Goal: Task Accomplishment & Management: Manage account settings

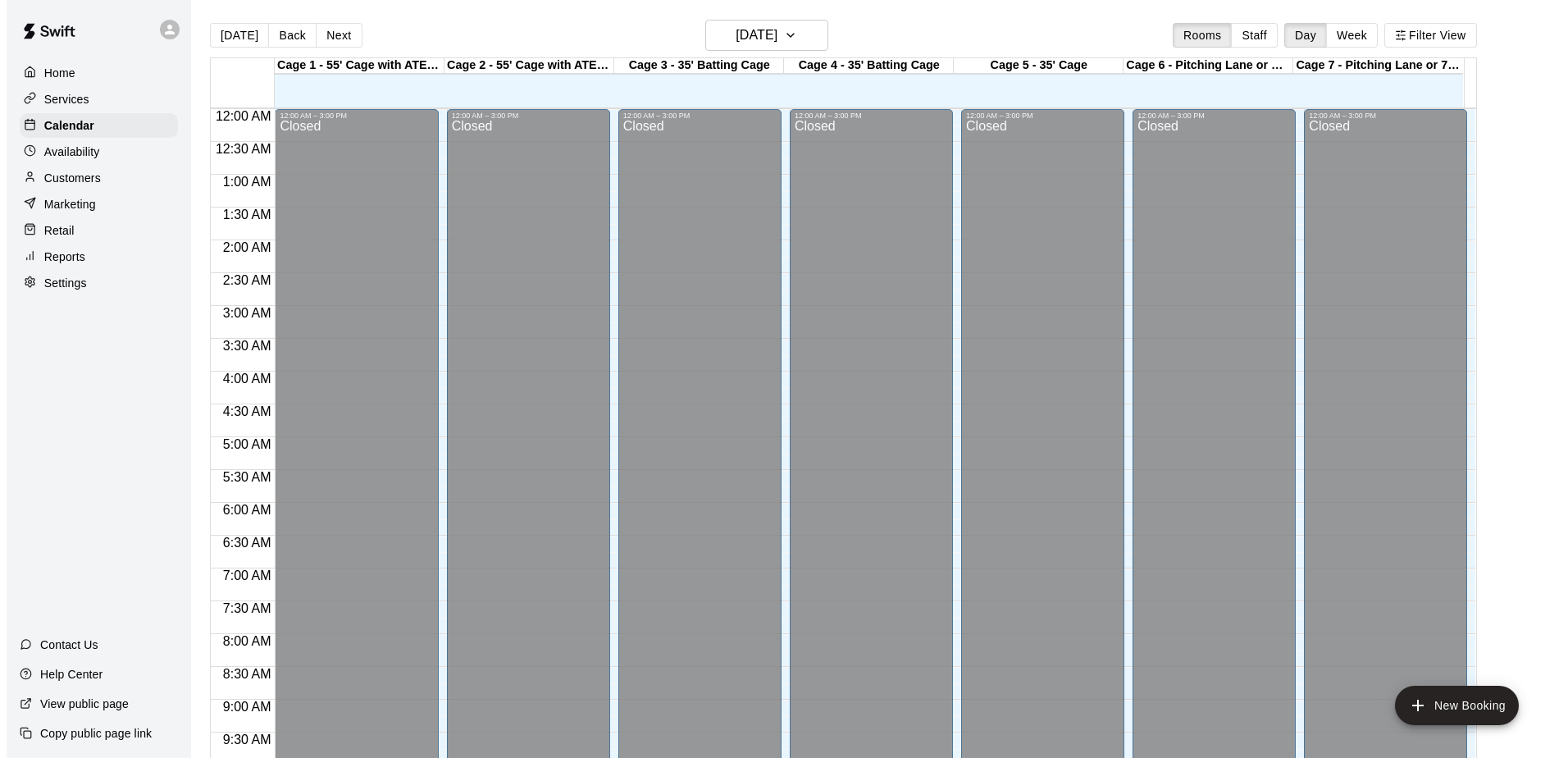
scroll to position [858, 0]
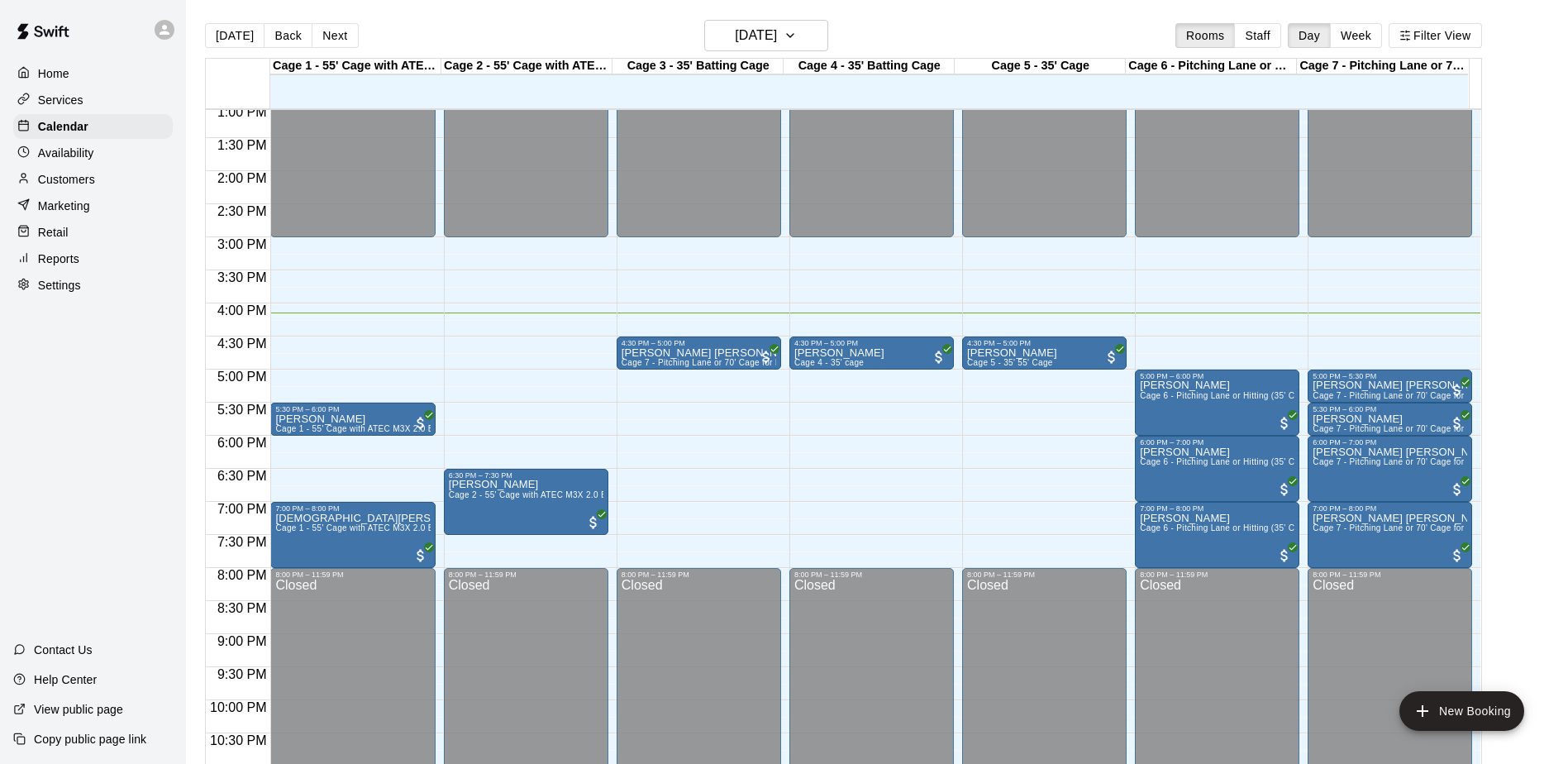
click at [81, 414] on div "Home Services Calendar Availability Customers Marketing Retail Reports Settings…" at bounding box center [93, 382] width 186 height 764
click at [84, 410] on div "Home Services Calendar Availability Customers Marketing Retail Reports Settings…" at bounding box center [93, 382] width 186 height 764
click at [87, 385] on div "Home Services Calendar Availability Customers Marketing Retail Reports Settings…" at bounding box center [93, 382] width 186 height 764
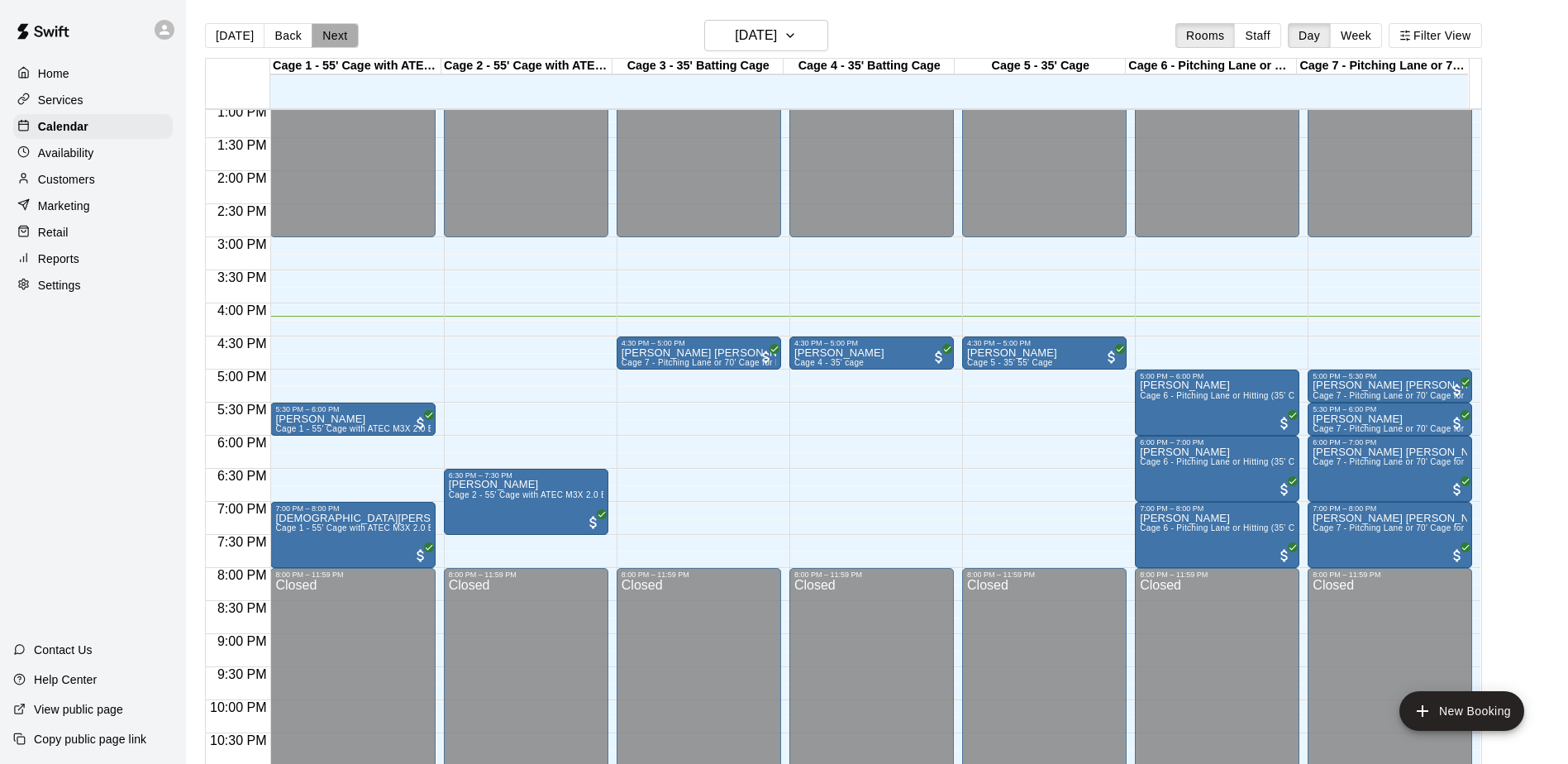
click at [311, 45] on button "Next" at bounding box center [334, 35] width 46 height 24
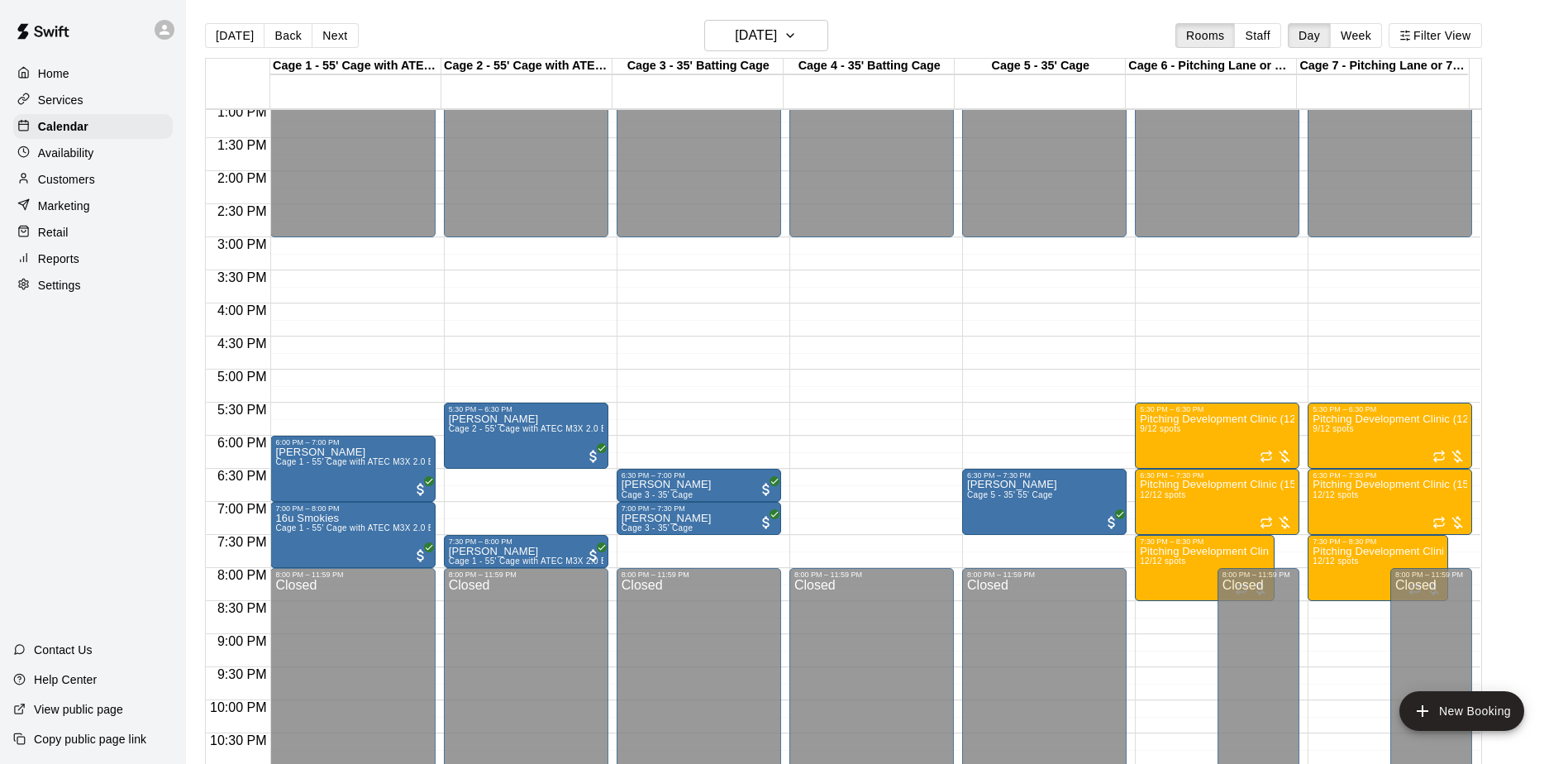
click at [311, 45] on button "Next" at bounding box center [334, 35] width 46 height 24
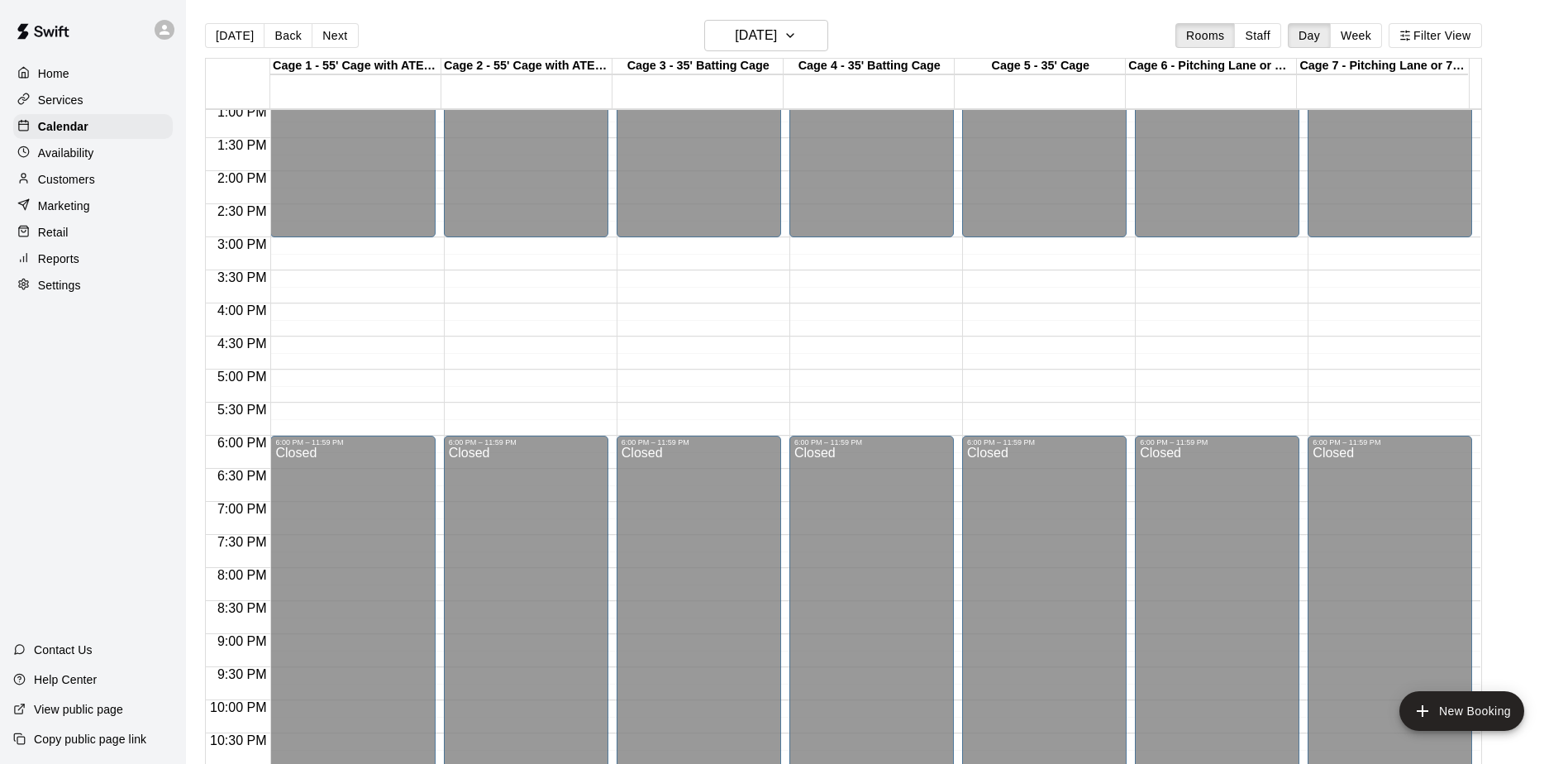
click at [235, 39] on button "[DATE]" at bounding box center [234, 35] width 59 height 24
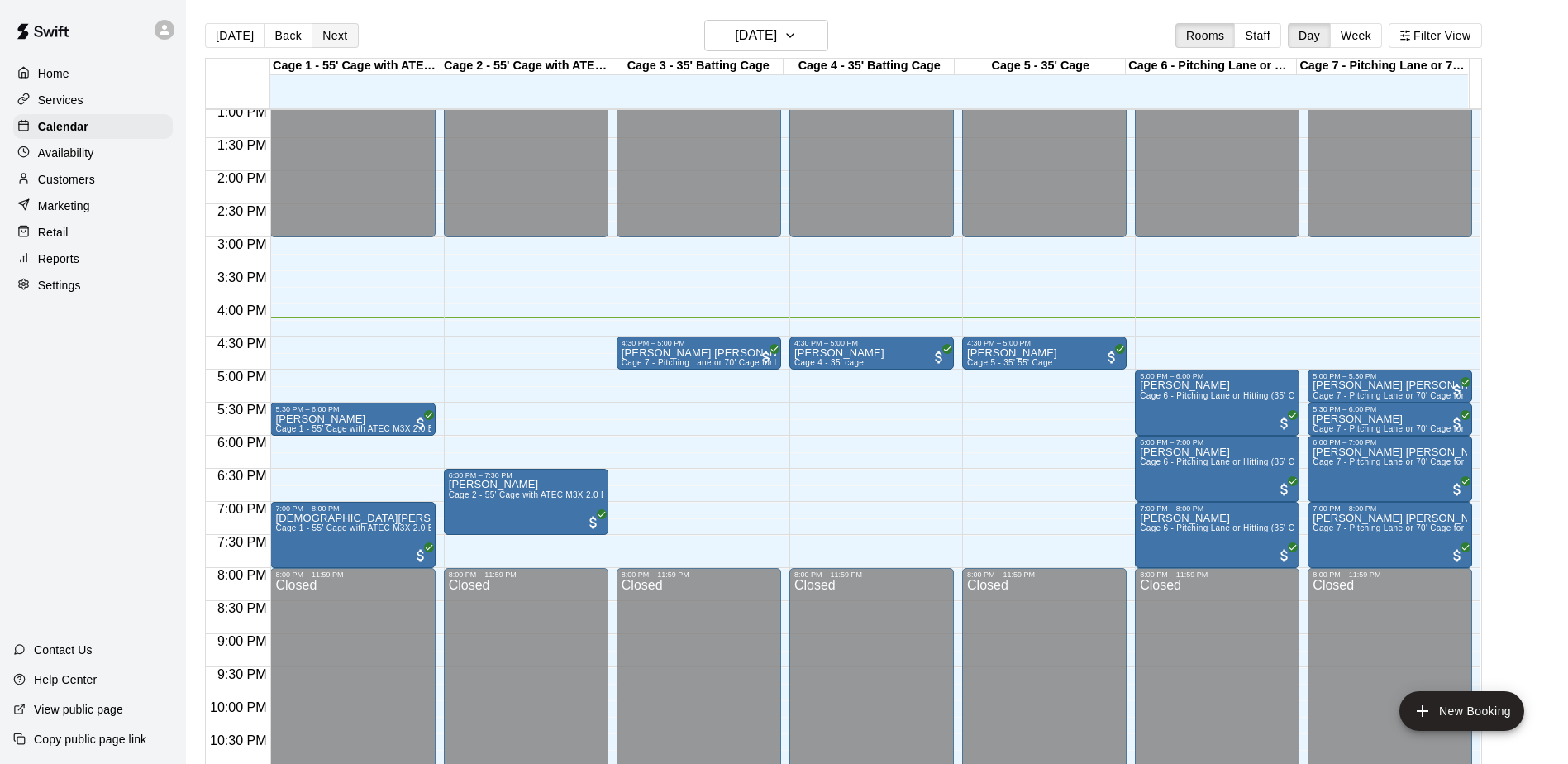
click at [314, 33] on button "Next" at bounding box center [334, 35] width 46 height 24
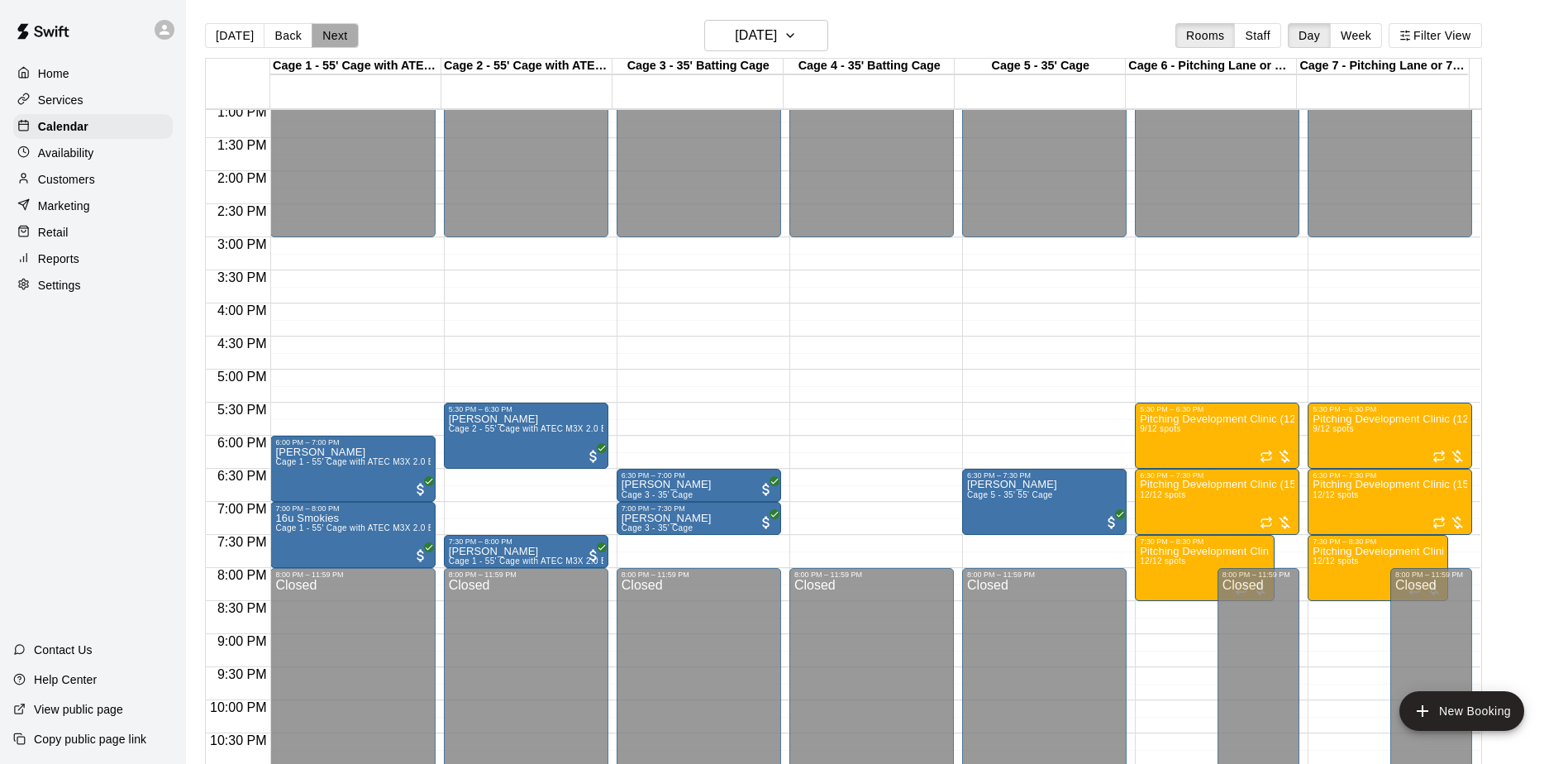
click at [314, 33] on button "Next" at bounding box center [334, 35] width 46 height 24
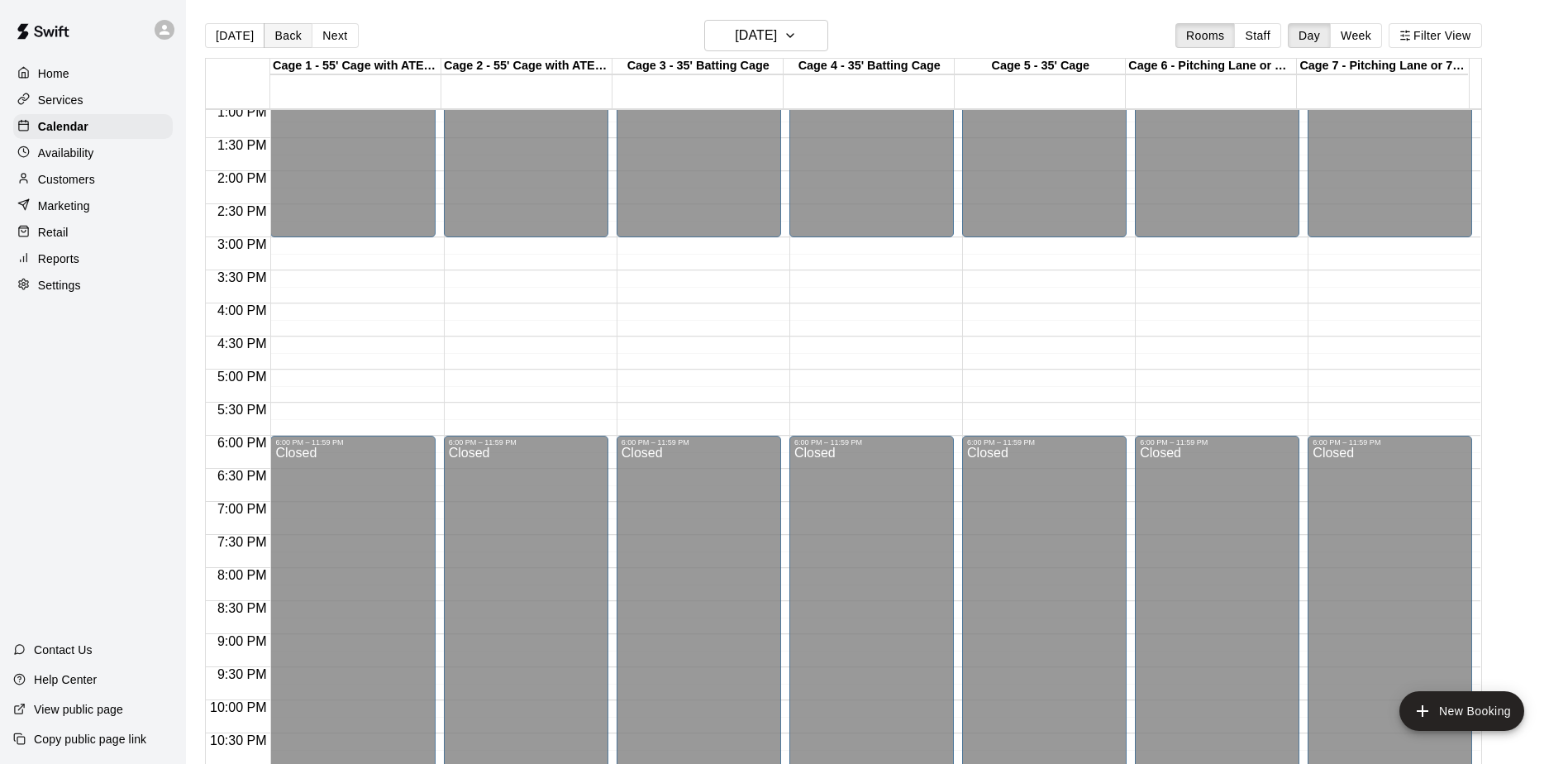
click at [283, 39] on button "Back" at bounding box center [288, 35] width 49 height 24
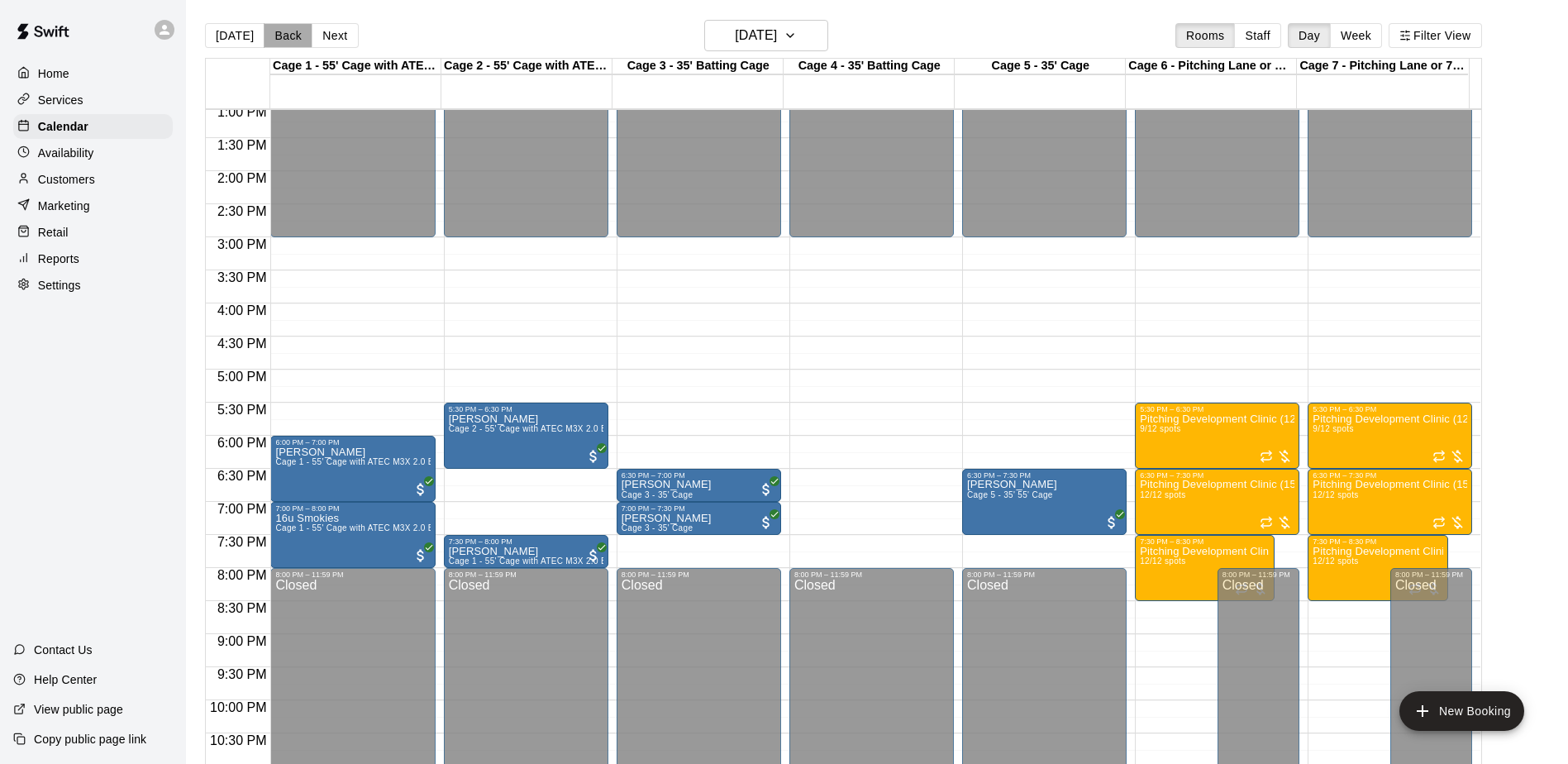
click at [279, 39] on button "Back" at bounding box center [288, 35] width 49 height 24
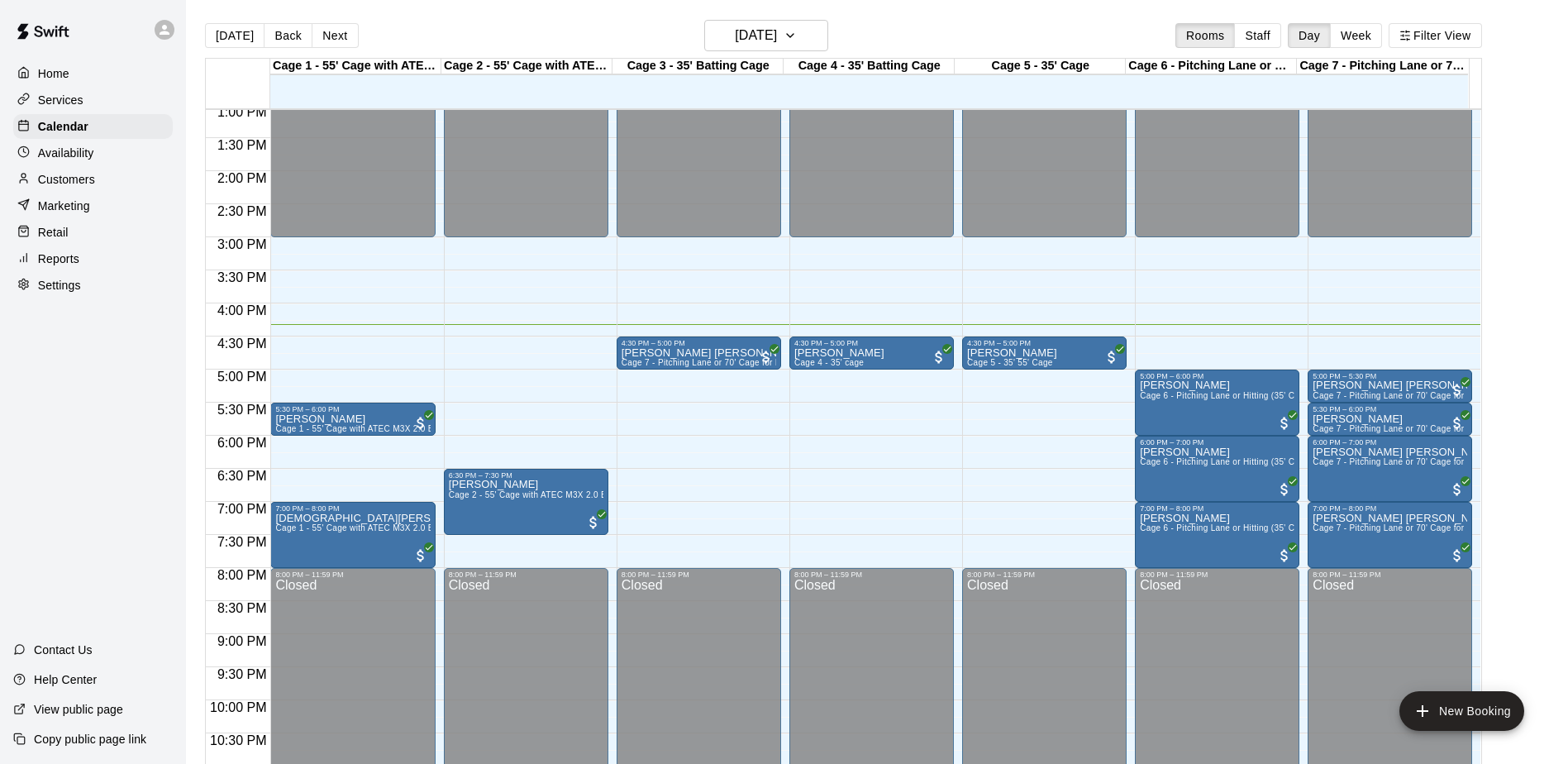
click at [93, 386] on div "Home Services Calendar Availability Customers Marketing Retail Reports Settings…" at bounding box center [93, 382] width 186 height 764
click at [93, 385] on div "Home Services Calendar Availability Customers Marketing Retail Reports Settings…" at bounding box center [93, 382] width 186 height 764
click at [332, 42] on button "Next" at bounding box center [334, 35] width 46 height 24
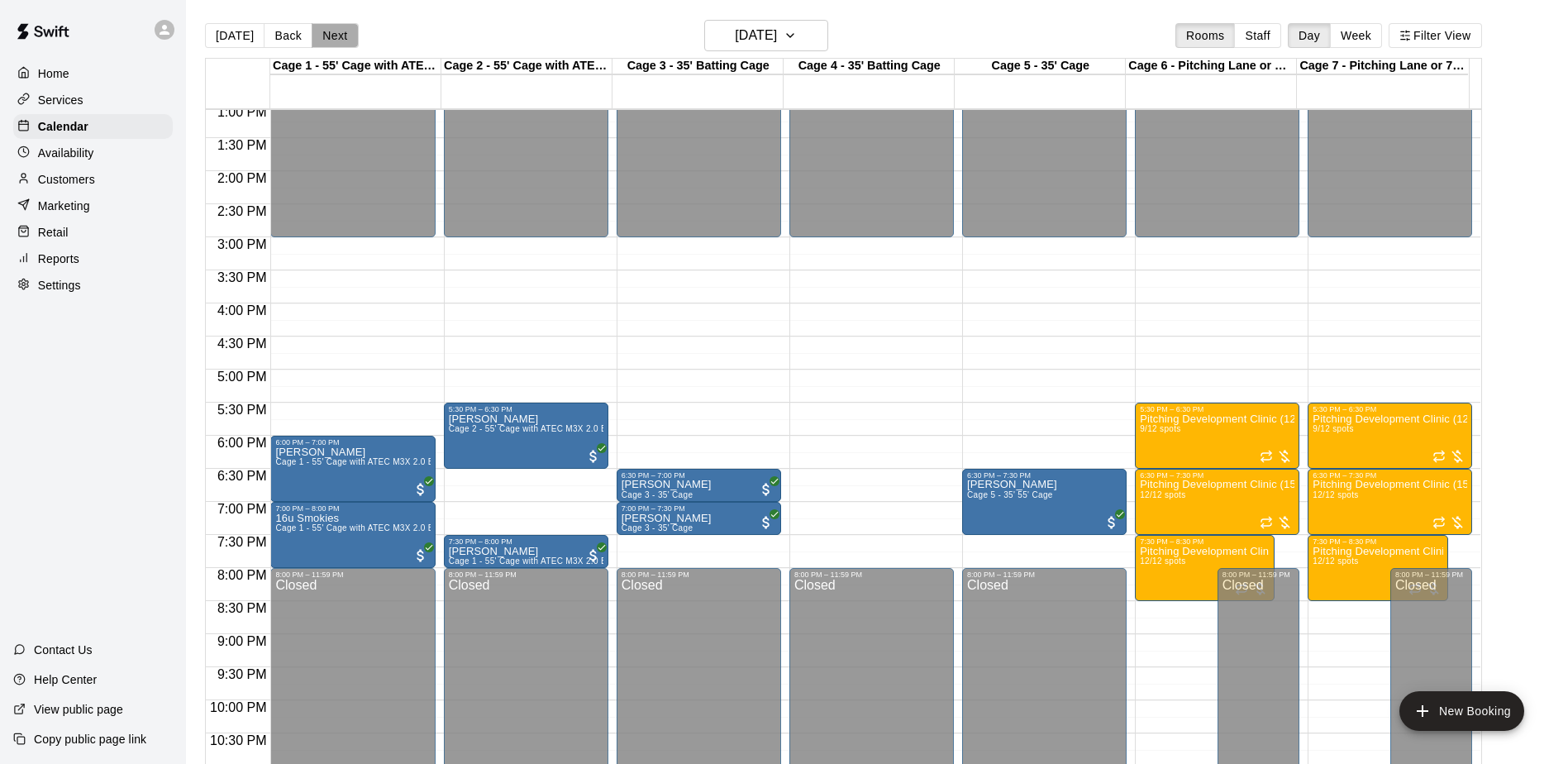
click at [332, 42] on button "Next" at bounding box center [334, 35] width 46 height 24
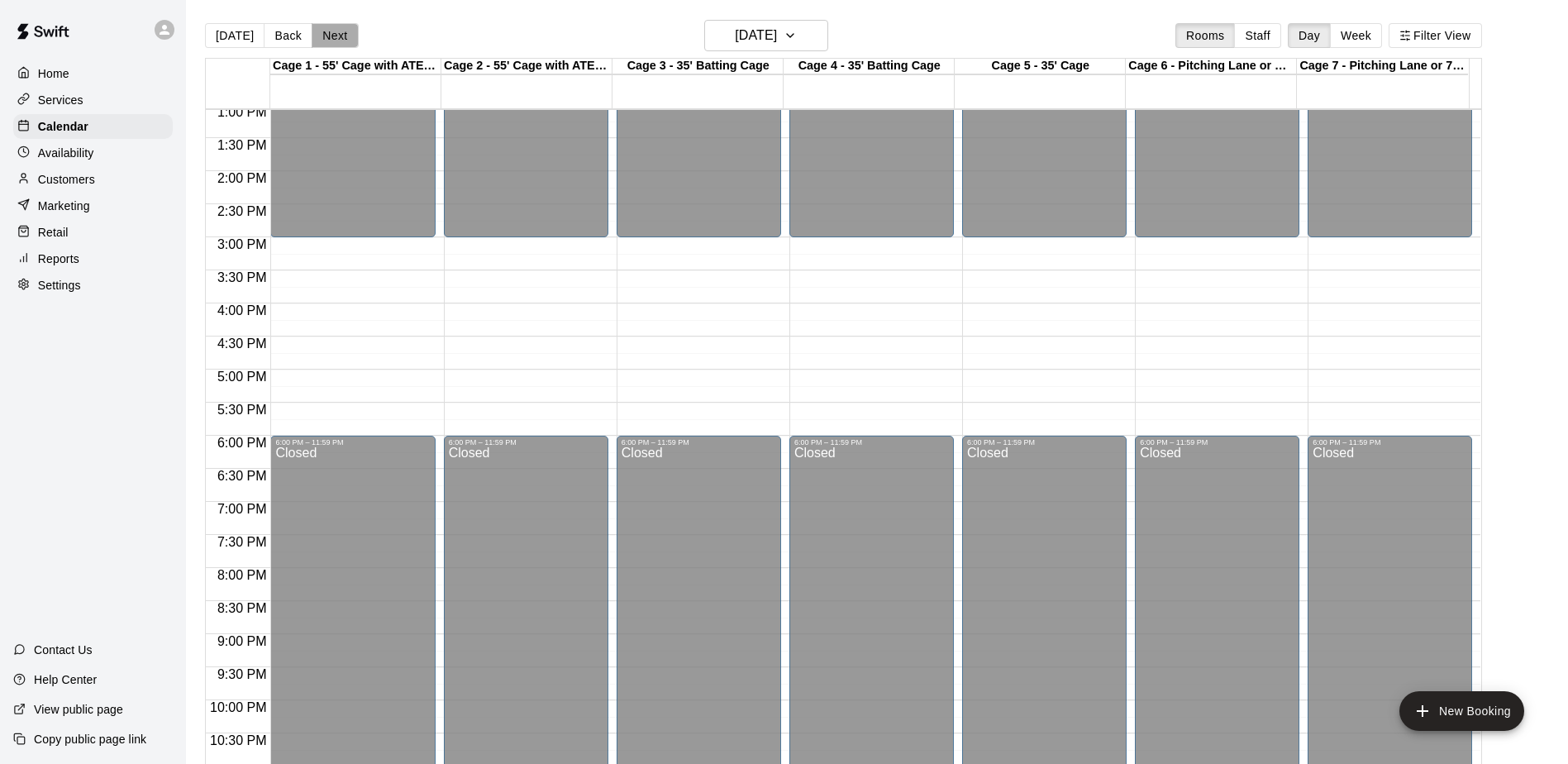
click at [332, 42] on button "Next" at bounding box center [334, 35] width 46 height 24
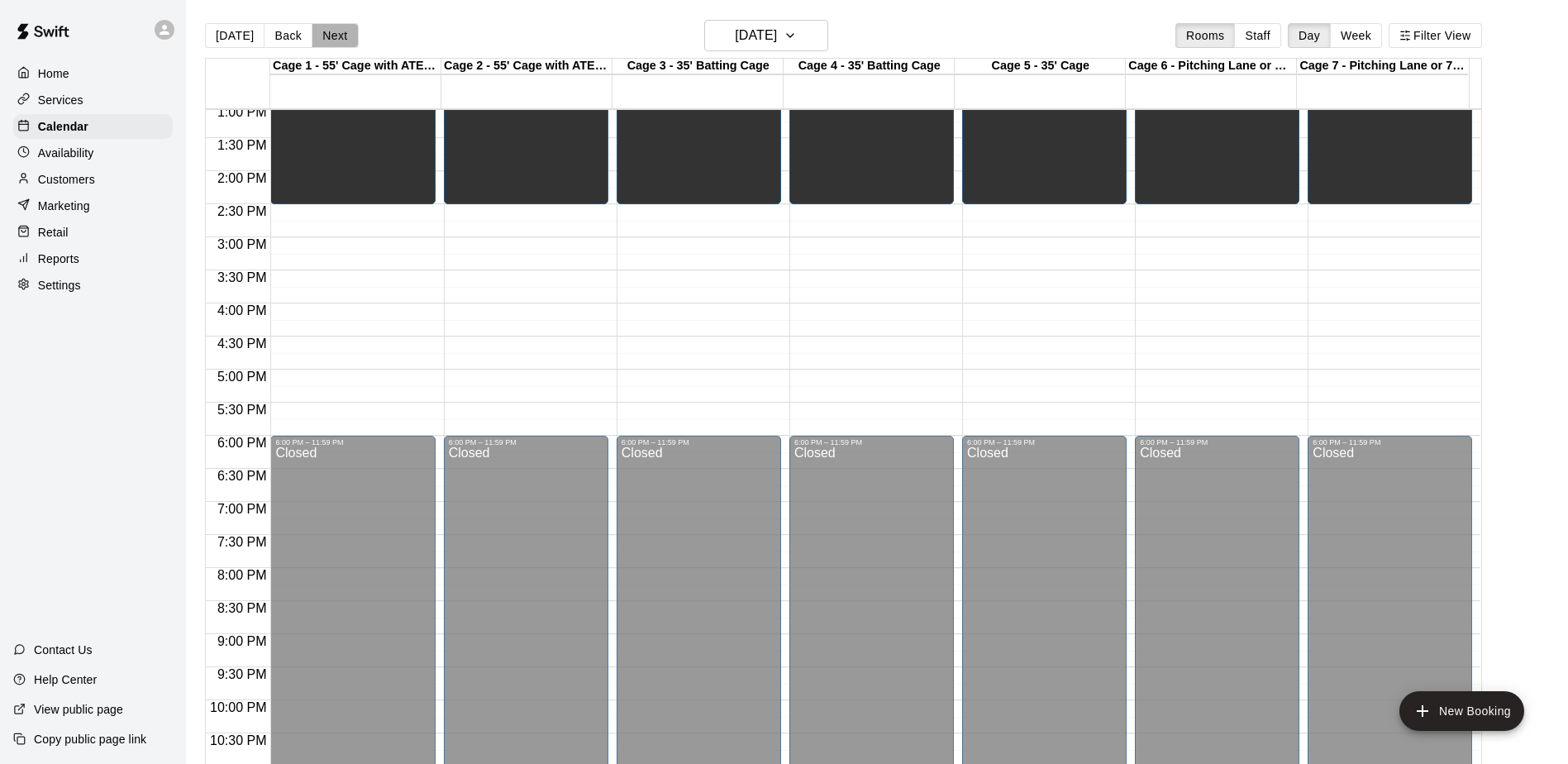
click at [324, 37] on button "Next" at bounding box center [334, 35] width 46 height 24
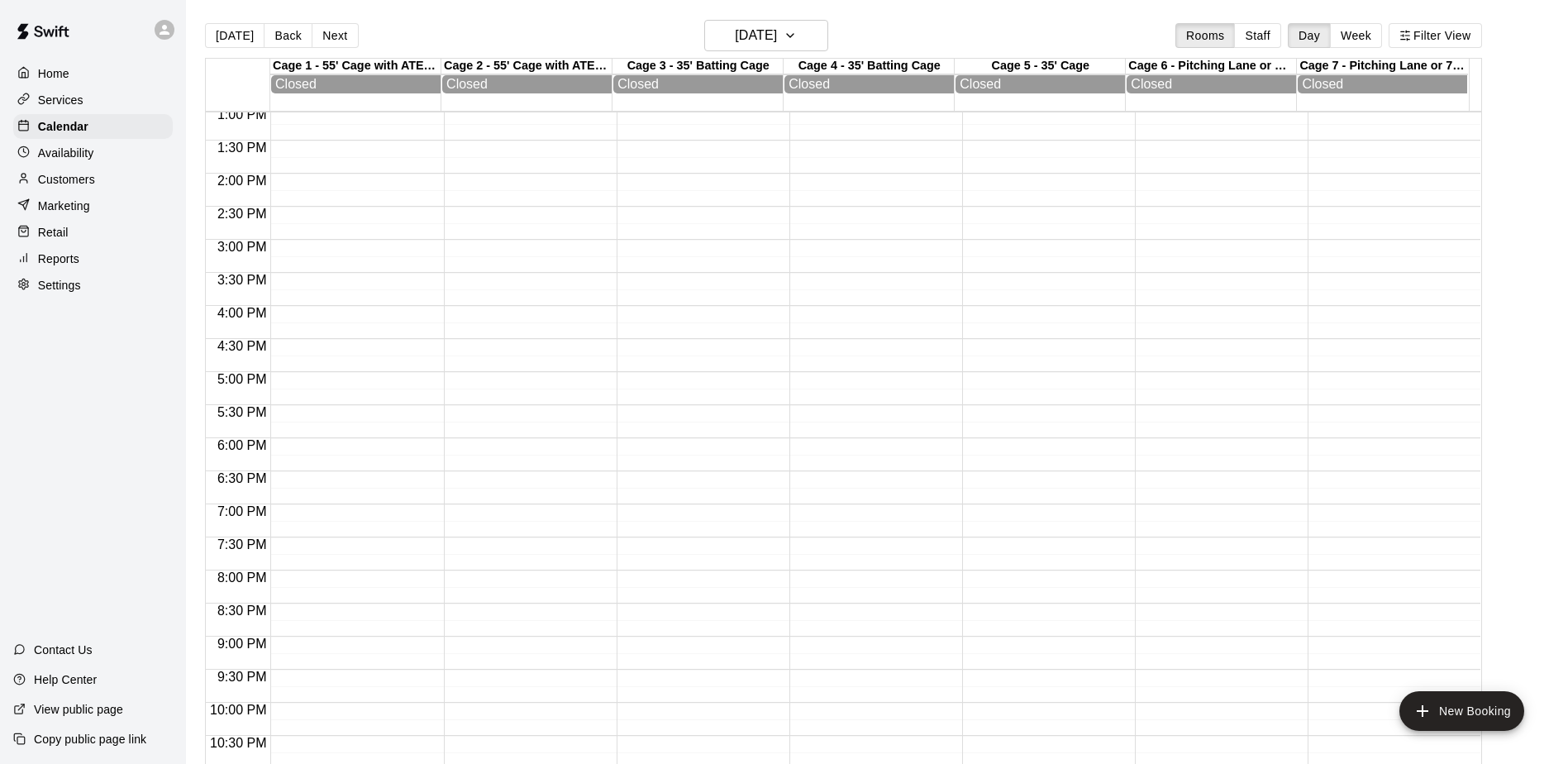
click at [324, 37] on button "Next" at bounding box center [334, 35] width 46 height 24
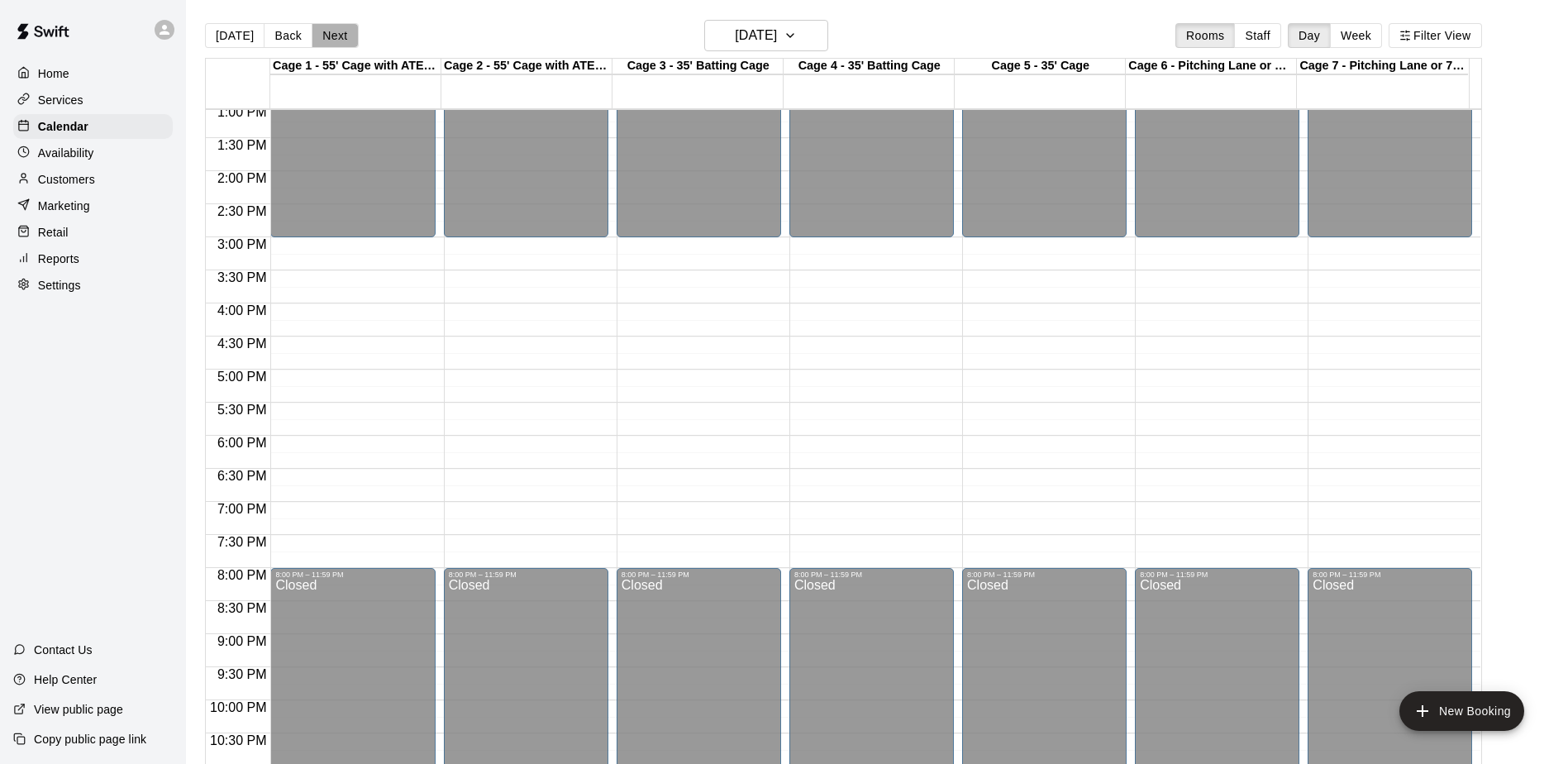
click at [324, 37] on button "Next" at bounding box center [334, 35] width 46 height 24
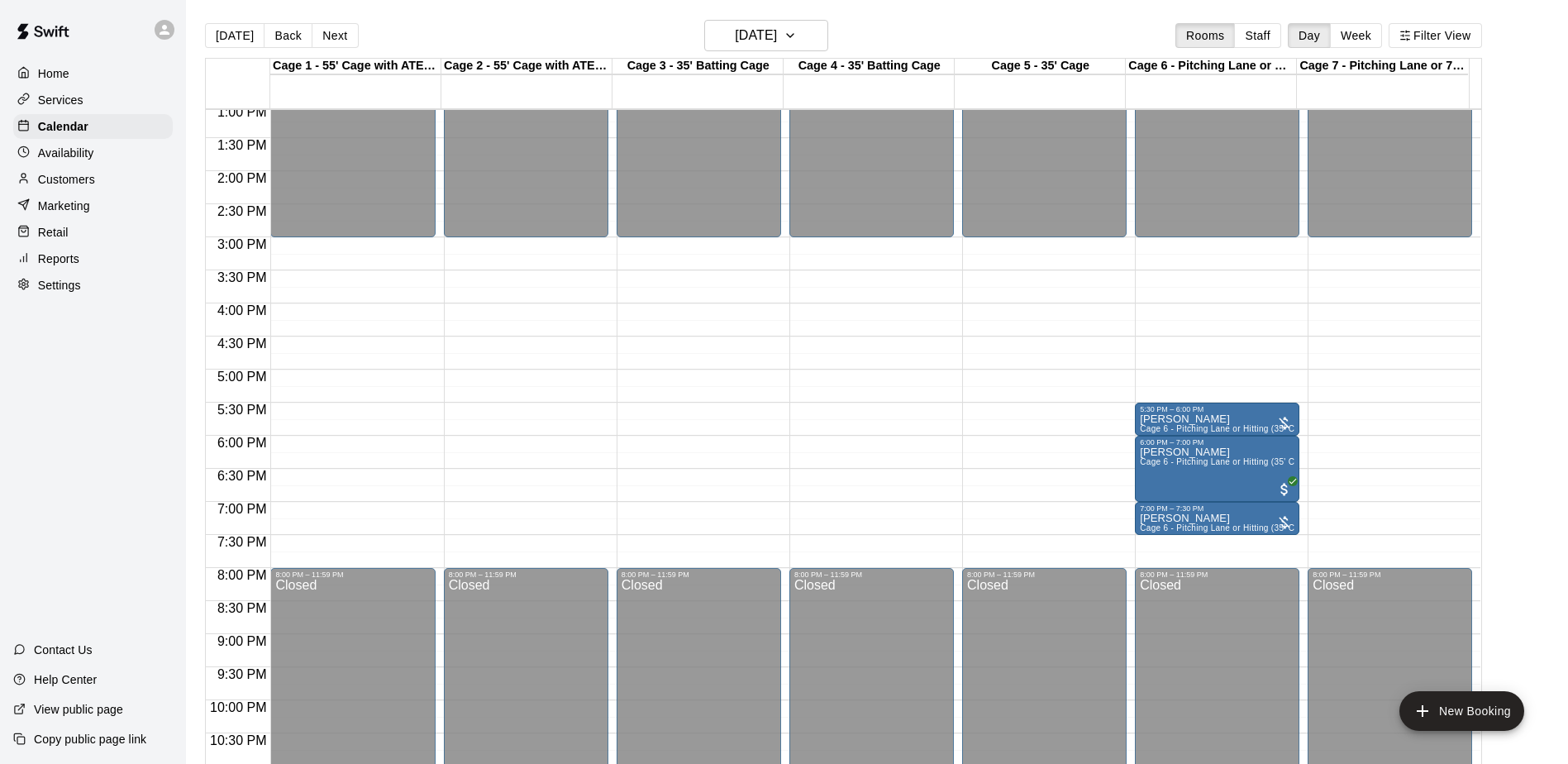
click at [324, 37] on button "Next" at bounding box center [334, 35] width 46 height 24
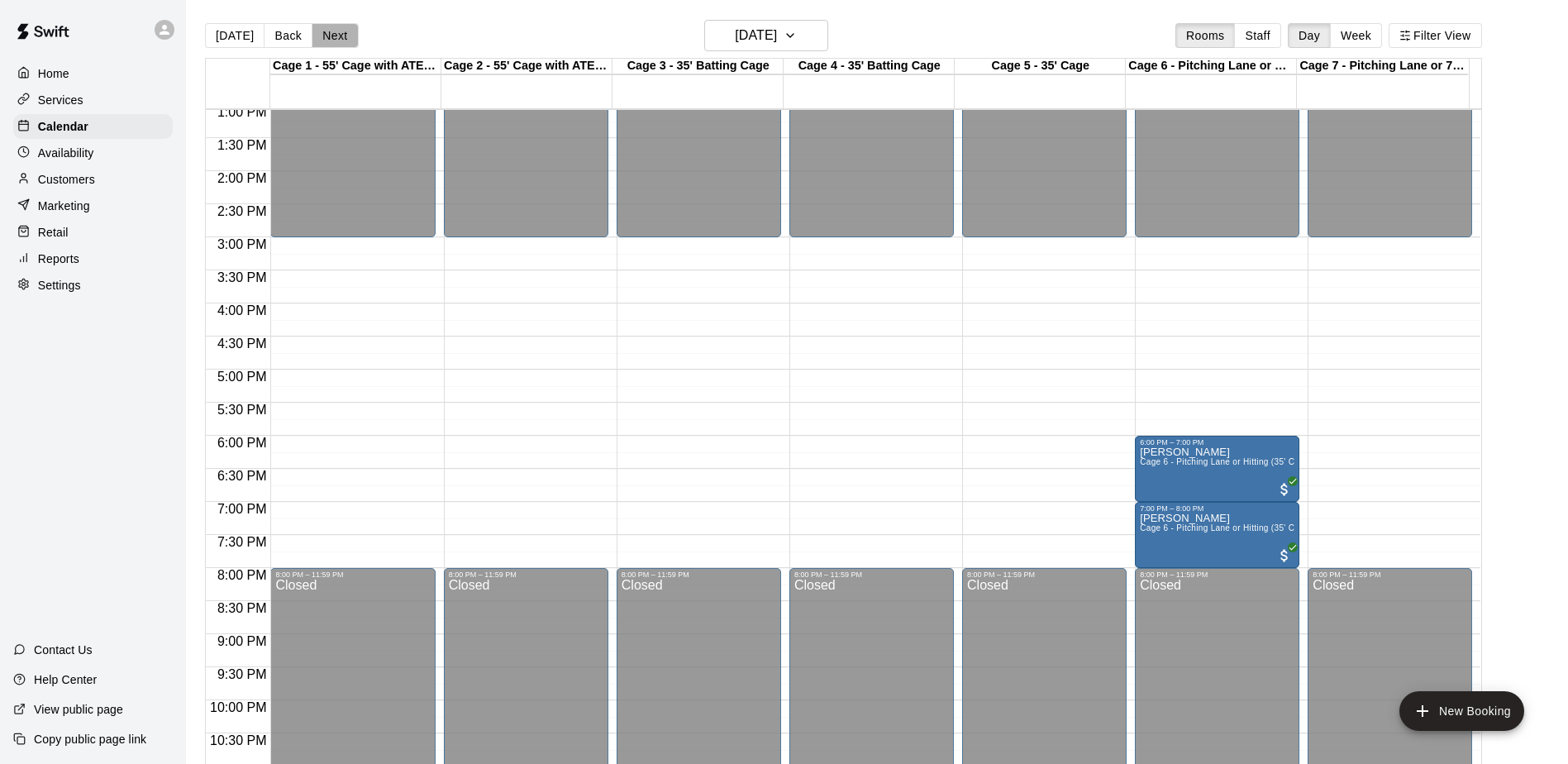
click at [324, 37] on button "Next" at bounding box center [334, 35] width 46 height 24
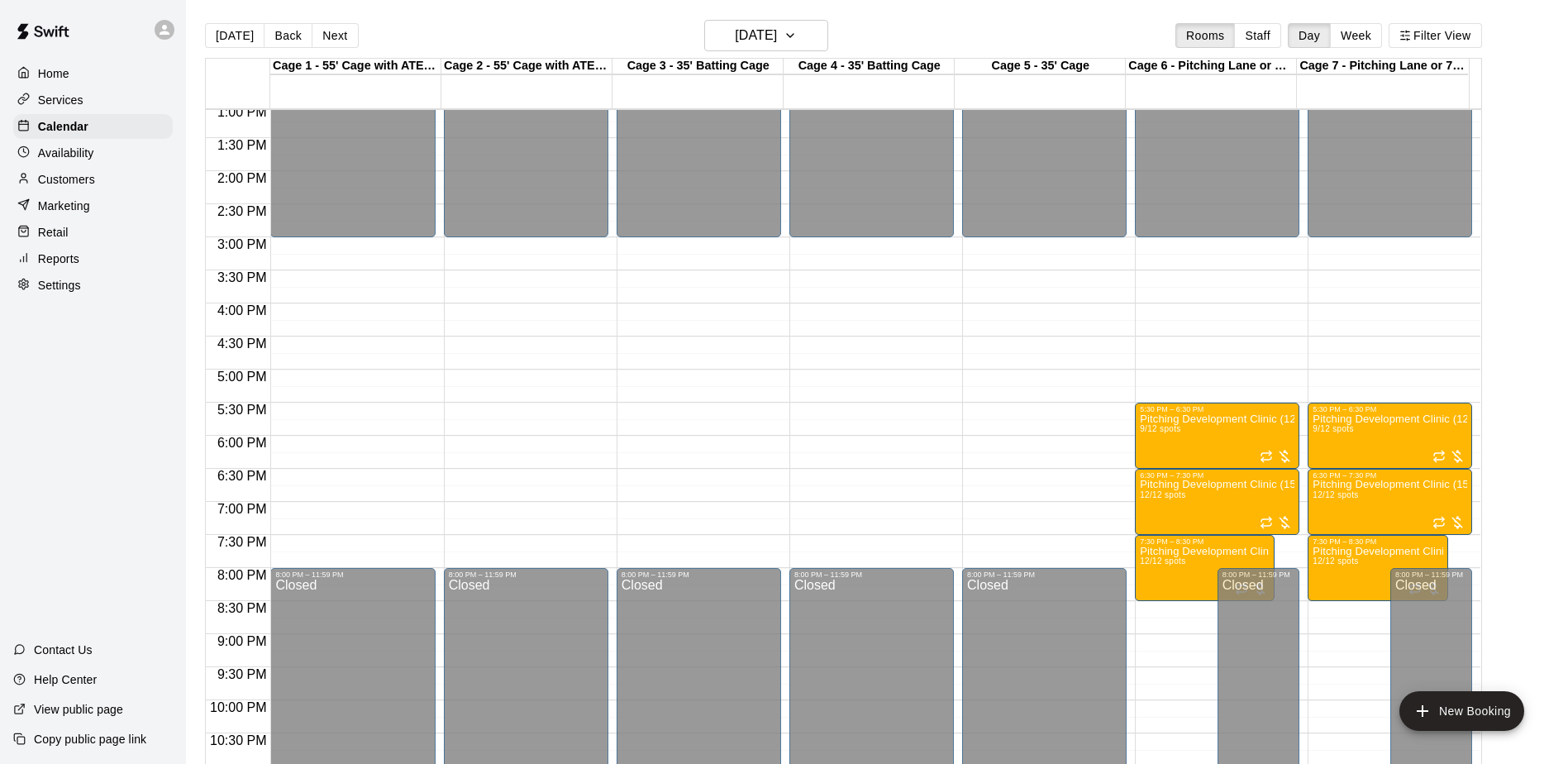
click at [325, 38] on button "Next" at bounding box center [334, 35] width 46 height 24
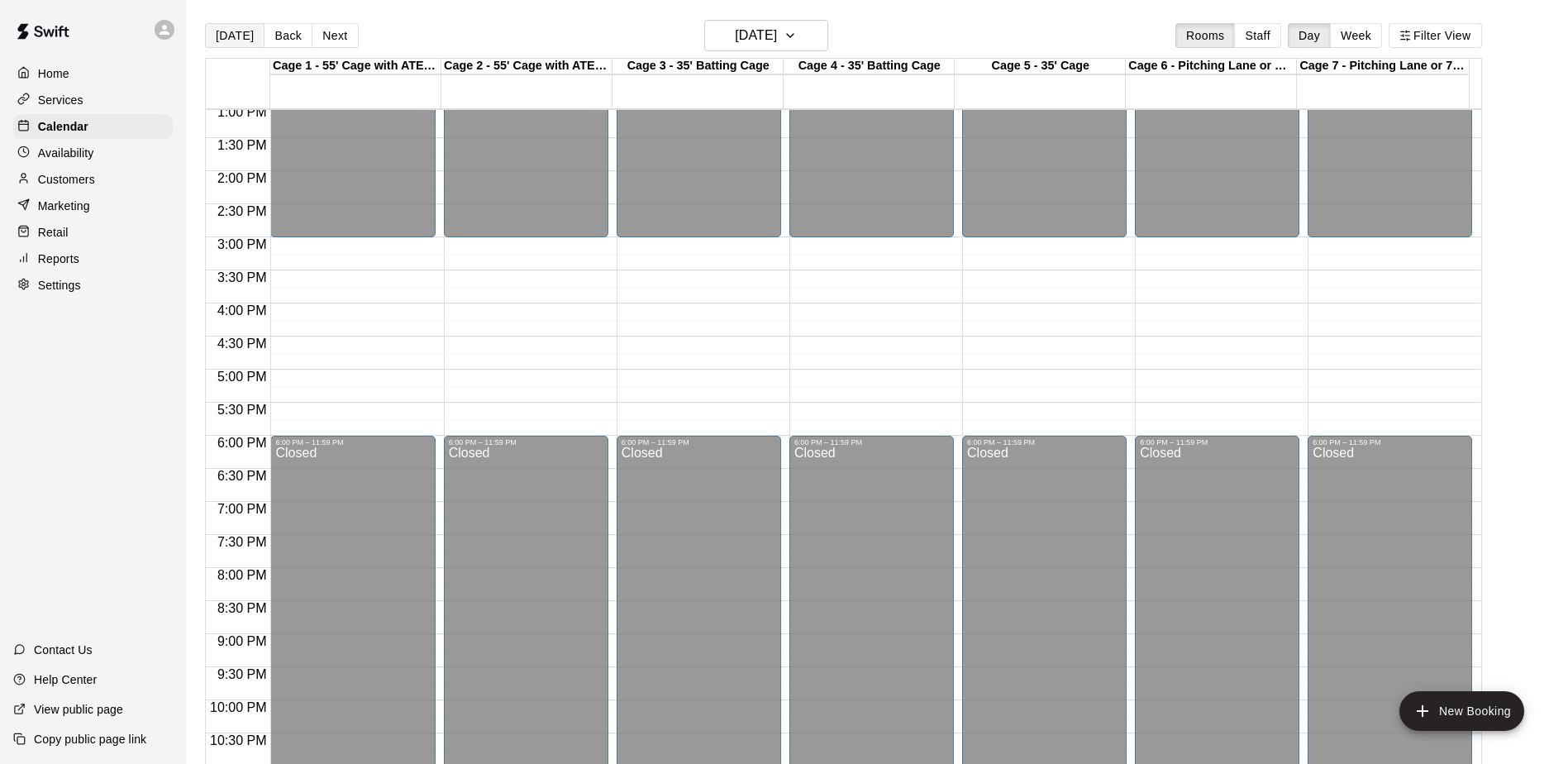
click at [243, 35] on button "[DATE]" at bounding box center [234, 35] width 59 height 24
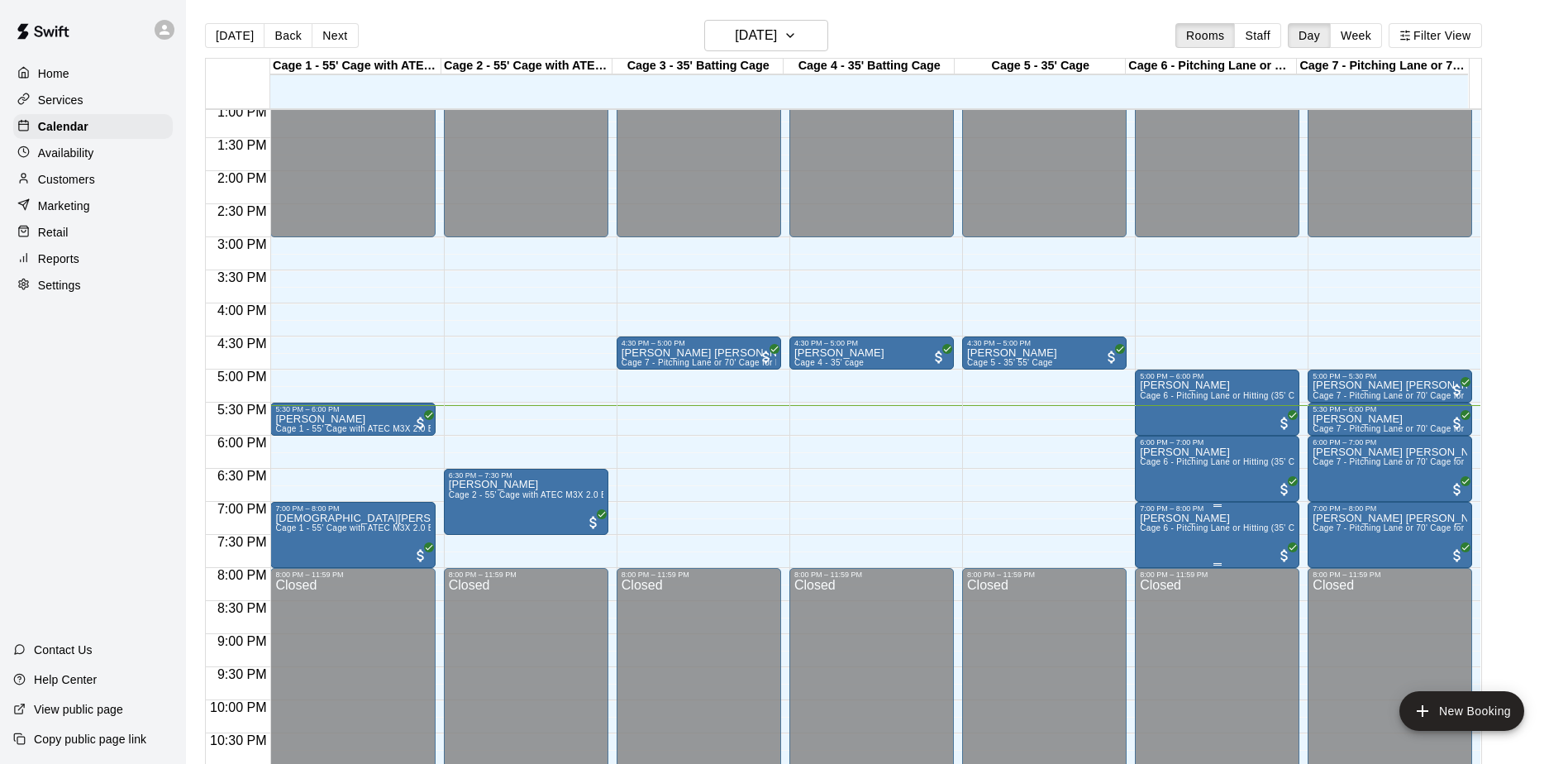
drag, startPoint x: 1216, startPoint y: 529, endPoint x: 1162, endPoint y: 543, distance: 55.8
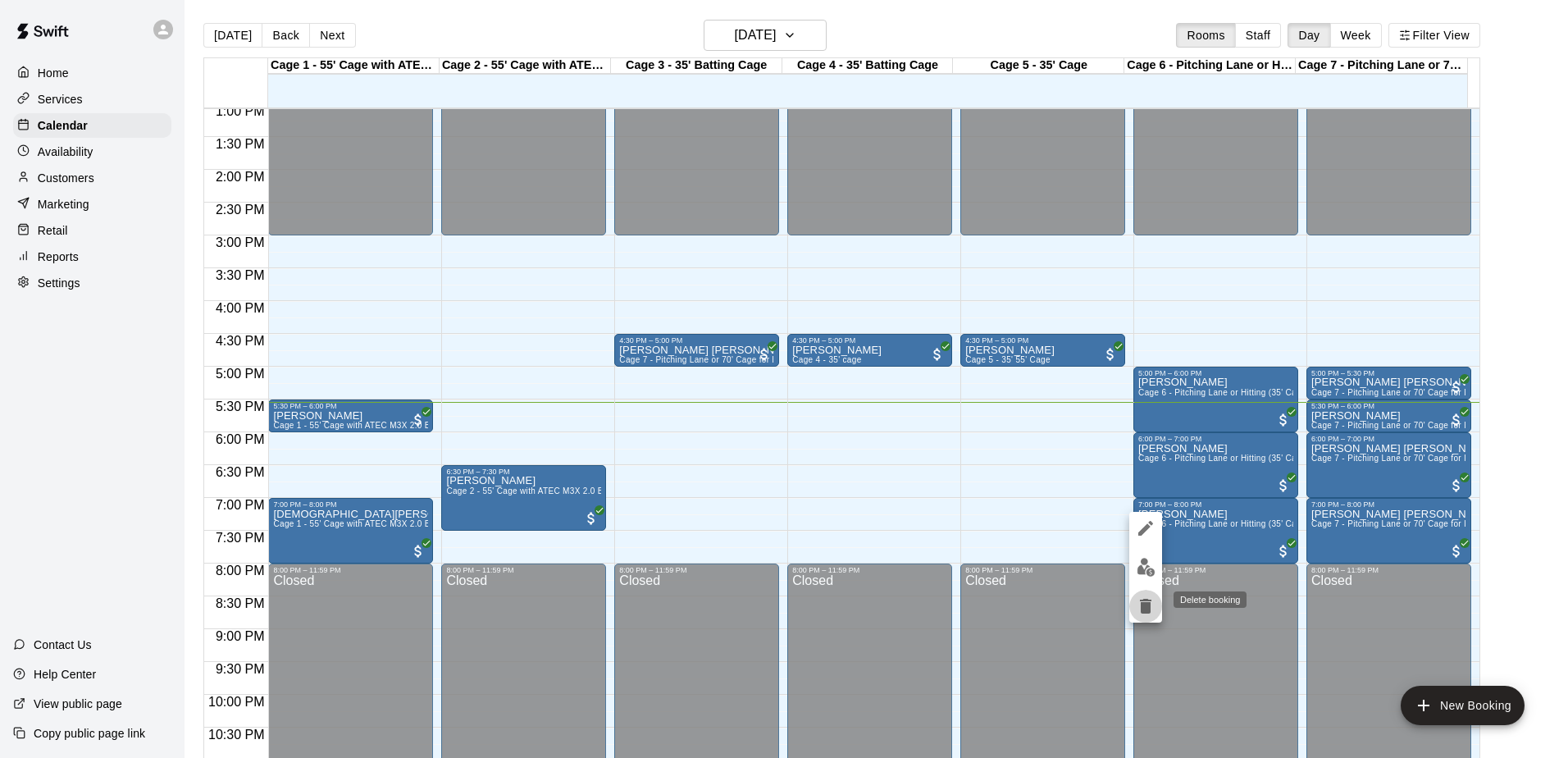
click at [1148, 607] on icon "delete" at bounding box center [1145, 605] width 11 height 15
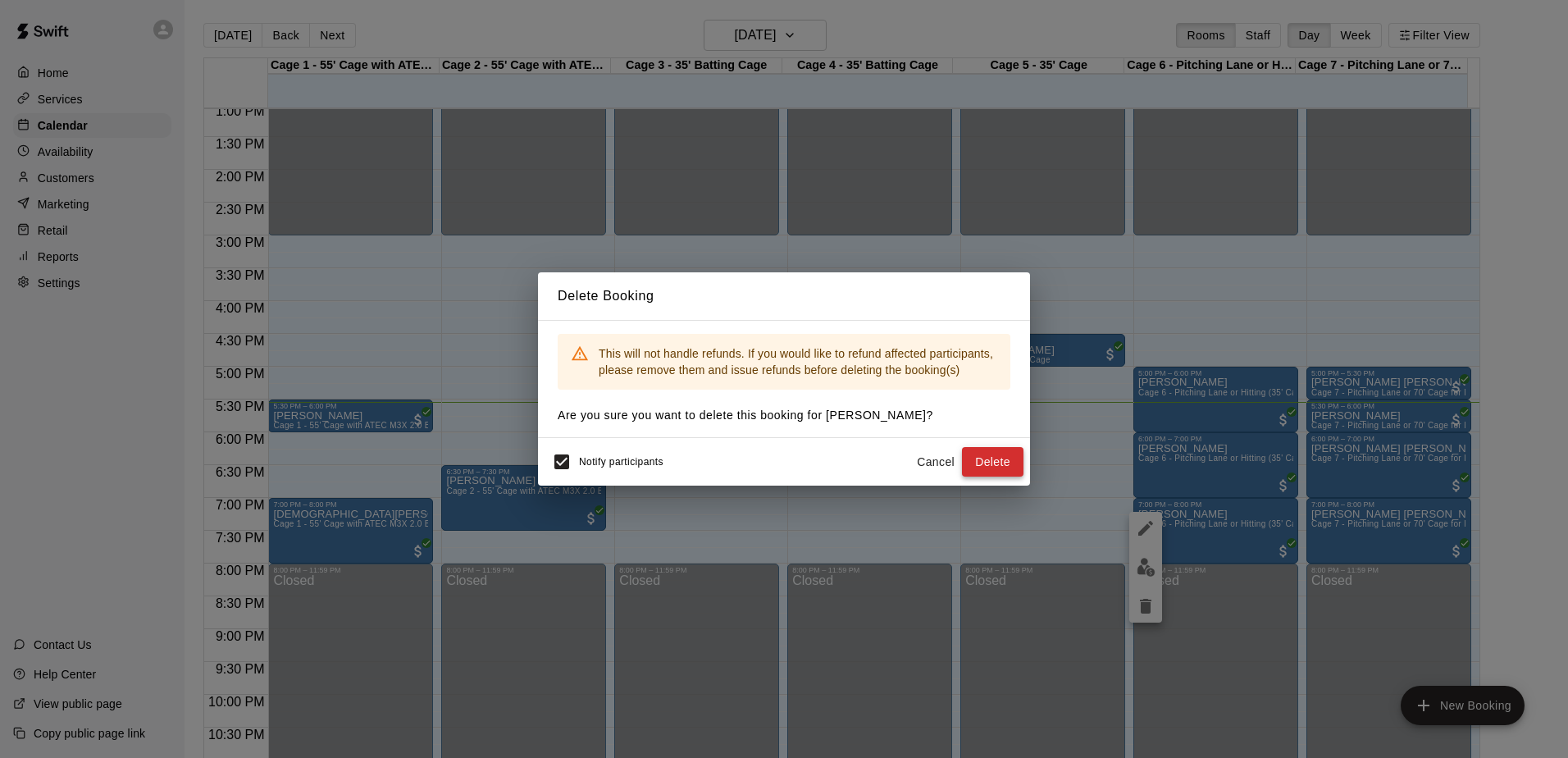
click at [1015, 472] on button "Delete" at bounding box center [992, 461] width 62 height 30
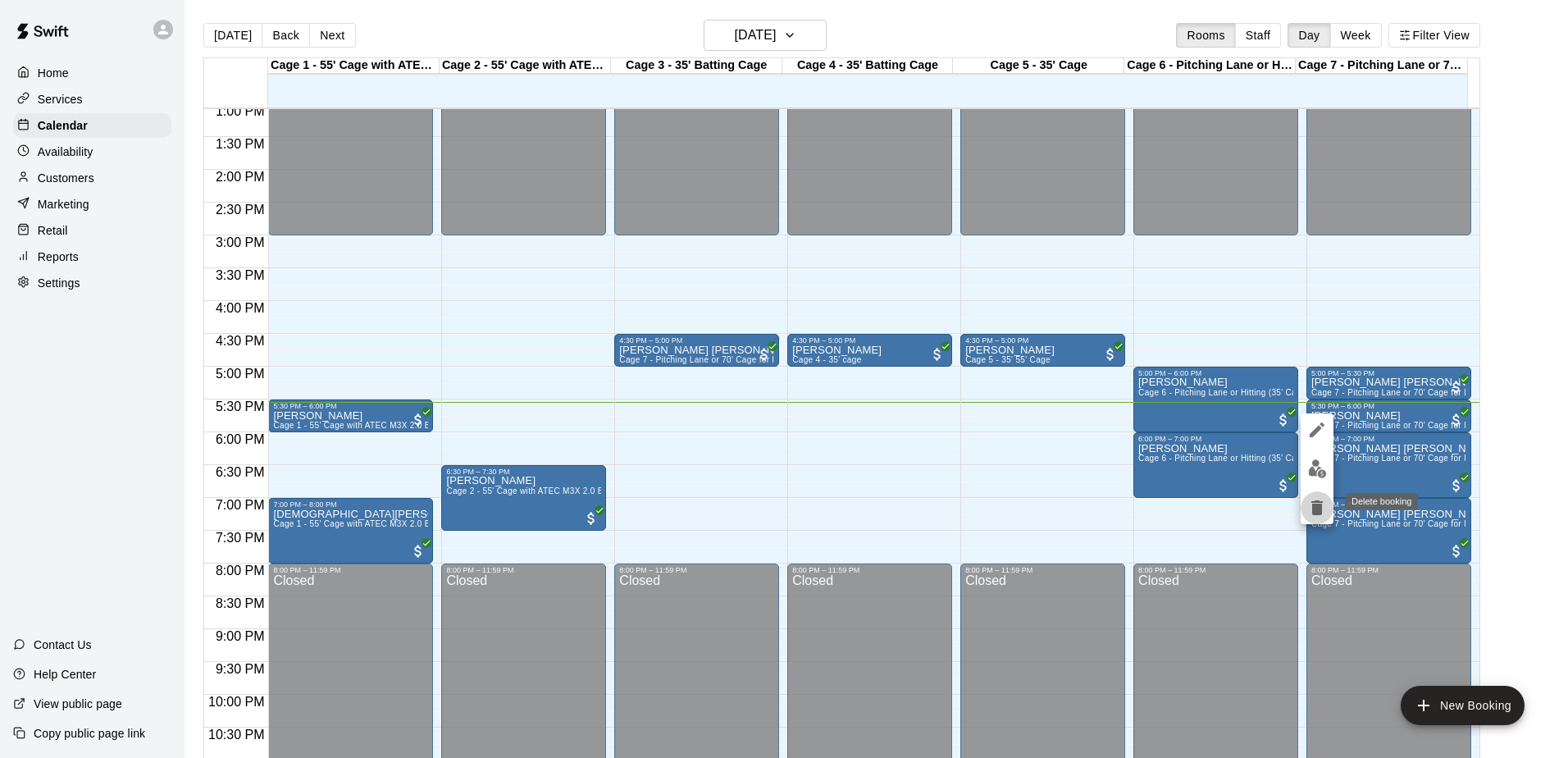
click at [1326, 506] on icon "delete" at bounding box center [1316, 507] width 20 height 20
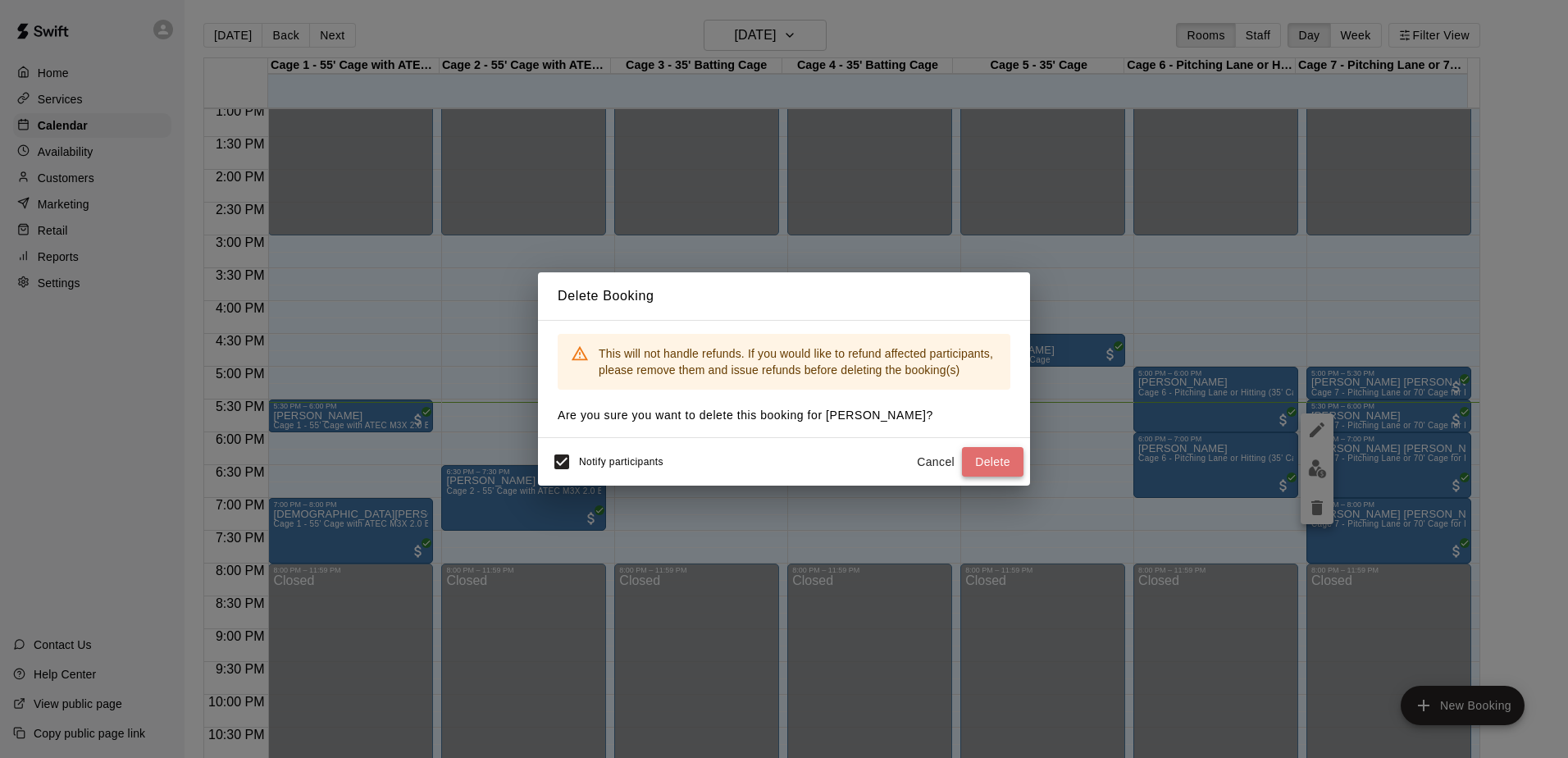
click at [1009, 462] on button "Delete" at bounding box center [992, 461] width 62 height 30
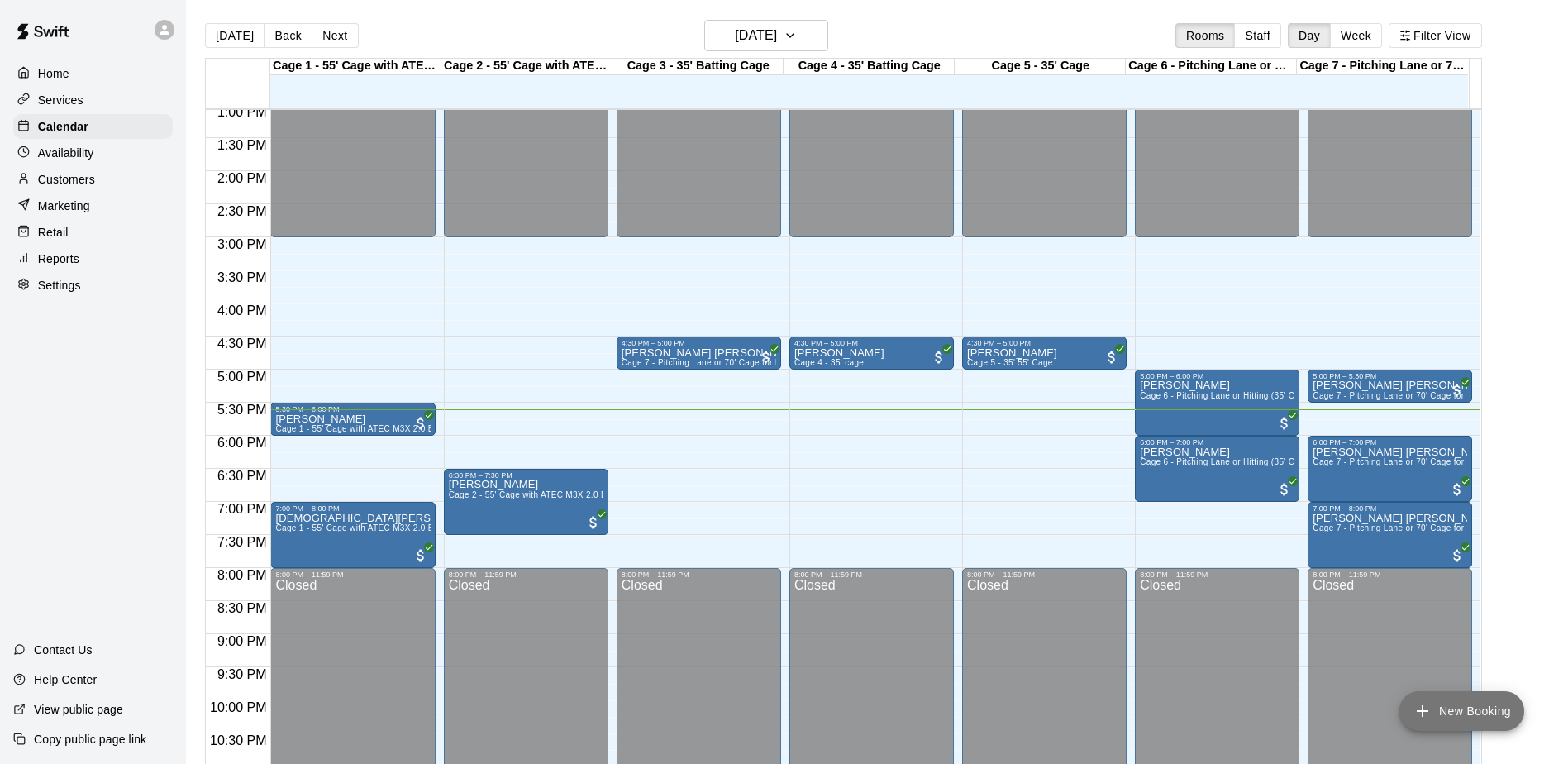
click at [1451, 708] on button "New Booking" at bounding box center [1461, 710] width 125 height 39
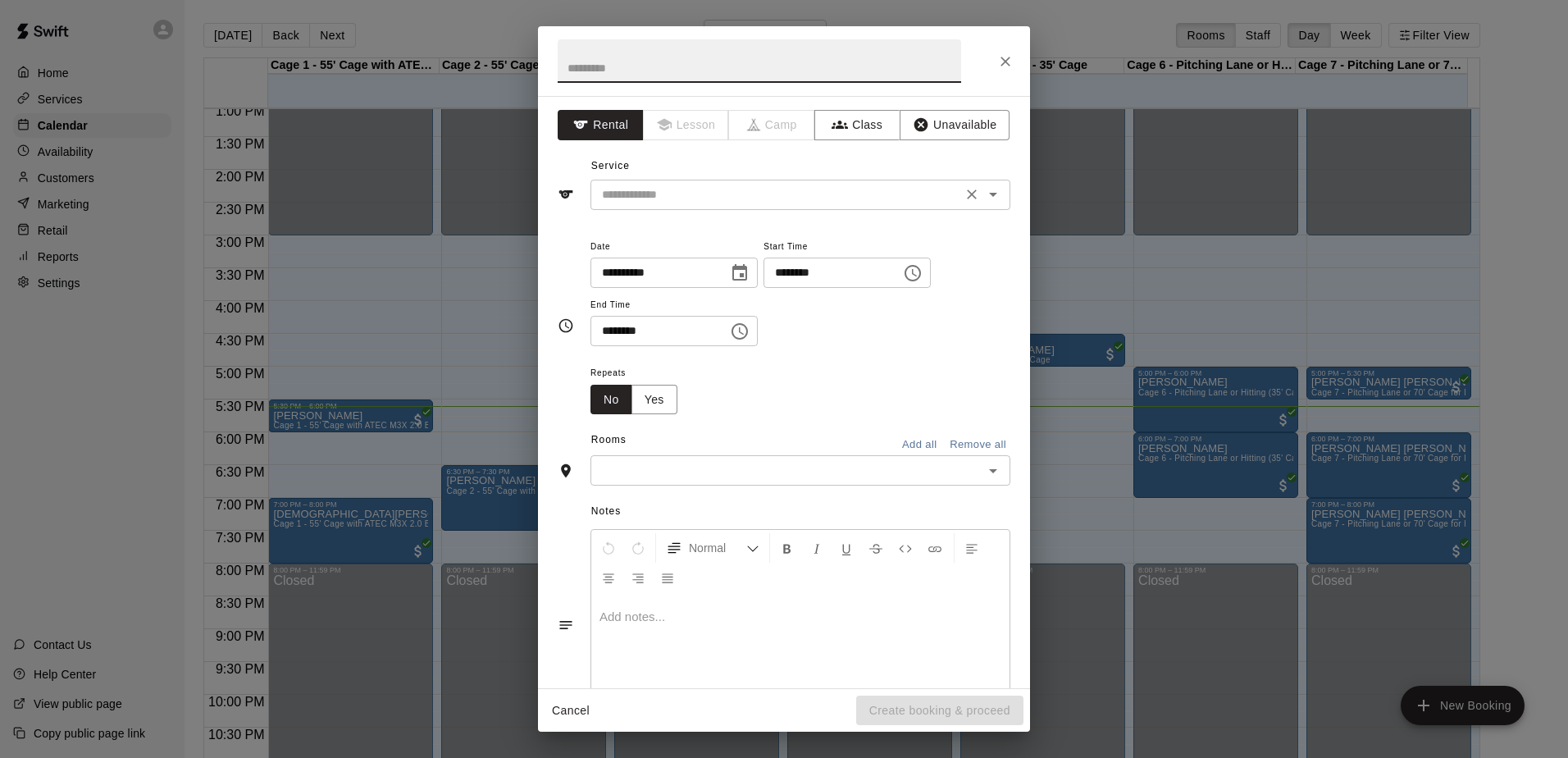
click at [786, 191] on input "text" at bounding box center [775, 195] width 362 height 21
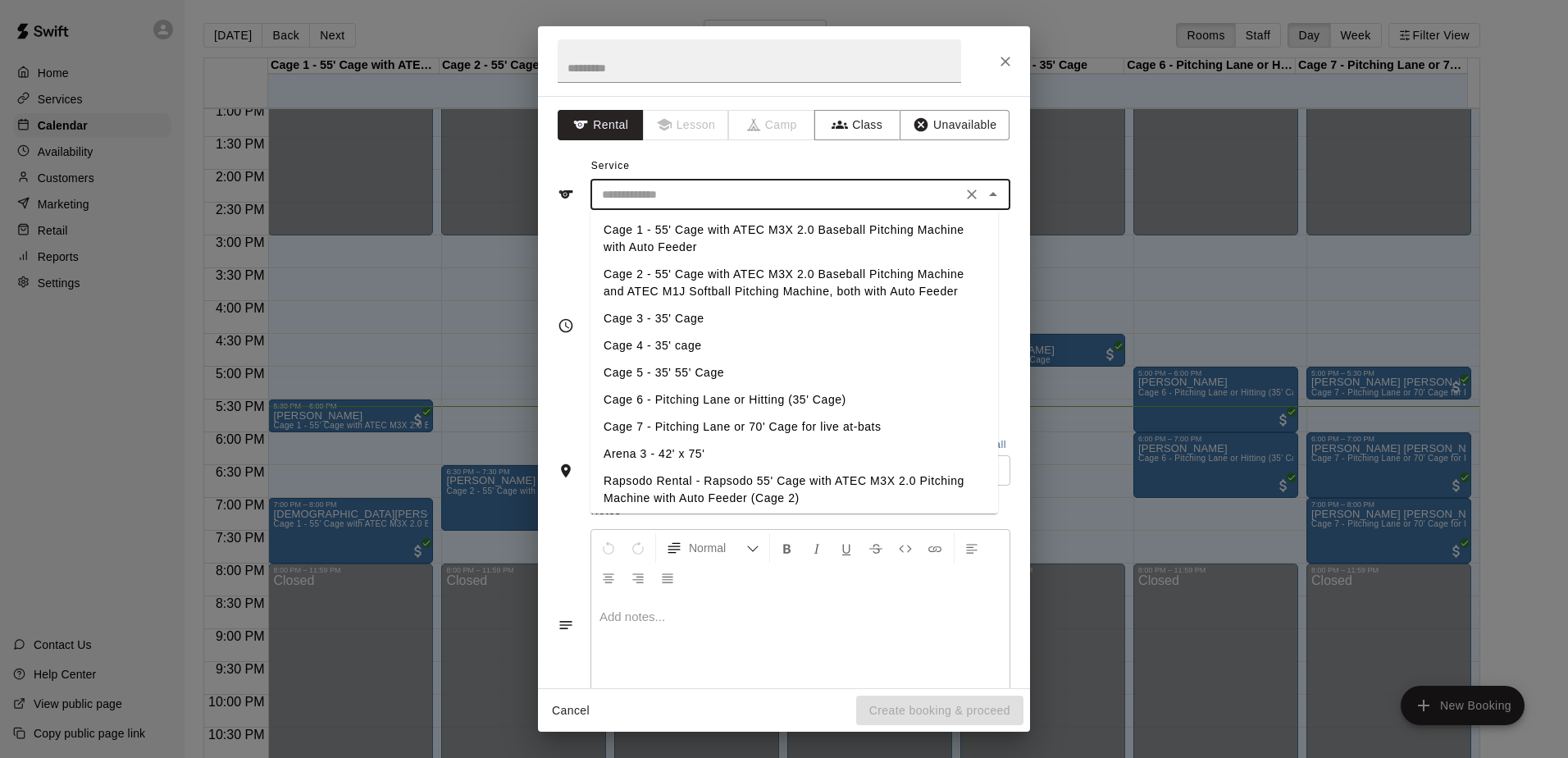
click at [835, 207] on div "​" at bounding box center [800, 194] width 420 height 30
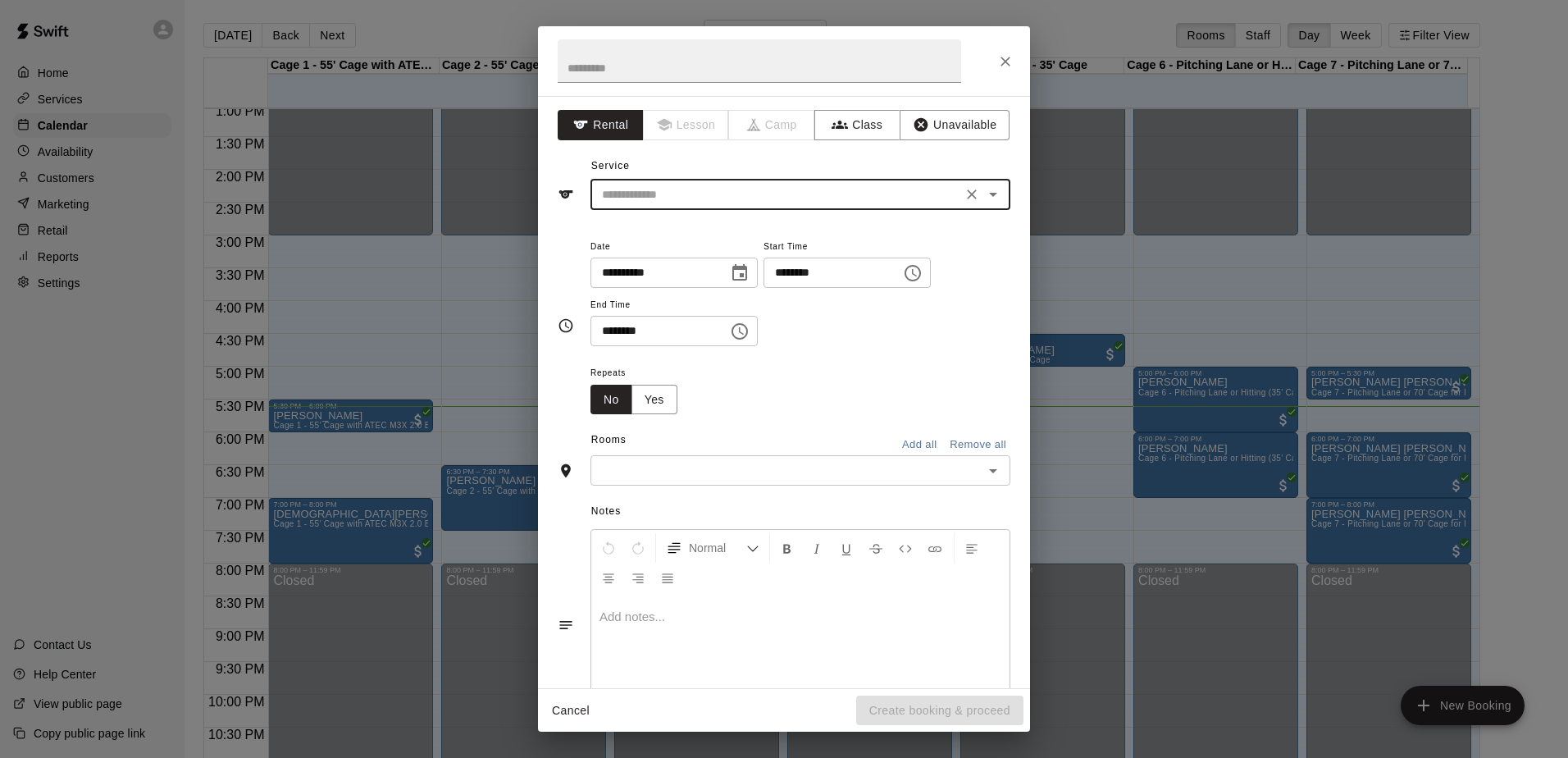
click at [835, 207] on div "​" at bounding box center [800, 194] width 420 height 30
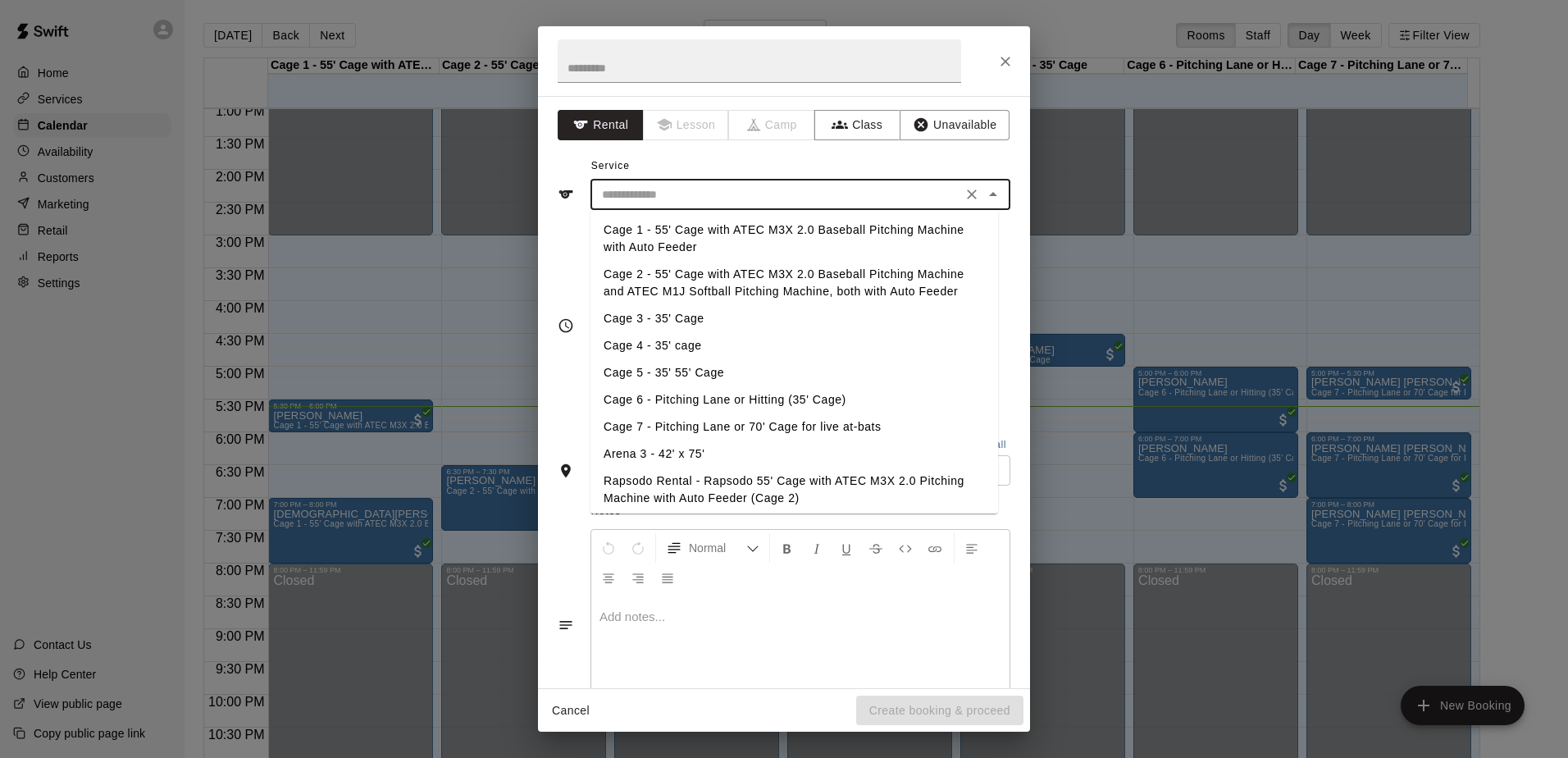
click at [728, 399] on li "Cage 6 - Pitching Lane or Hitting (35' Cage)" at bounding box center [794, 399] width 408 height 27
type input "**********"
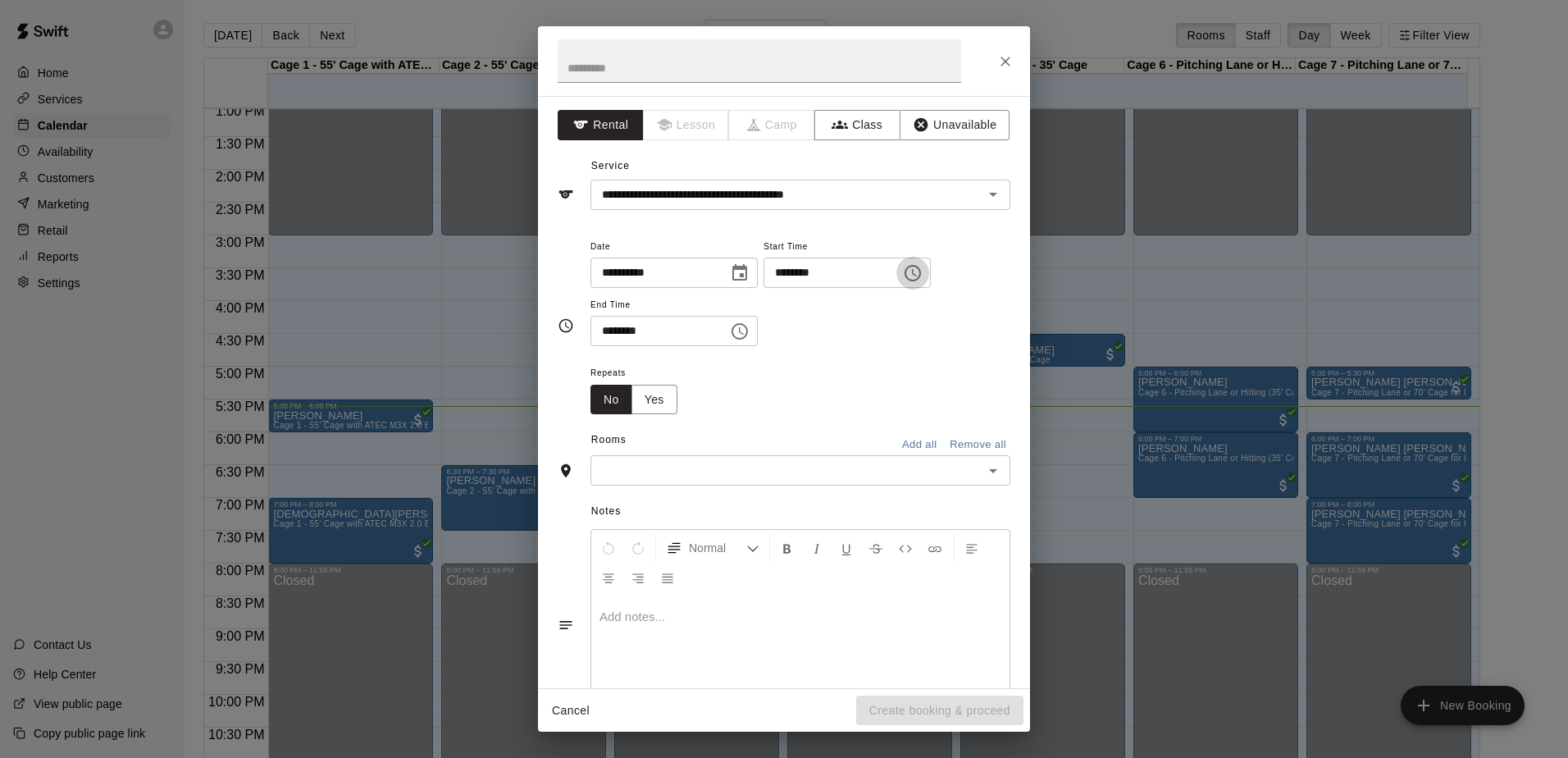
click at [923, 272] on icon "Choose time, selected time is 5:00 PM" at bounding box center [912, 273] width 20 height 20
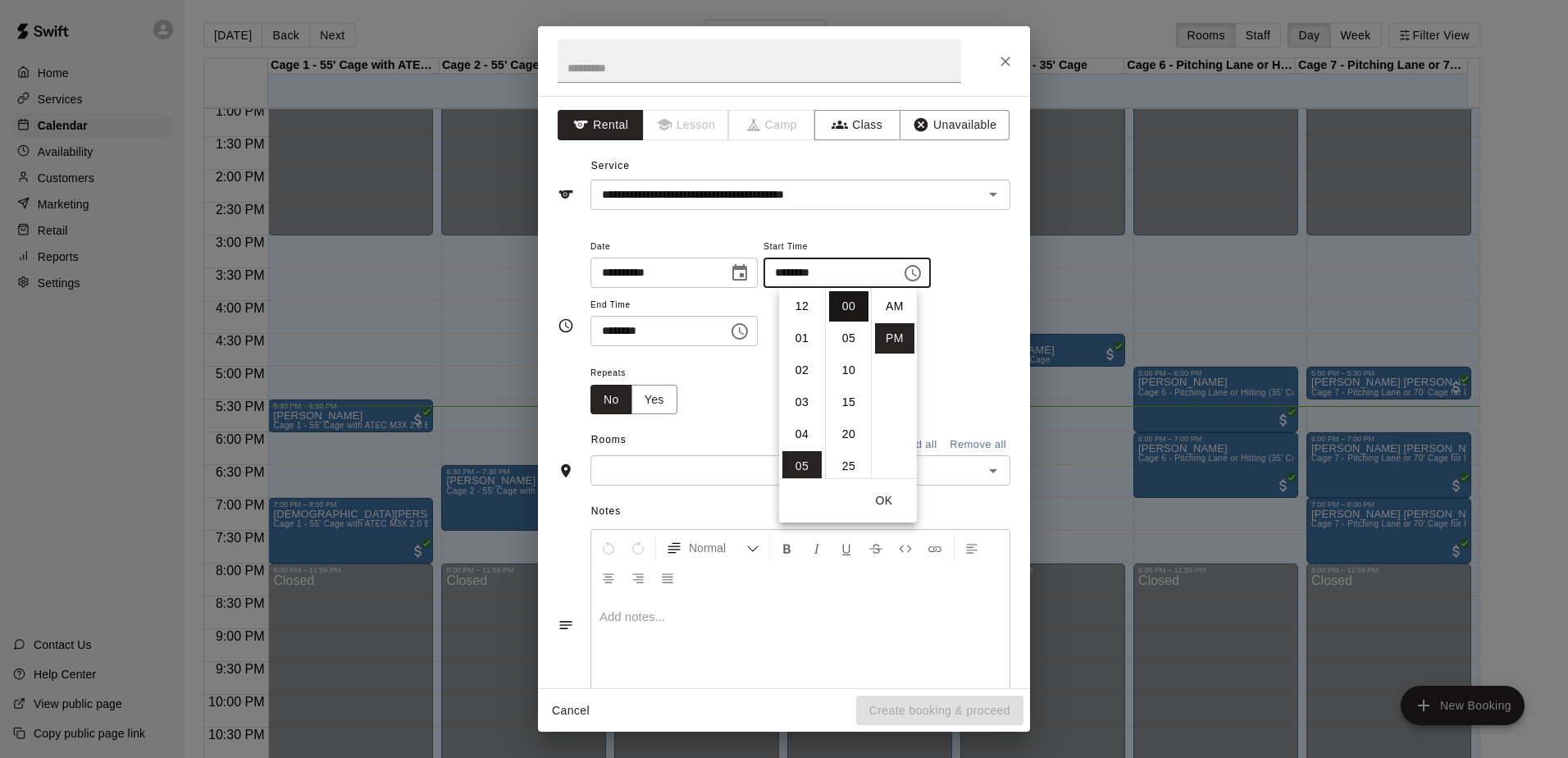
scroll to position [29, 0]
click at [799, 367] on li "07" at bounding box center [801, 369] width 39 height 30
type input "********"
click at [749, 336] on icon "Choose time, selected time is 5:30 PM" at bounding box center [739, 331] width 20 height 20
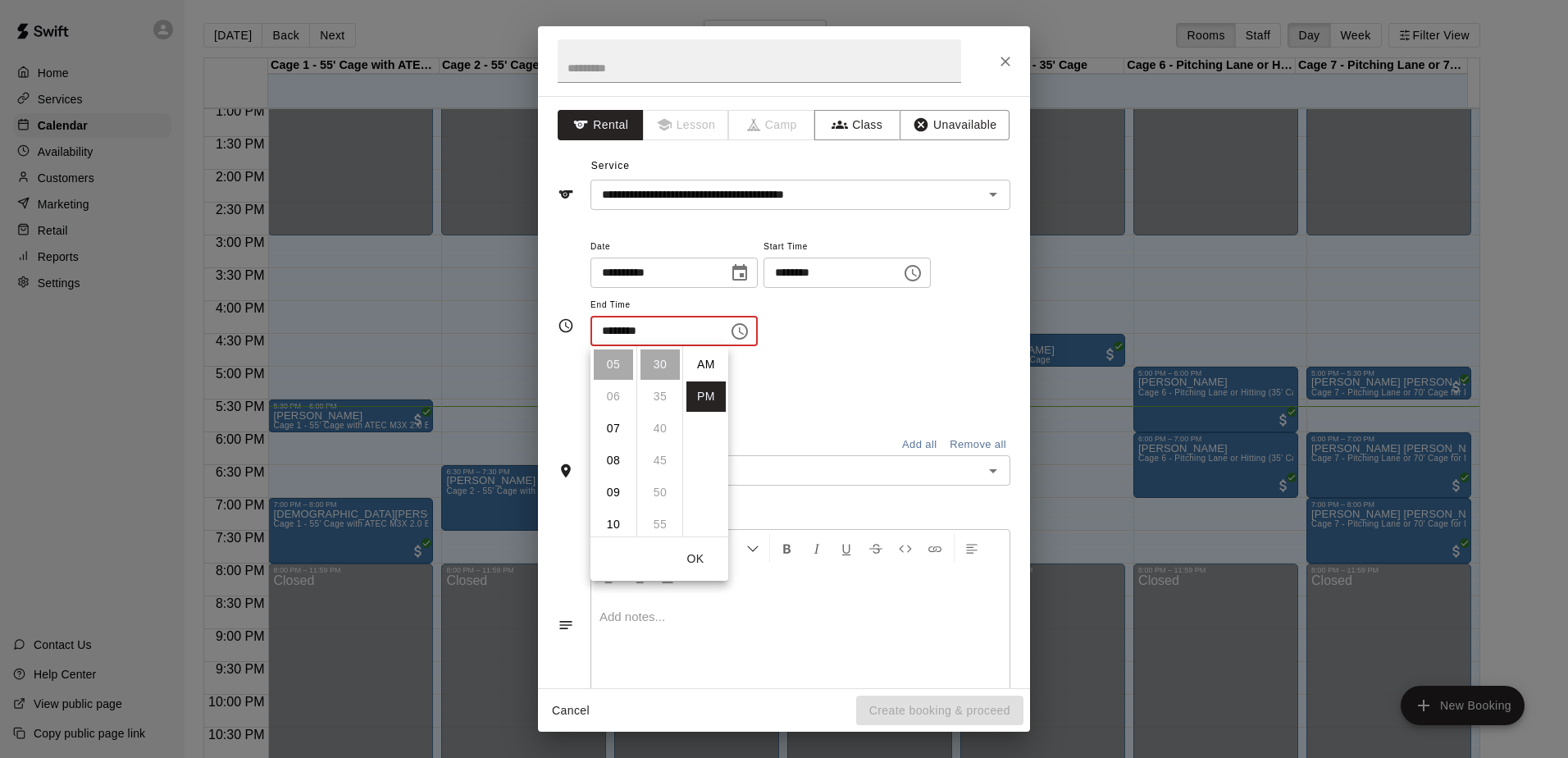
scroll to position [29, 0]
click at [614, 459] on li "08" at bounding box center [613, 460] width 39 height 30
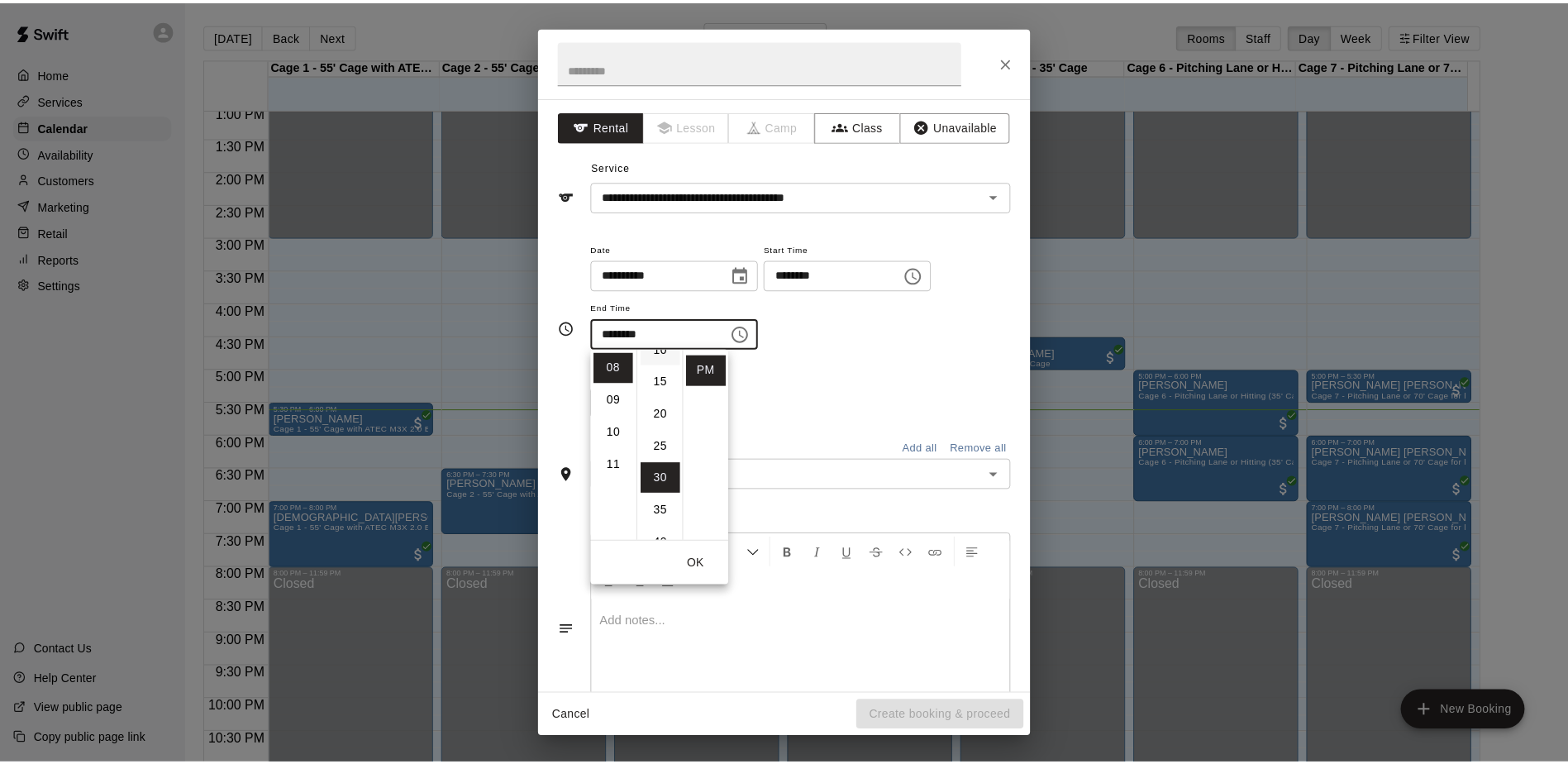
scroll to position [0, 0]
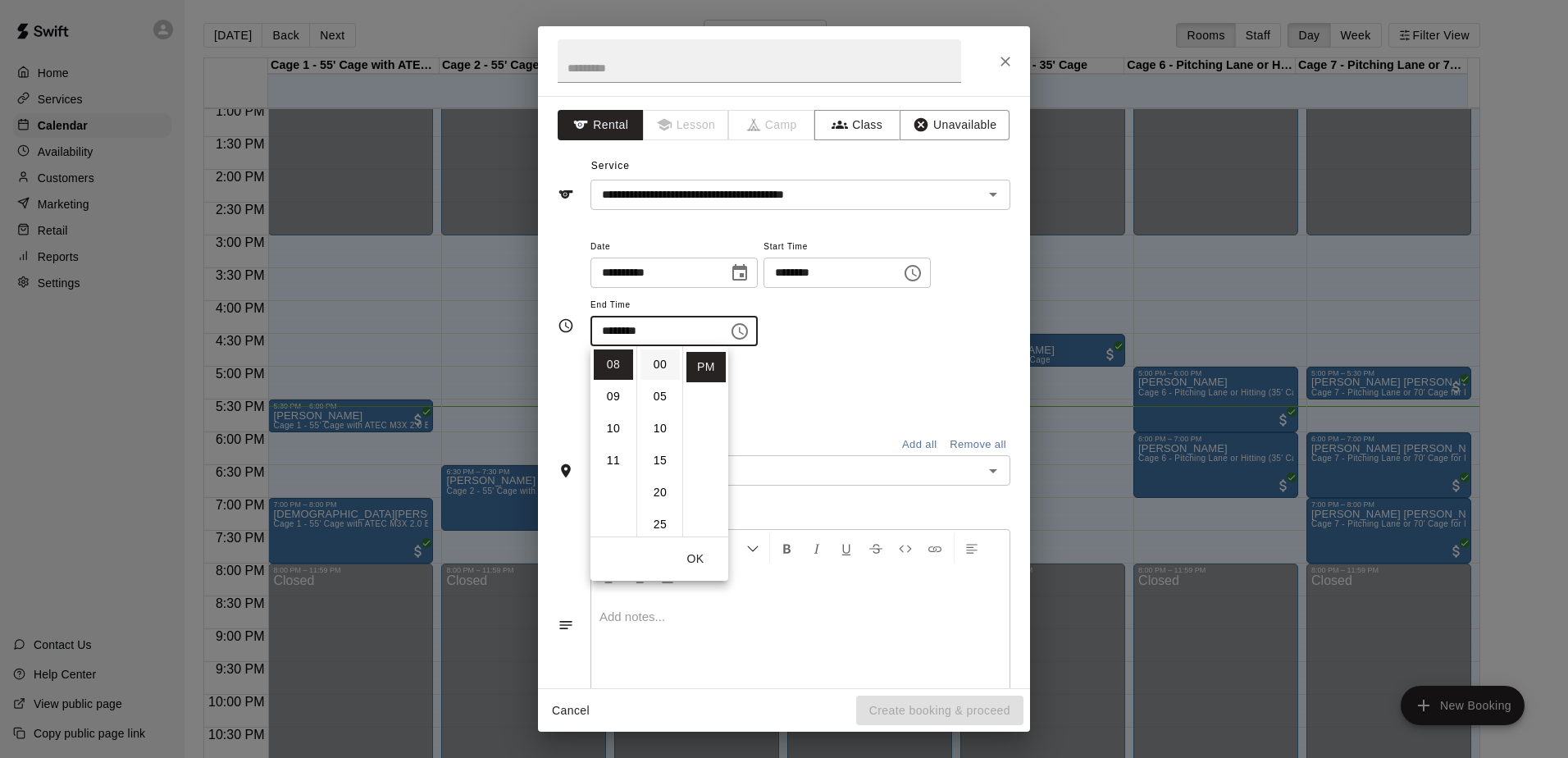
click at [659, 376] on li "00" at bounding box center [659, 364] width 39 height 30
type input "********"
click at [755, 395] on div "Repeats No Yes" at bounding box center [800, 389] width 420 height 52
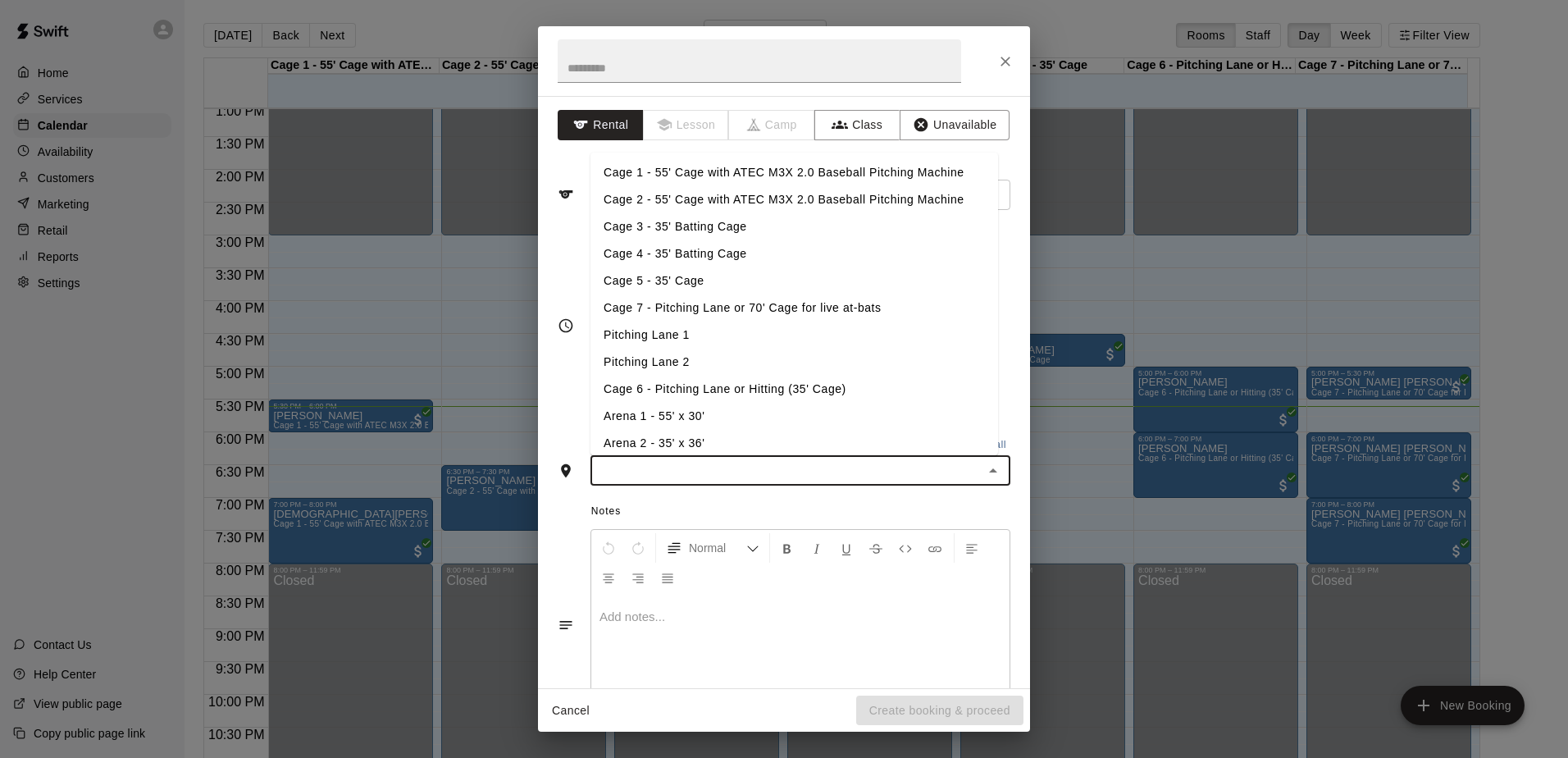
click at [756, 468] on input "text" at bounding box center [787, 470] width 383 height 21
click at [703, 389] on li "Cage 6 - Pitching Lane or Hitting (35' Cage)" at bounding box center [794, 389] width 408 height 27
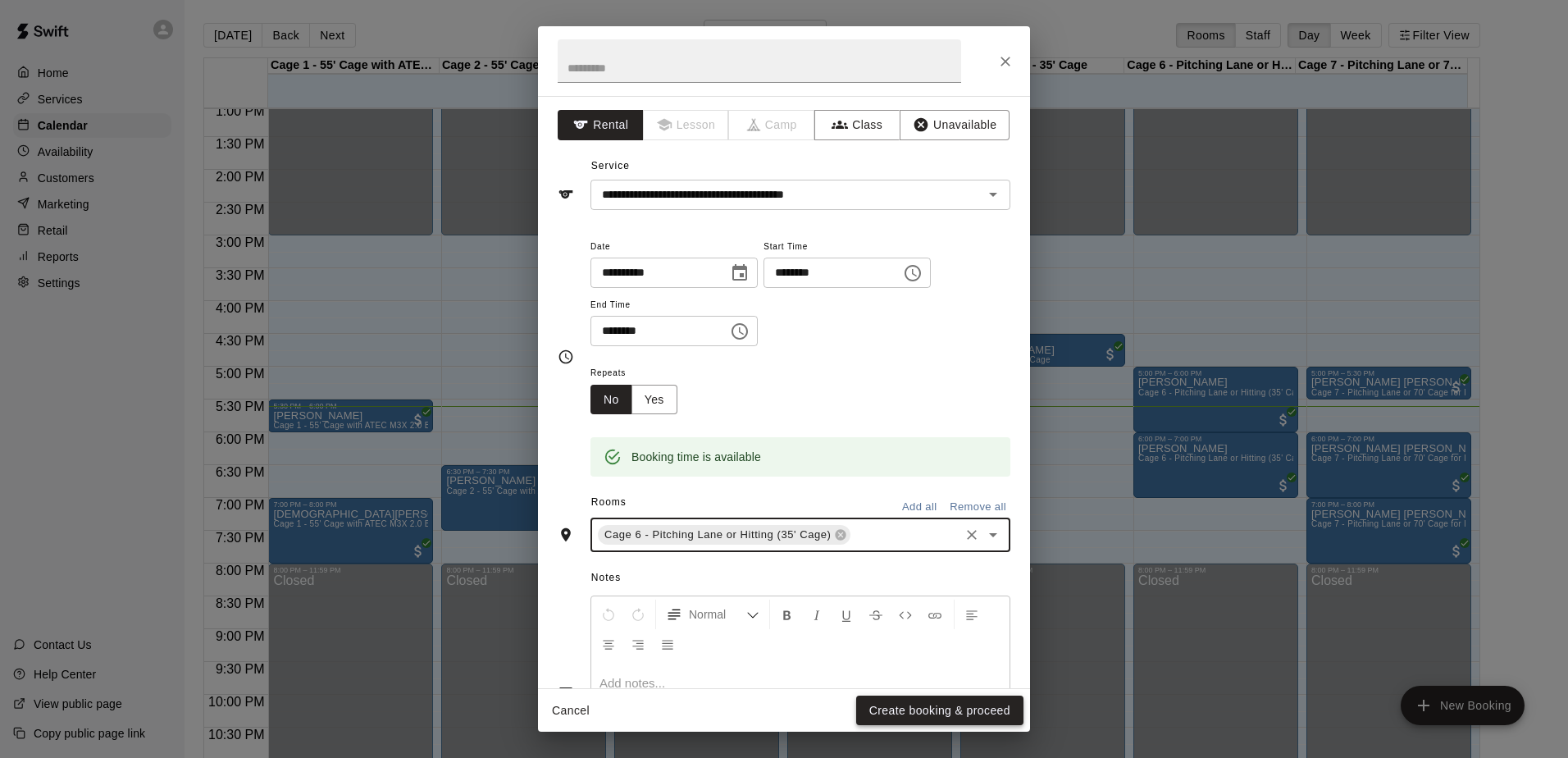
click at [921, 708] on button "Create booking & proceed" at bounding box center [939, 710] width 167 height 30
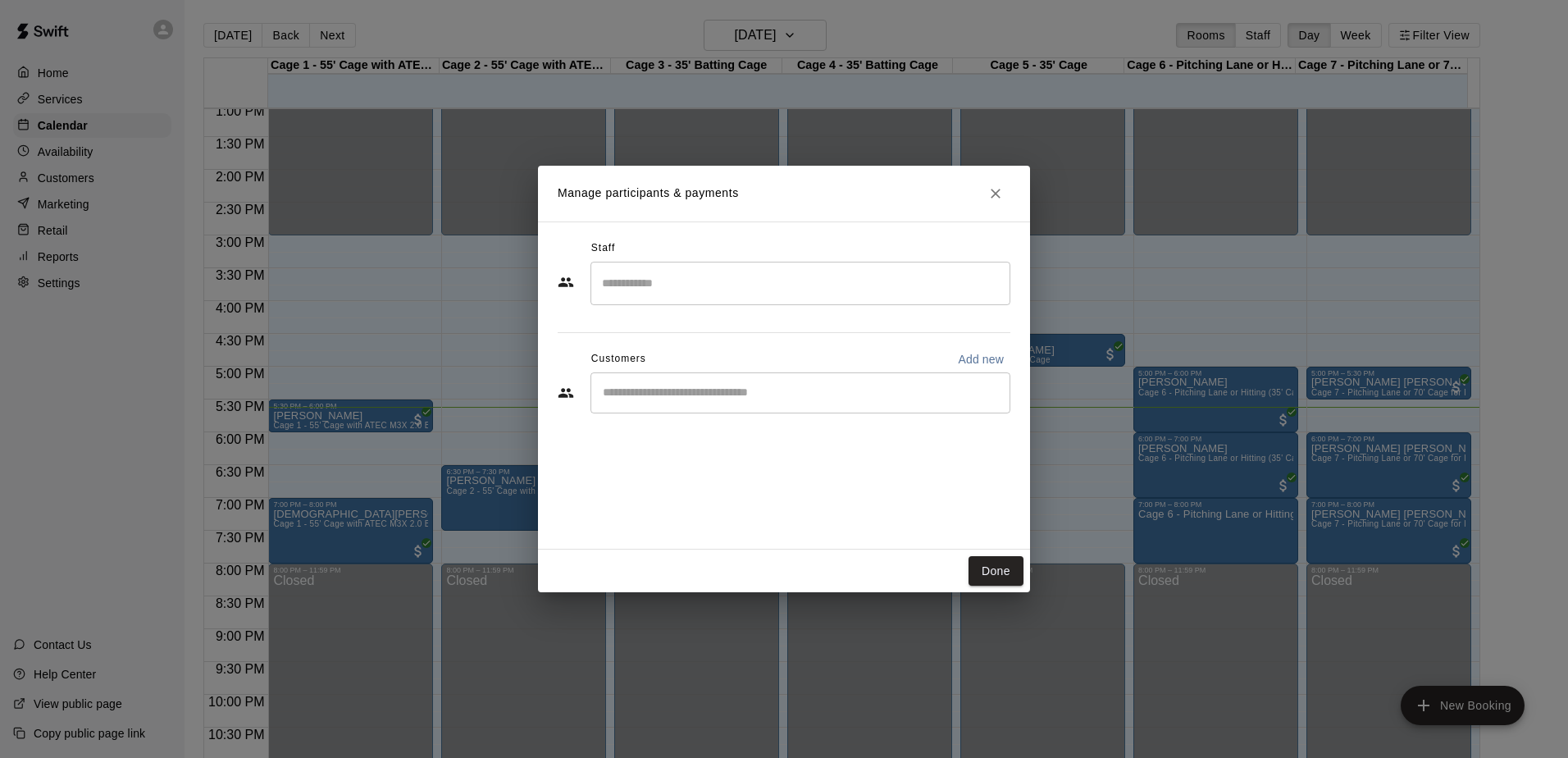
click at [778, 394] on input "Start typing to search customers..." at bounding box center [800, 392] width 405 height 16
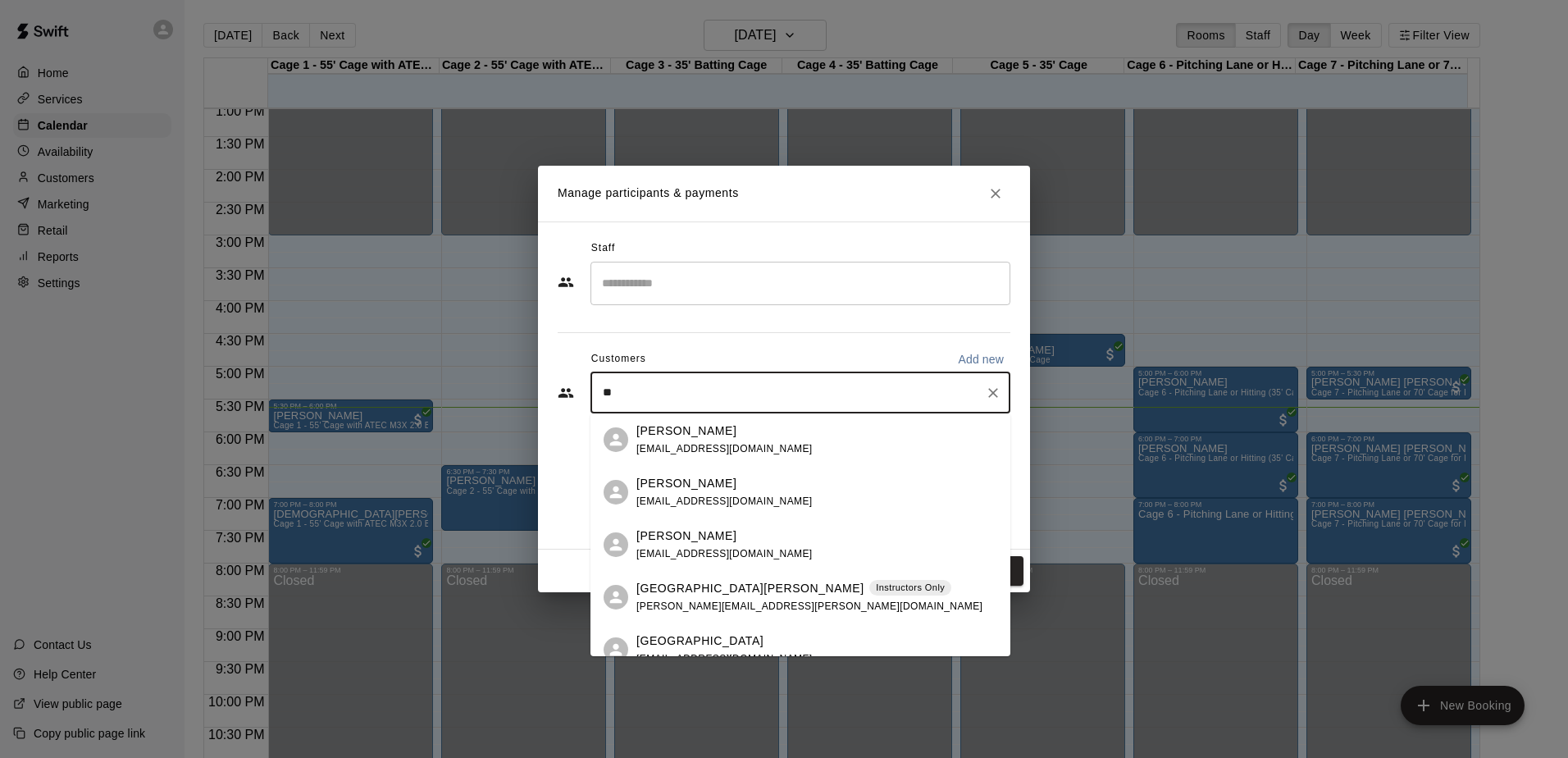
type input "*"
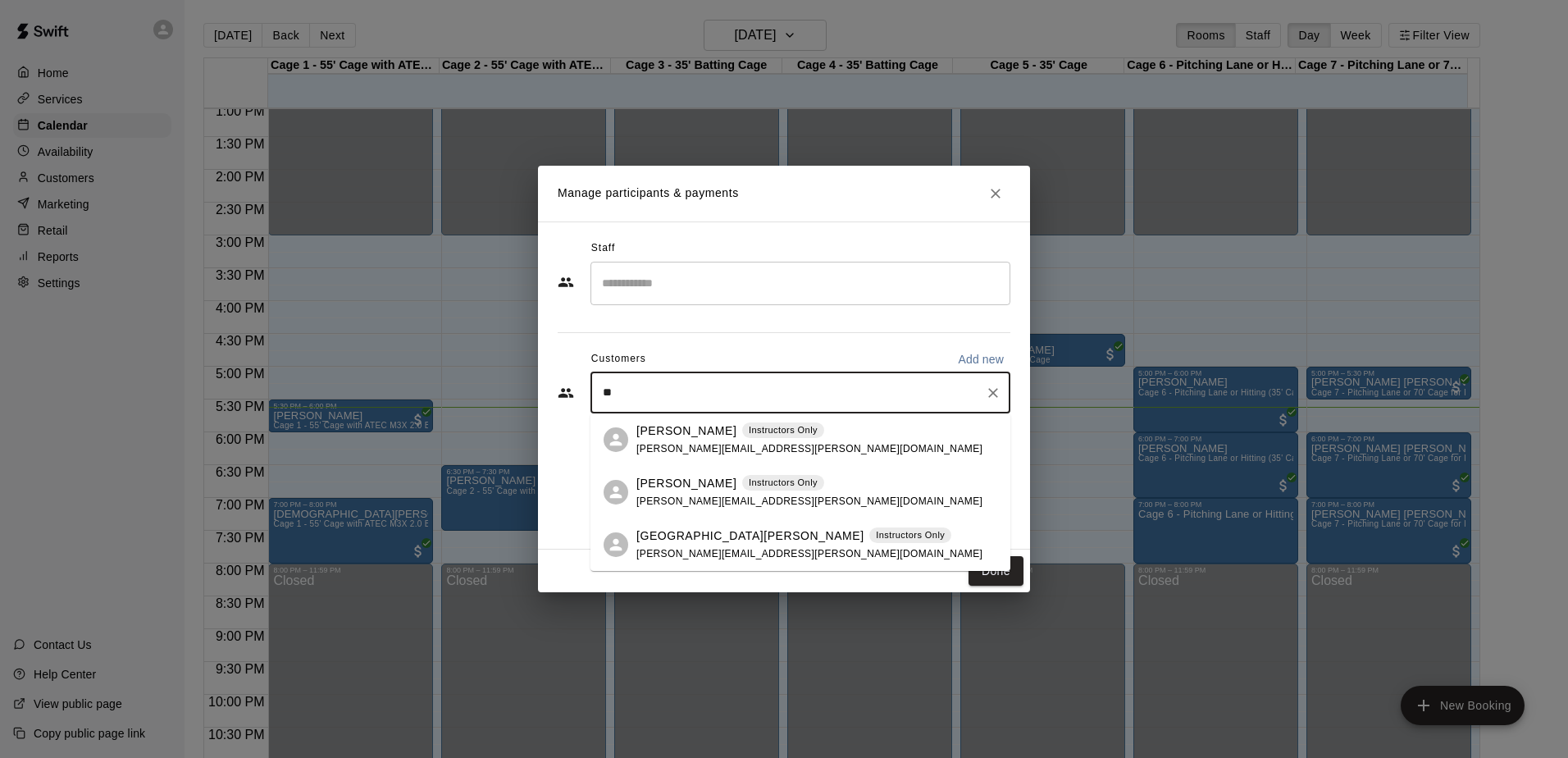
type input "***"
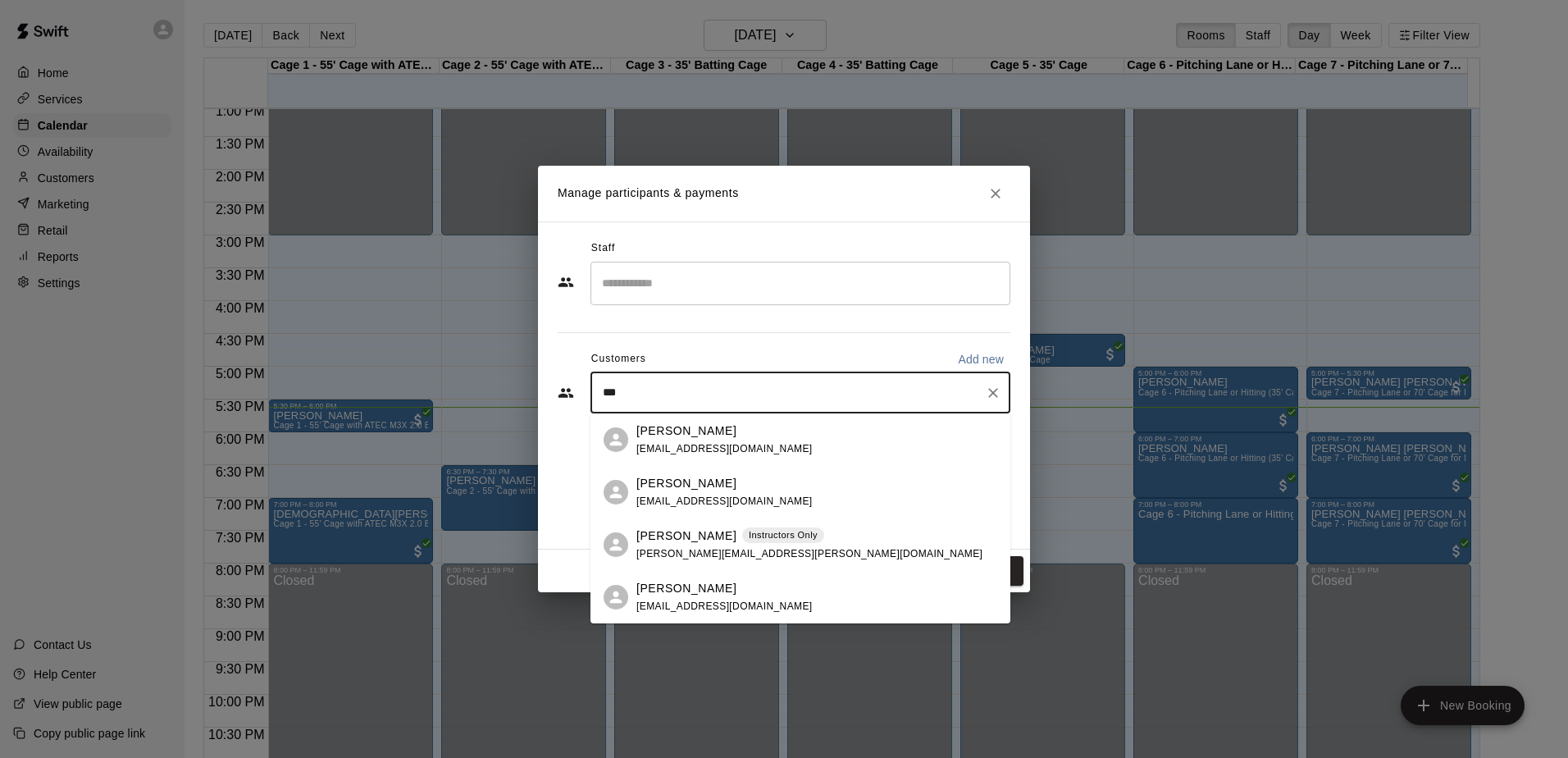
click at [663, 536] on p "[PERSON_NAME]" at bounding box center [686, 536] width 100 height 17
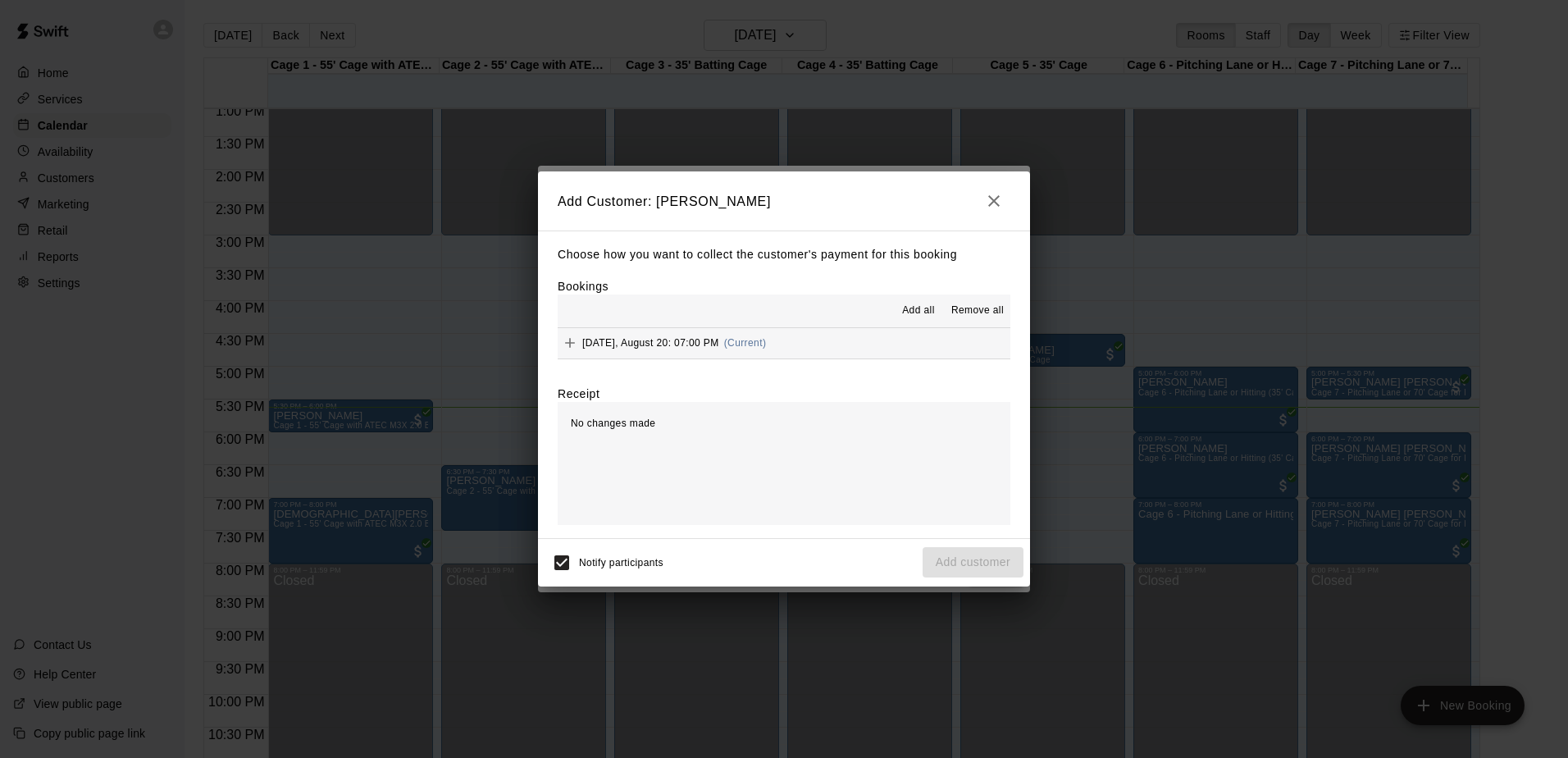
click at [876, 305] on div "Add all Remove all" at bounding box center [784, 310] width 453 height 33
click at [905, 304] on span "Add all" at bounding box center [918, 310] width 33 height 16
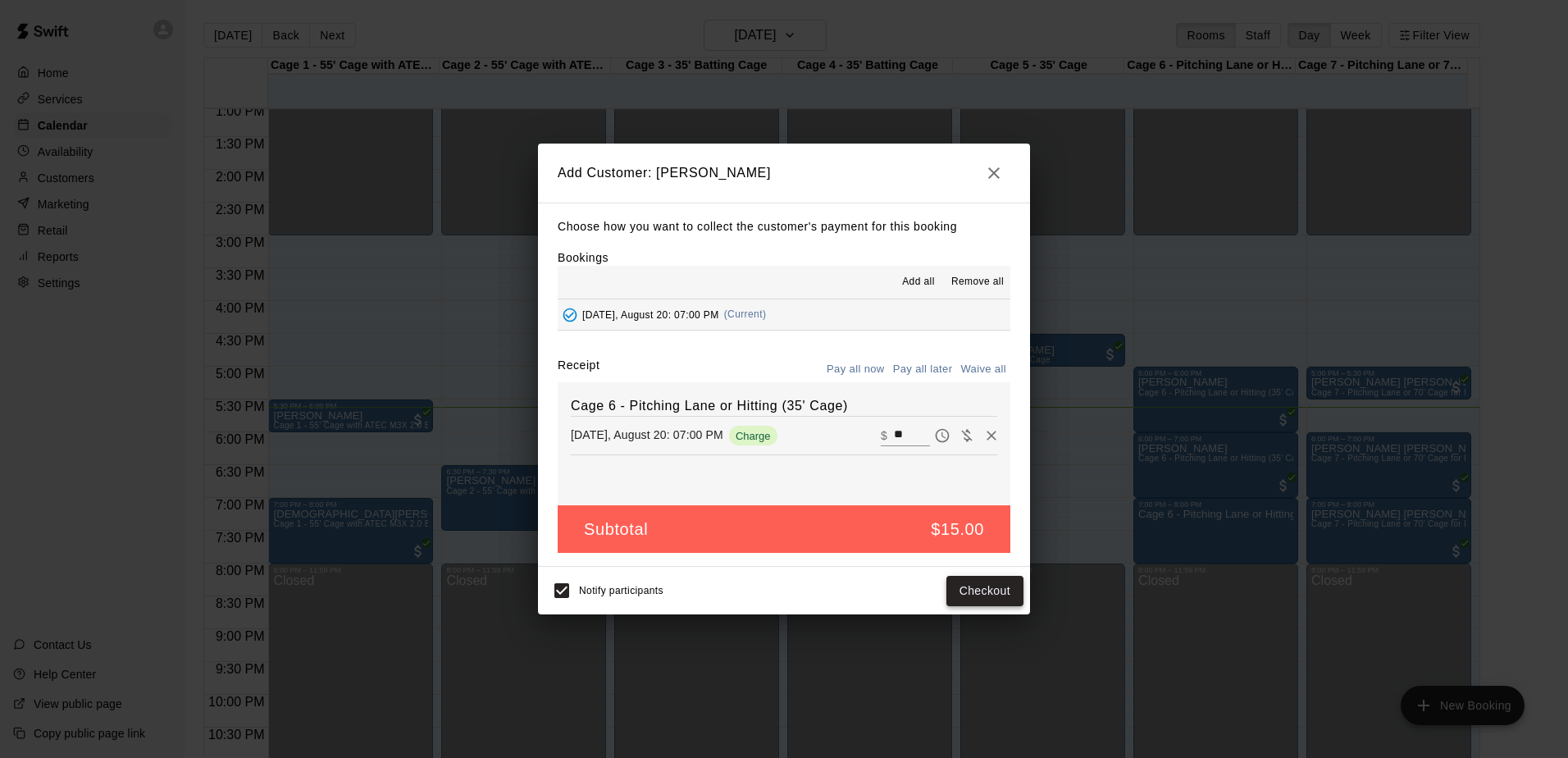
click at [977, 594] on button "Checkout" at bounding box center [984, 591] width 77 height 30
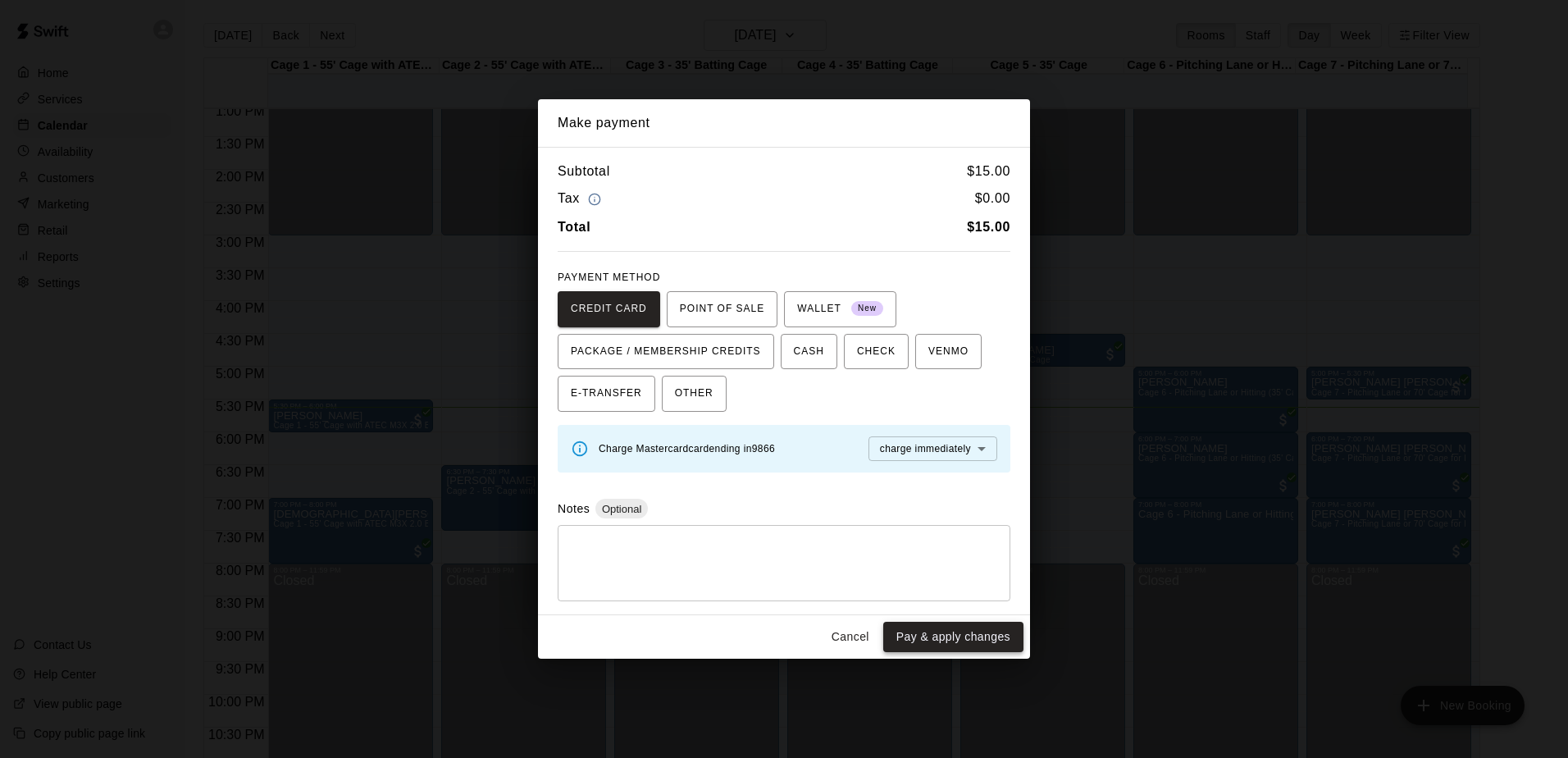
click at [925, 631] on button "Pay & apply changes" at bounding box center [953, 637] width 140 height 30
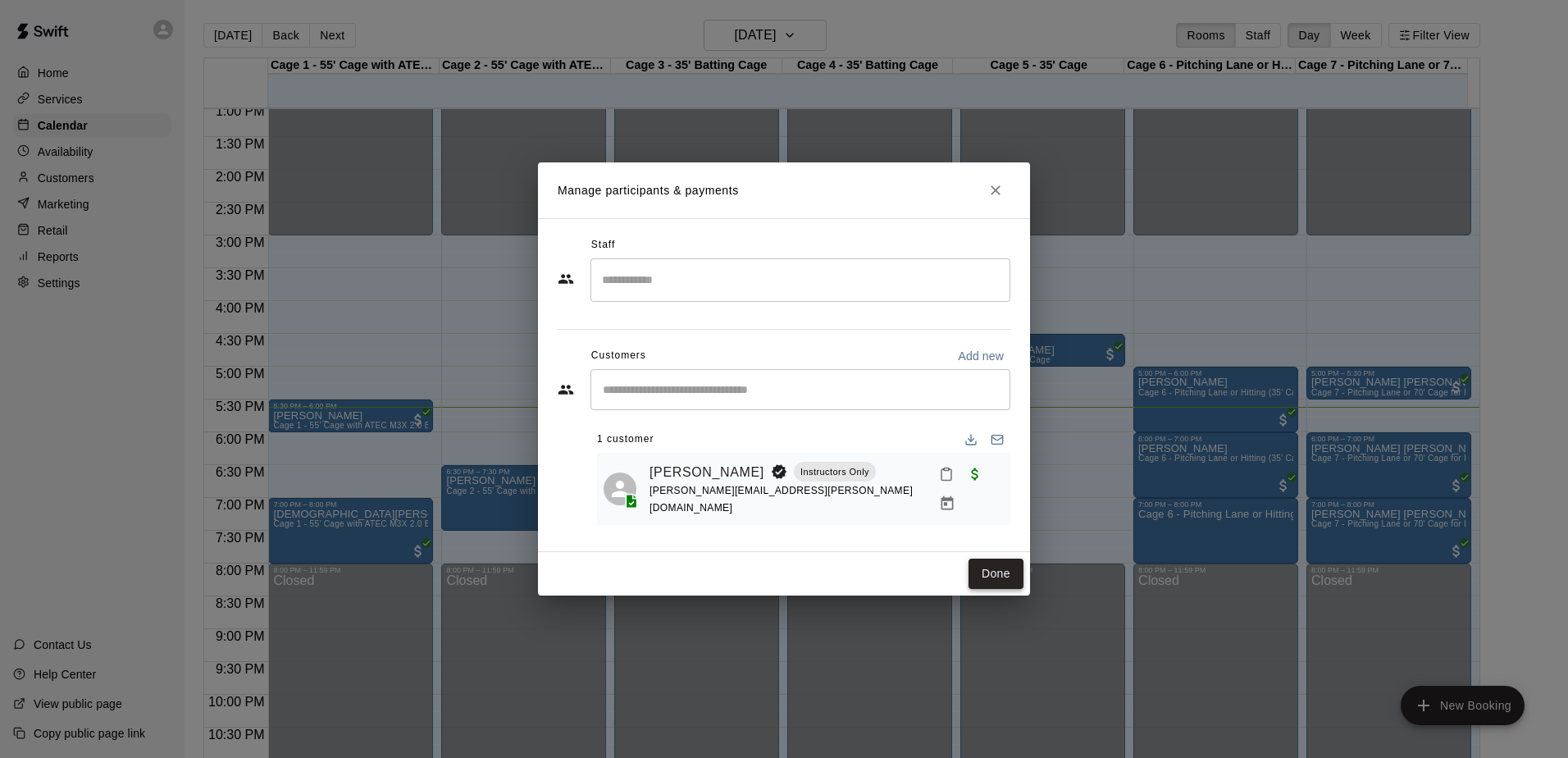
click at [985, 569] on button "Done" at bounding box center [996, 573] width 55 height 30
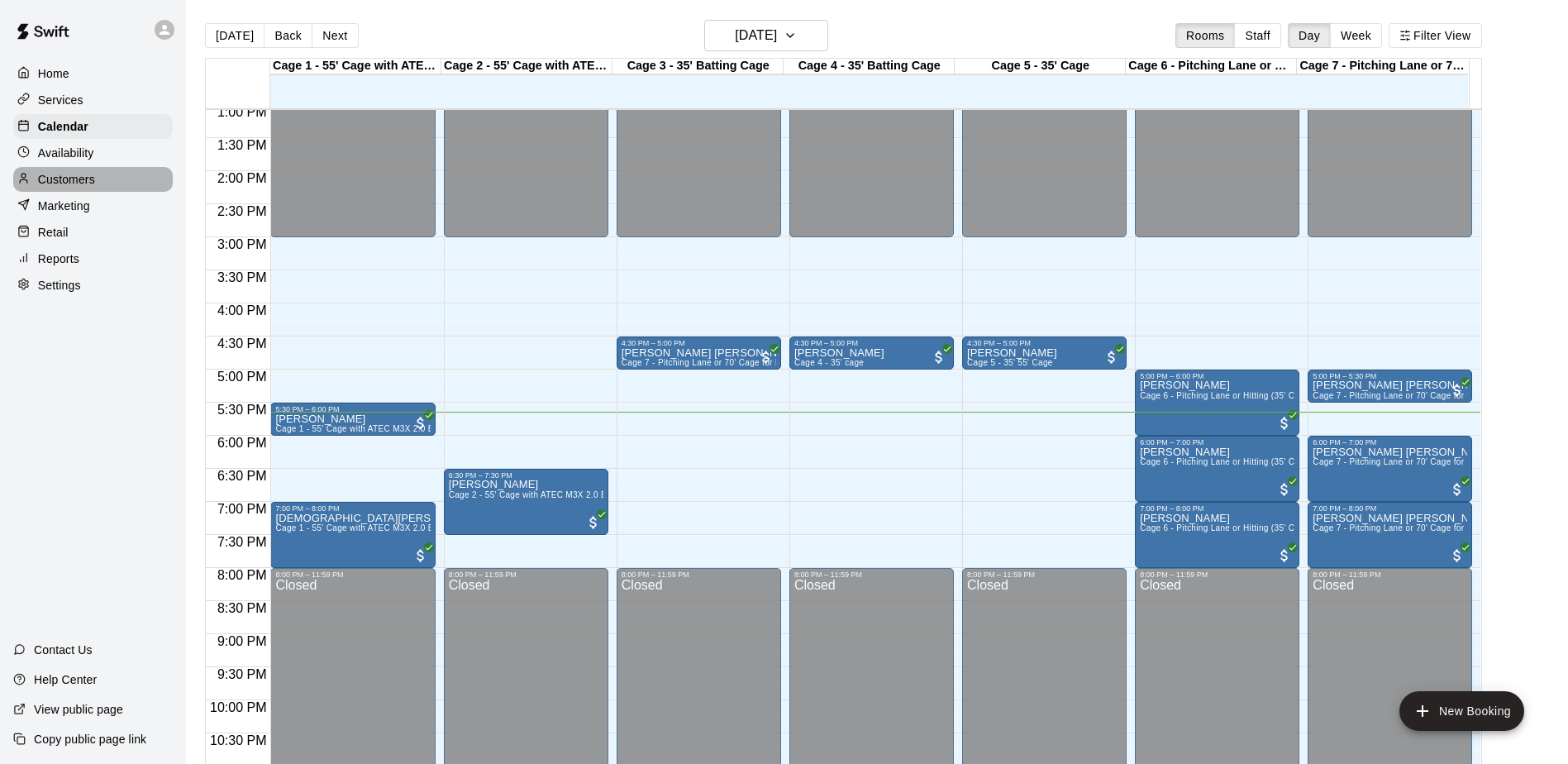
click at [83, 188] on p "Customers" at bounding box center [66, 179] width 57 height 17
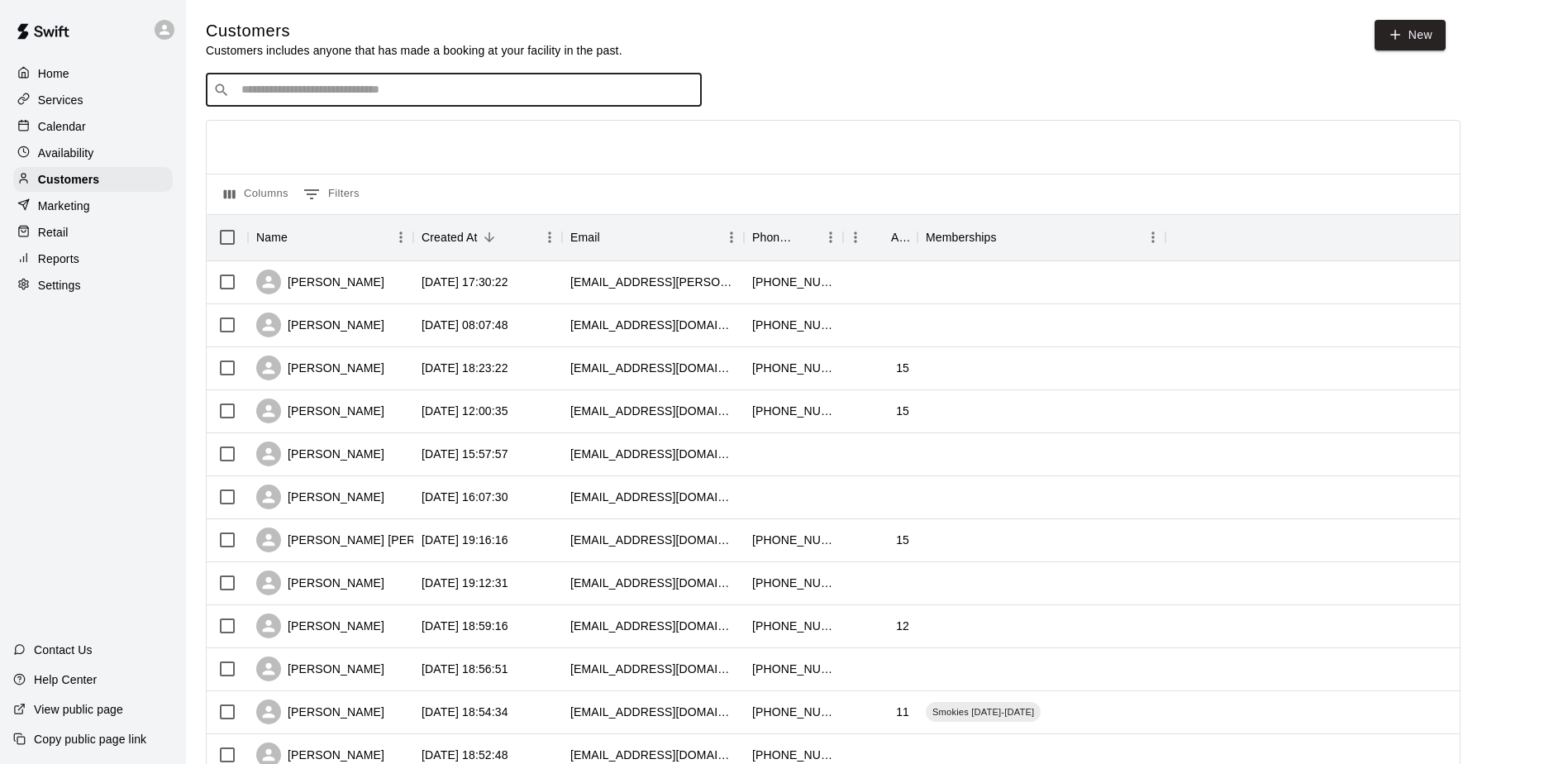
click at [341, 88] on input "Search customers by name or email" at bounding box center [465, 90] width 458 height 17
type input "****"
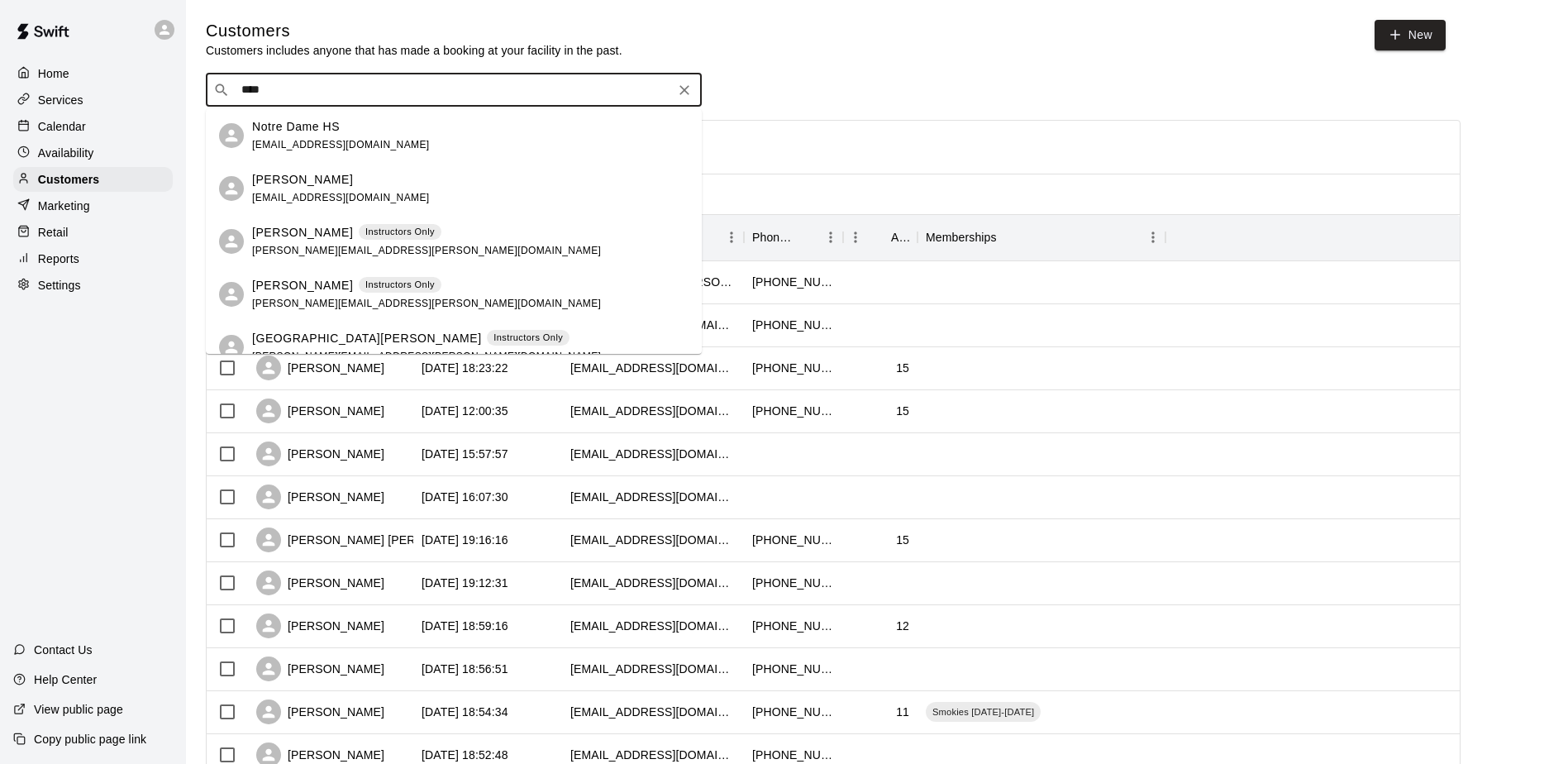
click at [332, 195] on span "[EMAIL_ADDRESS][DOMAIN_NAME]" at bounding box center [340, 197] width 177 height 11
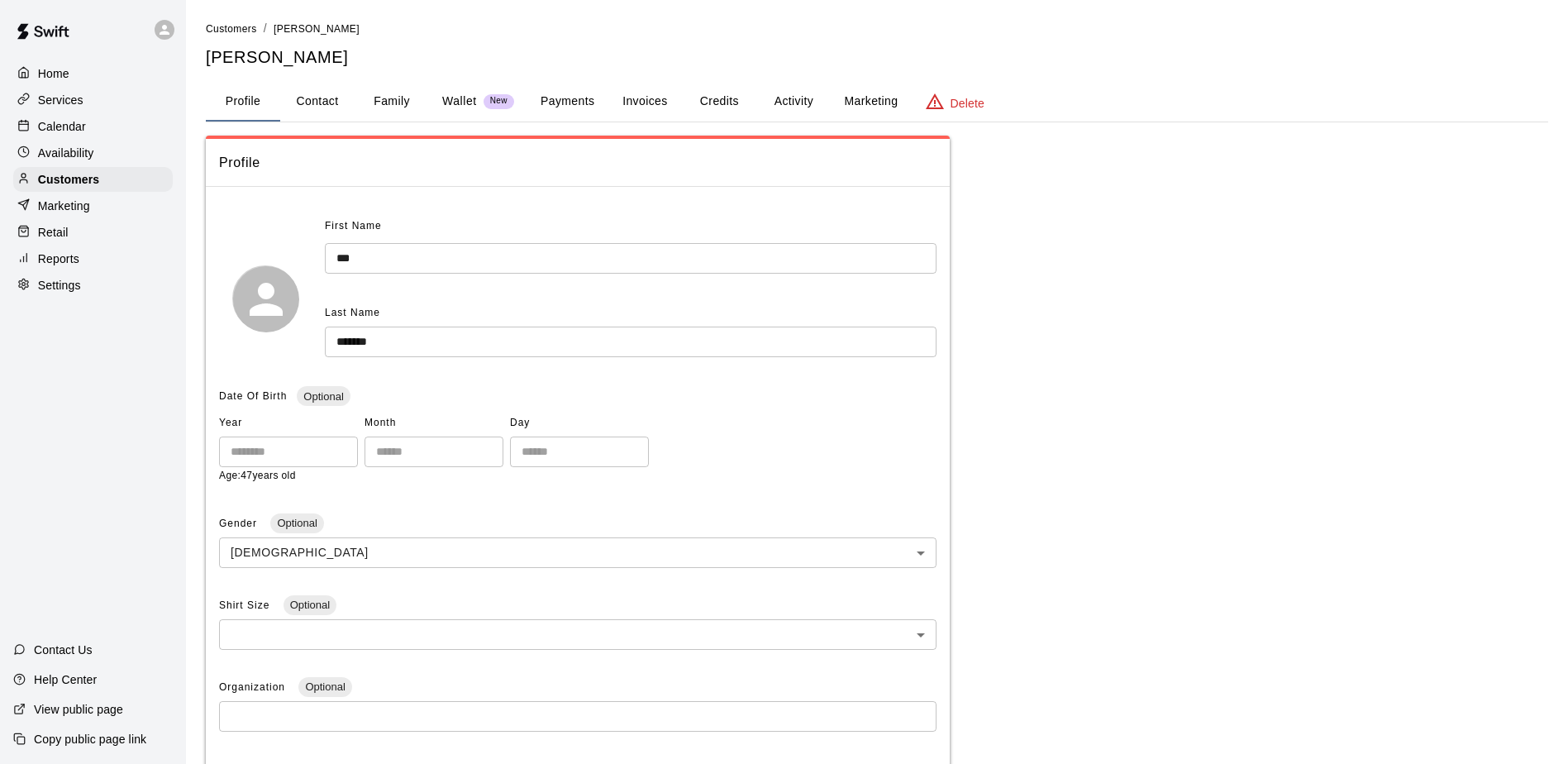
click at [565, 119] on button "Payments" at bounding box center [567, 101] width 80 height 39
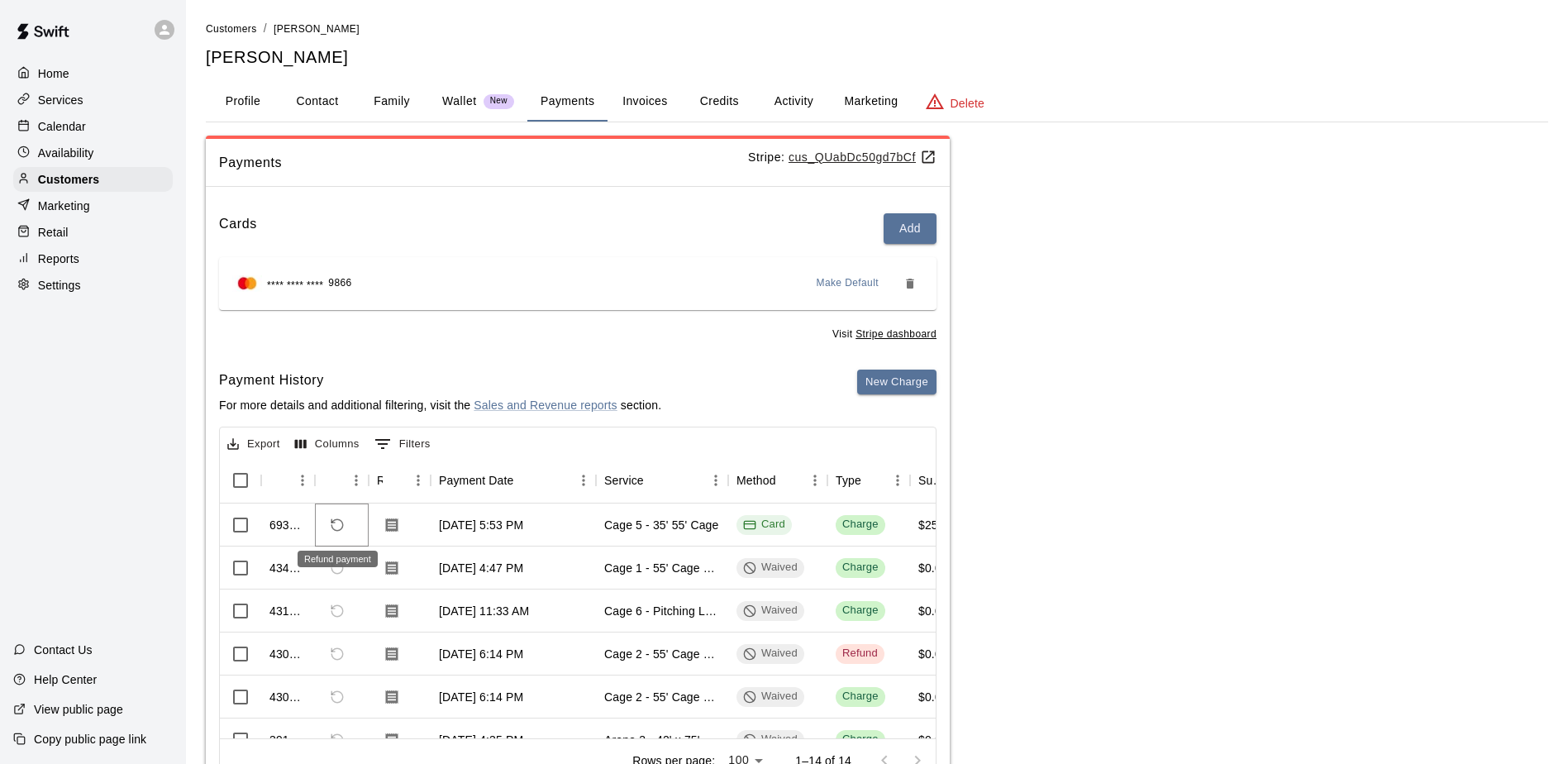
click at [343, 523] on icon "Refund payment" at bounding box center [336, 524] width 11 height 11
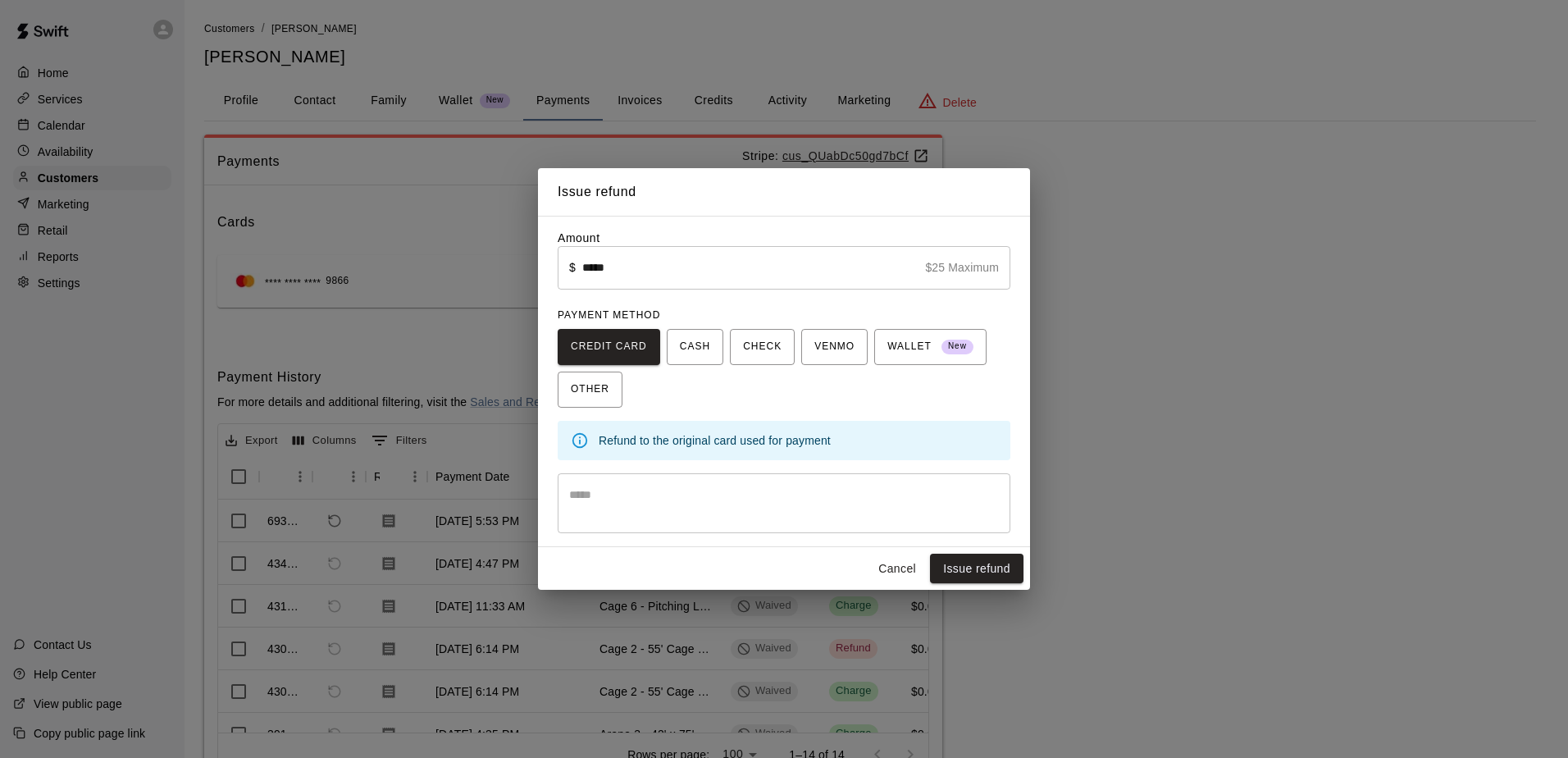
click at [899, 559] on button "Cancel" at bounding box center [897, 568] width 53 height 30
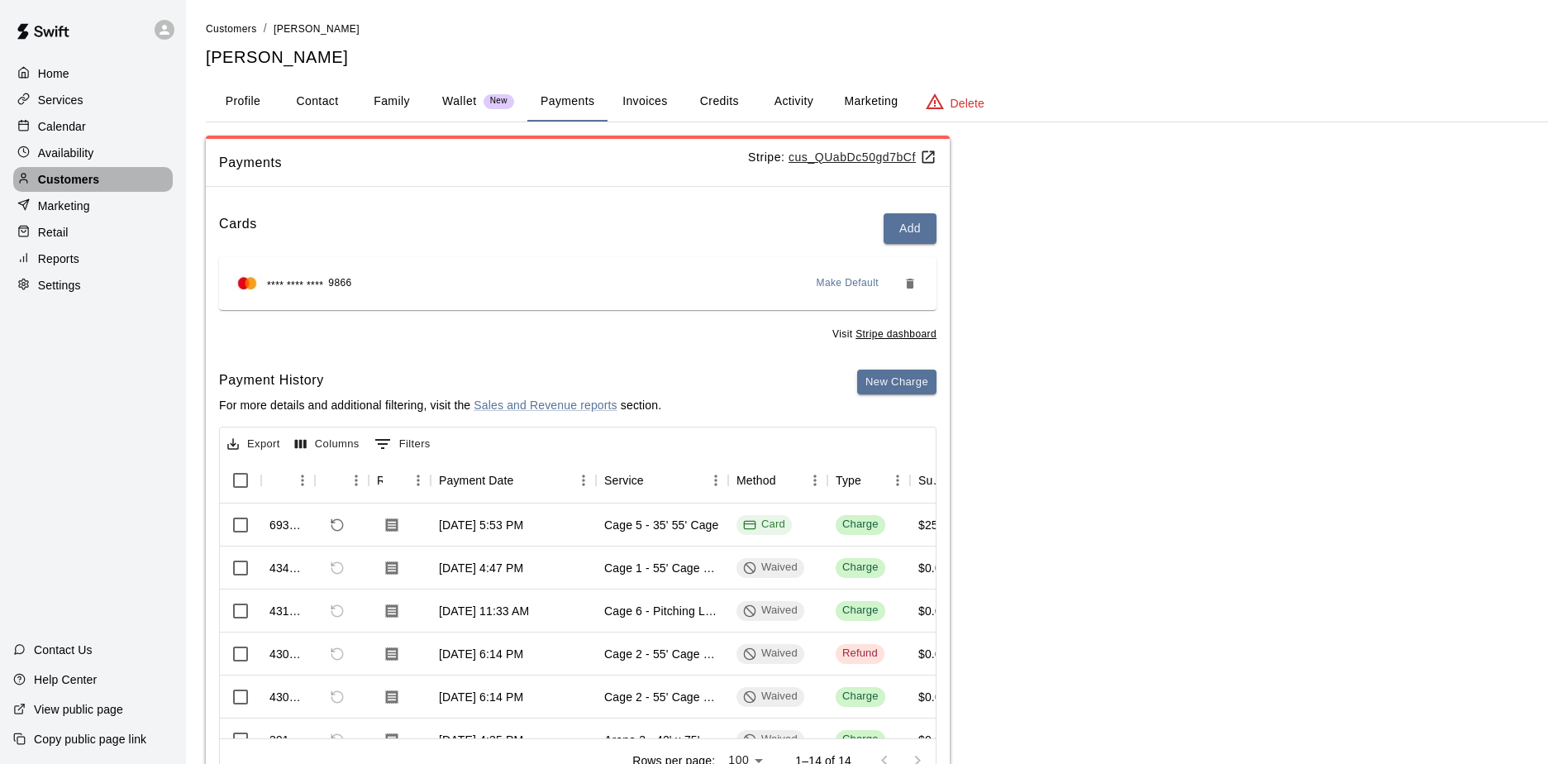
click at [142, 179] on div "Customers" at bounding box center [93, 179] width 159 height 24
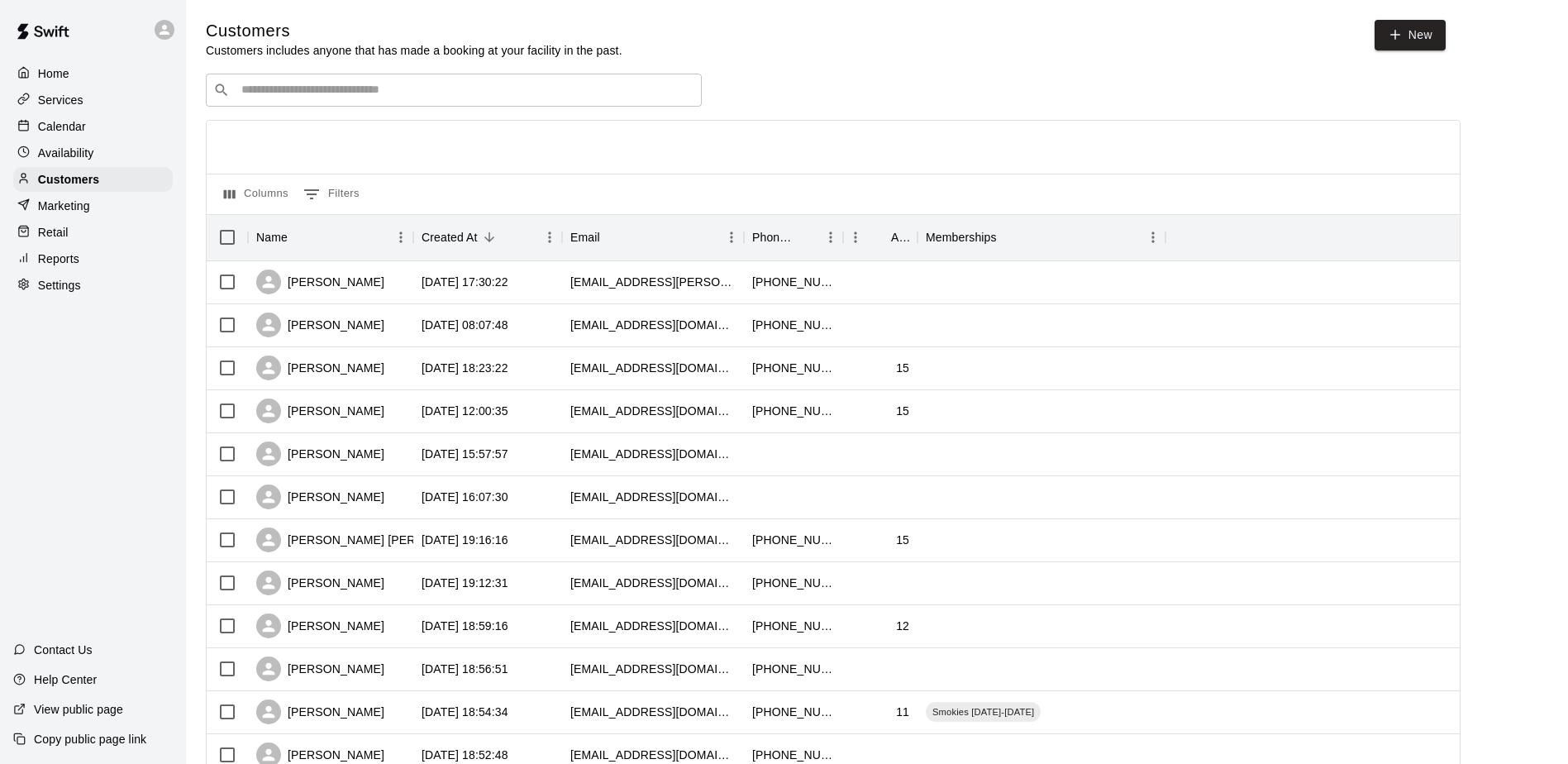
click at [318, 88] on input "Search customers by name or email" at bounding box center [465, 90] width 458 height 17
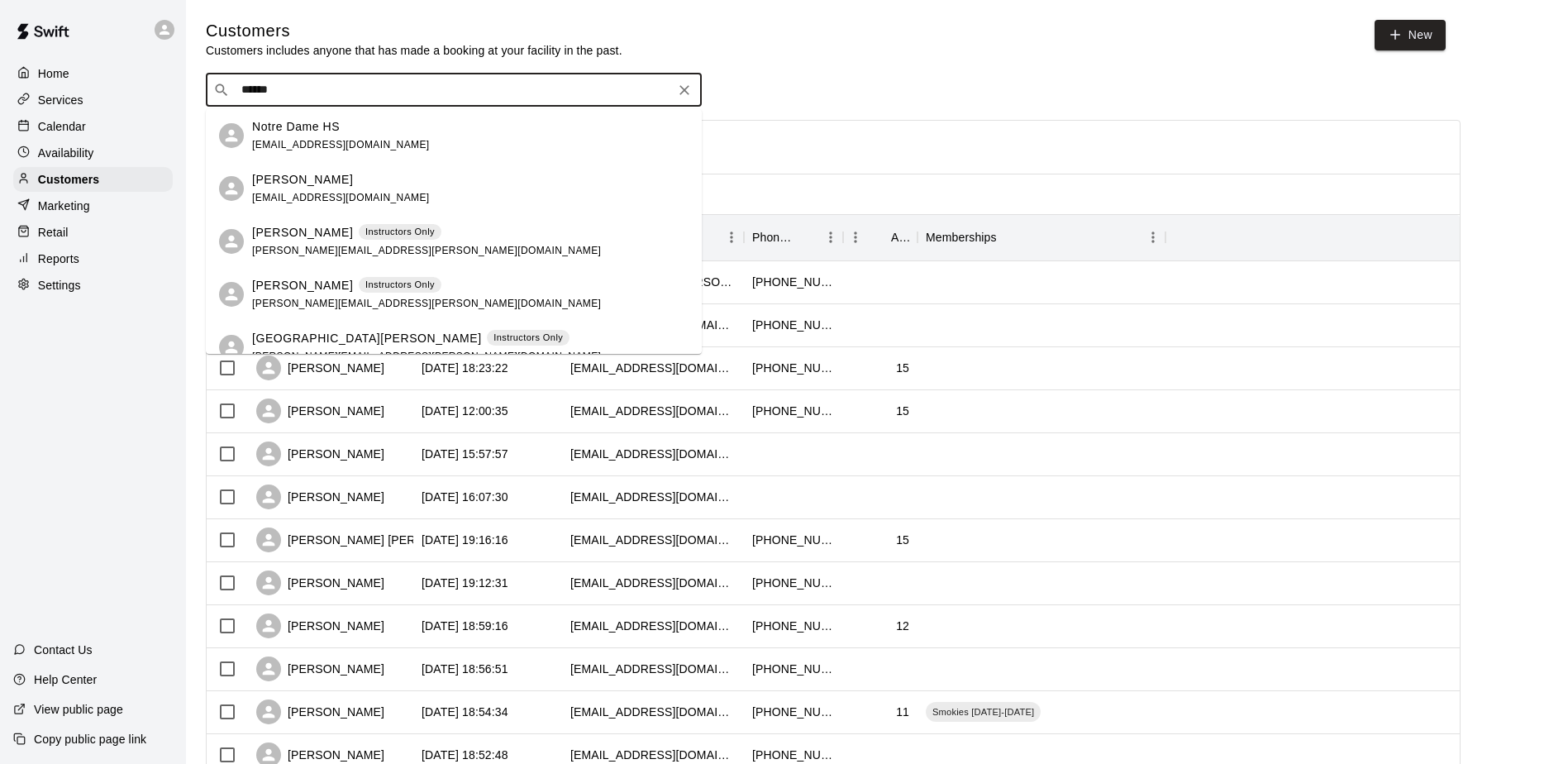
type input "*******"
click at [303, 224] on p "[PERSON_NAME]" at bounding box center [302, 233] width 101 height 17
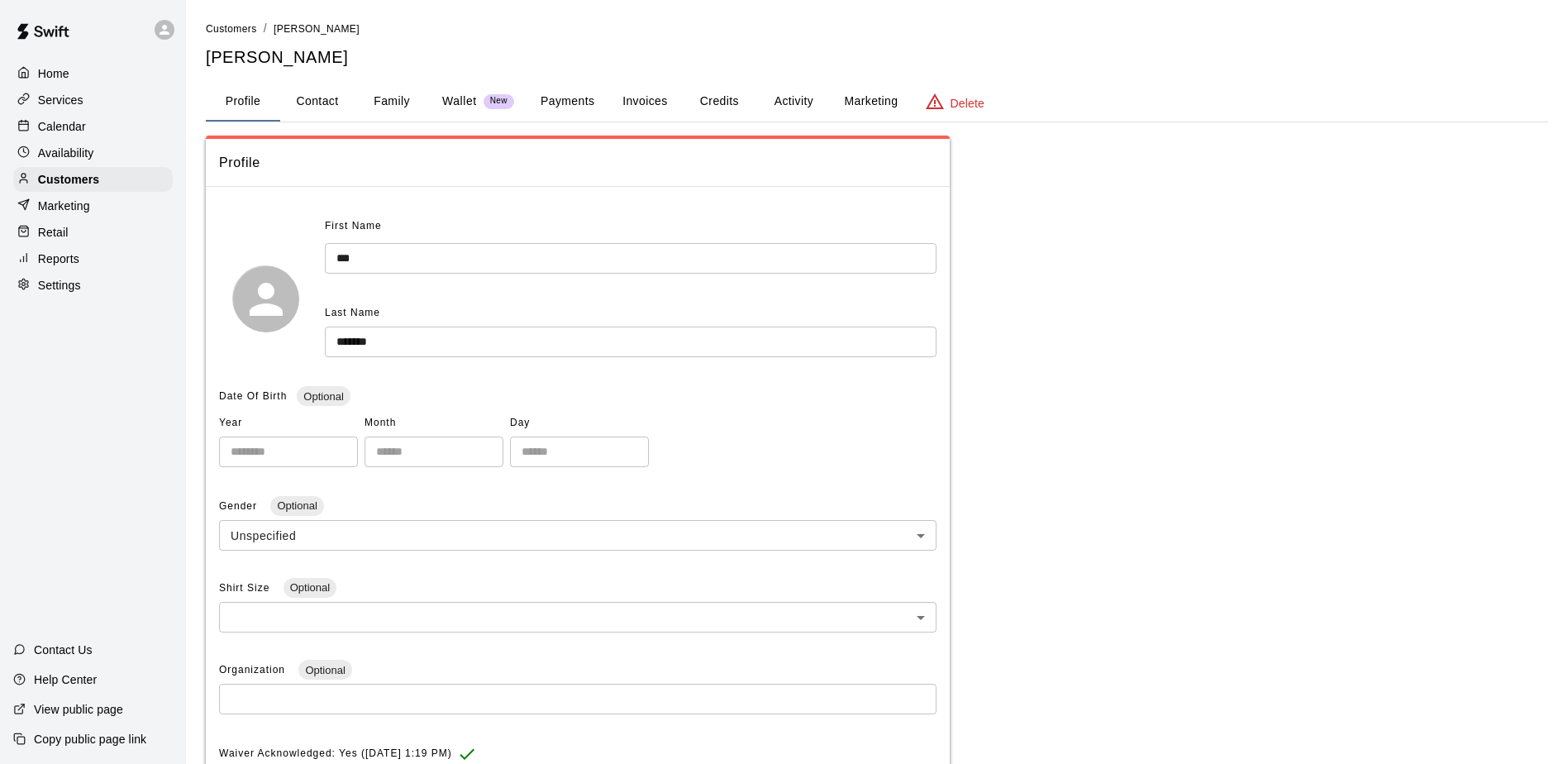
click at [566, 102] on button "Payments" at bounding box center [567, 101] width 80 height 39
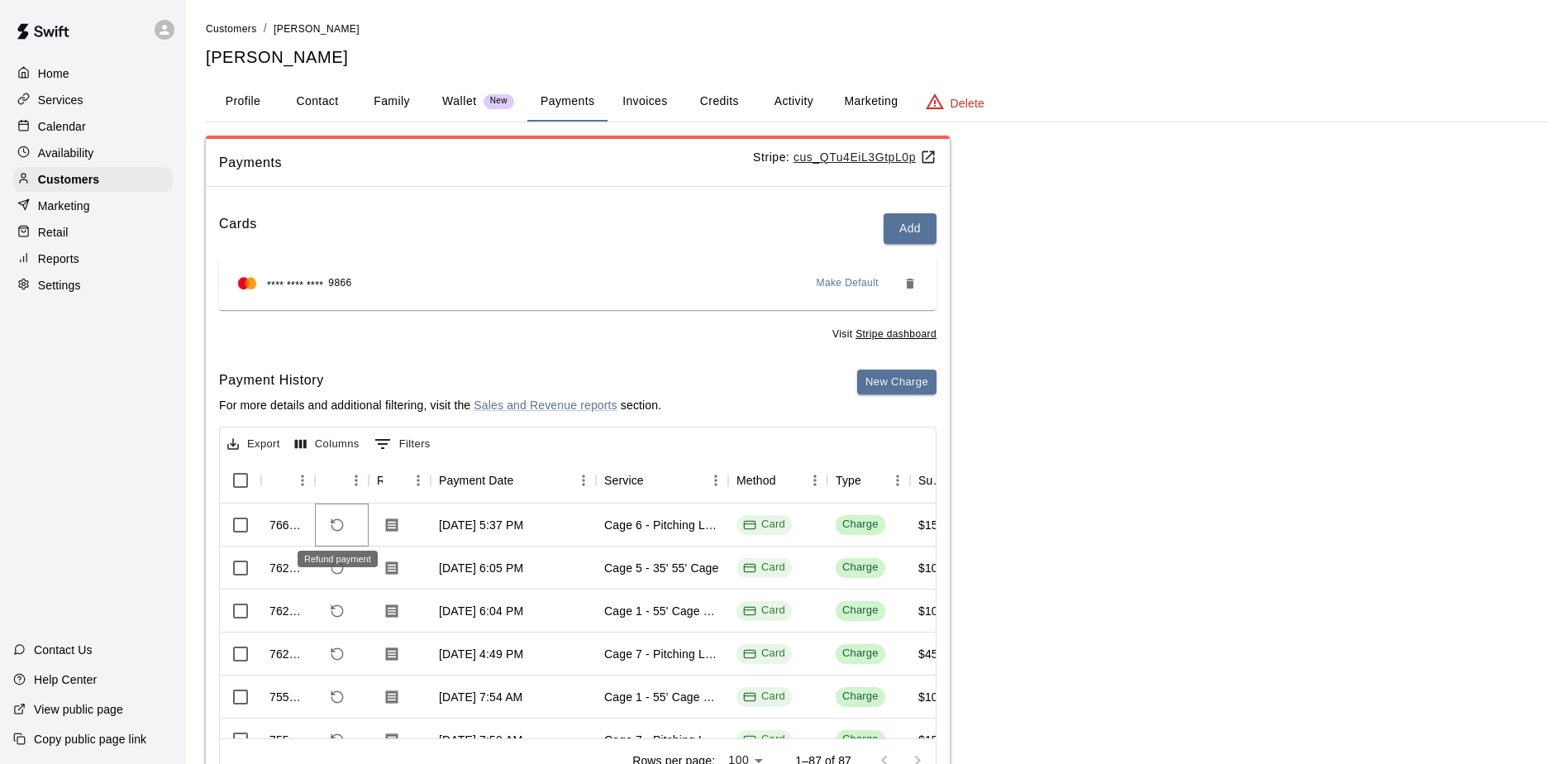
click at [343, 524] on icon "Refund payment" at bounding box center [336, 524] width 11 height 11
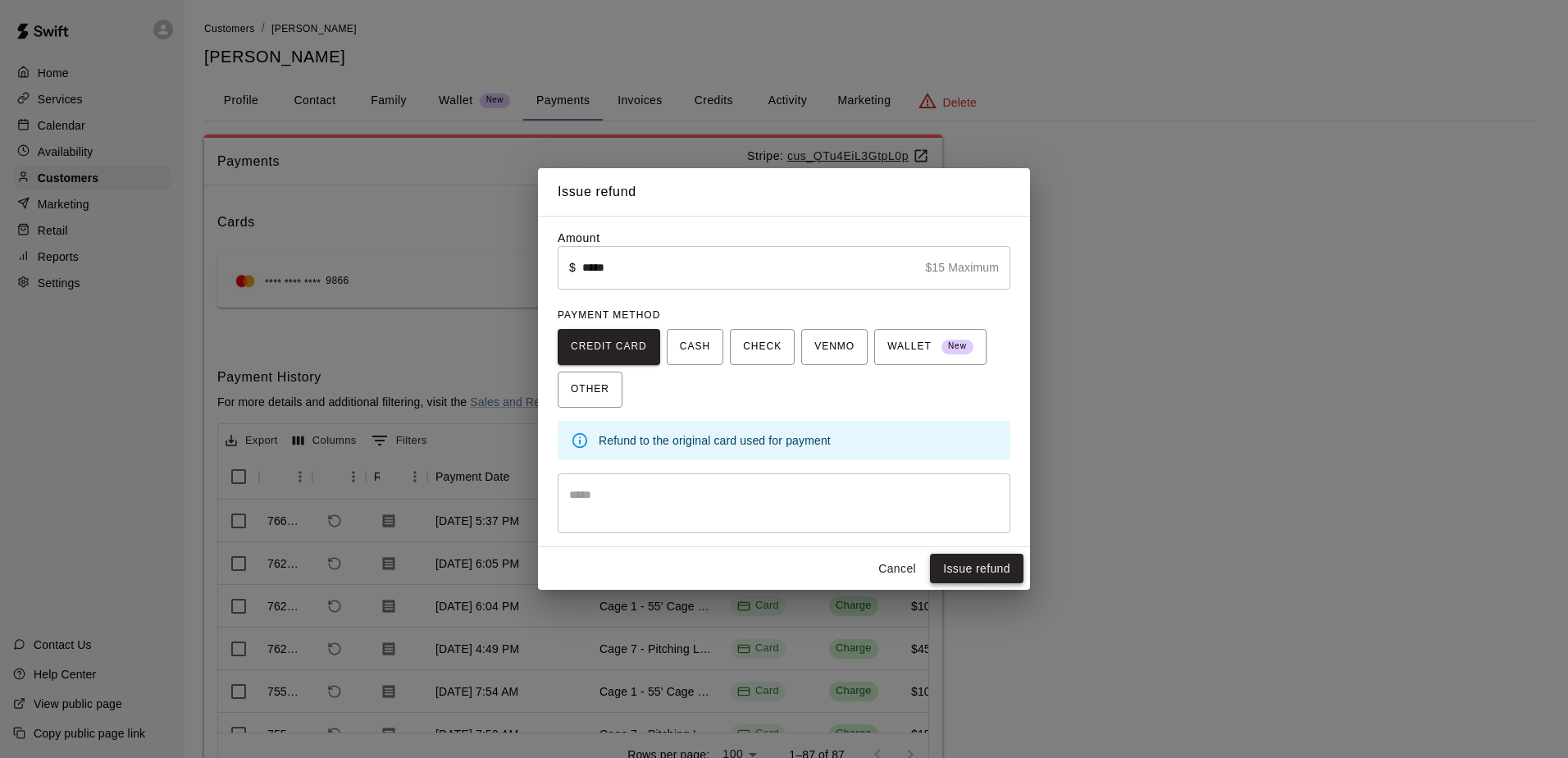
click at [972, 574] on button "Issue refund" at bounding box center [977, 568] width 94 height 30
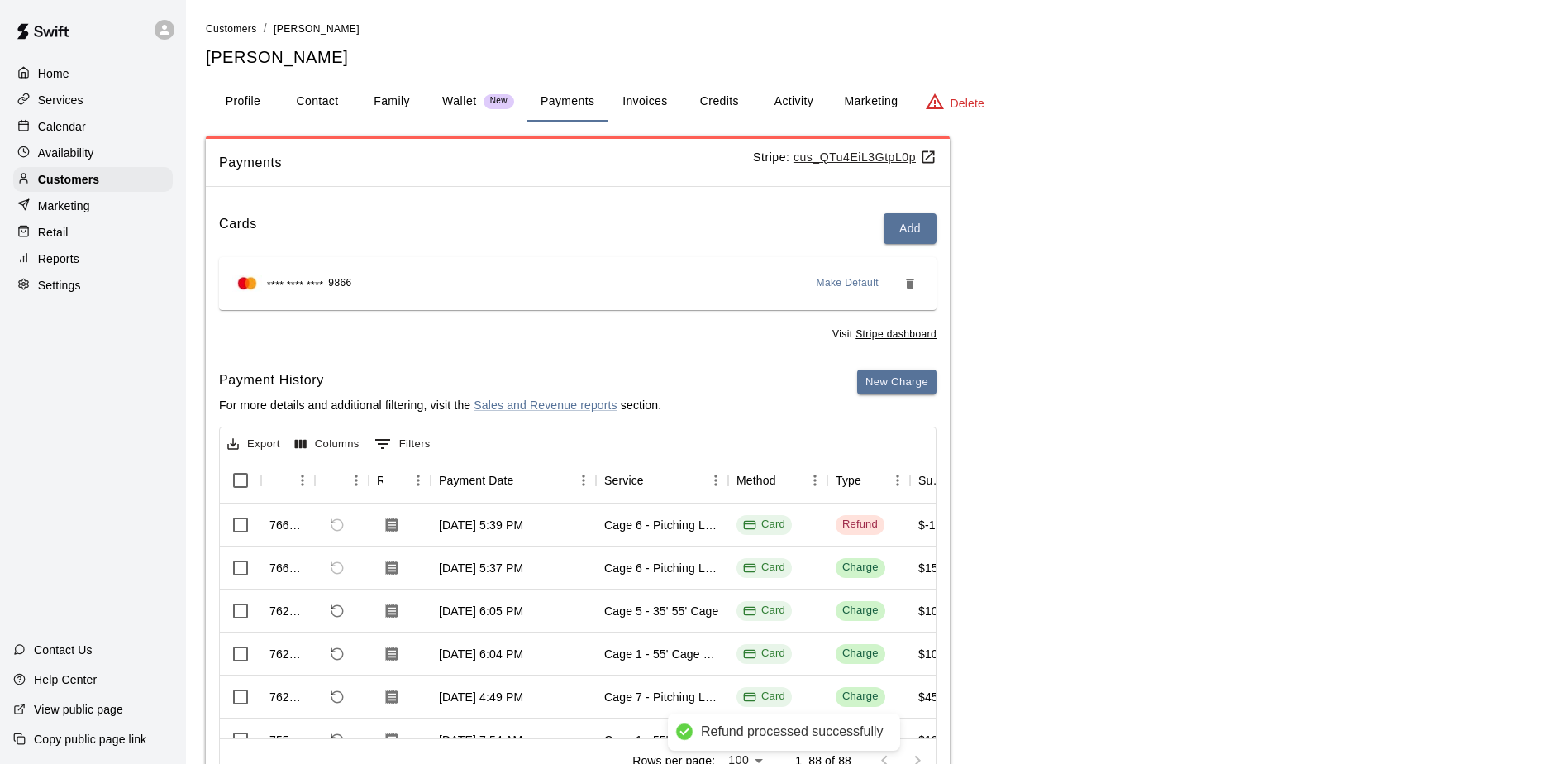
click at [128, 135] on div "Calendar" at bounding box center [93, 126] width 159 height 24
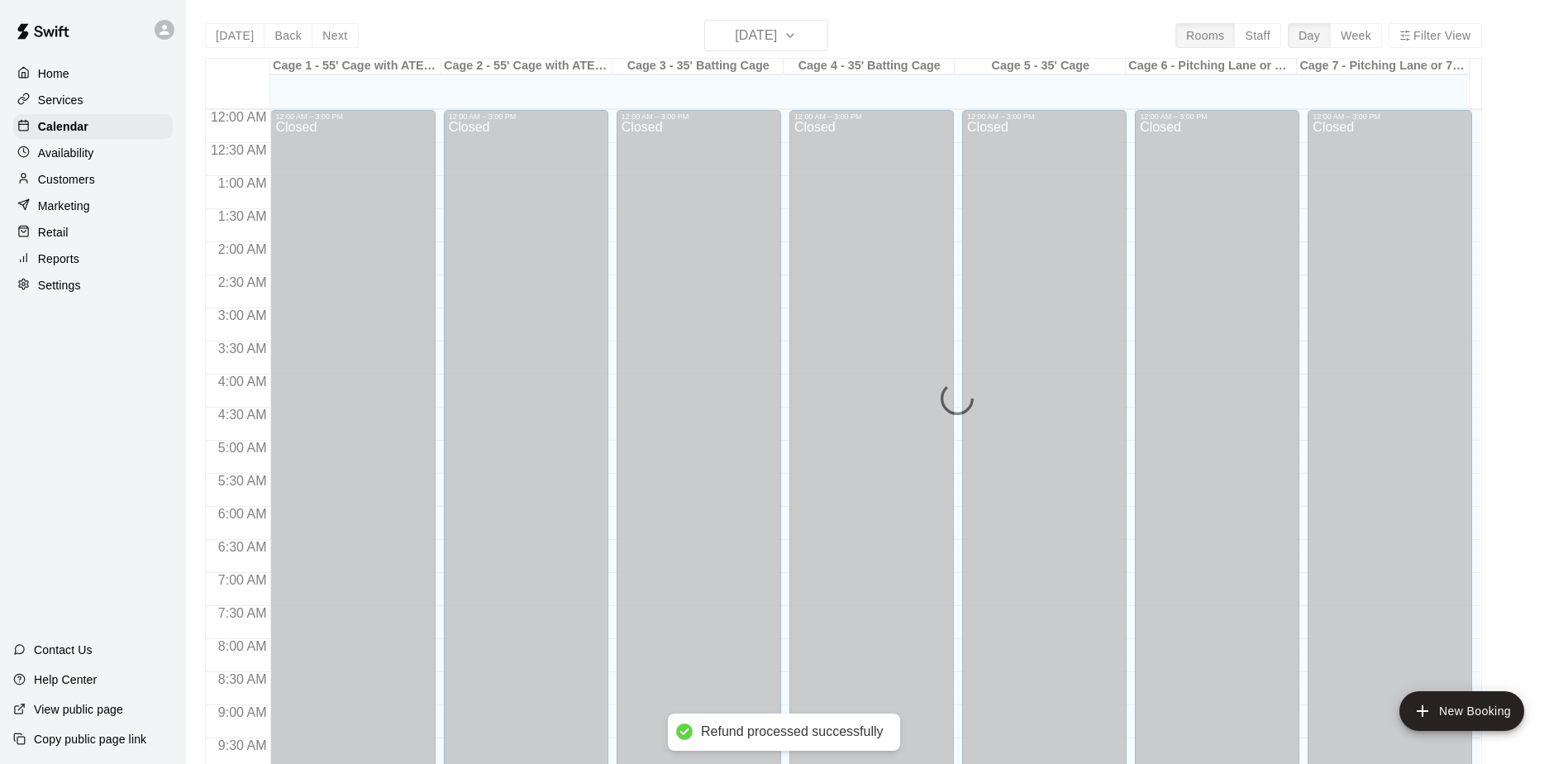
scroll to position [865, 0]
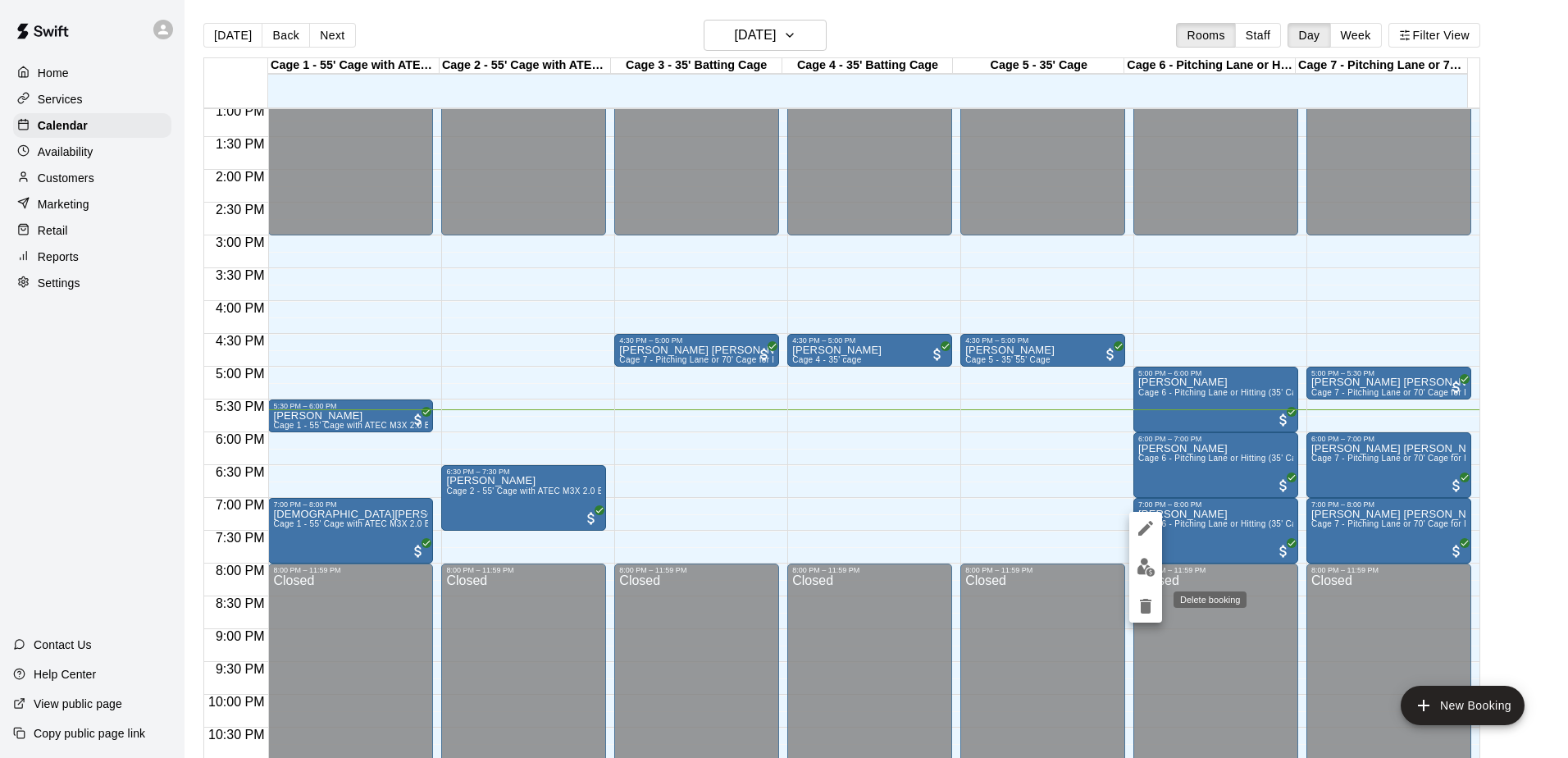
click at [1156, 609] on button "delete" at bounding box center [1146, 606] width 33 height 33
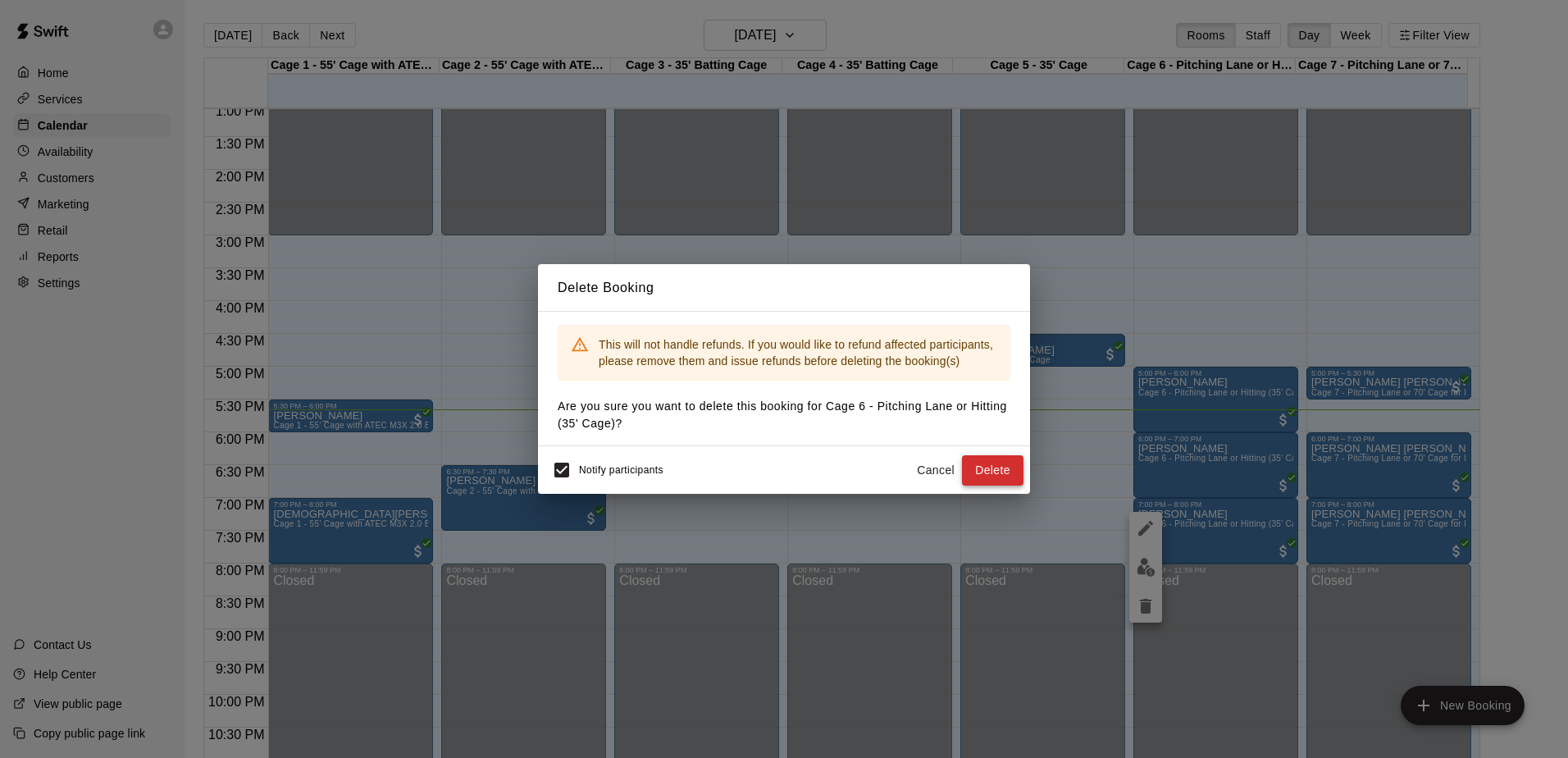
click at [989, 474] on button "Delete" at bounding box center [992, 470] width 62 height 30
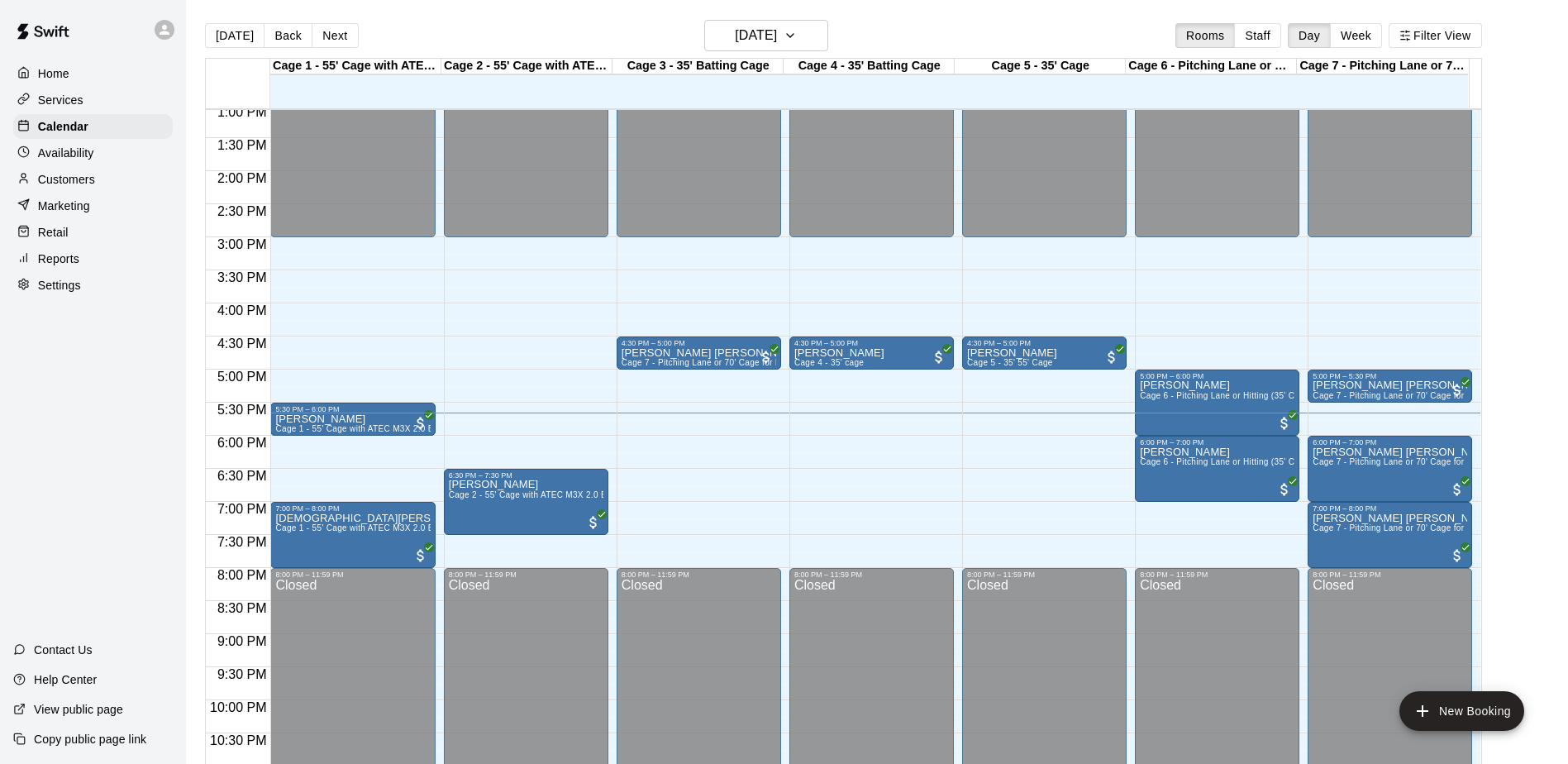
click at [1330, 406] on div "12:00 AM – 3:00 PM Closed 5:00 PM – 5:30 PM Adkin [PERSON_NAME] Cage 7 - [GEOGR…" at bounding box center [1390, 38] width 164 height 1587
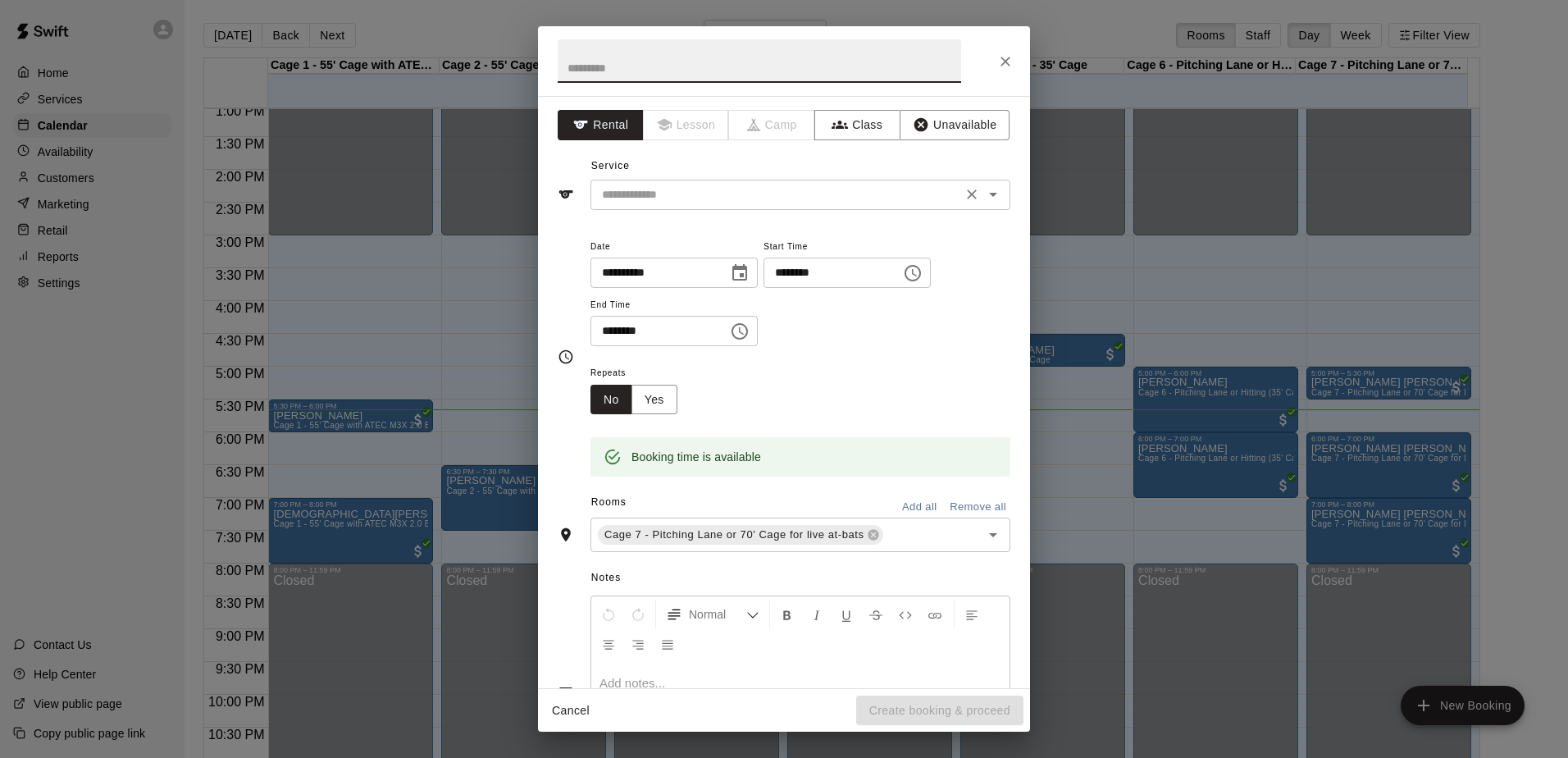
click at [710, 199] on input "text" at bounding box center [775, 195] width 362 height 21
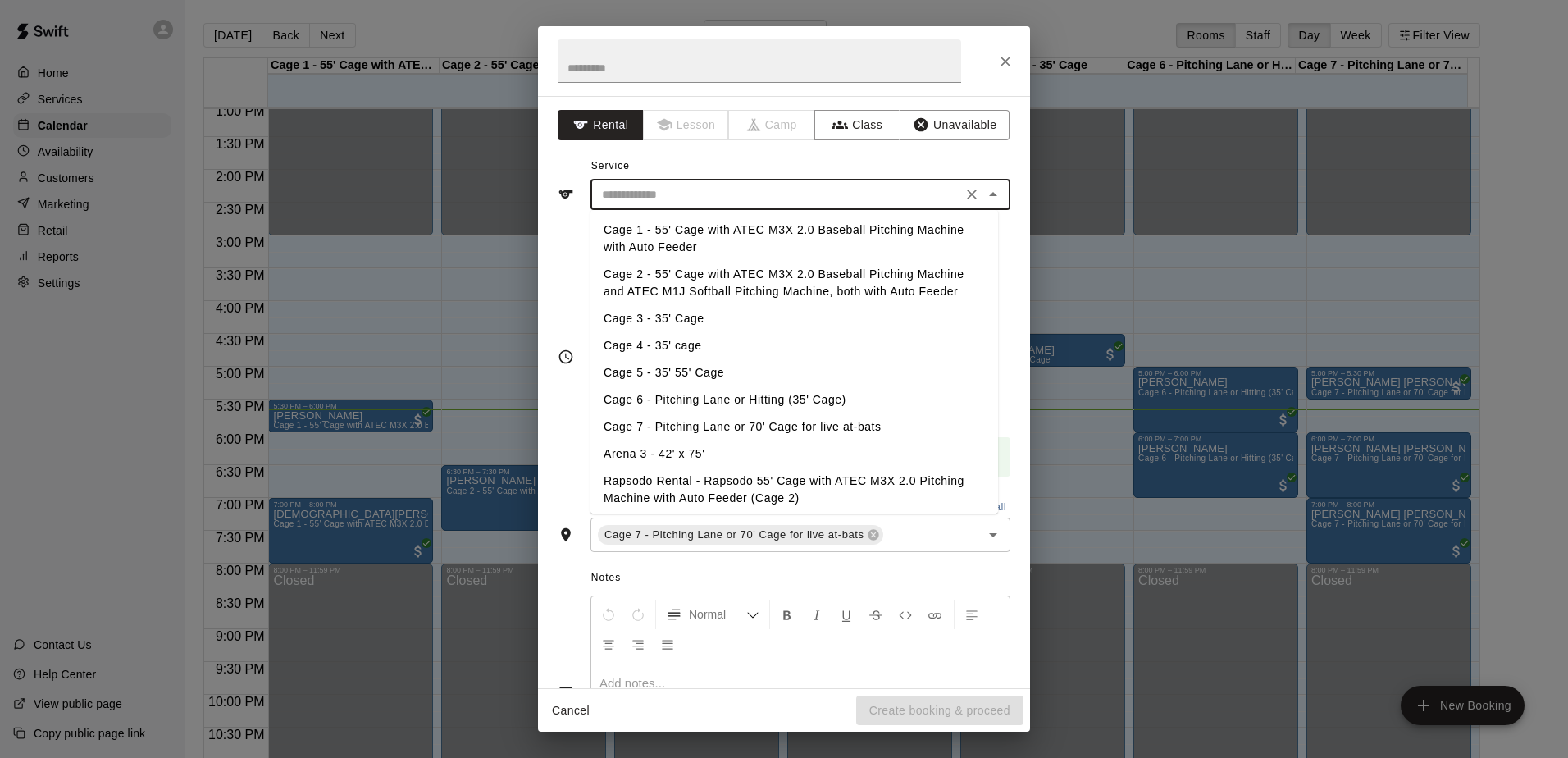
click at [705, 428] on li "Cage 7 - Pitching Lane or 70' Cage for live at-bats" at bounding box center [794, 427] width 408 height 27
type input "**********"
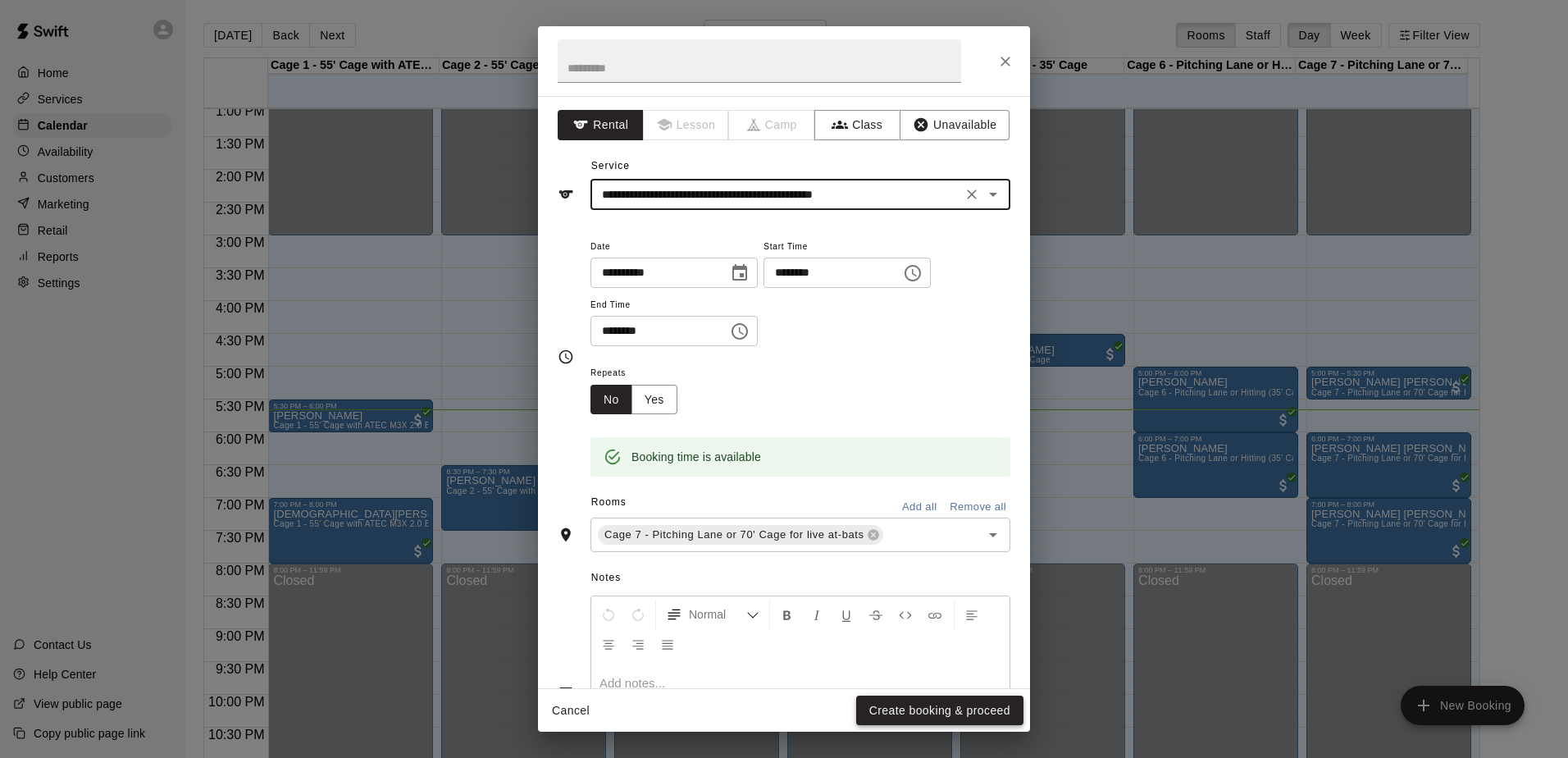
click at [951, 699] on button "Create booking & proceed" at bounding box center [939, 710] width 167 height 30
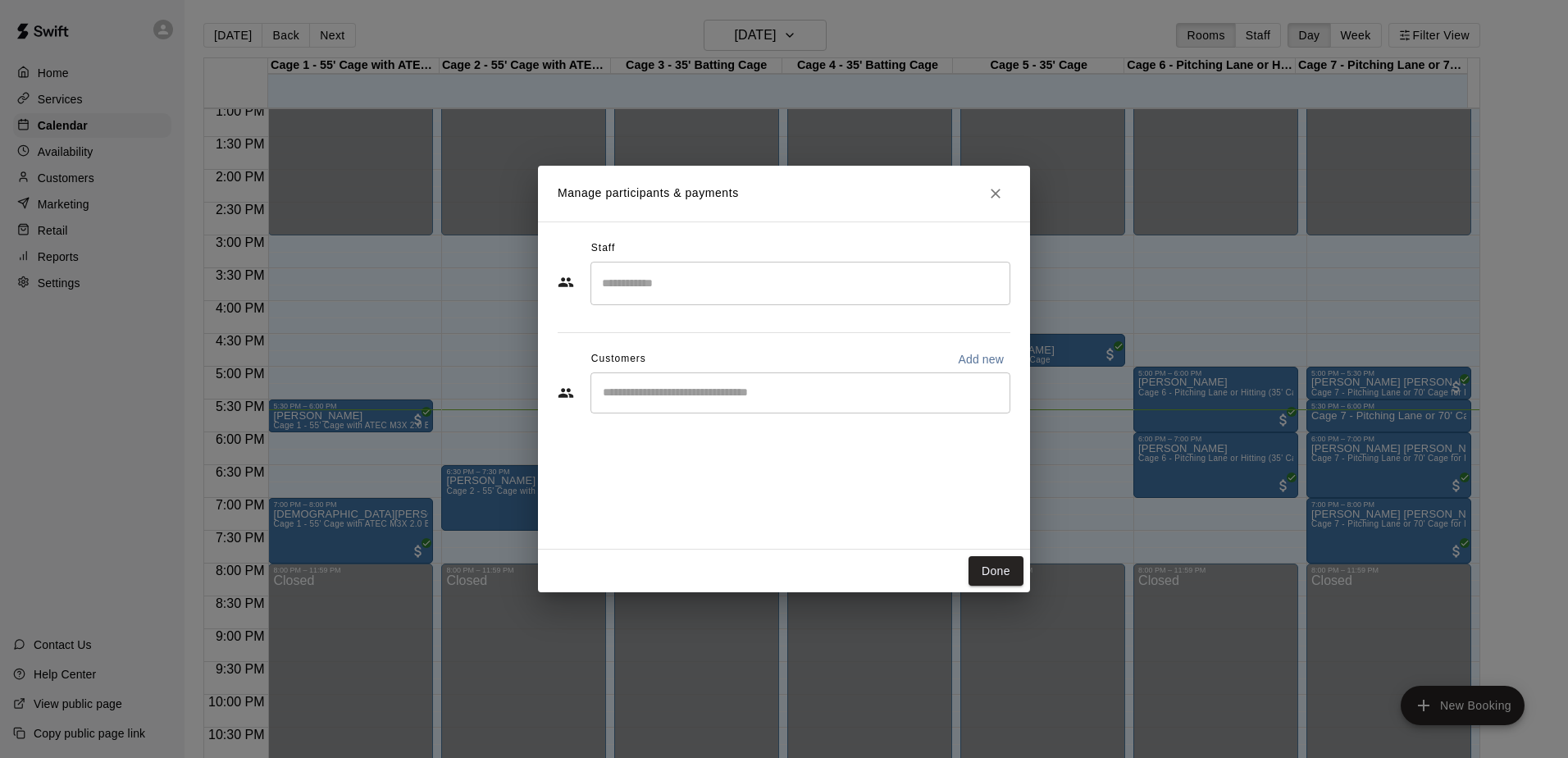
click at [674, 395] on input "Start typing to search customers..." at bounding box center [800, 392] width 405 height 16
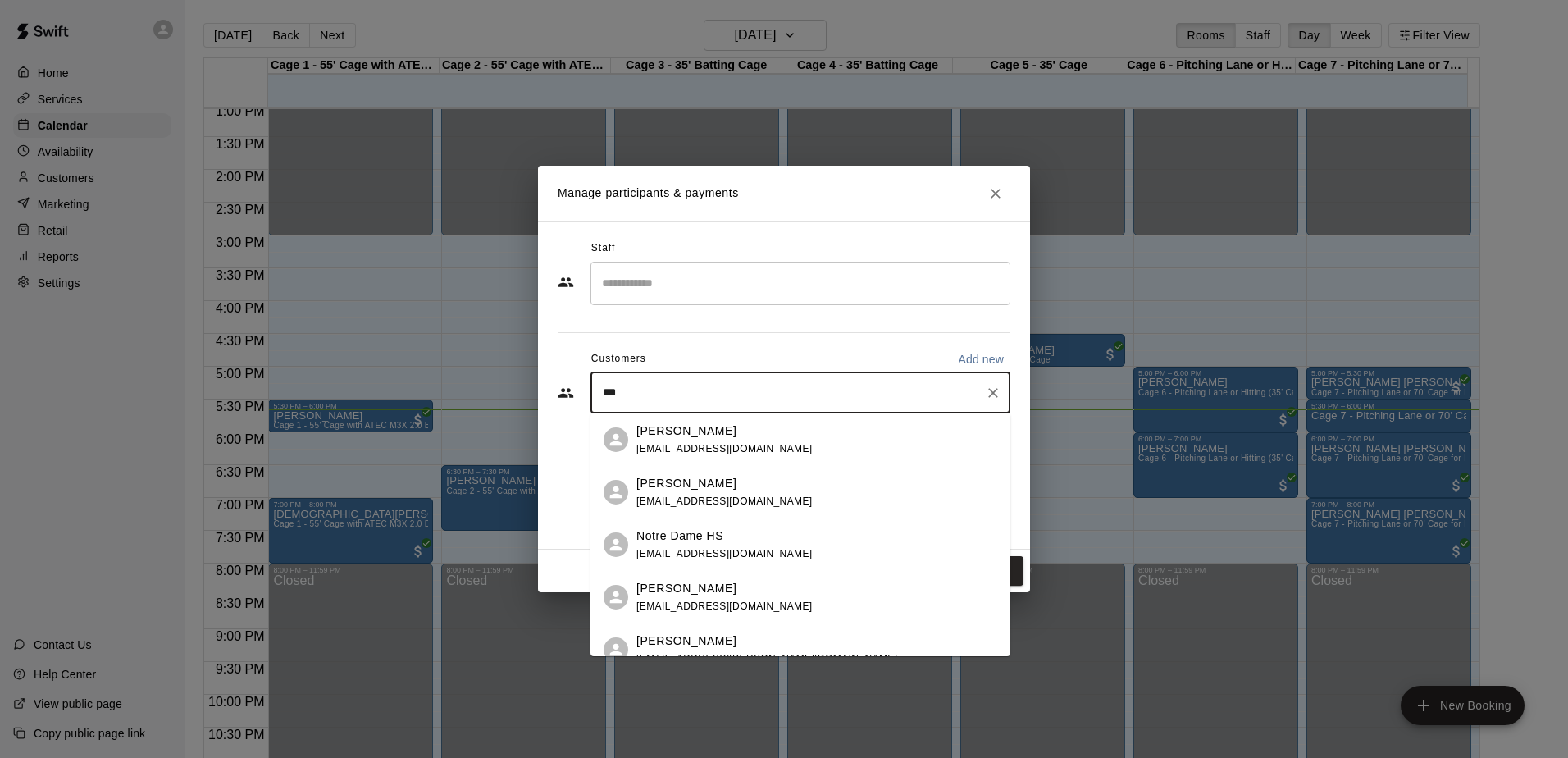
type input "****"
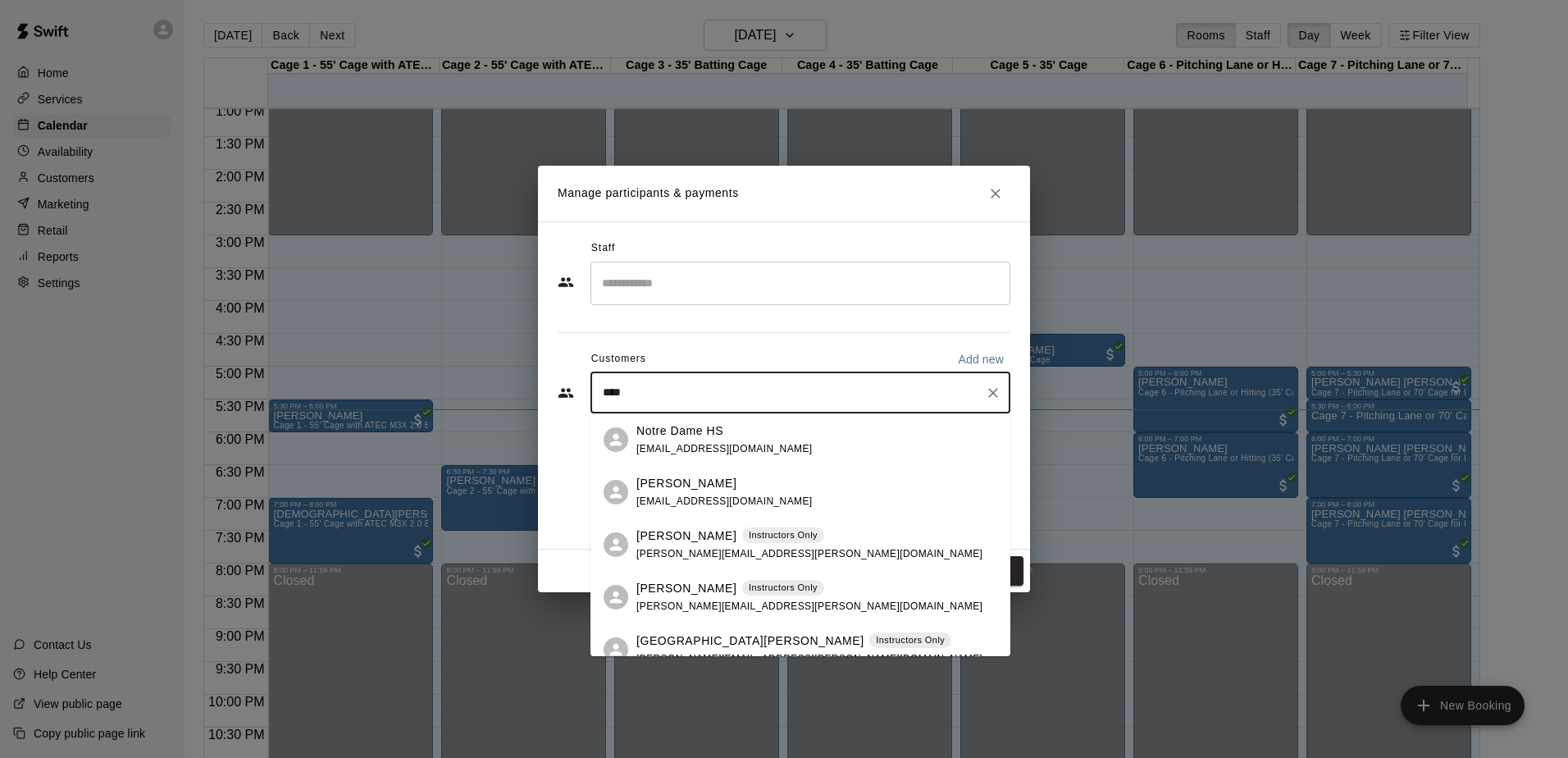
click at [752, 552] on span "[PERSON_NAME][EMAIL_ADDRESS][PERSON_NAME][DOMAIN_NAME]" at bounding box center [809, 553] width 346 height 11
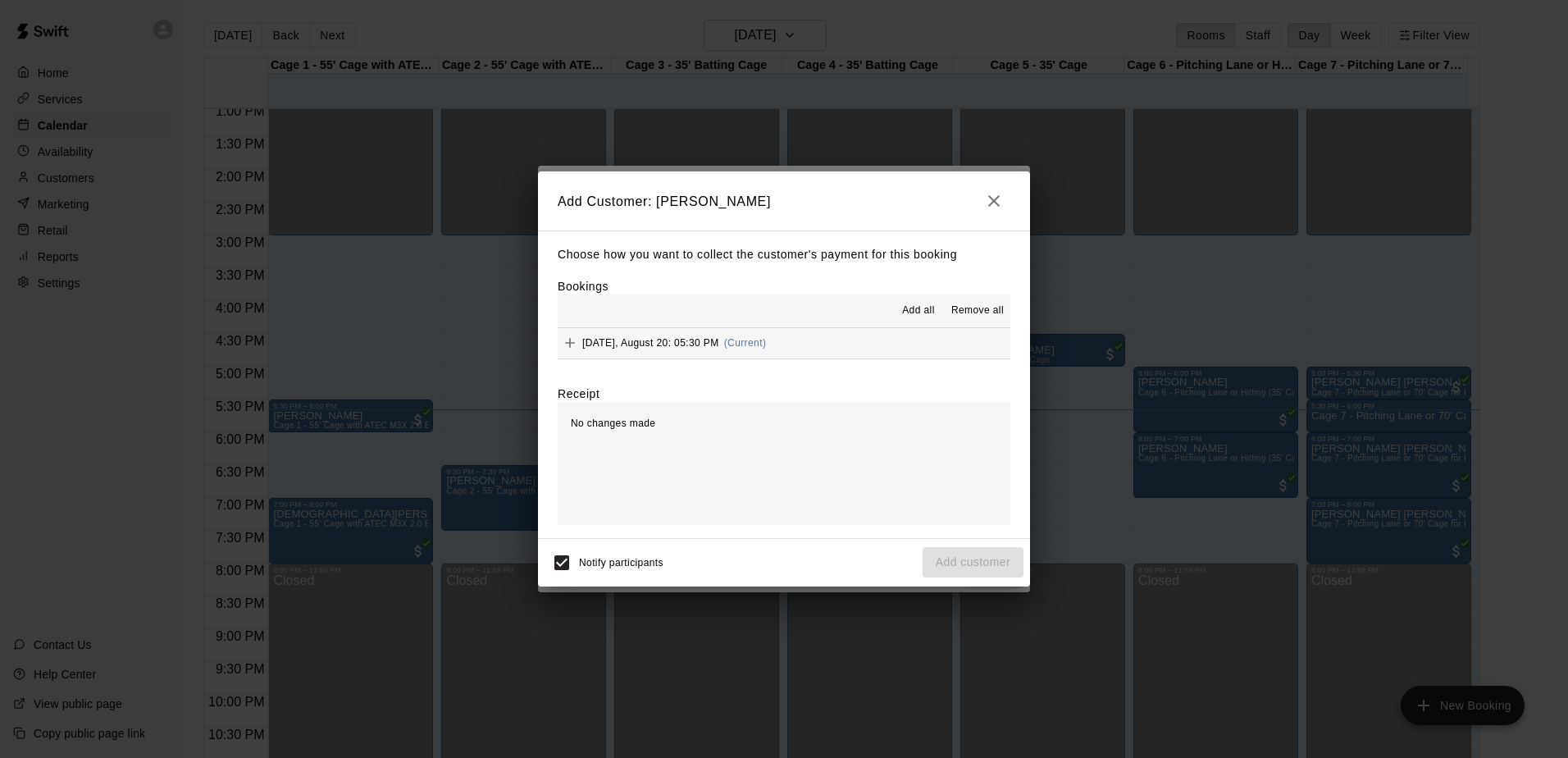
click at [908, 323] on button "Add all" at bounding box center [918, 310] width 53 height 26
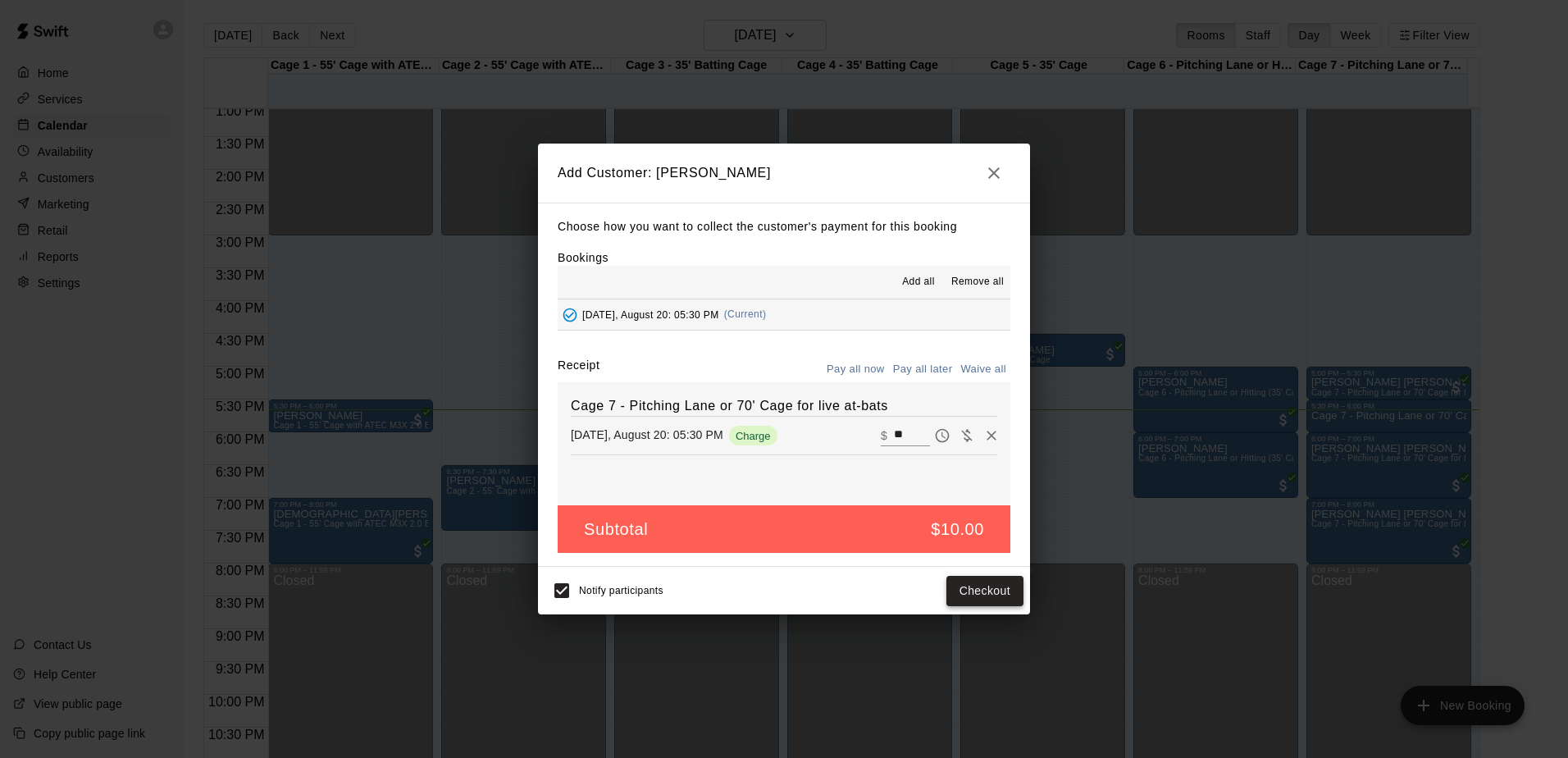
click at [995, 599] on button "Checkout" at bounding box center [984, 591] width 77 height 30
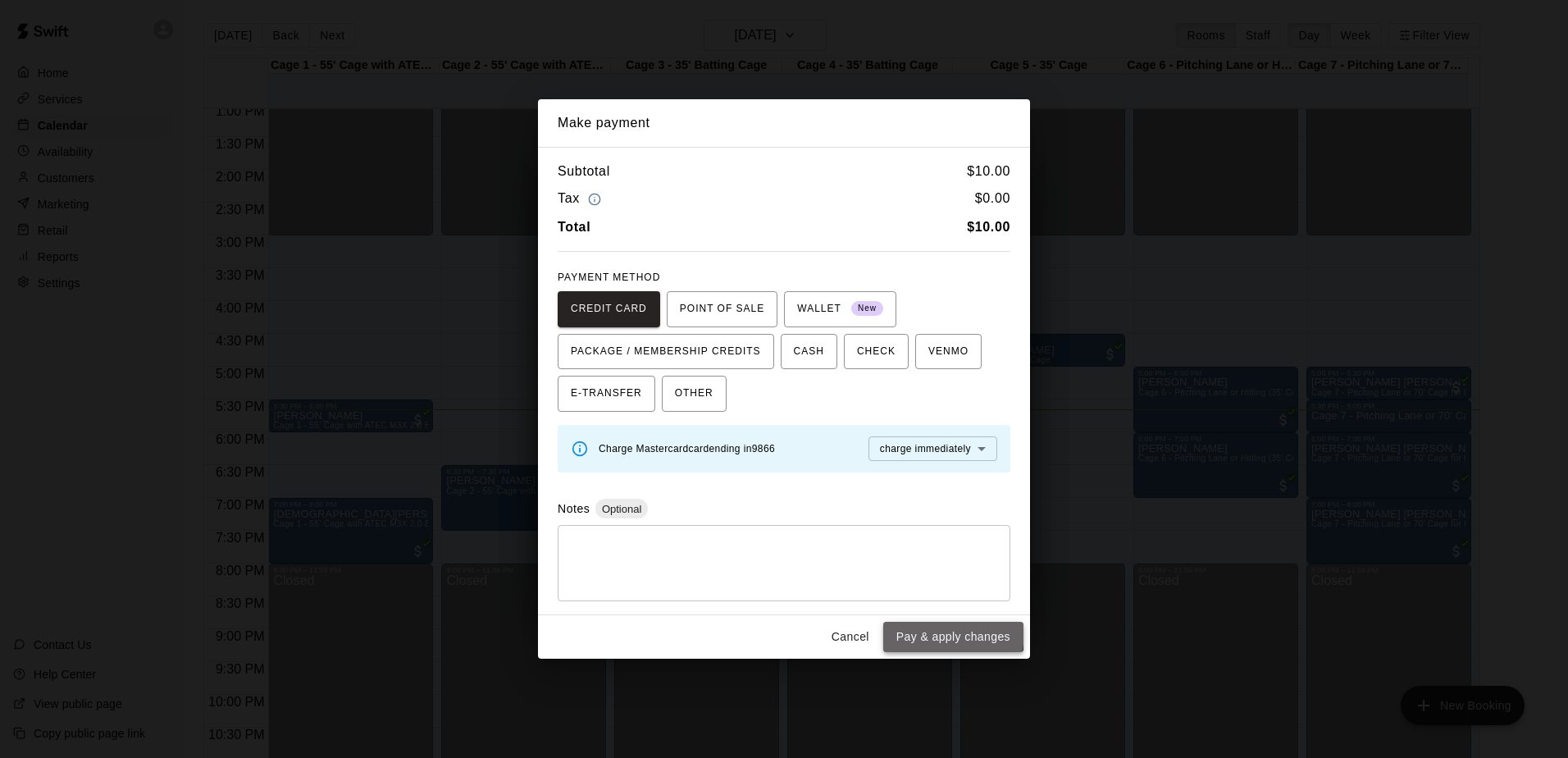
click at [940, 632] on button "Pay & apply changes" at bounding box center [953, 637] width 140 height 30
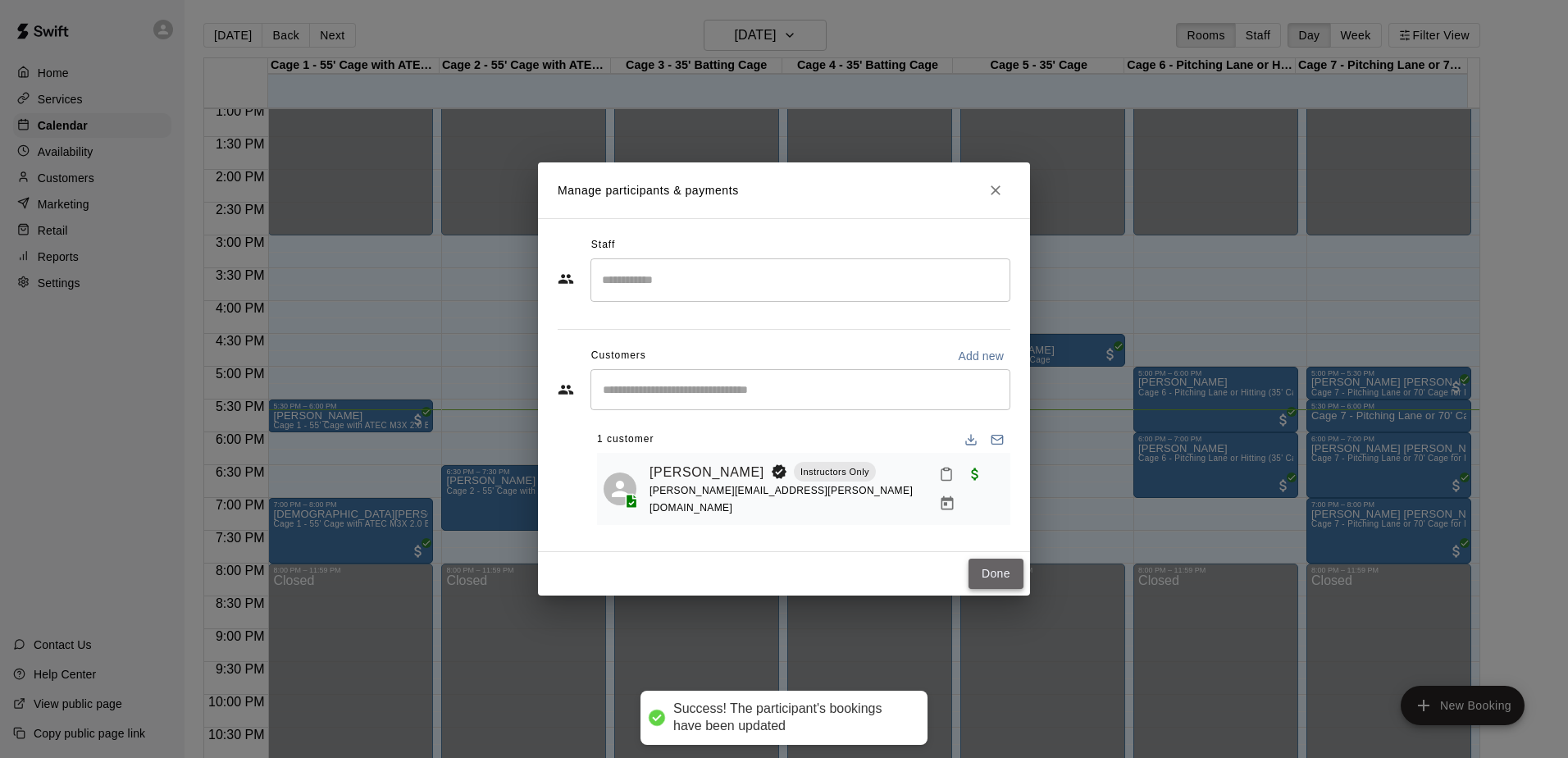
click at [1007, 560] on button "Done" at bounding box center [996, 573] width 55 height 30
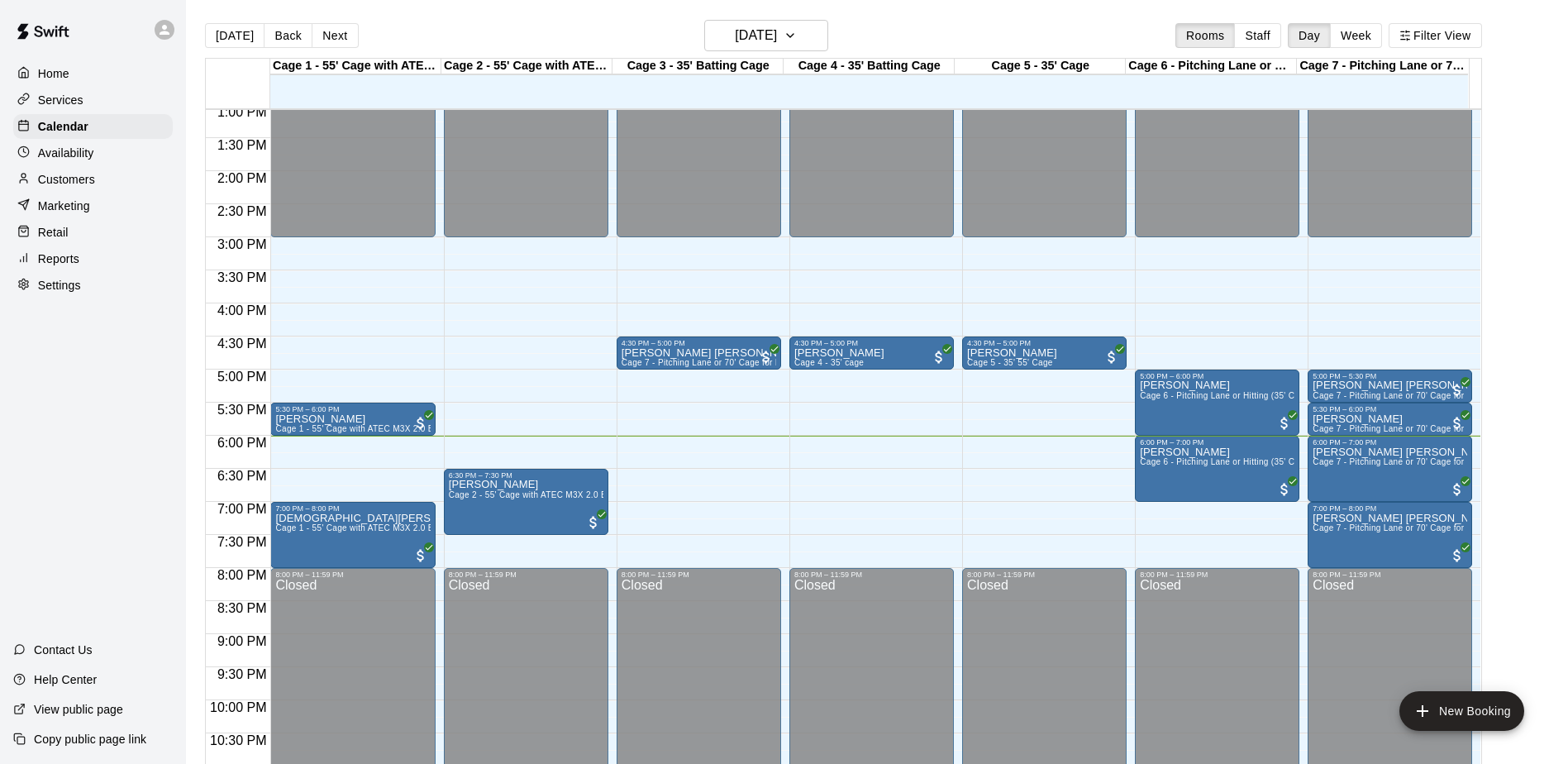
click at [94, 182] on p "Customers" at bounding box center [66, 179] width 57 height 17
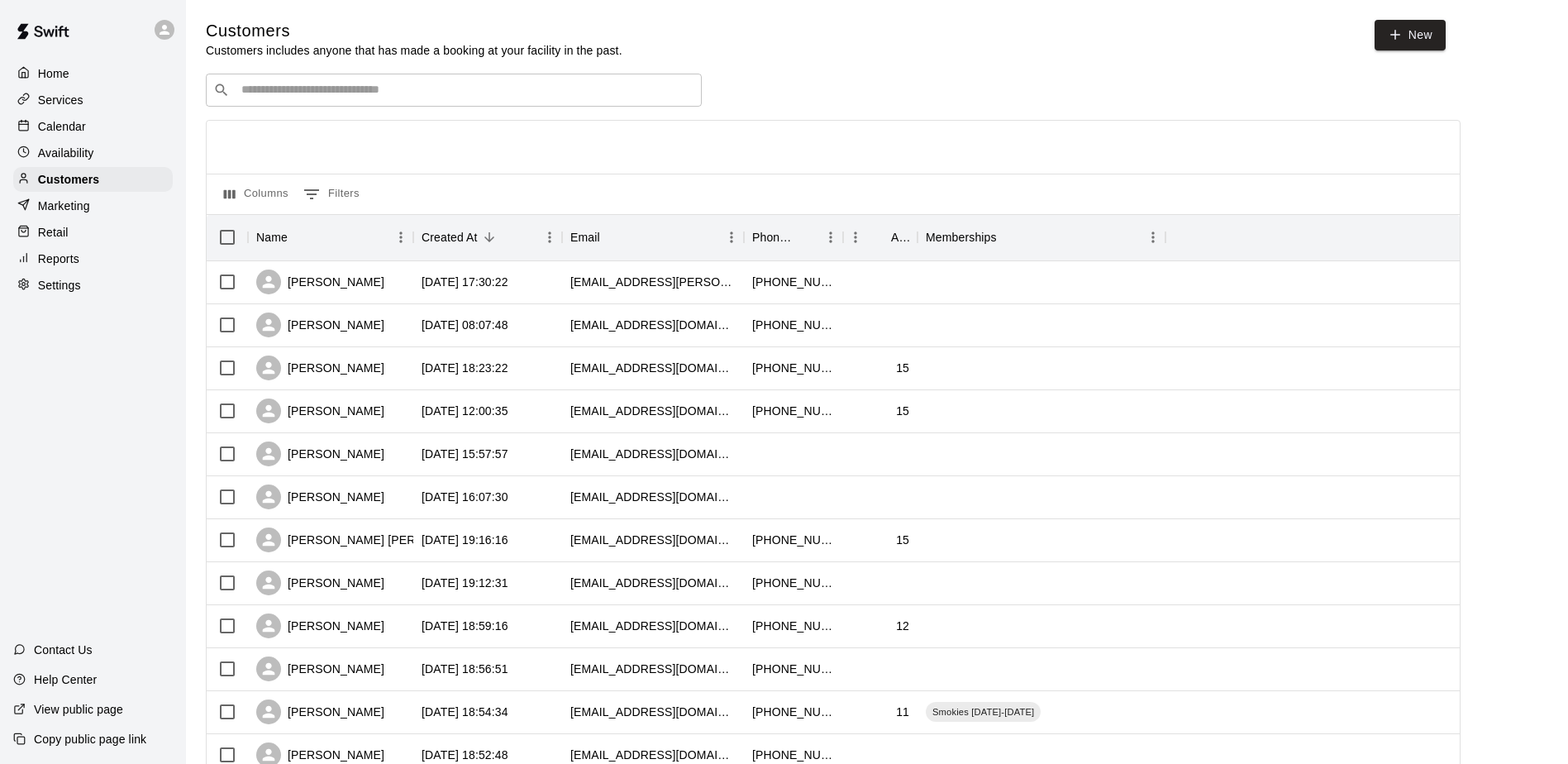
click at [371, 92] on input "Search customers by name or email" at bounding box center [465, 90] width 458 height 17
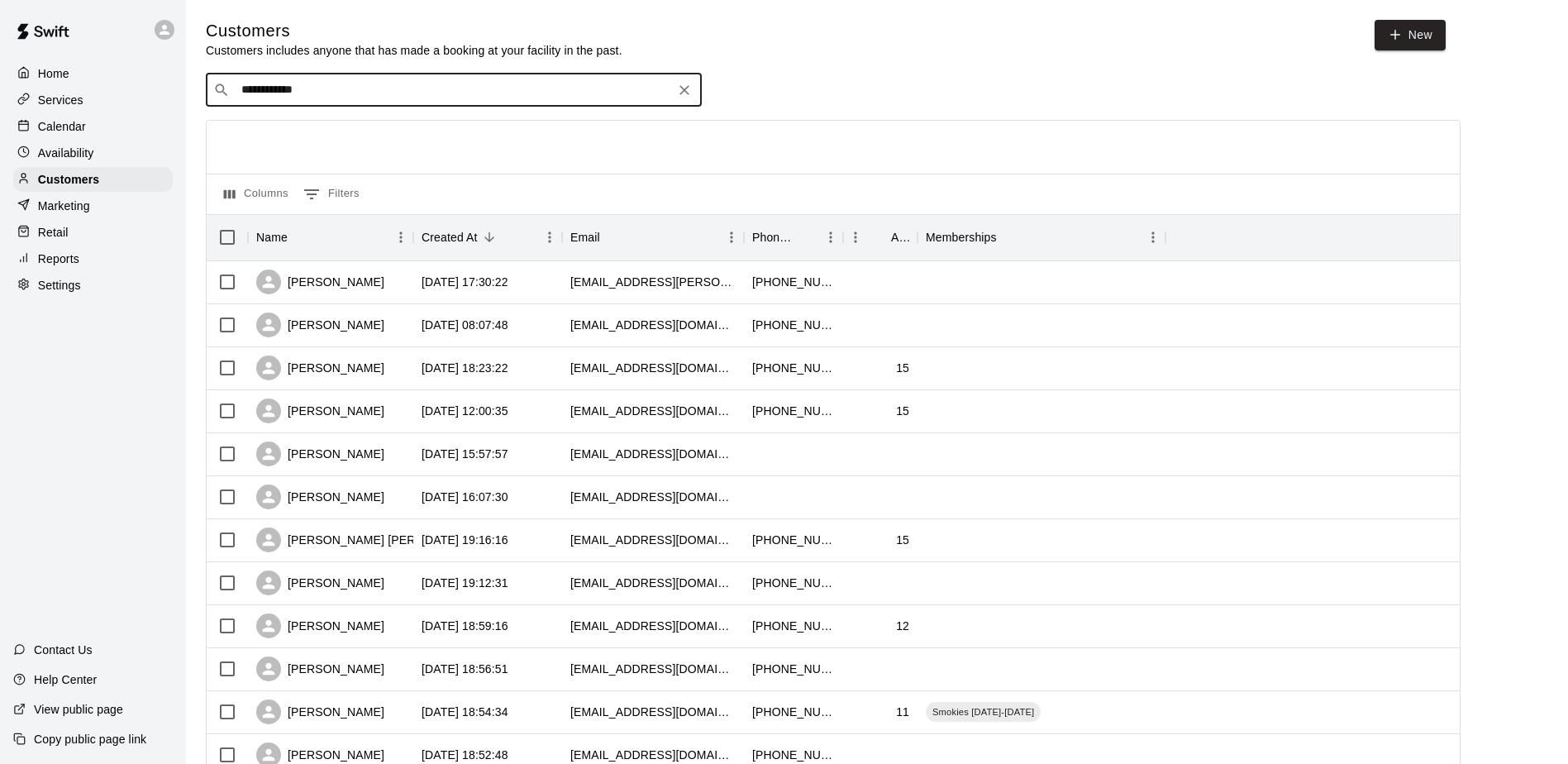
type input "**********"
click at [377, 137] on div "[PERSON_NAME] Allstar Summer Sale [EMAIL_ADDRESS][DOMAIN_NAME]" at bounding box center [357, 135] width 210 height 36
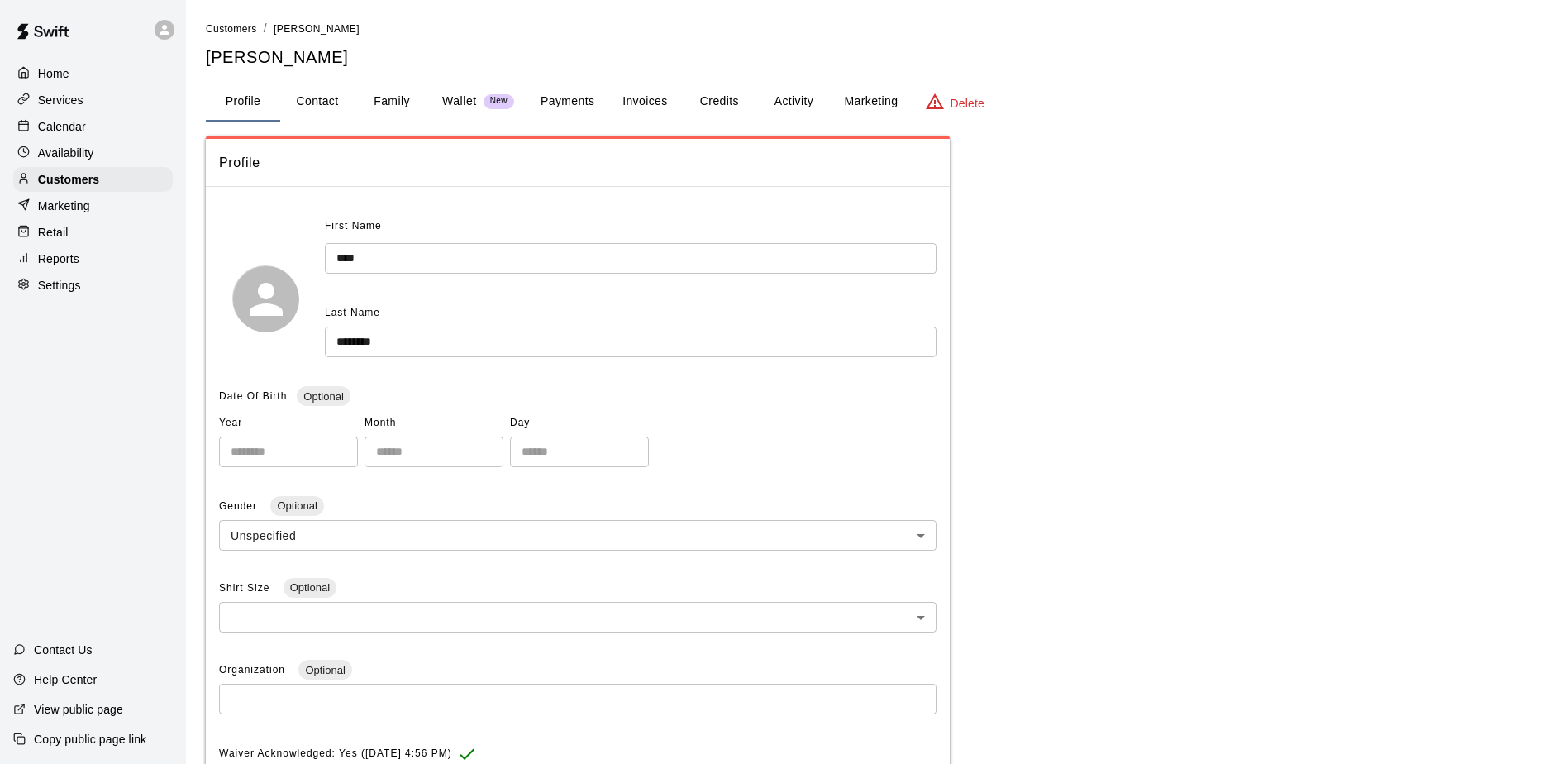
click at [565, 103] on button "Payments" at bounding box center [567, 101] width 80 height 39
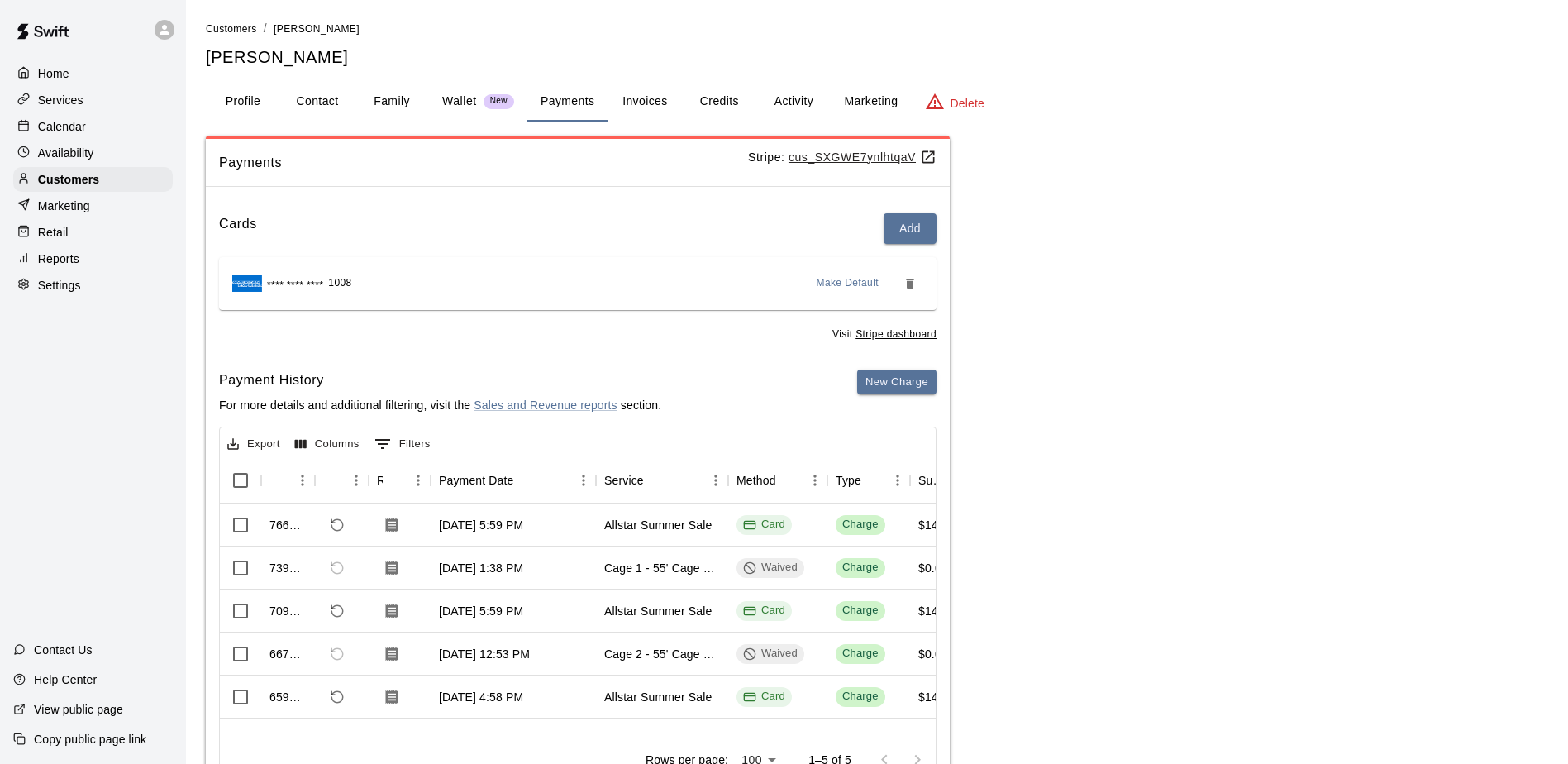
click at [787, 109] on button "Activity" at bounding box center [793, 101] width 74 height 39
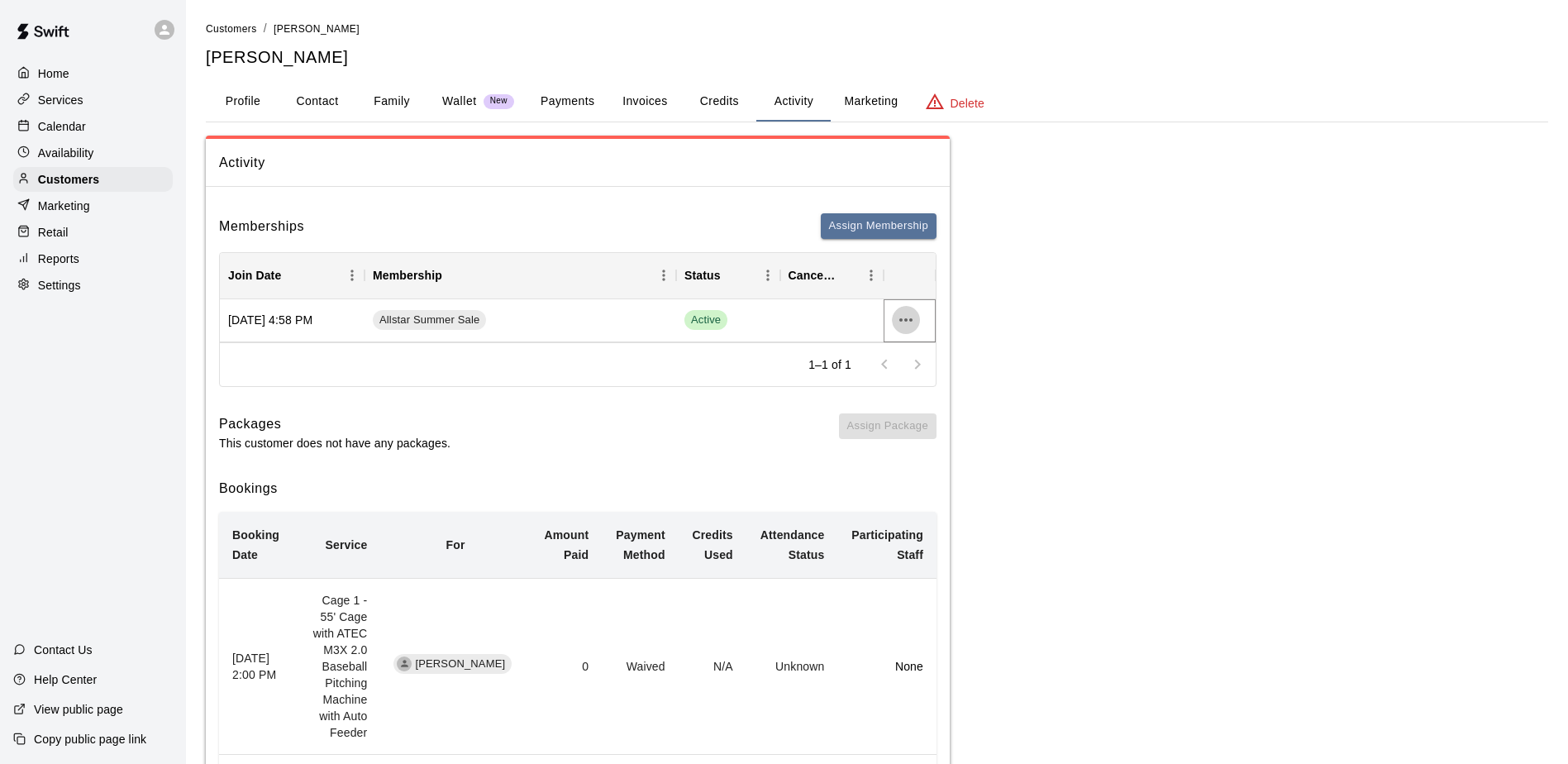
click at [911, 323] on icon "more actions" at bounding box center [905, 320] width 20 height 20
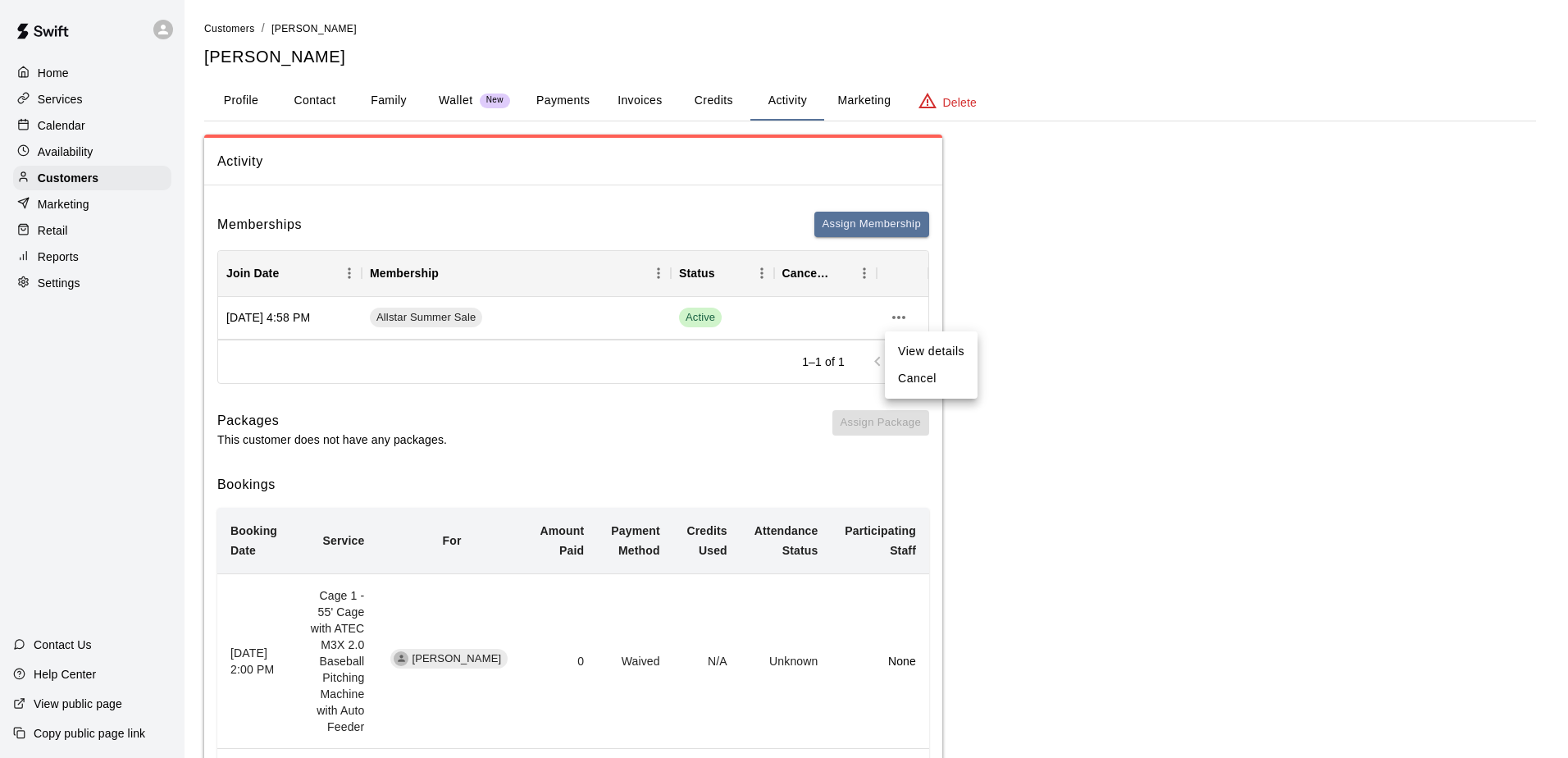
click at [908, 369] on li "Cancel" at bounding box center [931, 378] width 93 height 27
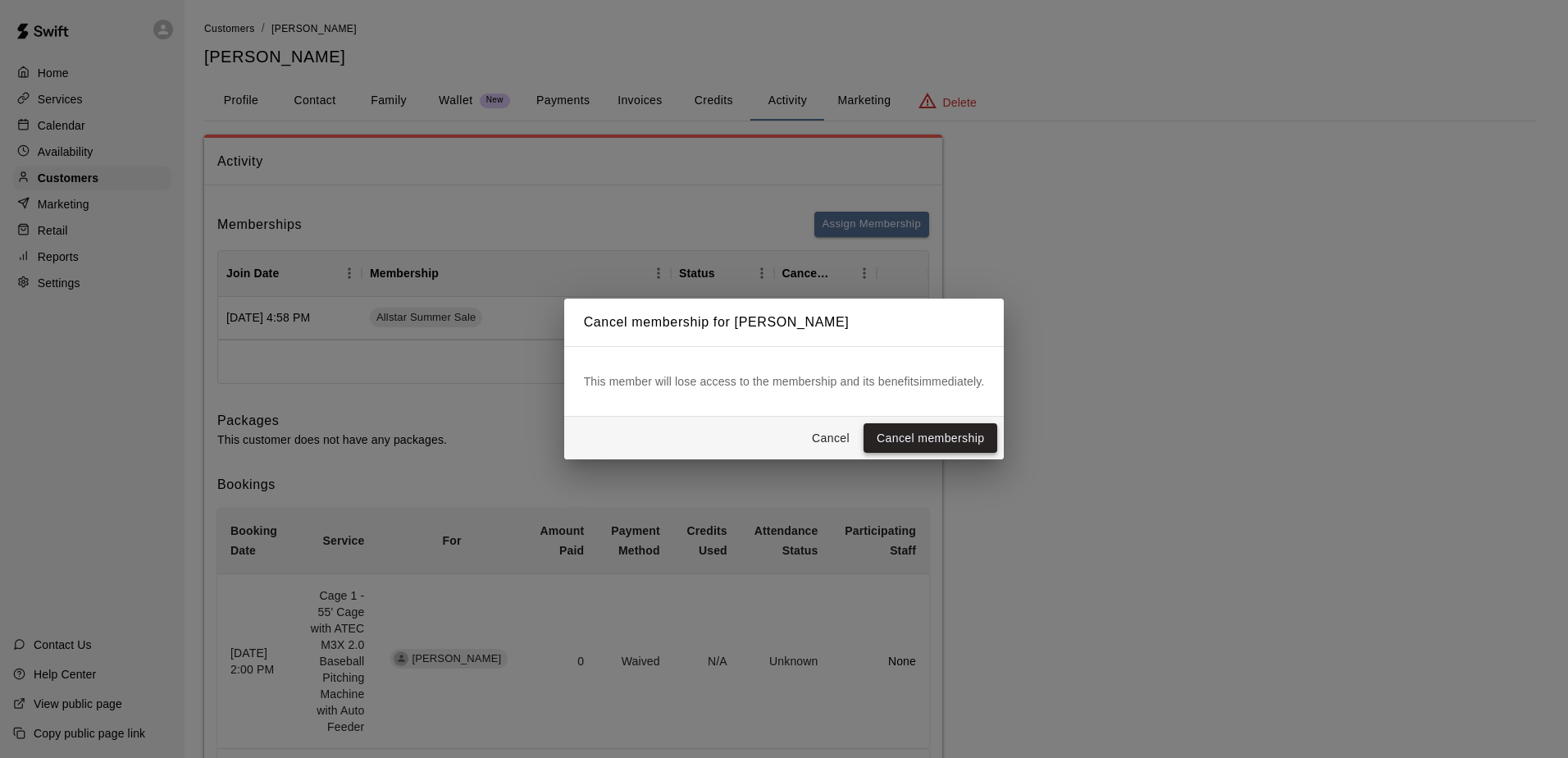
click at [919, 441] on button "Cancel membership" at bounding box center [931, 438] width 134 height 30
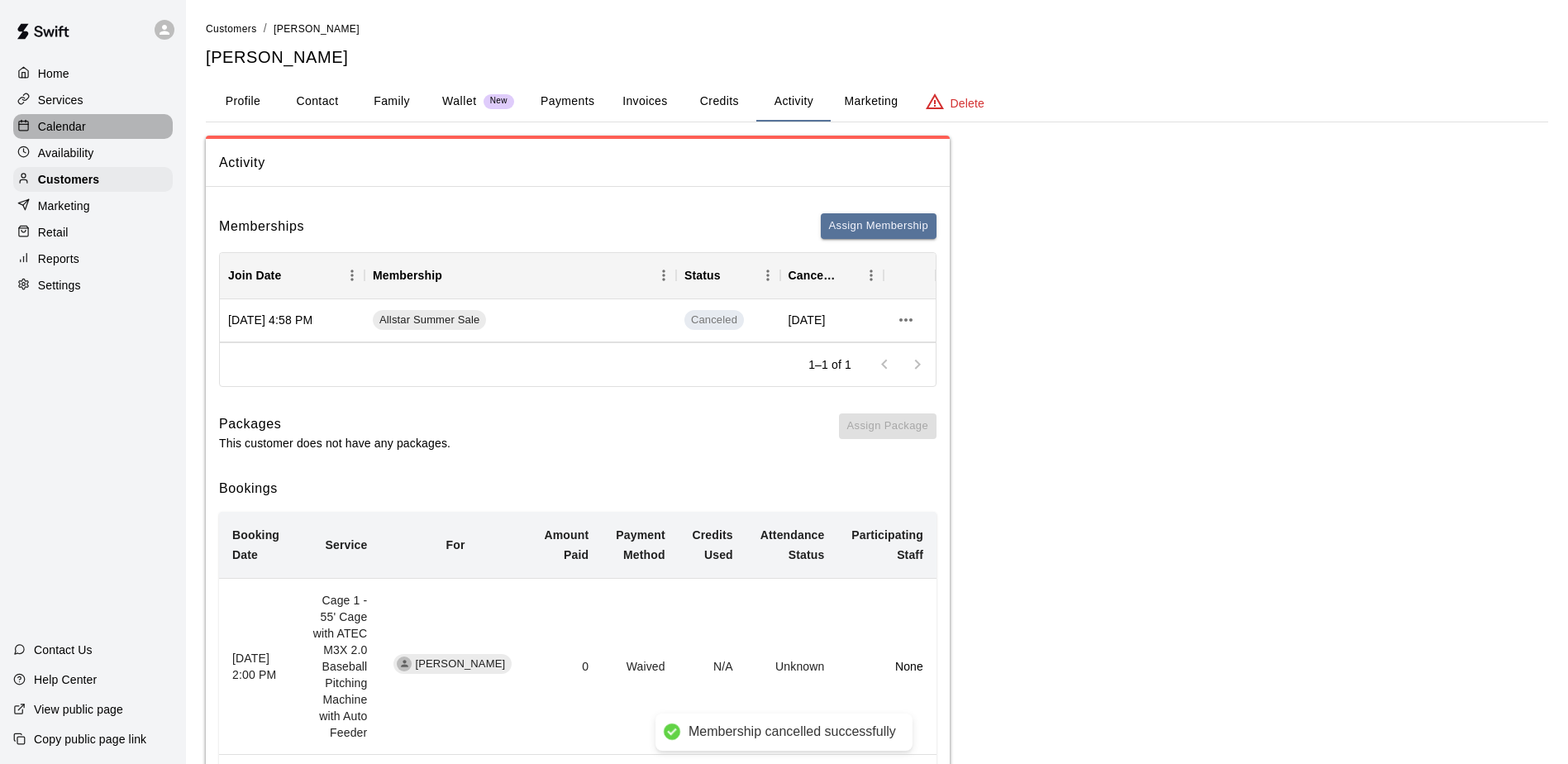
click at [94, 131] on div "Calendar" at bounding box center [93, 126] width 159 height 24
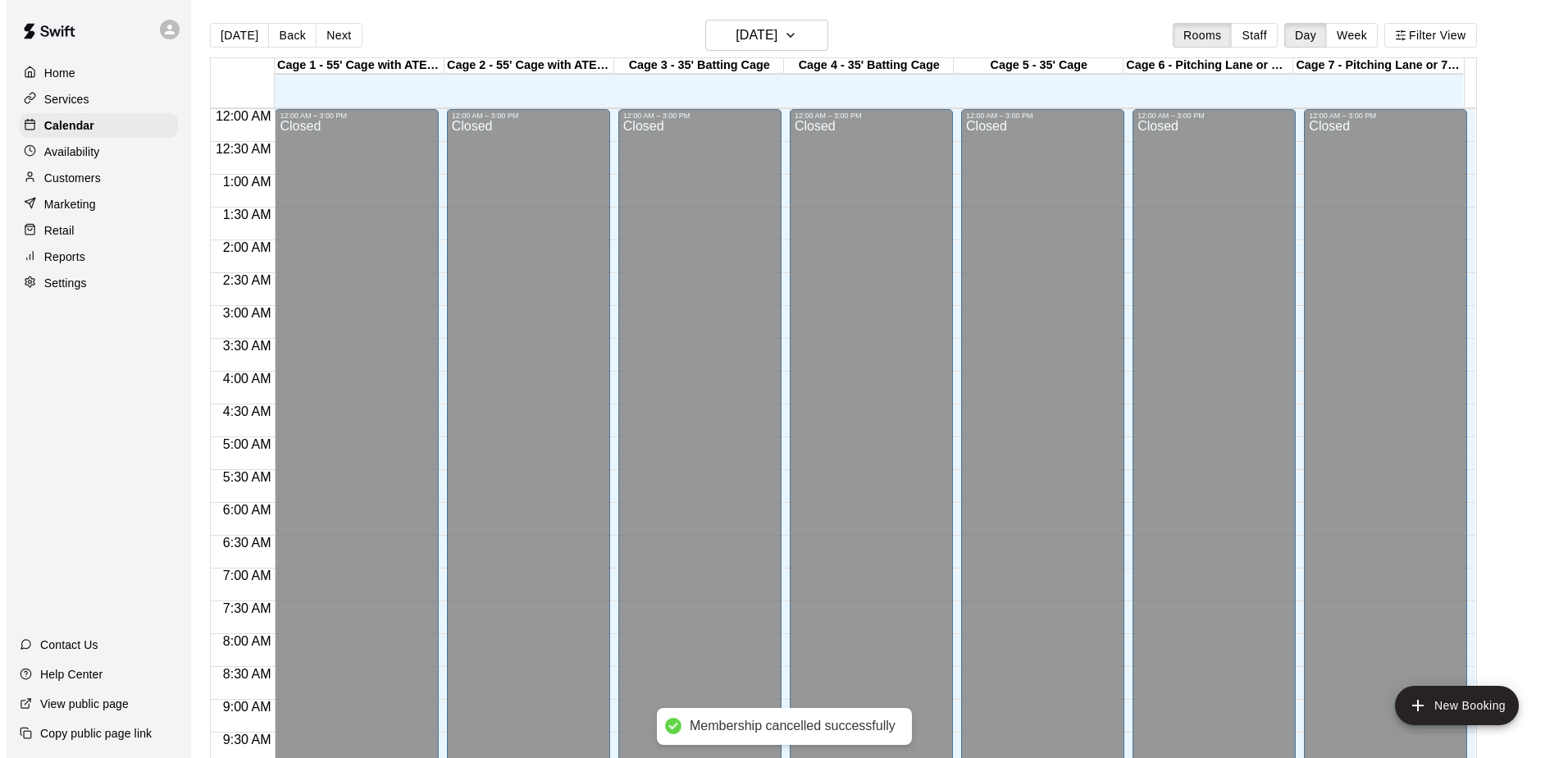
scroll to position [858, 0]
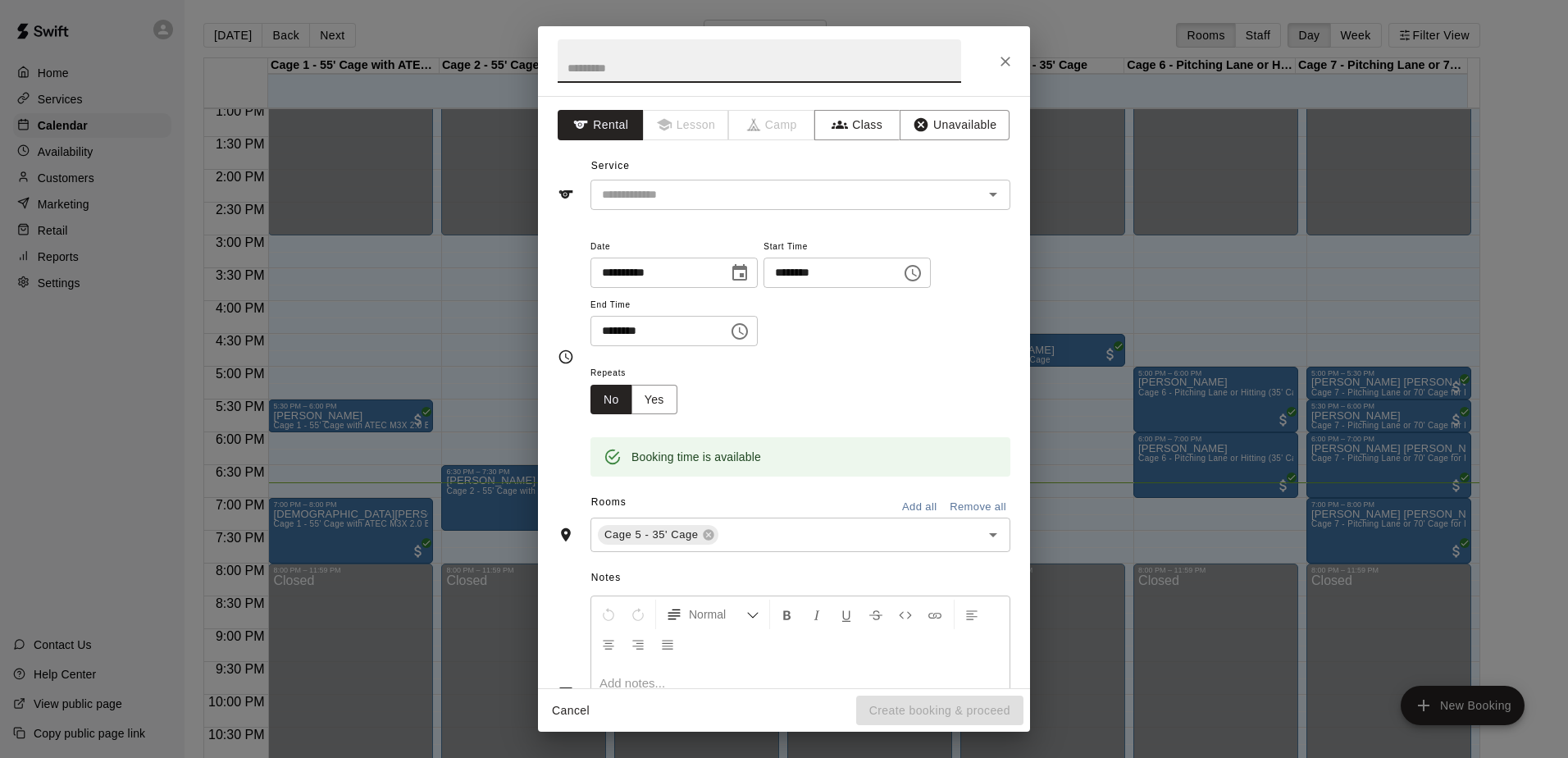
click at [1012, 56] on icon "Close" at bounding box center [1005, 61] width 16 height 16
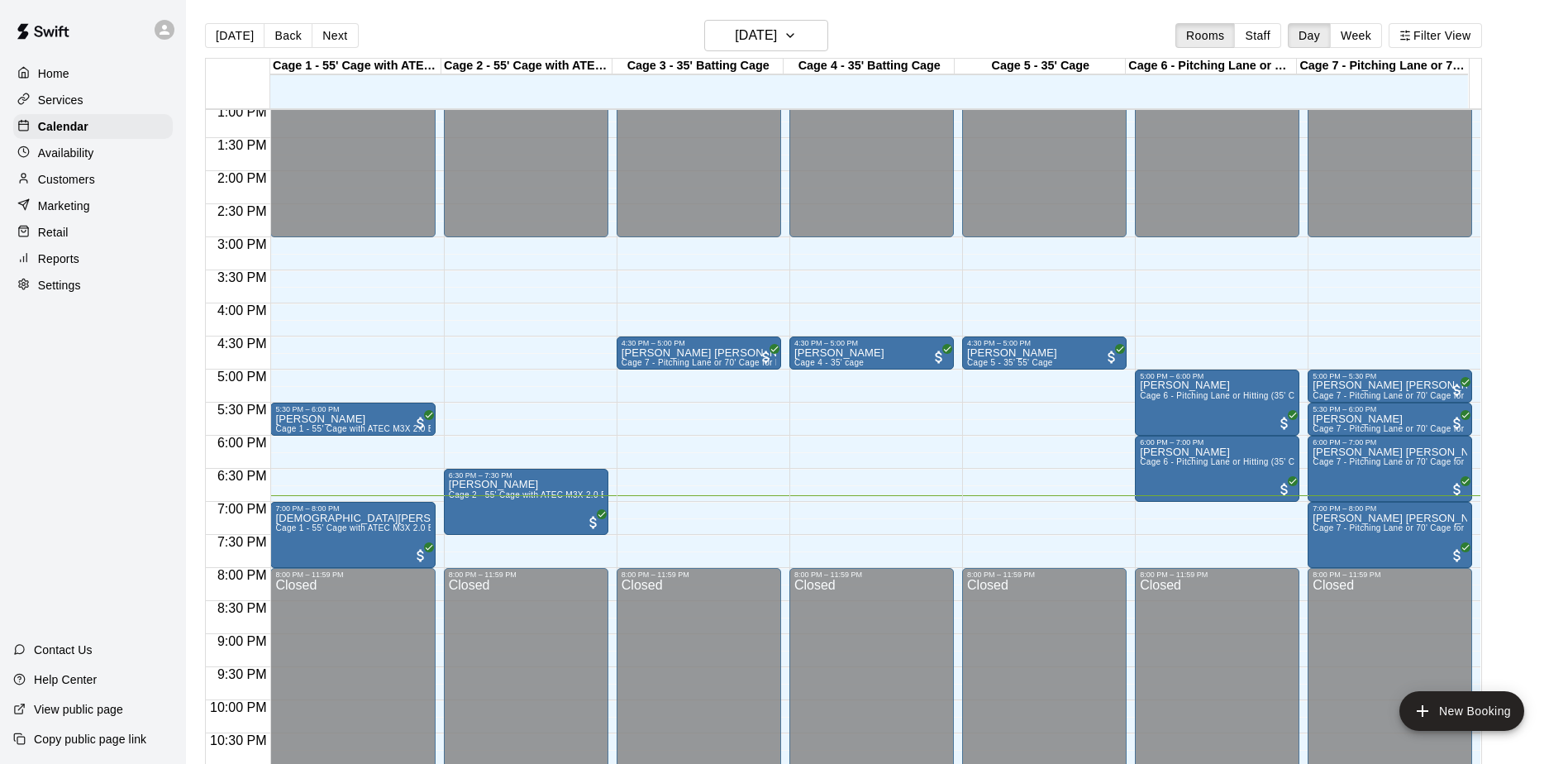
click at [704, 493] on div "12:00 AM – 3:00 PM Closed 4:30 PM – 5:00 PM Adkin [PERSON_NAME] Cage 7 - [GEOGR…" at bounding box center [698, 38] width 164 height 1587
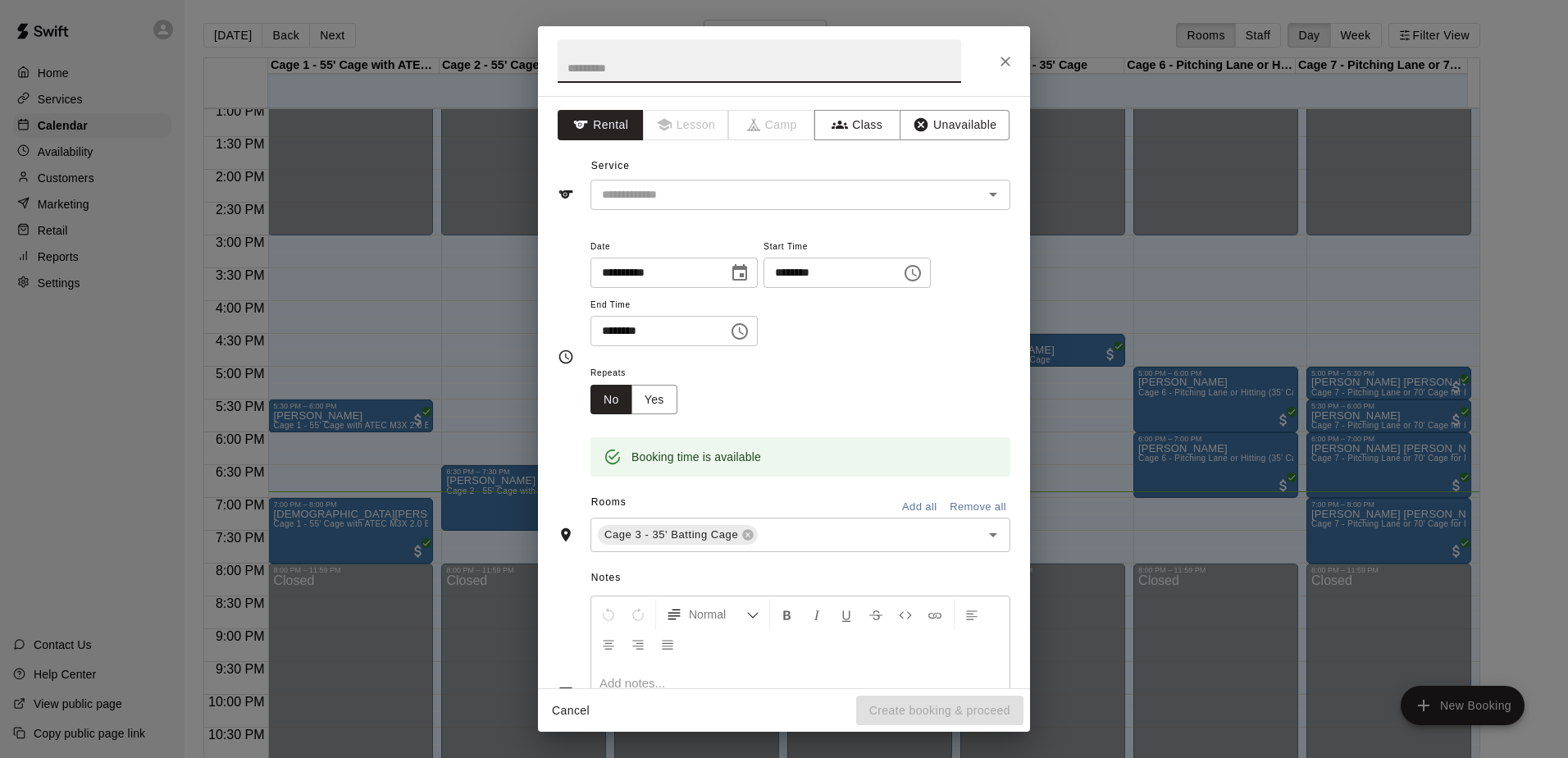
click at [926, 278] on div "******** ​" at bounding box center [846, 272] width 167 height 30
click at [923, 280] on icon "Choose time, selected time is 6:45 PM" at bounding box center [912, 273] width 20 height 20
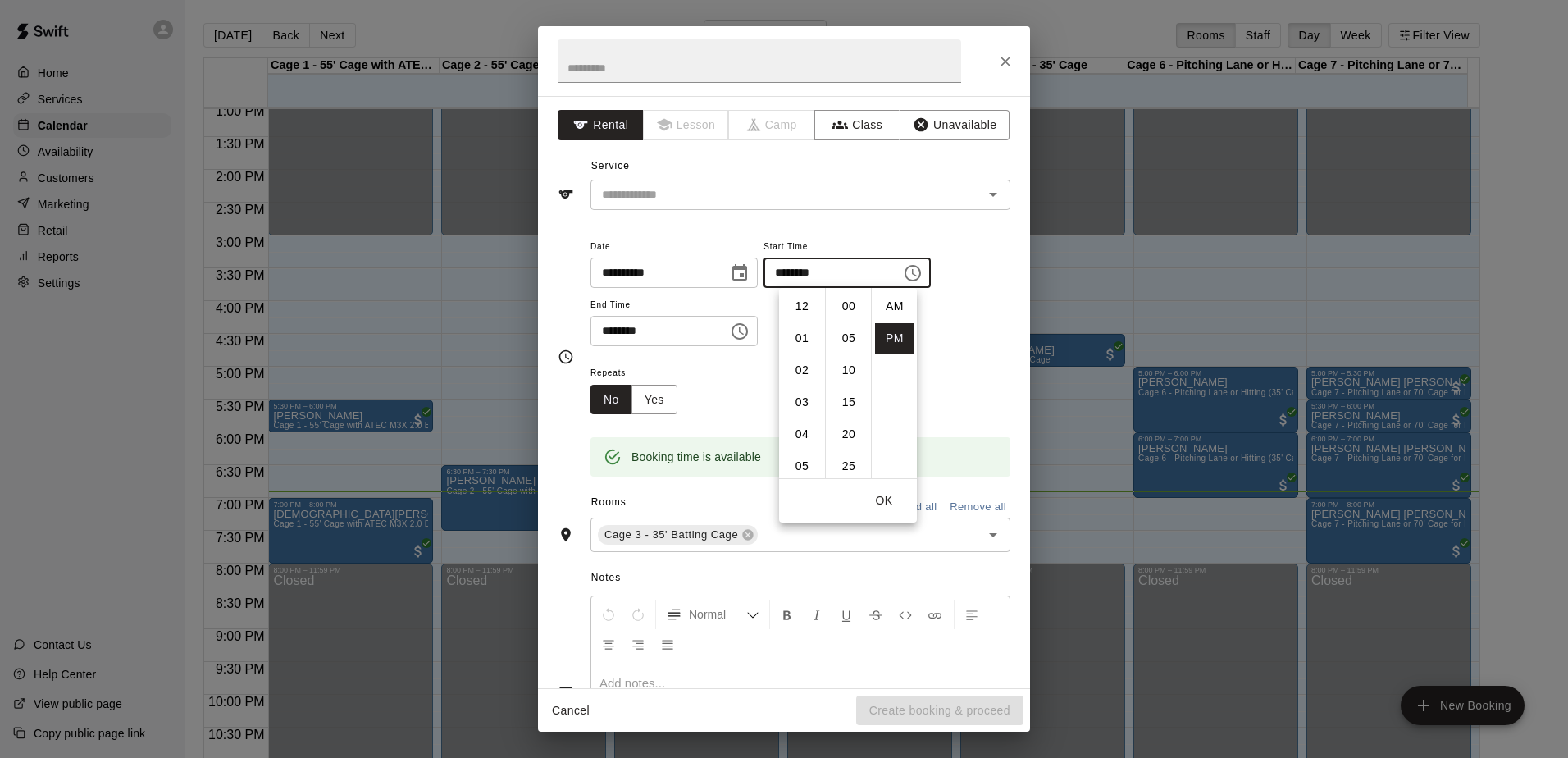
scroll to position [29, 0]
click at [804, 342] on li "07" at bounding box center [801, 338] width 39 height 30
click at [857, 301] on li "00" at bounding box center [848, 306] width 39 height 30
type input "********"
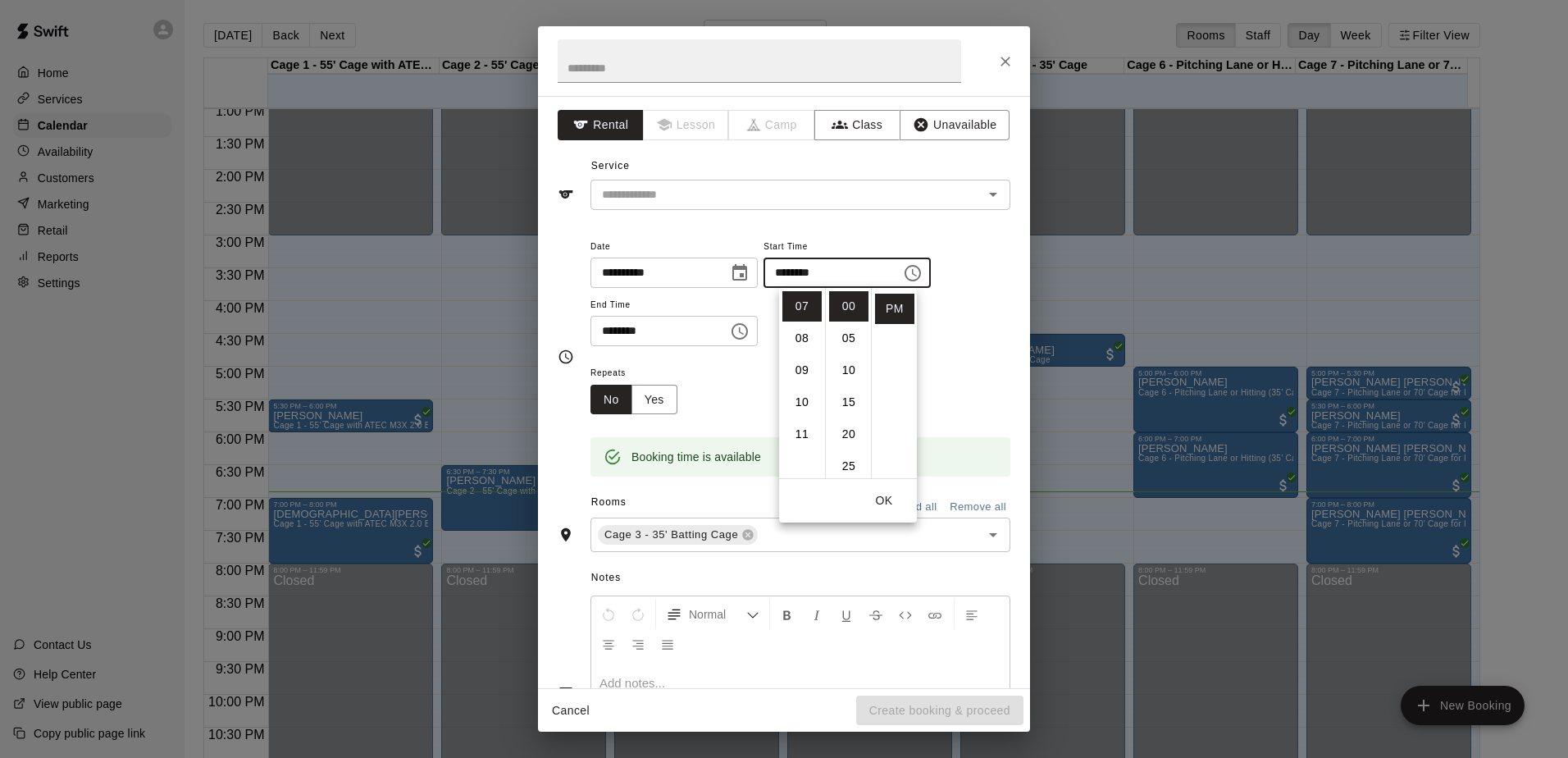
click at [716, 338] on input "********" at bounding box center [654, 330] width 127 height 30
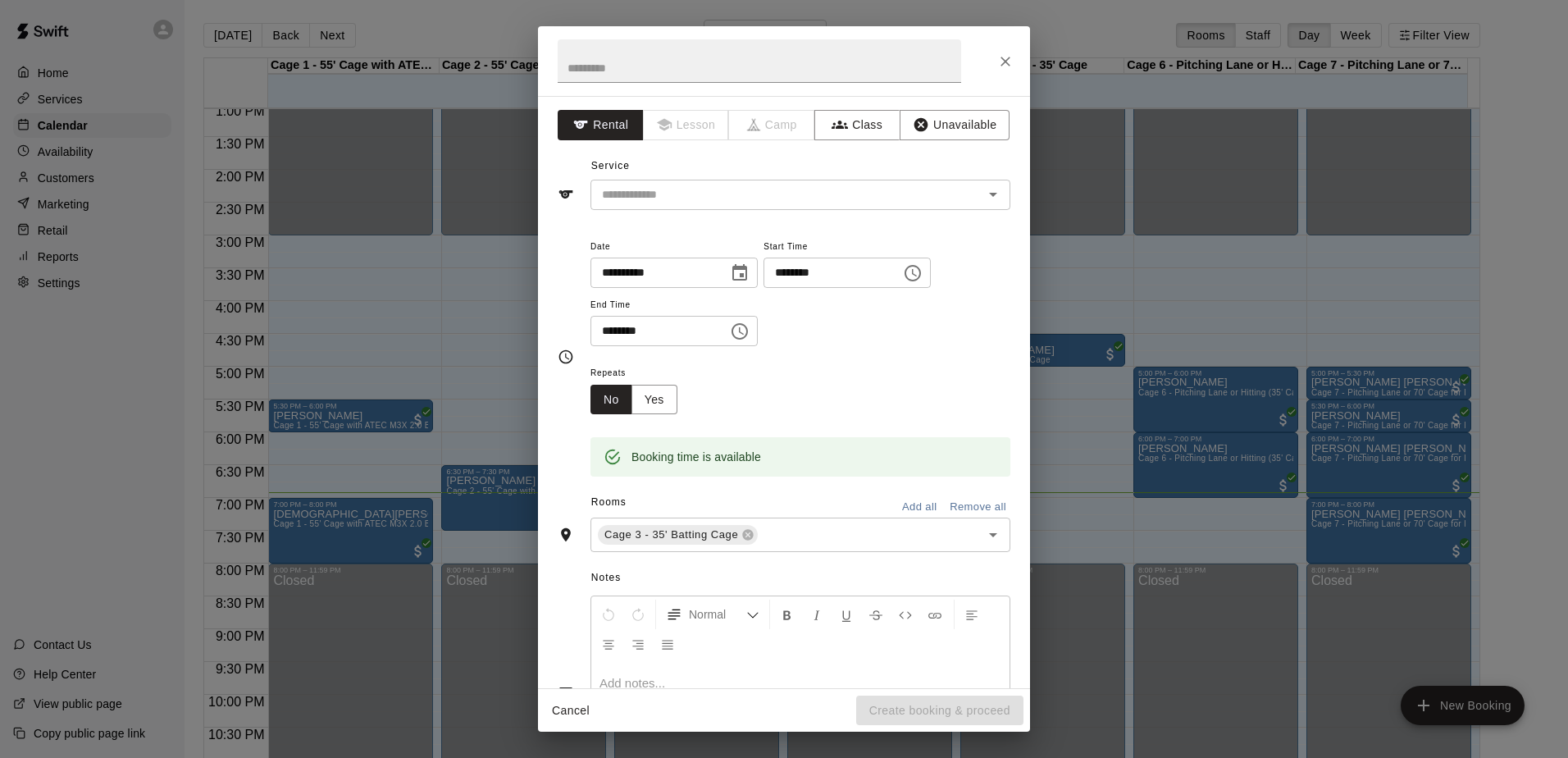
click at [744, 327] on icon "Choose time, selected time is 7:15 PM" at bounding box center [742, 330] width 5 height 8
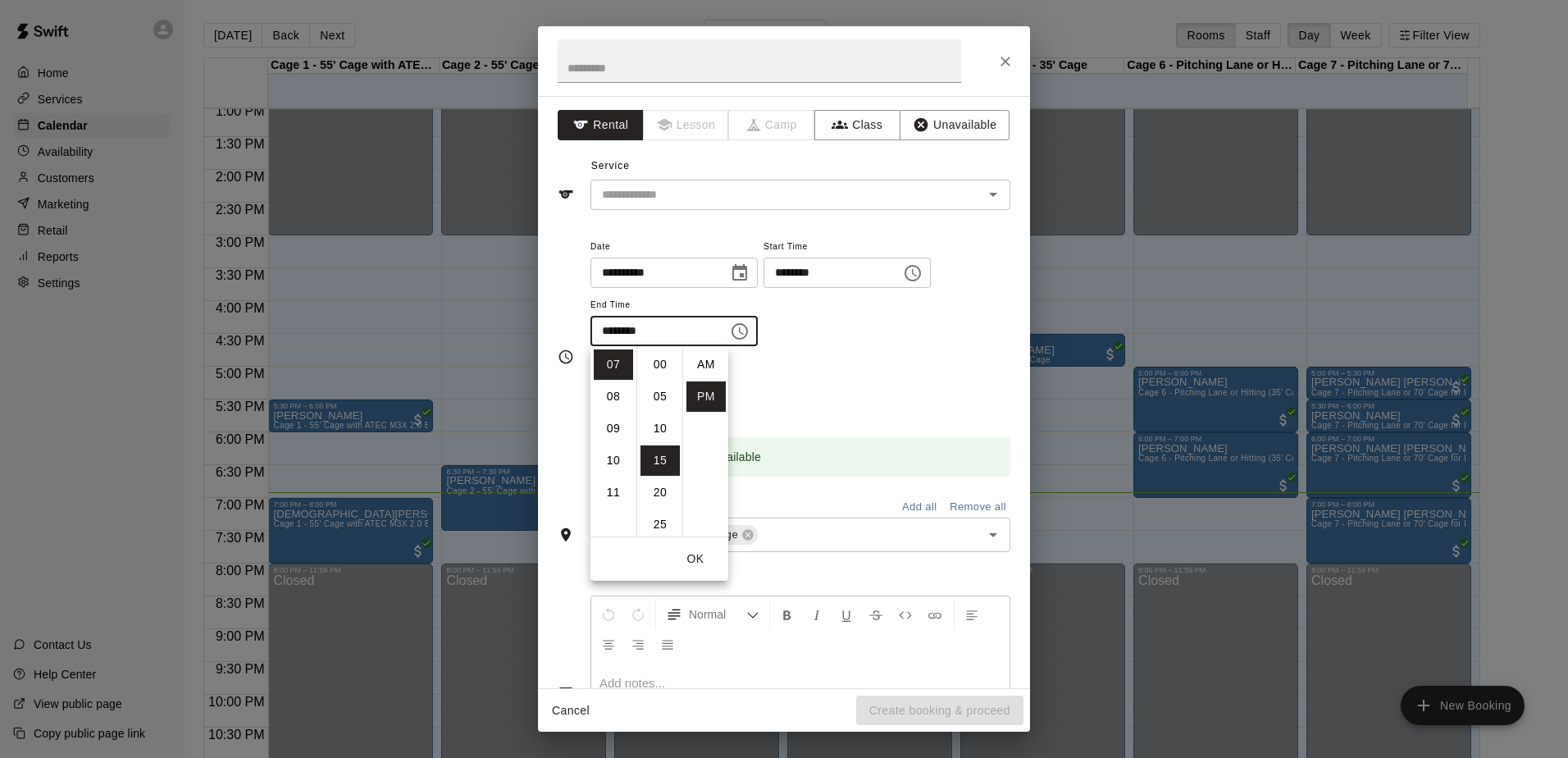
scroll to position [29, 0]
click at [653, 462] on li "30" at bounding box center [659, 460] width 39 height 30
type input "********"
click at [820, 382] on div "Repeats No Yes" at bounding box center [800, 389] width 420 height 52
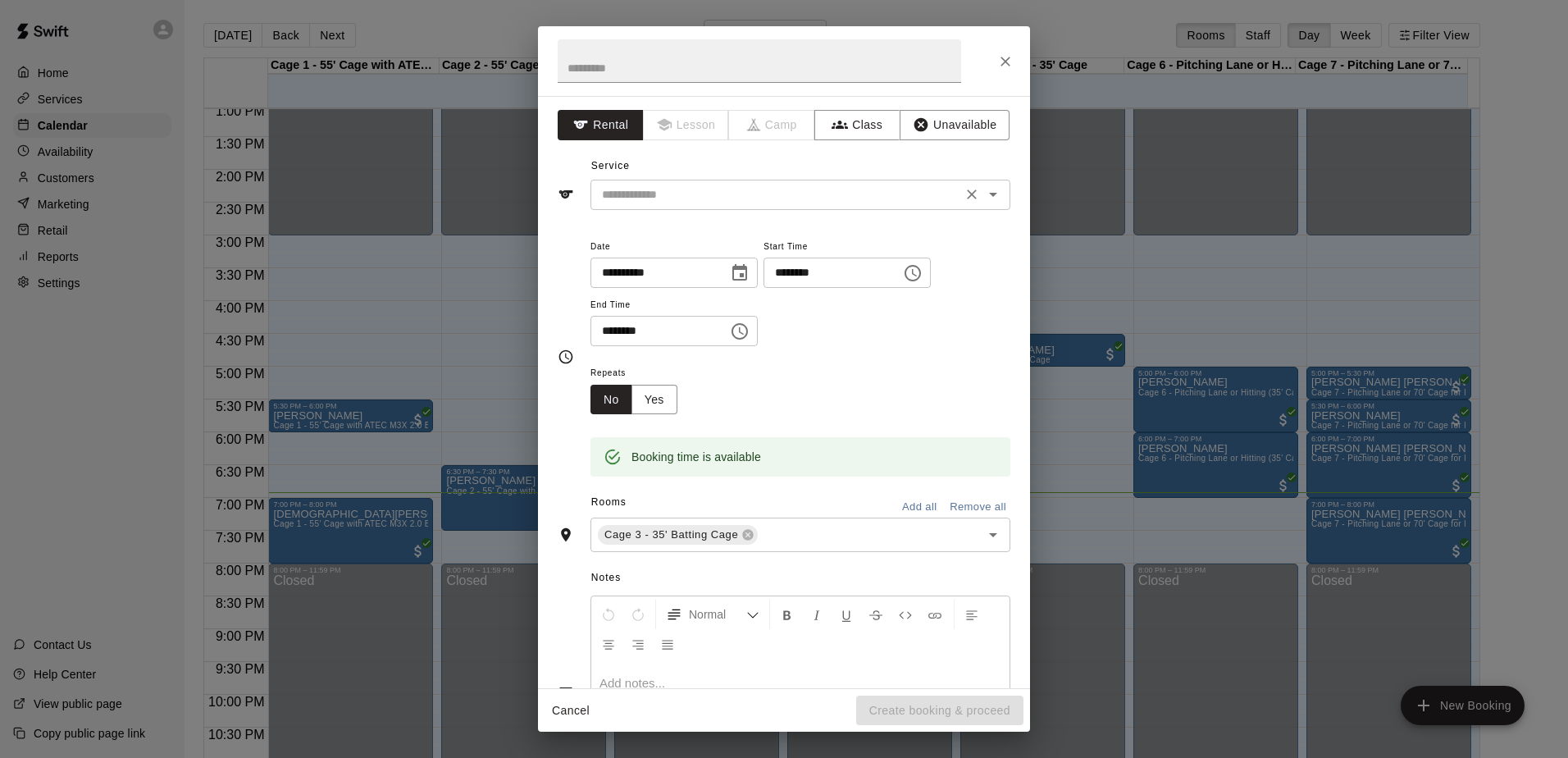
click at [774, 195] on input "text" at bounding box center [775, 195] width 362 height 21
drag, startPoint x: 970, startPoint y: 43, endPoint x: 1201, endPoint y: 61, distance: 231.7
click at [1211, 61] on div "**********" at bounding box center [784, 379] width 1568 height 758
click at [817, 200] on input "text" at bounding box center [775, 195] width 362 height 21
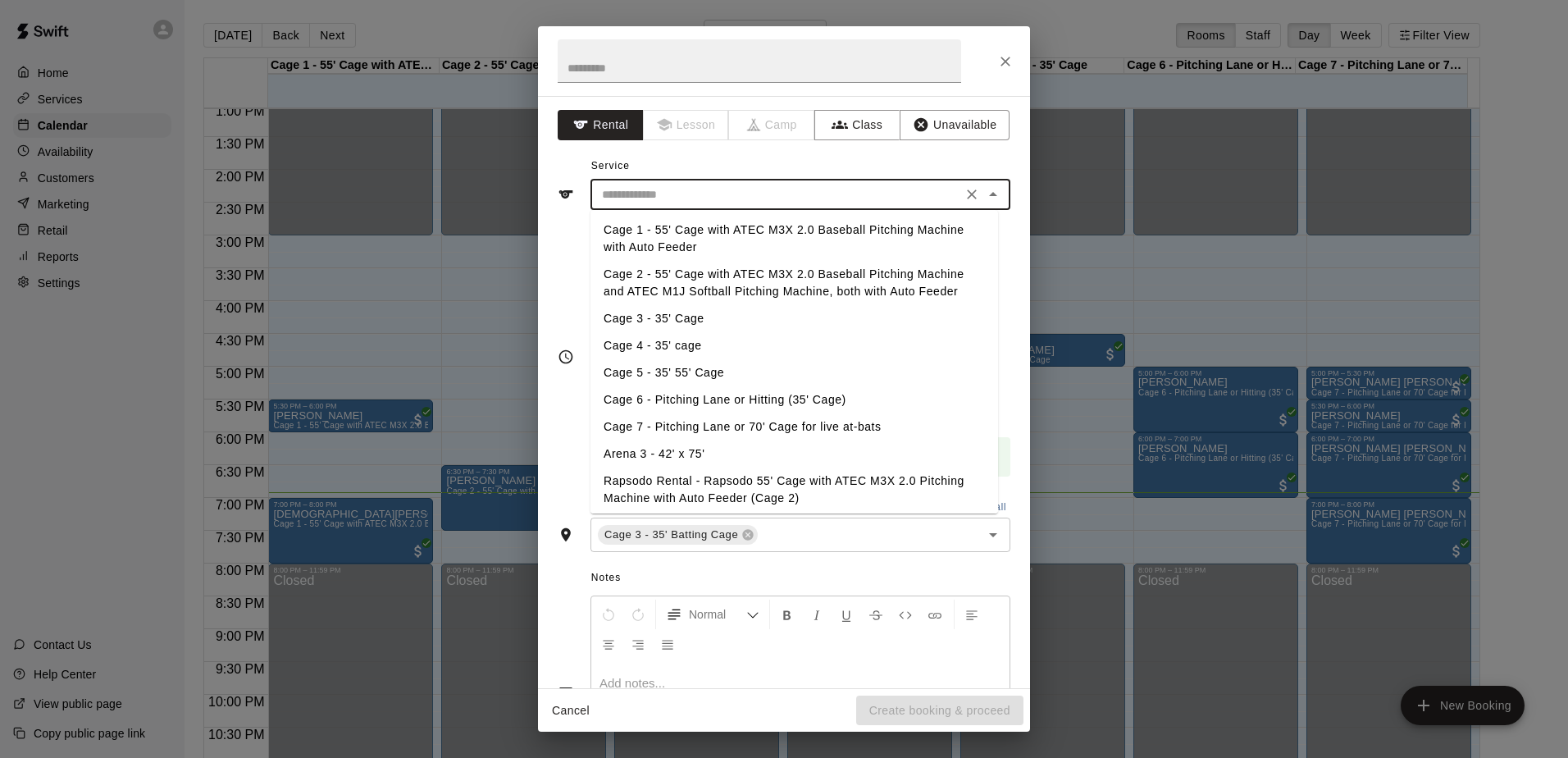
click at [699, 317] on li "Cage 3 - 35' Cage" at bounding box center [794, 318] width 408 height 27
type input "**********"
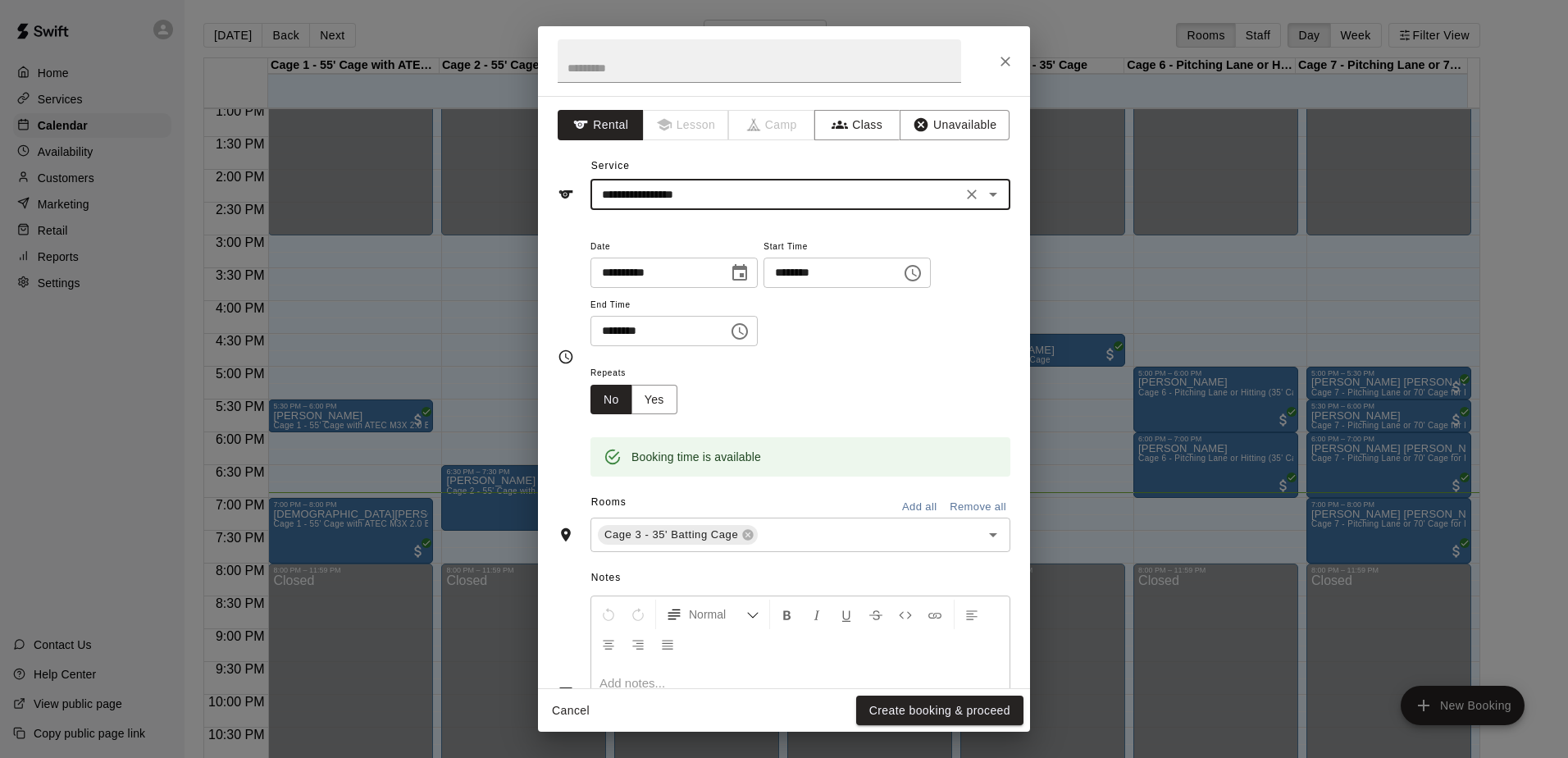
click at [906, 729] on div "Cancel Create booking & proceed" at bounding box center [783, 710] width 492 height 43
click at [914, 714] on button "Create booking & proceed" at bounding box center [939, 710] width 167 height 30
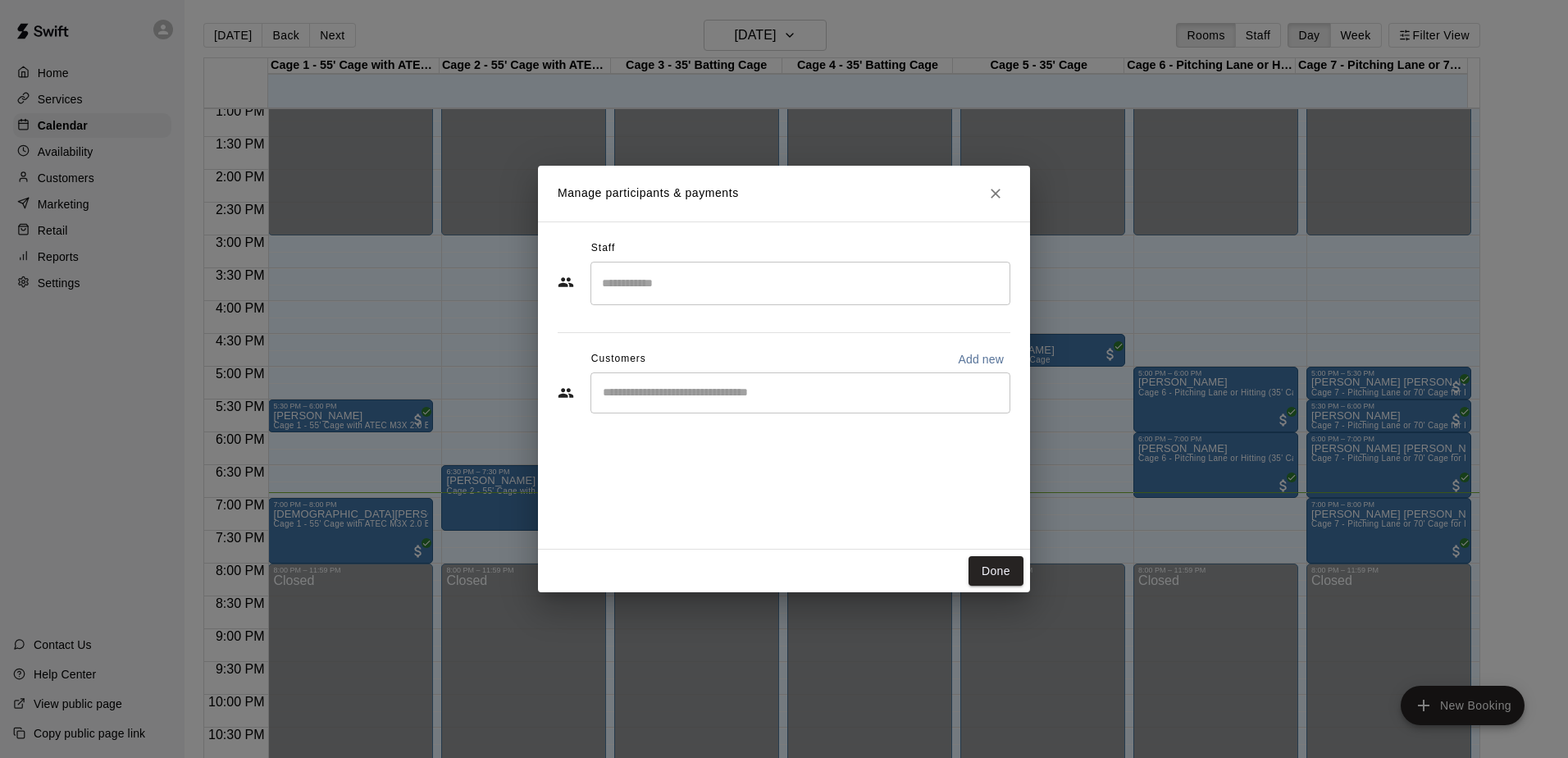
click at [696, 383] on div "​" at bounding box center [800, 392] width 420 height 41
click at [985, 572] on button "Done" at bounding box center [996, 571] width 55 height 30
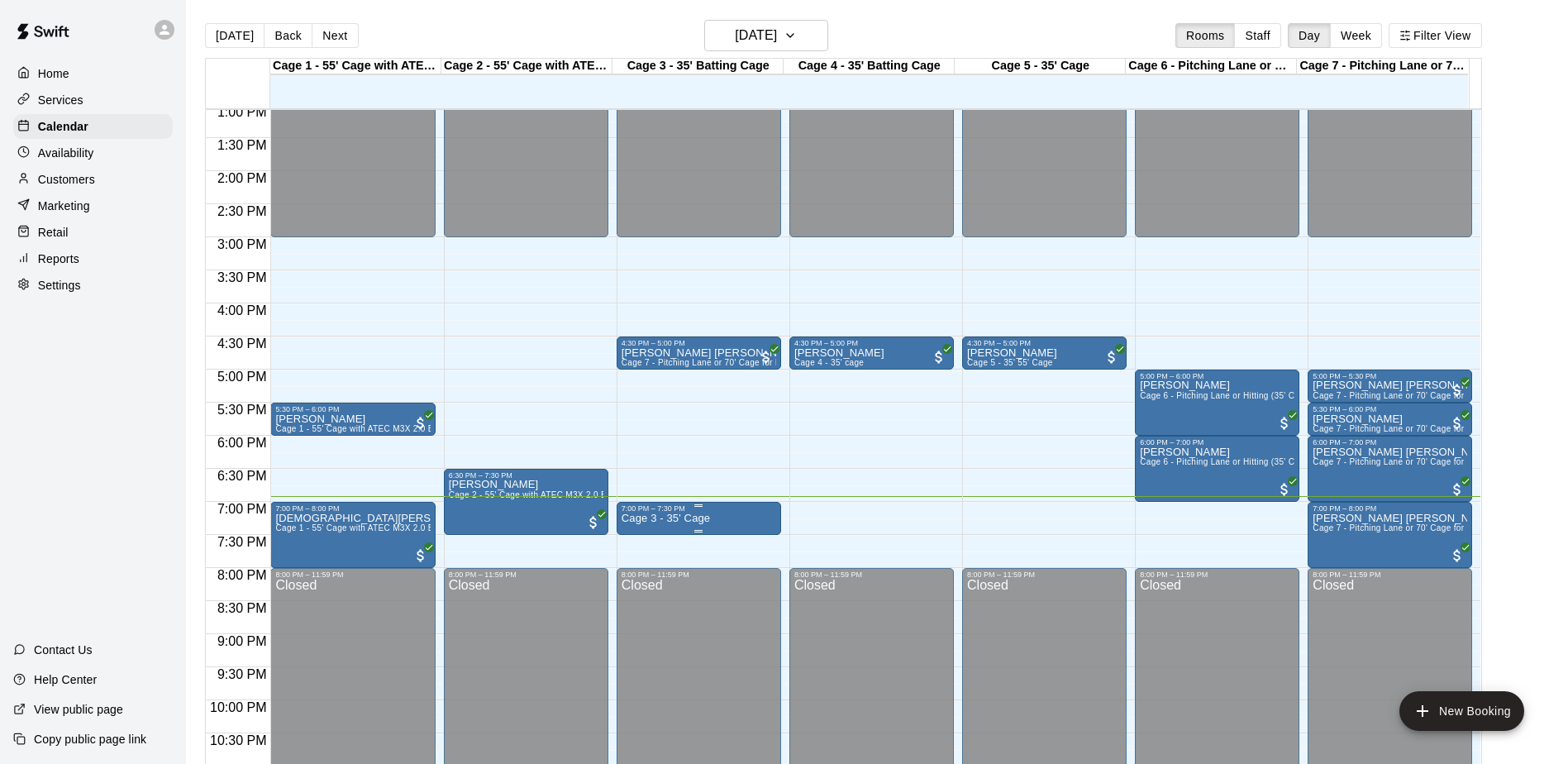
click at [687, 517] on div "7:00 PM – 7:30 PM Cage 3 - 35' Cage" at bounding box center [698, 518] width 155 height 28
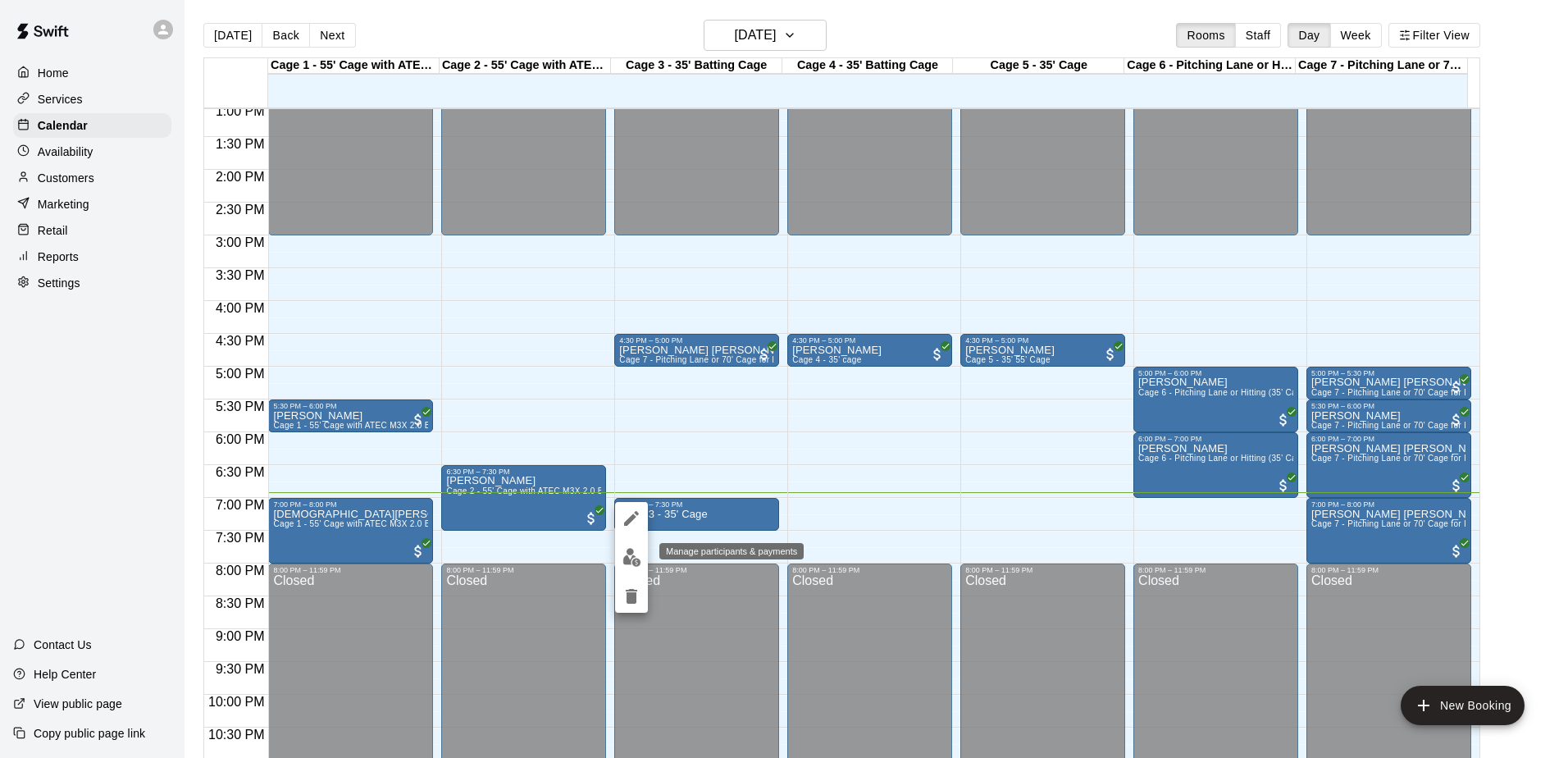
click at [633, 552] on img "edit" at bounding box center [632, 558] width 19 height 19
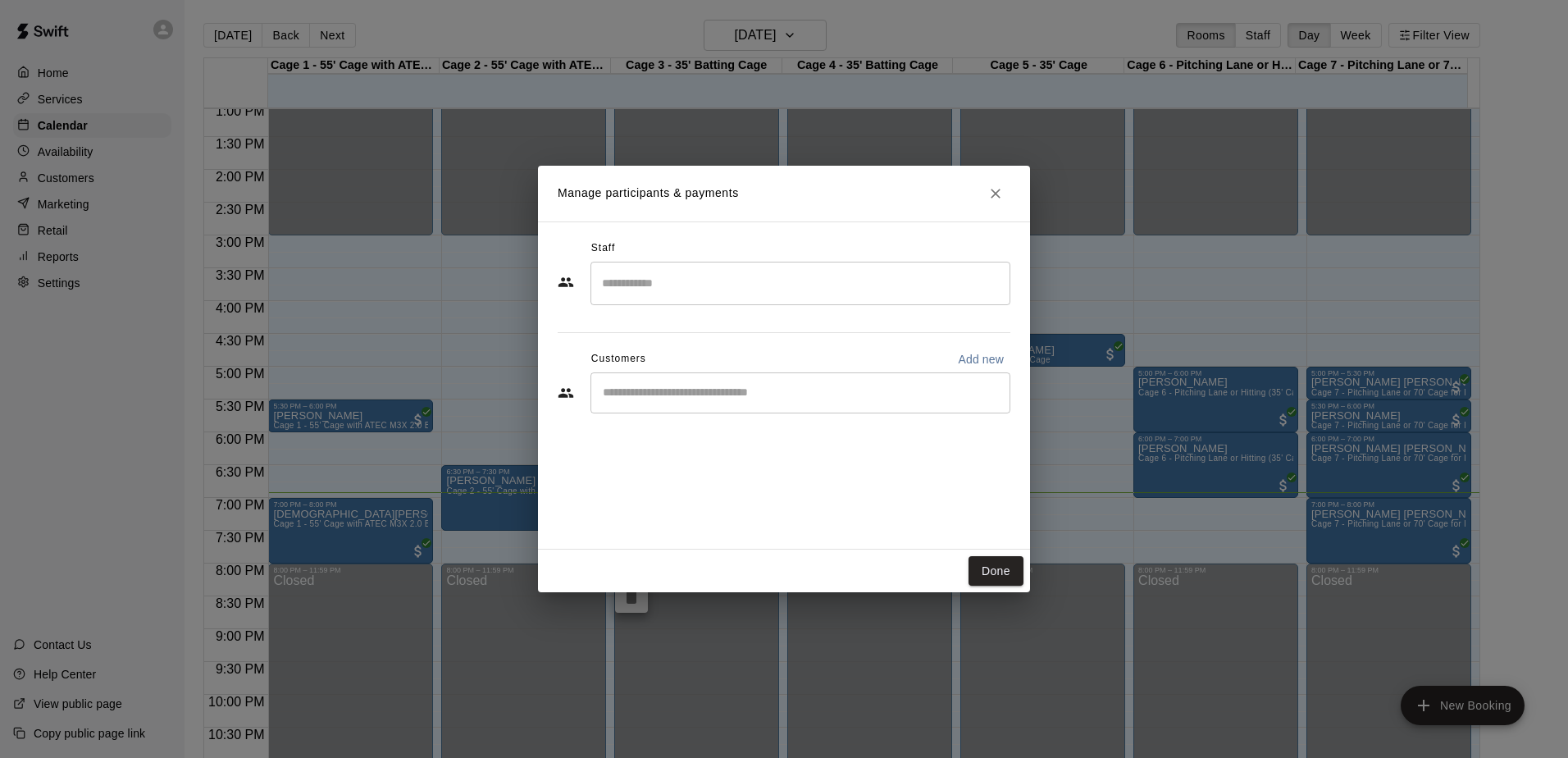
click at [812, 392] on input "Start typing to search customers..." at bounding box center [800, 392] width 405 height 16
click at [979, 351] on p "Add new" at bounding box center [980, 359] width 46 height 16
select select "**"
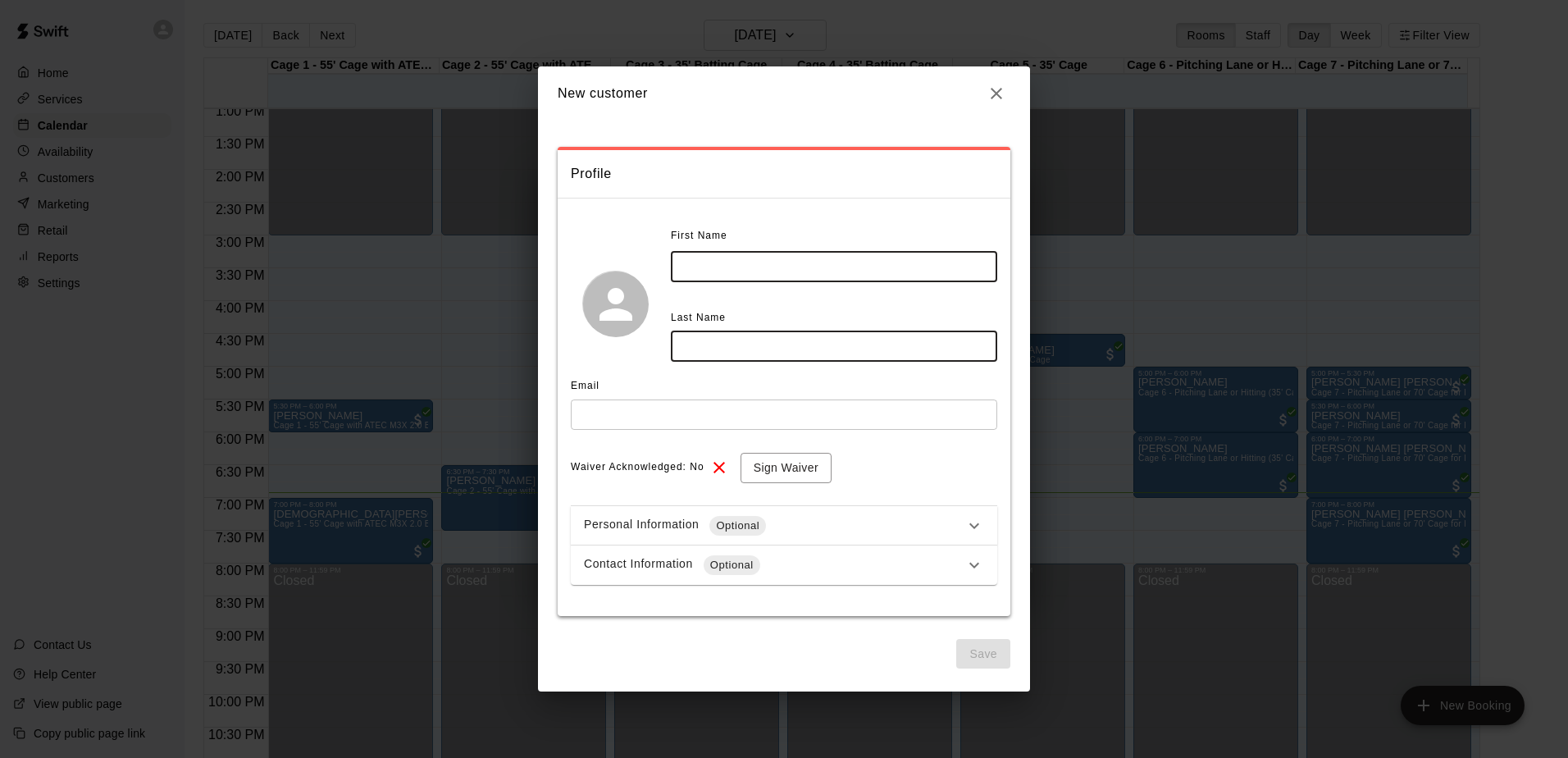
click at [840, 263] on input "text" at bounding box center [833, 266] width 326 height 30
type input "***"
type input "******"
click at [792, 471] on button "Sign Waiver" at bounding box center [786, 467] width 91 height 30
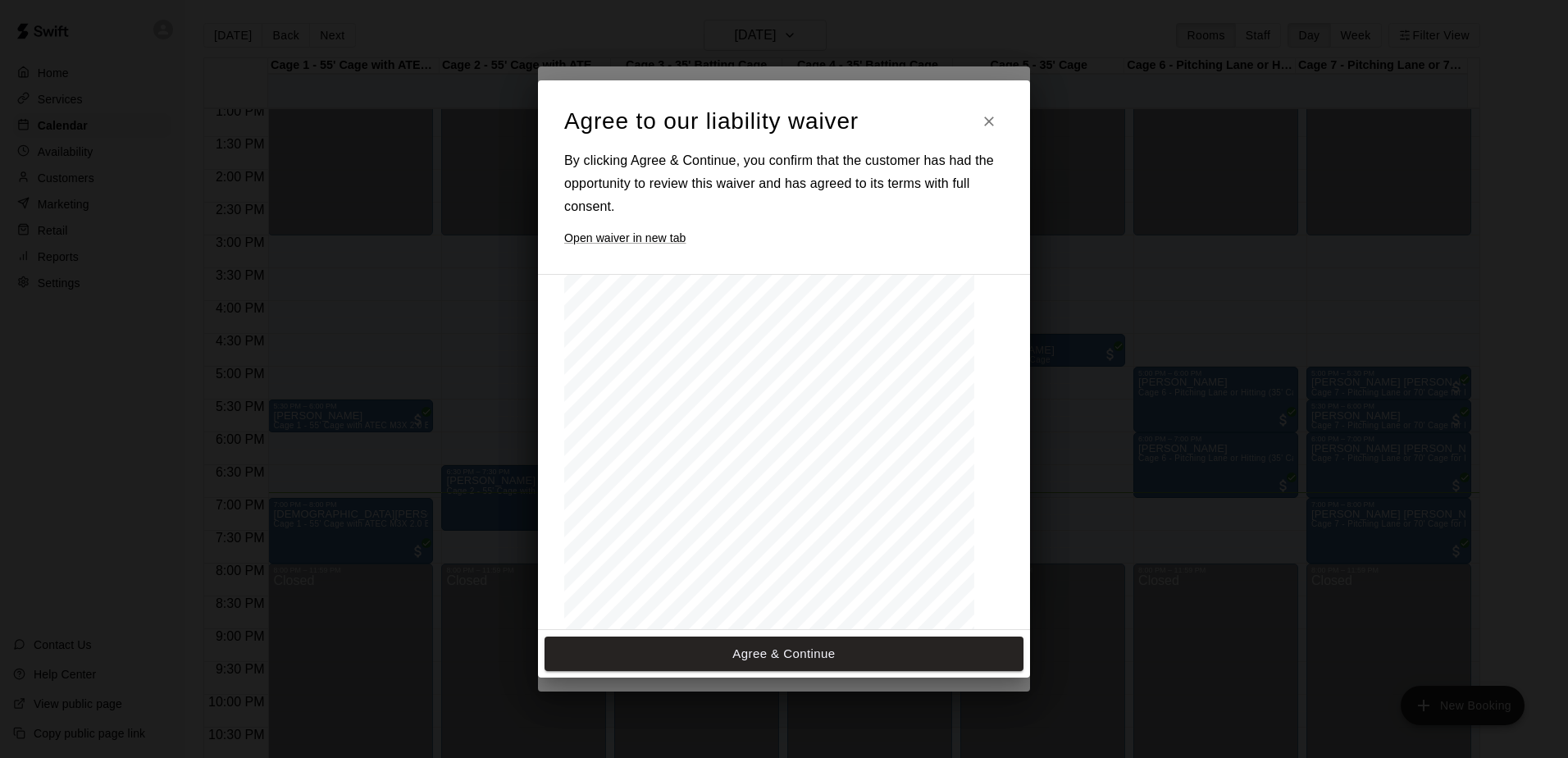
scroll to position [1781, 0]
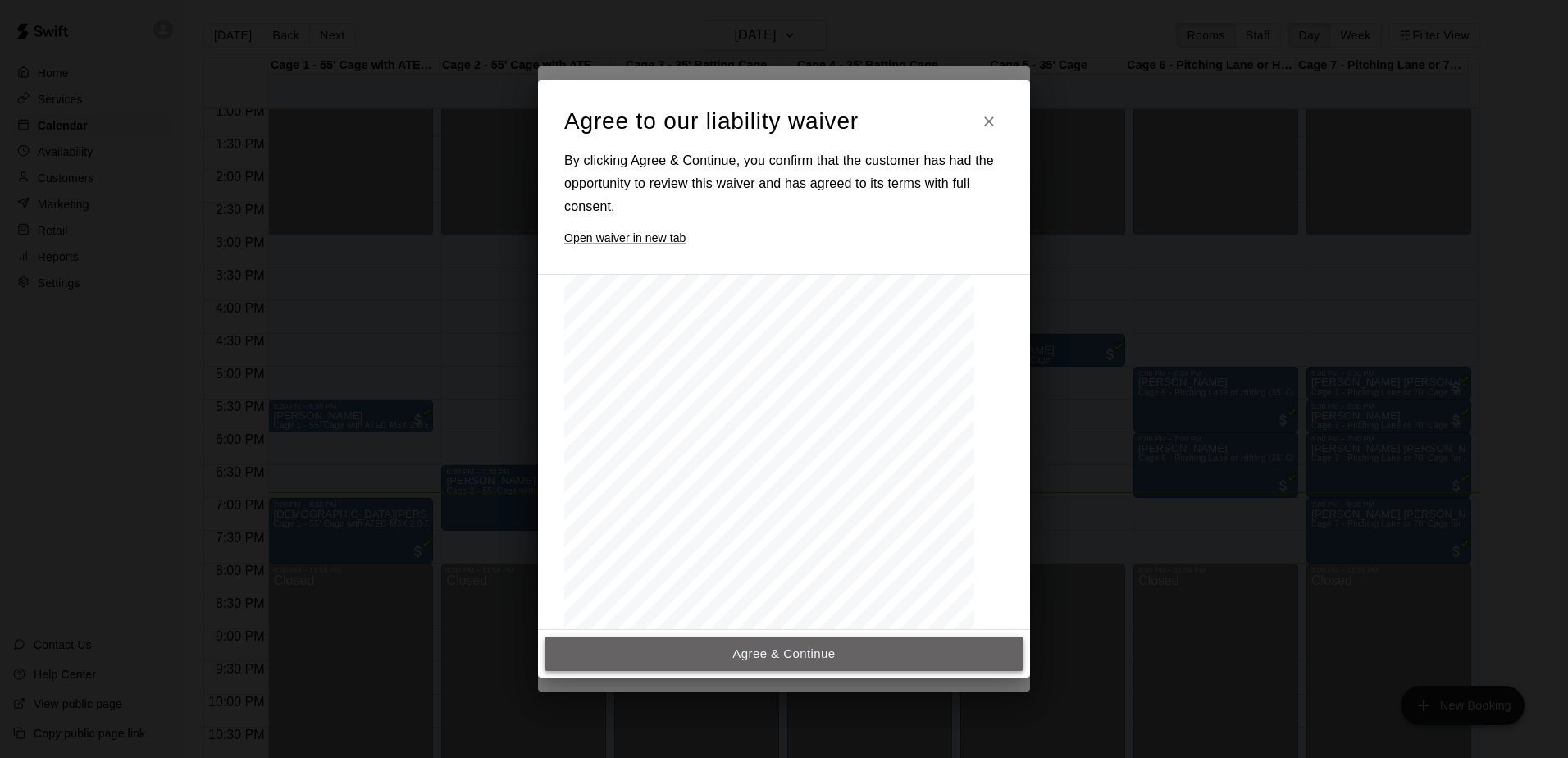
click at [850, 646] on button "Agree & Continue" at bounding box center [784, 654] width 479 height 35
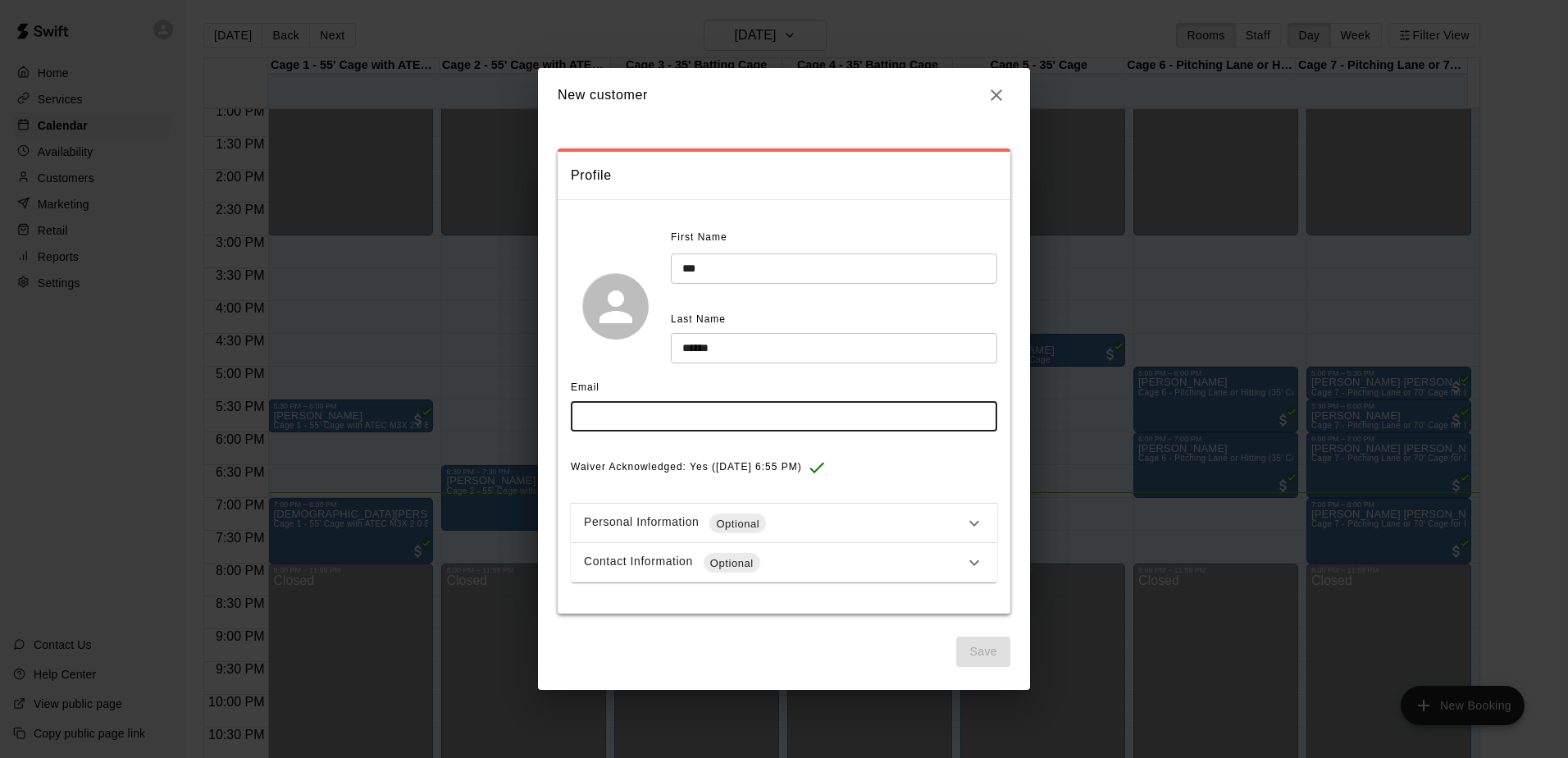
click at [796, 413] on input "text" at bounding box center [784, 415] width 427 height 30
type input "**********"
click at [995, 94] on icon "button" at bounding box center [996, 95] width 11 height 11
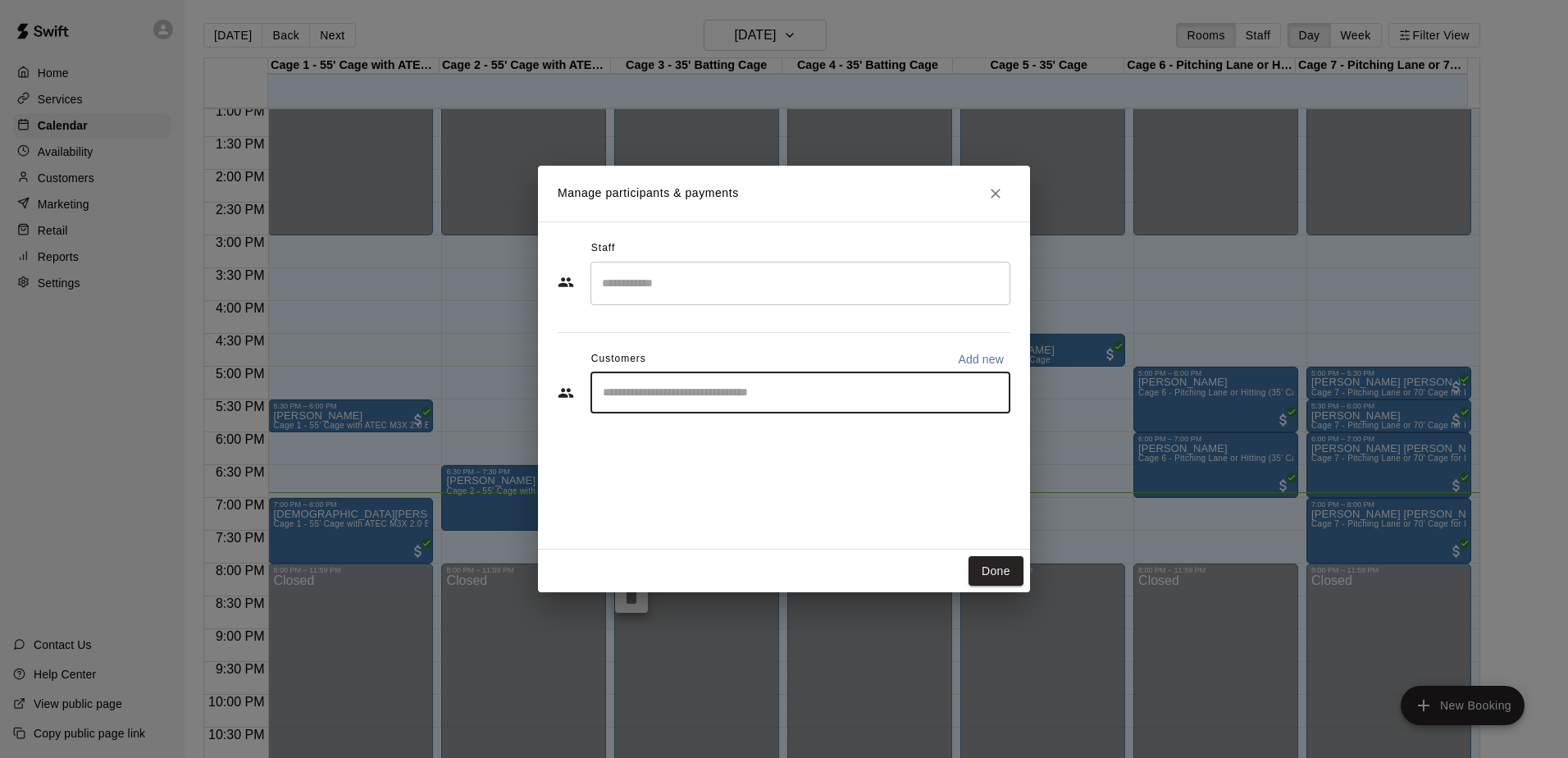
click at [703, 385] on input "Start typing to search customers..." at bounding box center [800, 392] width 405 height 16
type input "***"
click at [710, 461] on div "Jax [PERSON_NAME] [EMAIL_ADDRESS][DOMAIN_NAME]" at bounding box center [800, 440] width 420 height 53
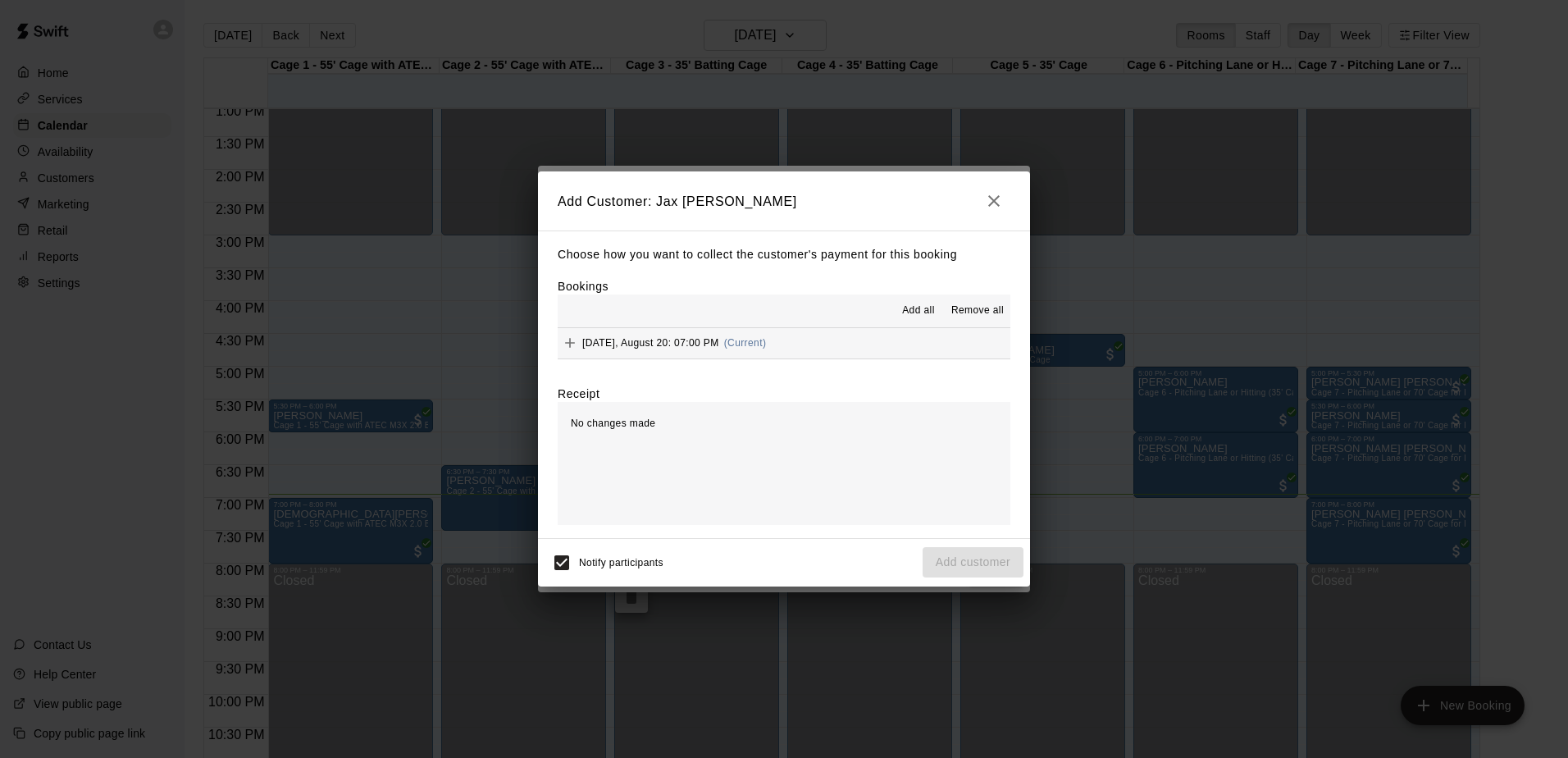
click at [911, 319] on span "Add all" at bounding box center [918, 310] width 33 height 16
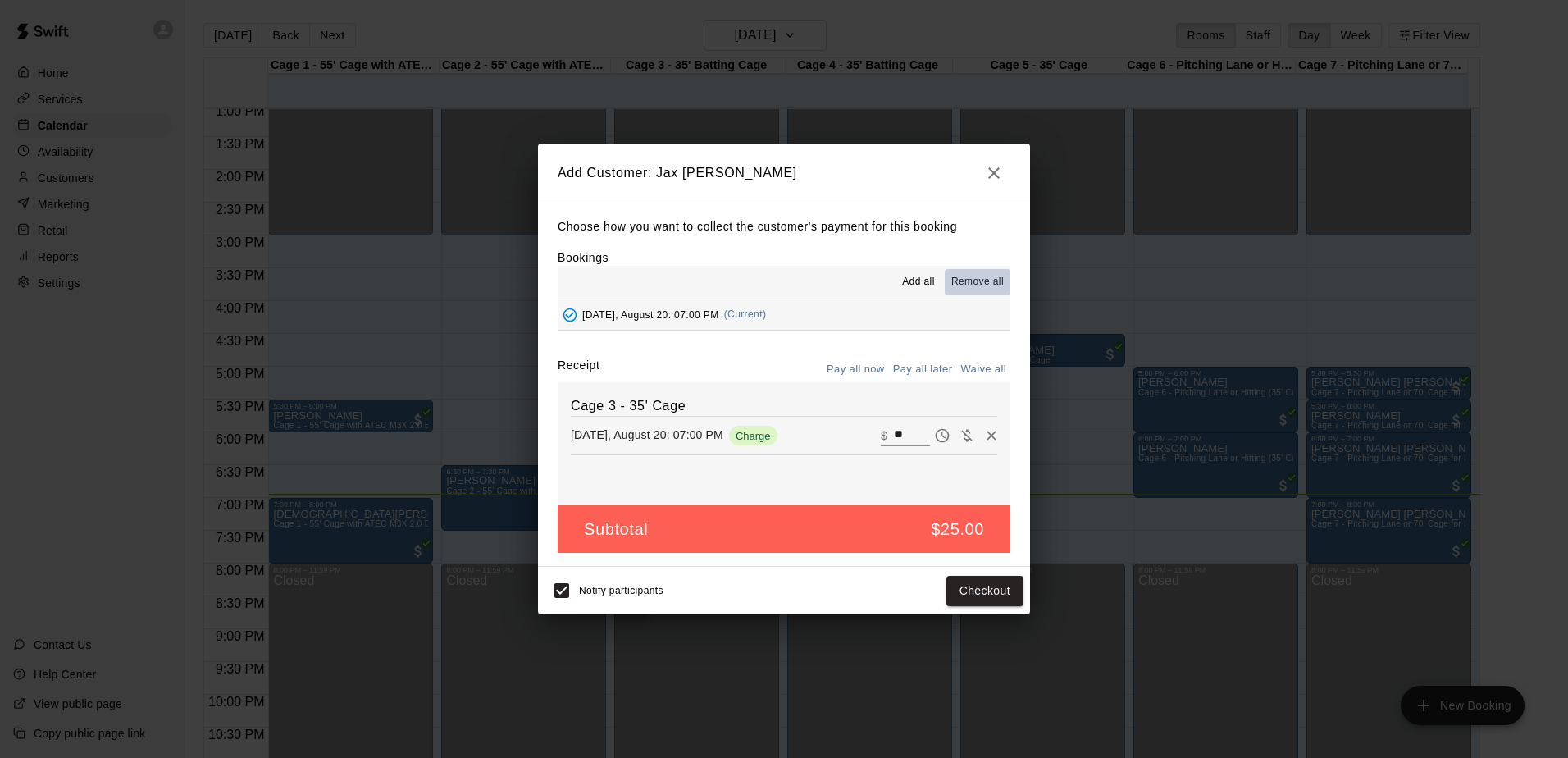
click at [977, 285] on span "Remove all" at bounding box center [977, 282] width 53 height 16
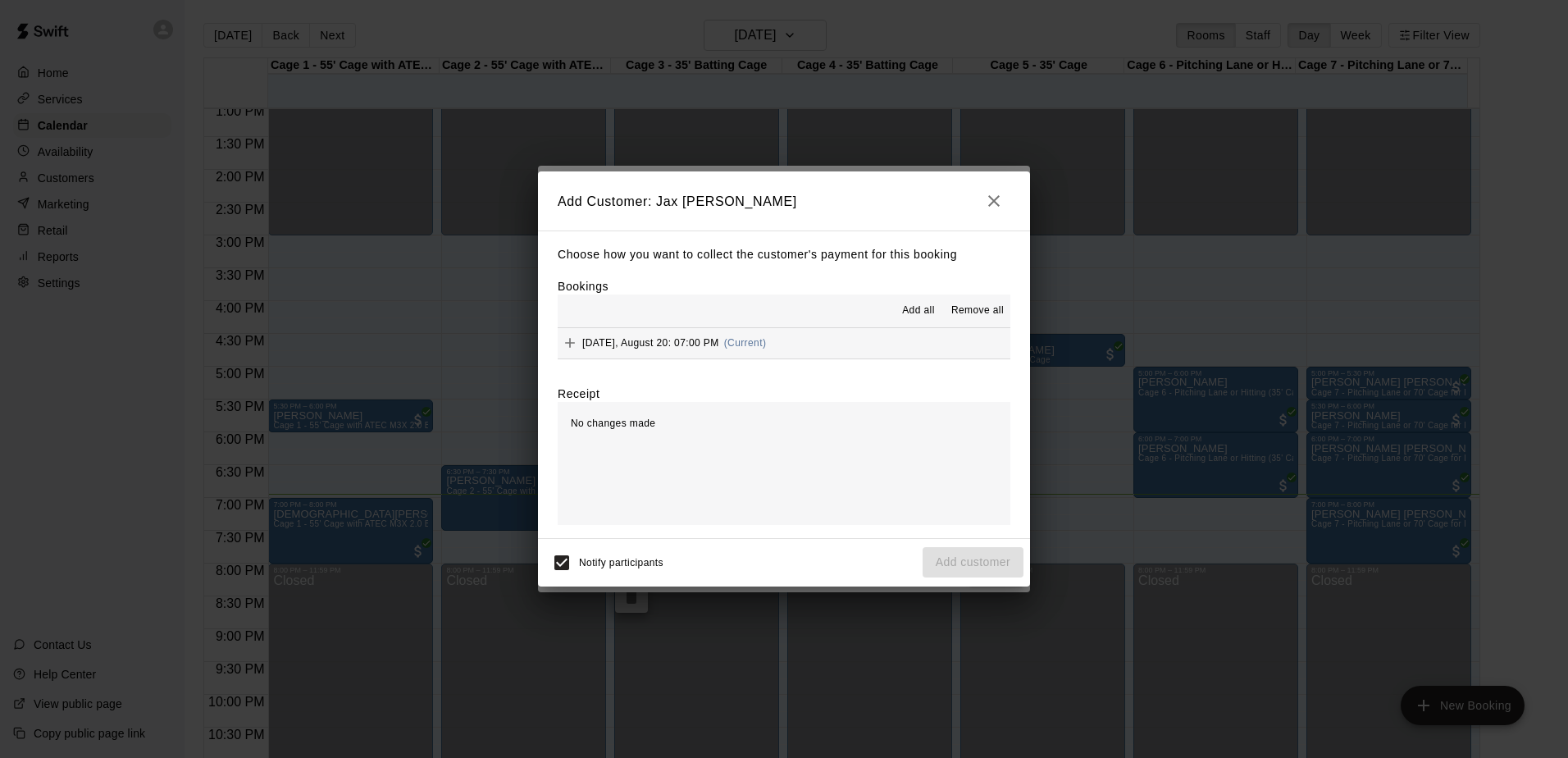
click at [996, 187] on button "button" at bounding box center [994, 201] width 33 height 33
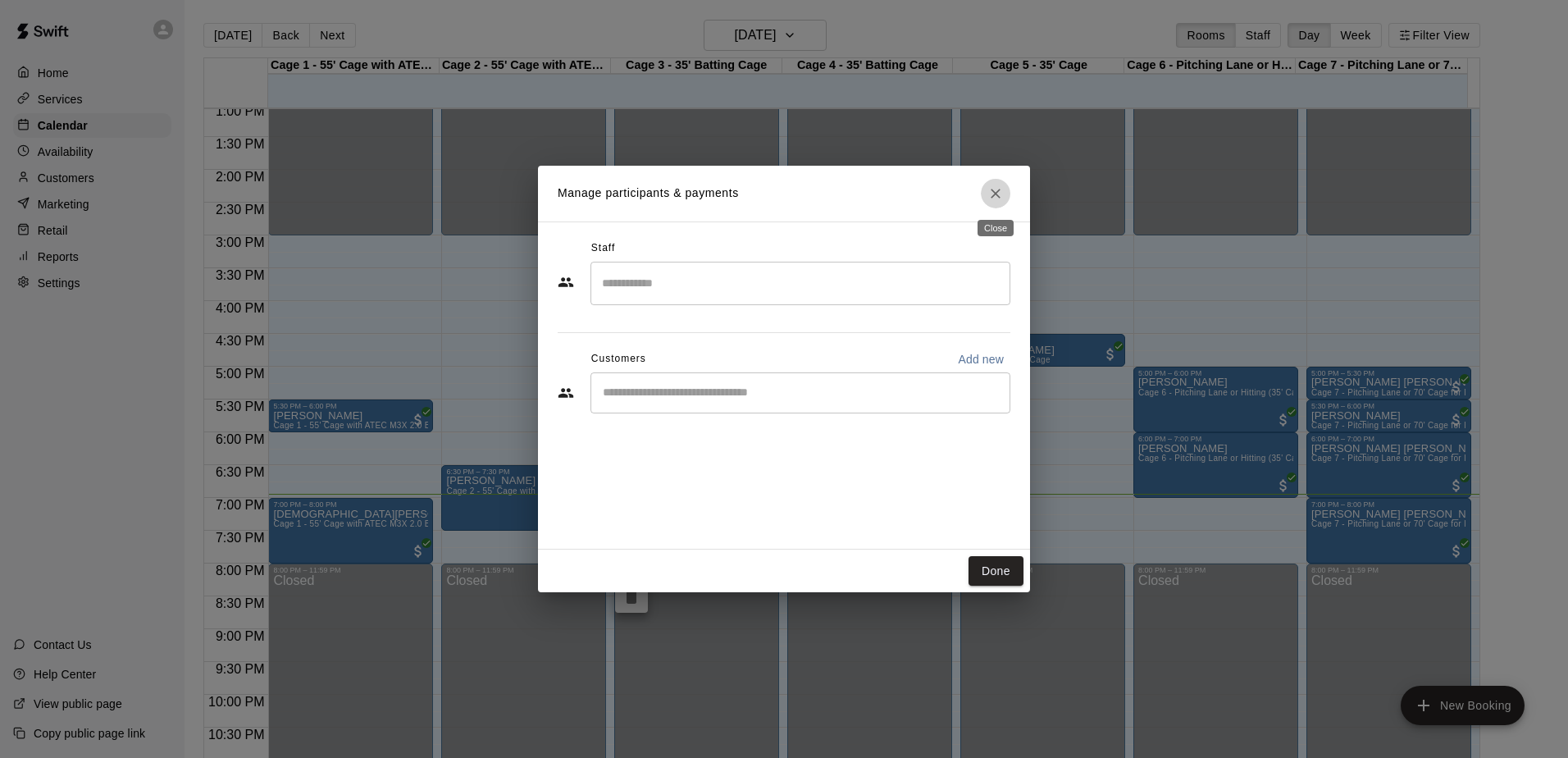
click at [1006, 193] on button "Close" at bounding box center [996, 193] width 29 height 29
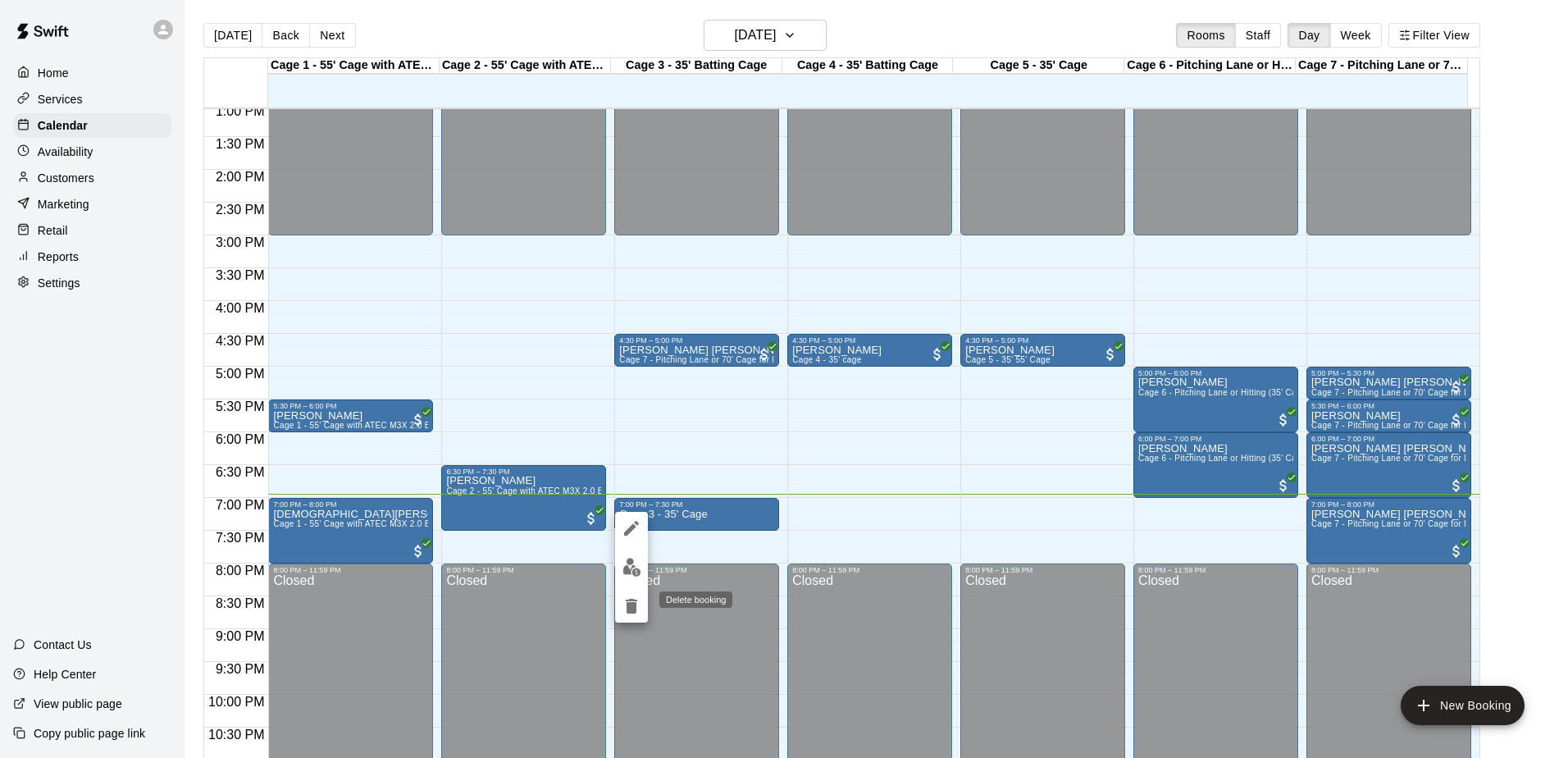
click at [634, 598] on icon "delete" at bounding box center [631, 605] width 20 height 20
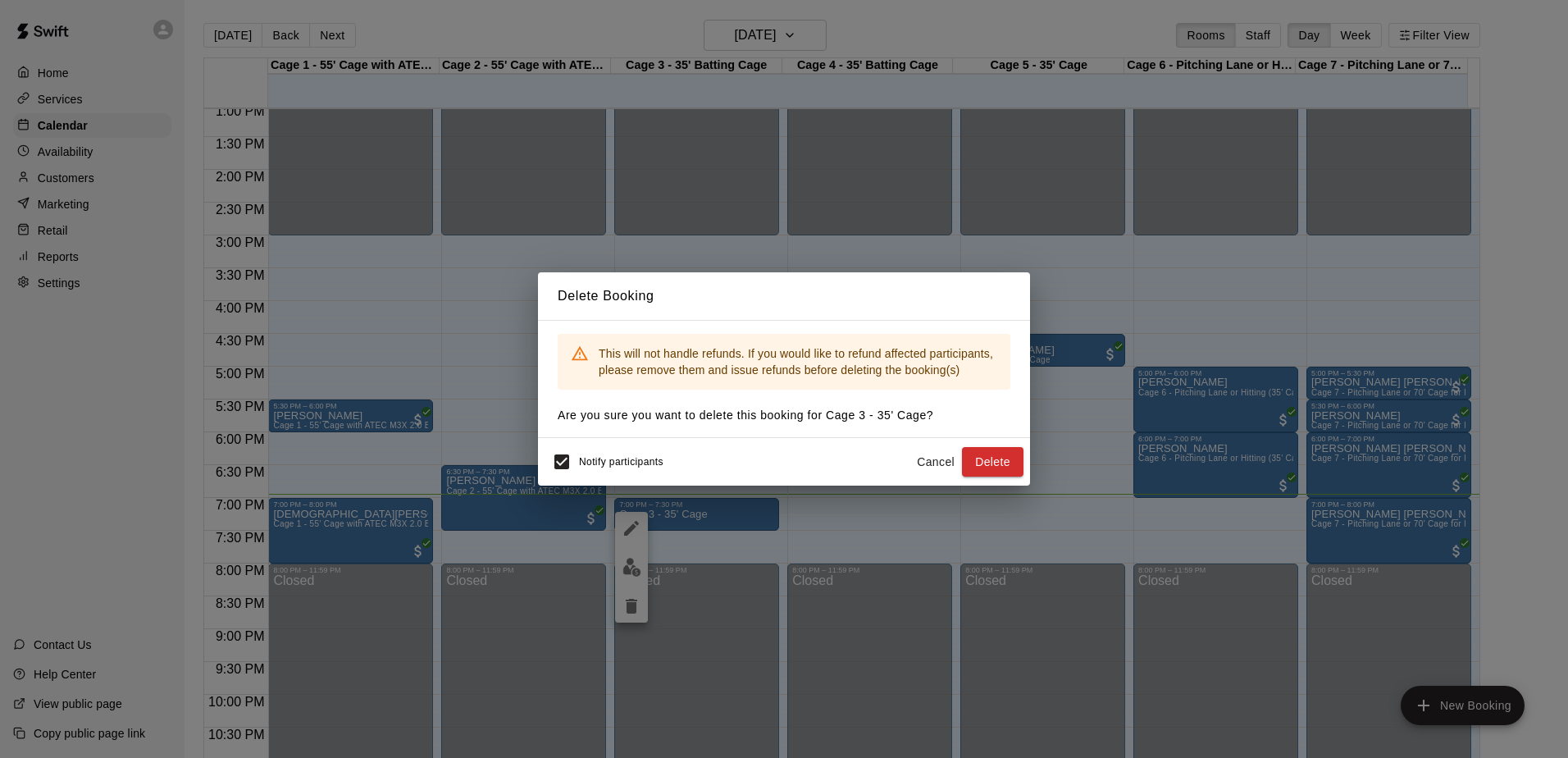
click at [1007, 484] on div "Notify participants Cancel Delete" at bounding box center [783, 461] width 492 height 48
click at [1009, 474] on button "Delete" at bounding box center [992, 461] width 62 height 30
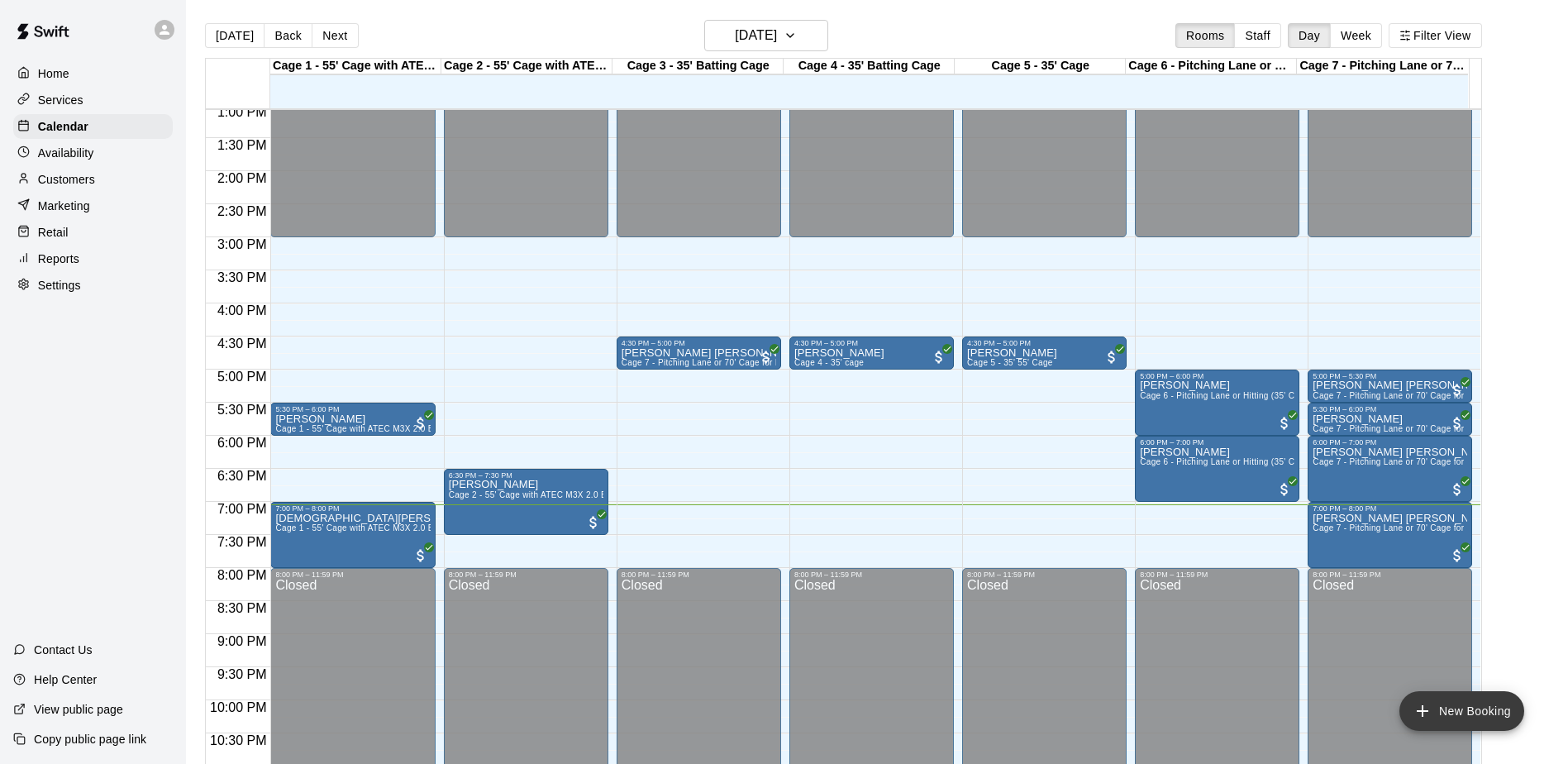
click at [1454, 705] on button "New Booking" at bounding box center [1461, 710] width 125 height 39
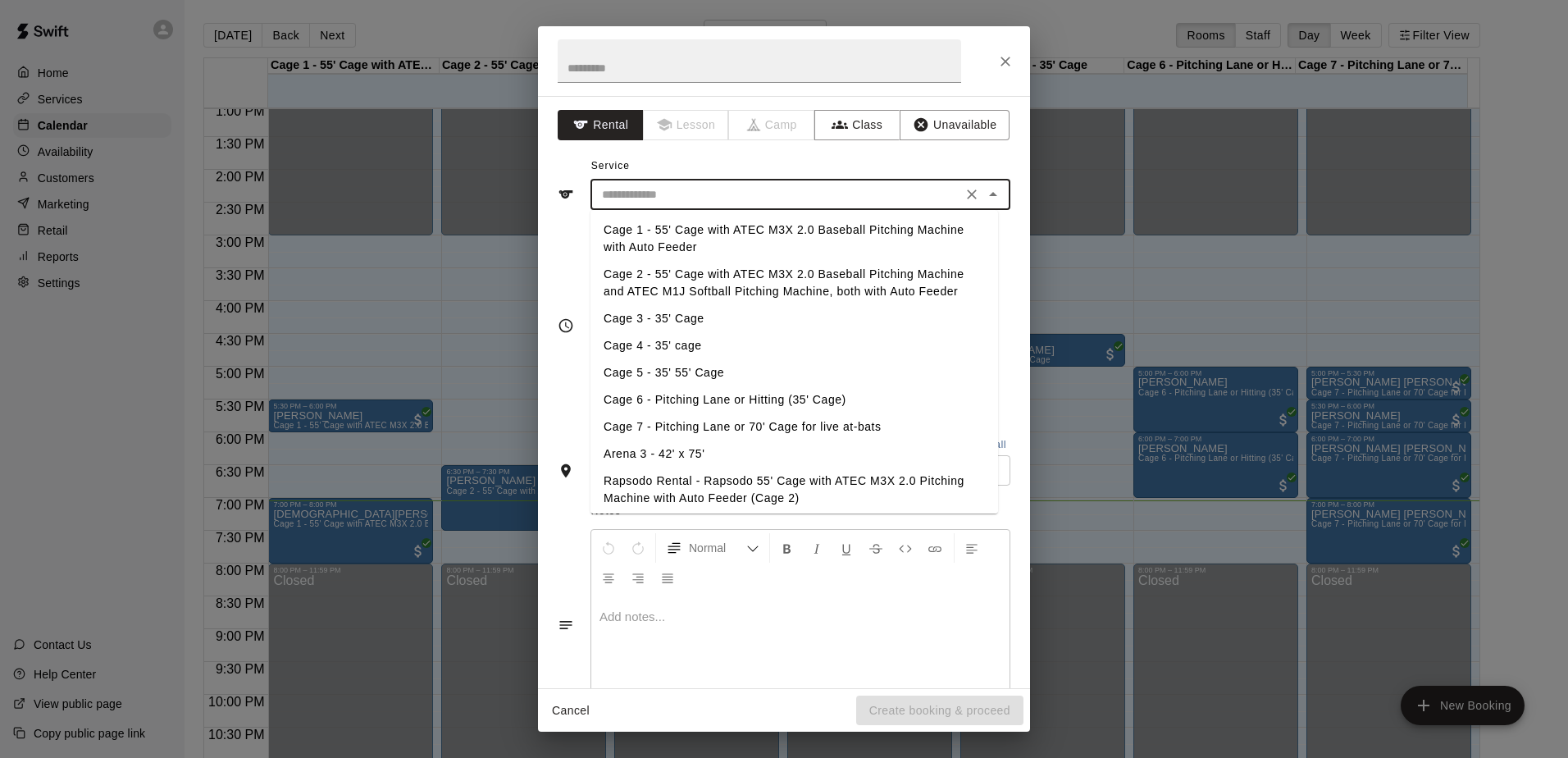
click at [733, 193] on input "text" at bounding box center [775, 195] width 362 height 21
click at [726, 405] on li "Cage 6 - Pitching Lane or Hitting (35' Cage)" at bounding box center [794, 399] width 408 height 27
type input "**********"
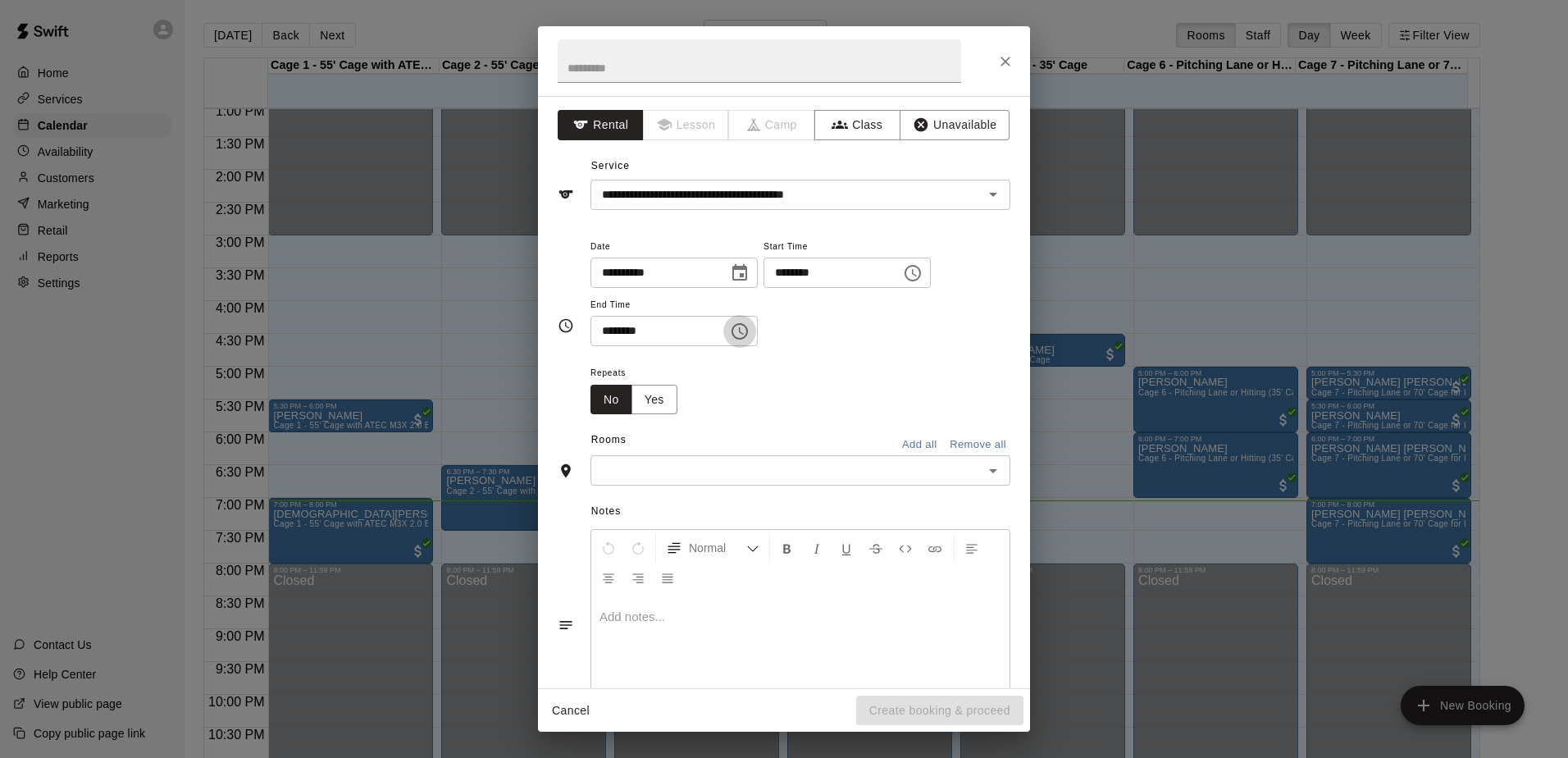
click at [745, 331] on button "Choose time, selected time is 6:30 PM" at bounding box center [740, 331] width 33 height 33
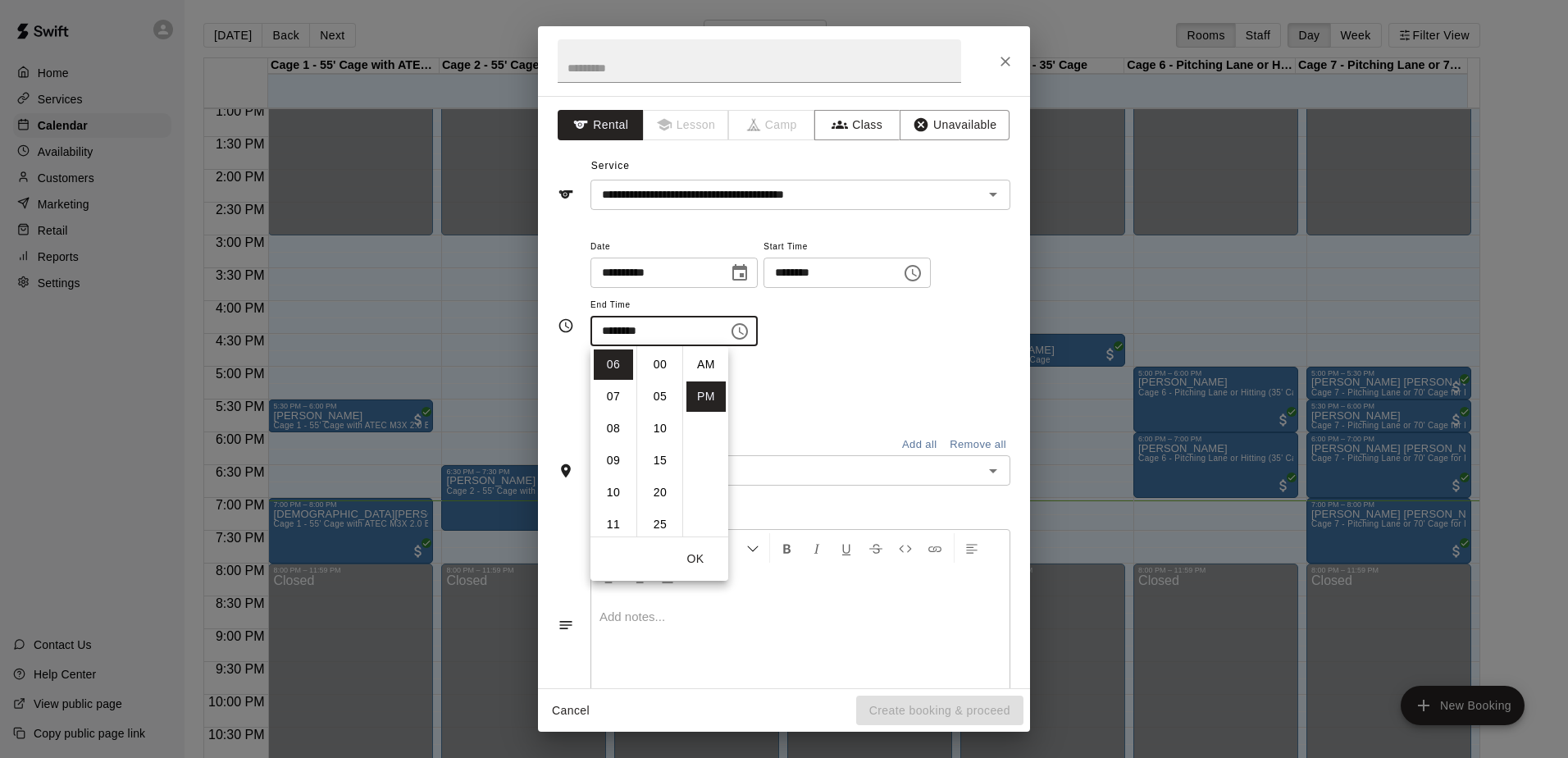
scroll to position [29, 0]
click at [745, 331] on button "Choose time, selected time is 6:30 PM" at bounding box center [740, 331] width 33 height 33
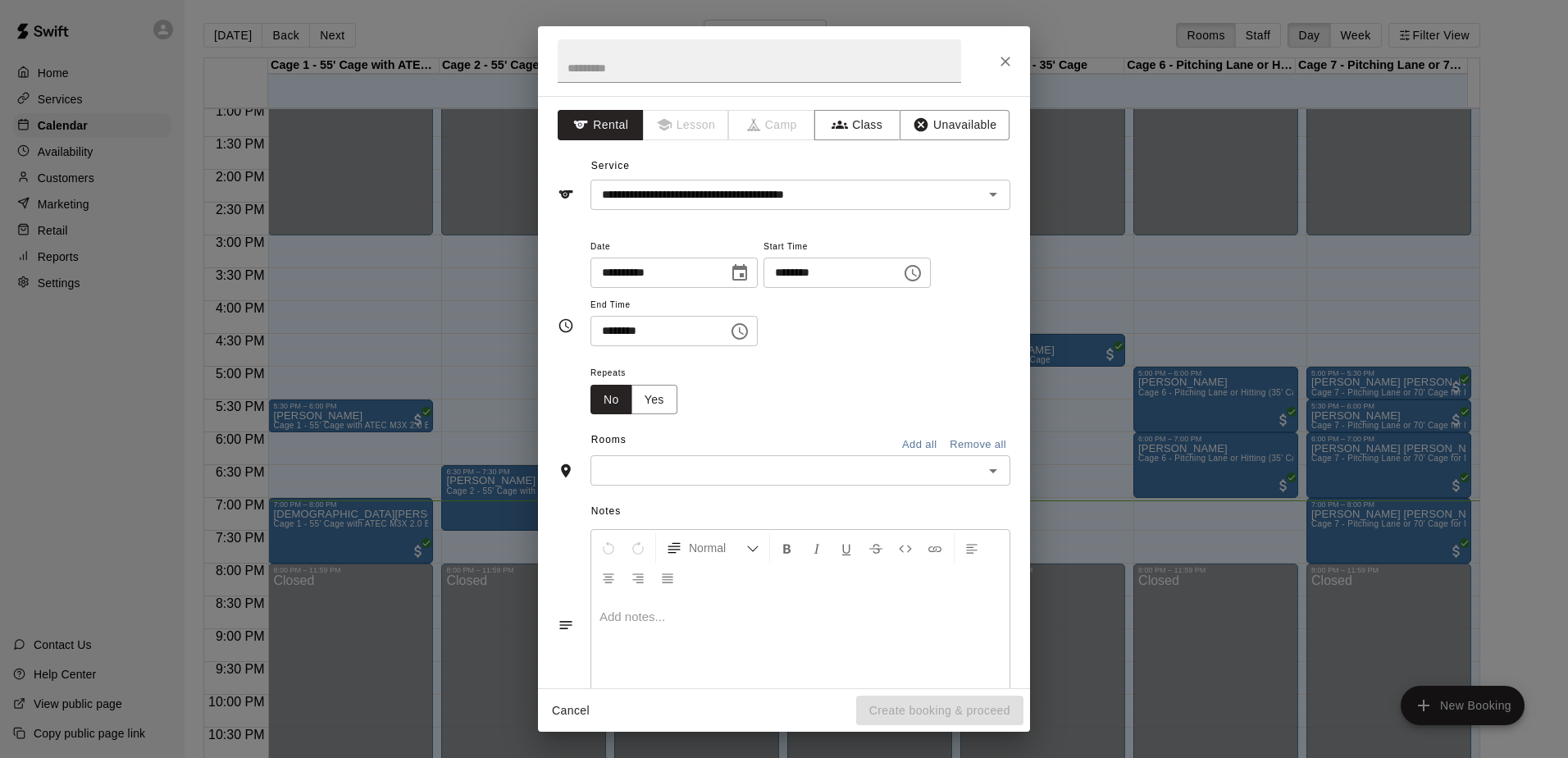
click at [921, 279] on icon "Choose time, selected time is 6:00 PM" at bounding box center [912, 272] width 16 height 16
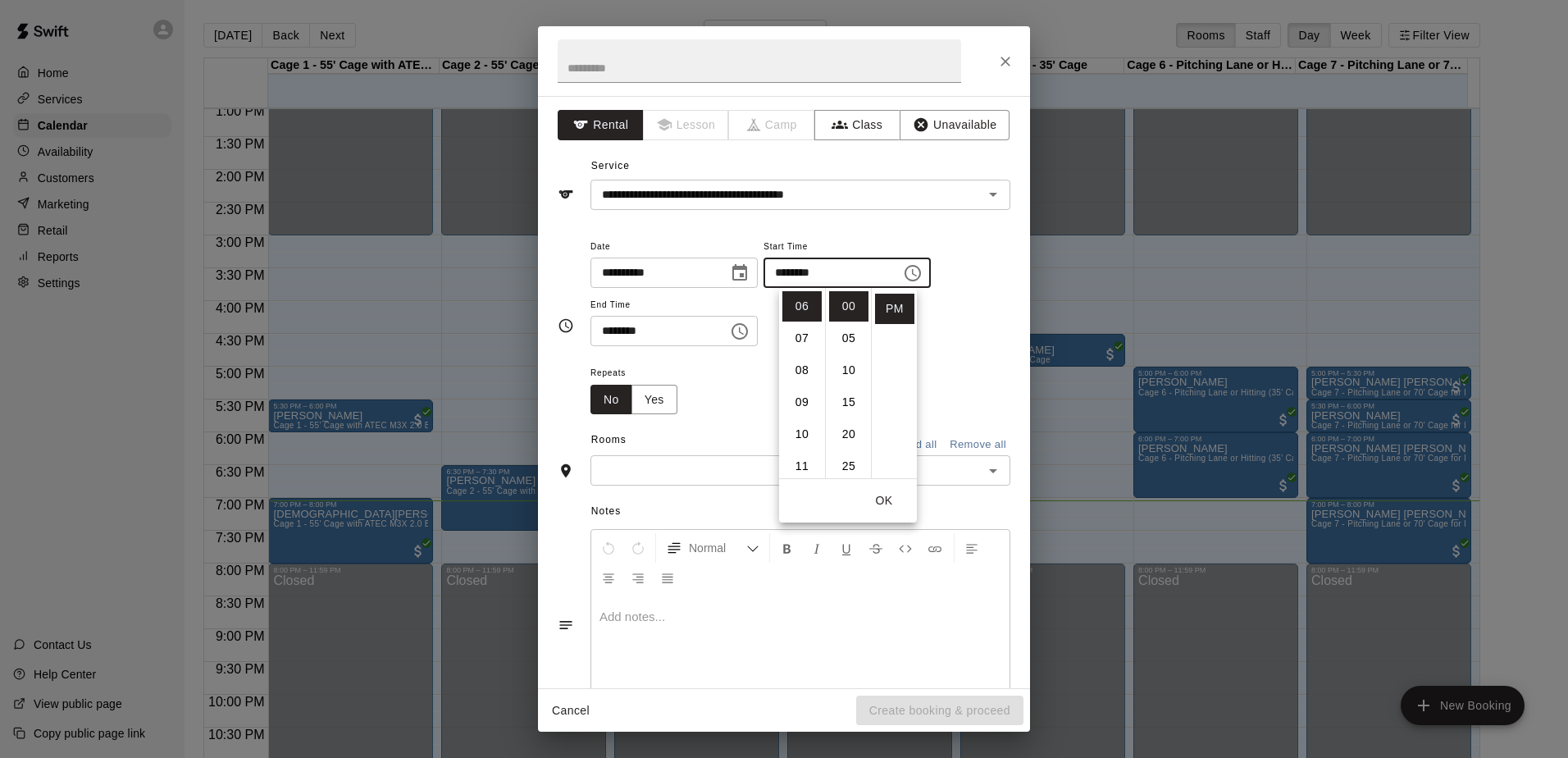
click at [803, 347] on li "07" at bounding box center [801, 338] width 39 height 30
click at [749, 336] on icon "Choose time, selected time is 6:30 PM" at bounding box center [739, 331] width 20 height 20
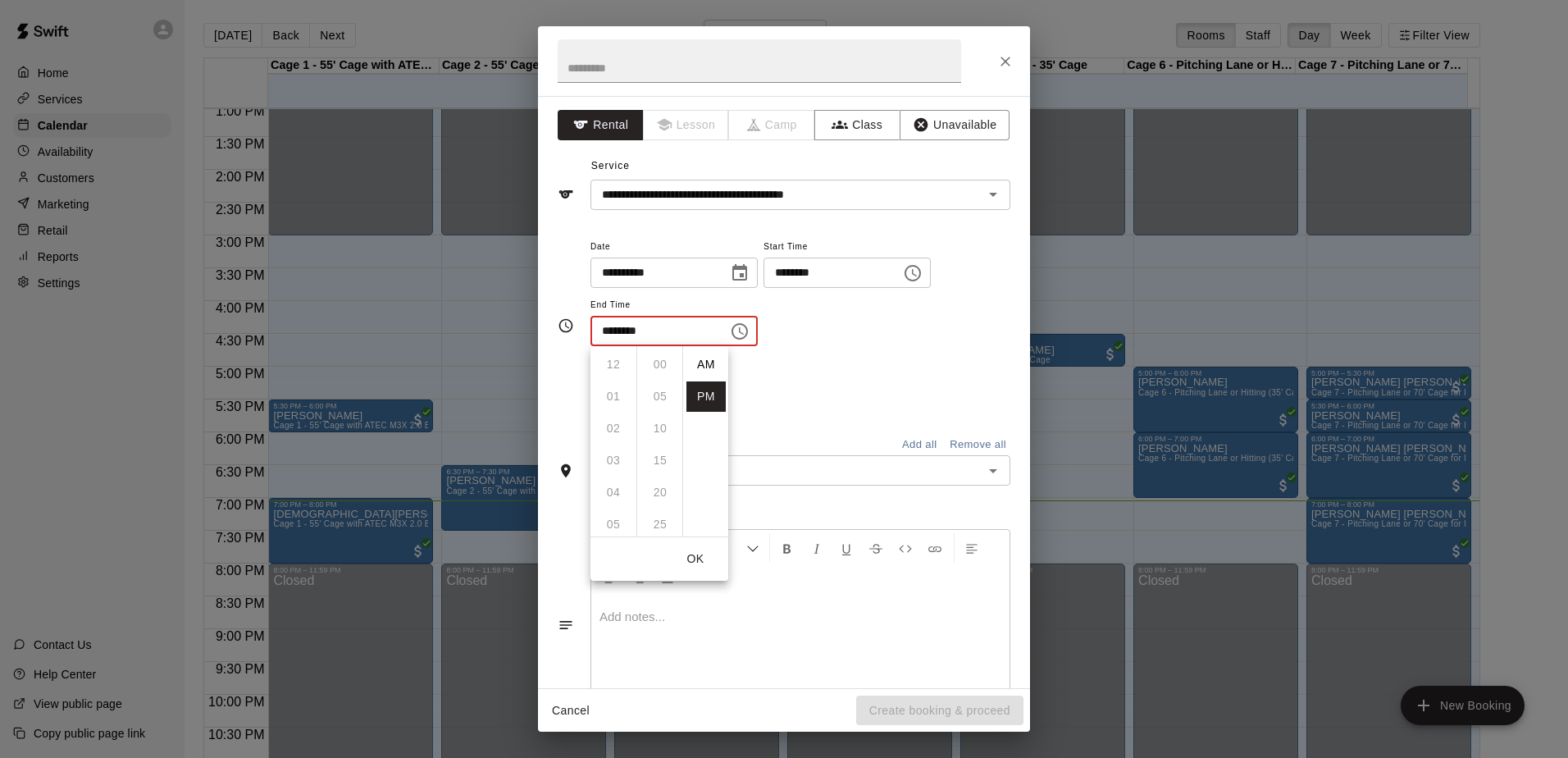
scroll to position [29, 0]
click at [923, 281] on icon "Choose time, selected time is 7:00 PM" at bounding box center [912, 273] width 20 height 20
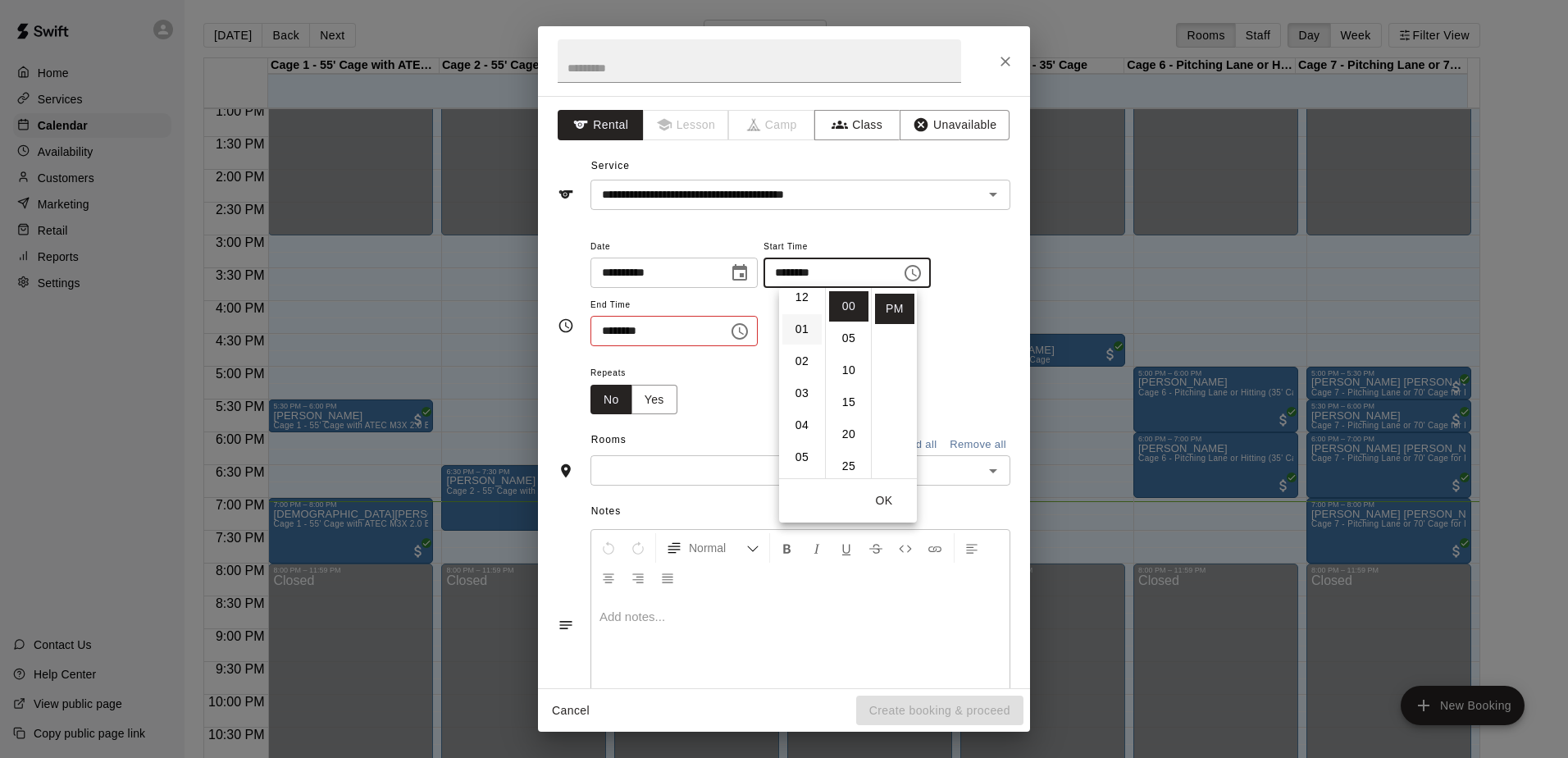
scroll to position [0, 0]
click at [802, 421] on li "06" at bounding box center [801, 415] width 39 height 30
type input "********"
click at [744, 330] on icon "Choose time, selected time is 6:30 PM" at bounding box center [742, 330] width 5 height 8
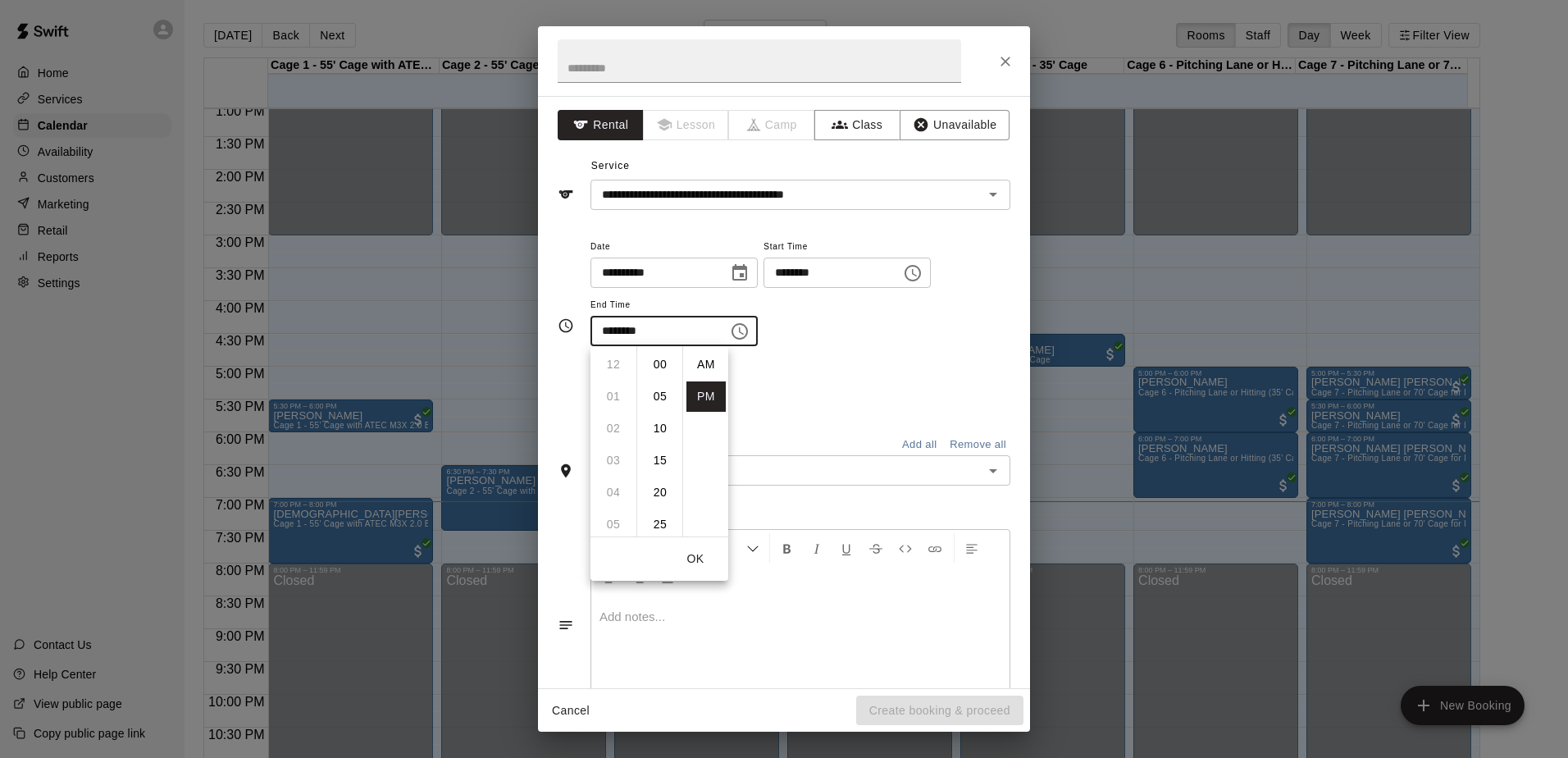
scroll to position [29, 0]
click at [609, 399] on li "07" at bounding box center [613, 396] width 39 height 30
click at [668, 365] on li "00" at bounding box center [659, 364] width 39 height 30
type input "********"
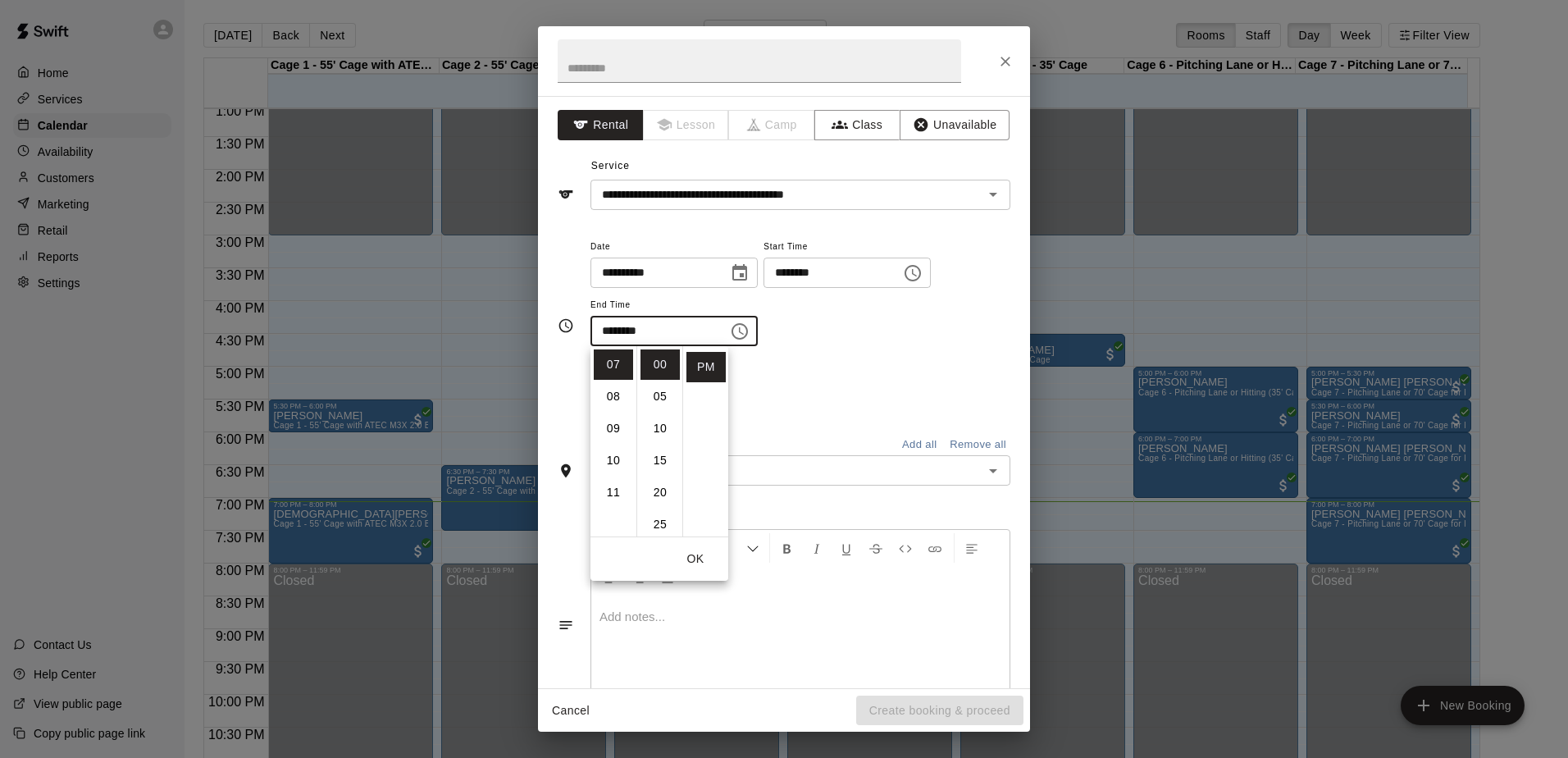
click at [804, 360] on div "**********" at bounding box center [800, 299] width 420 height 127
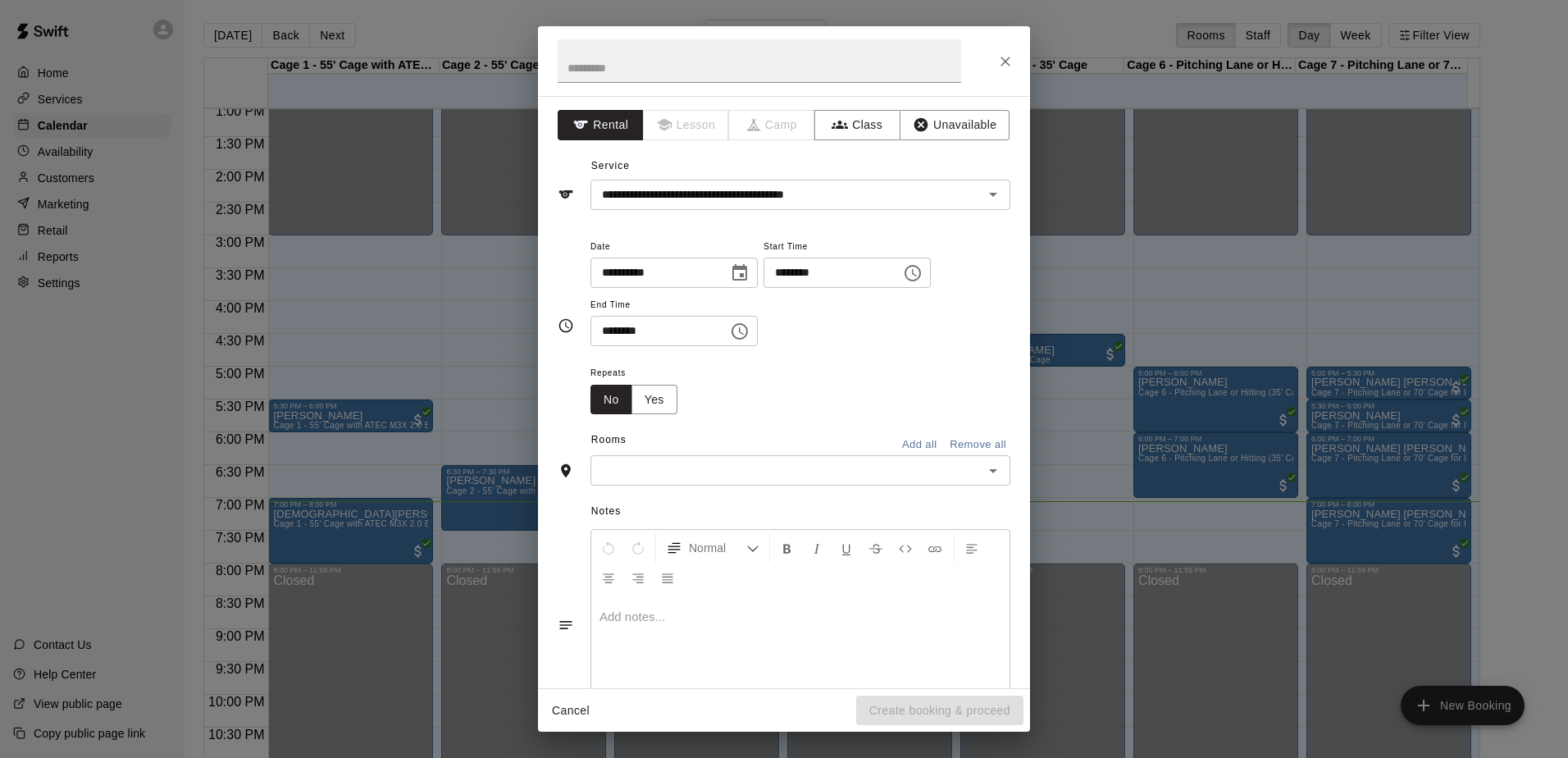
click at [730, 460] on div "​" at bounding box center [800, 470] width 420 height 30
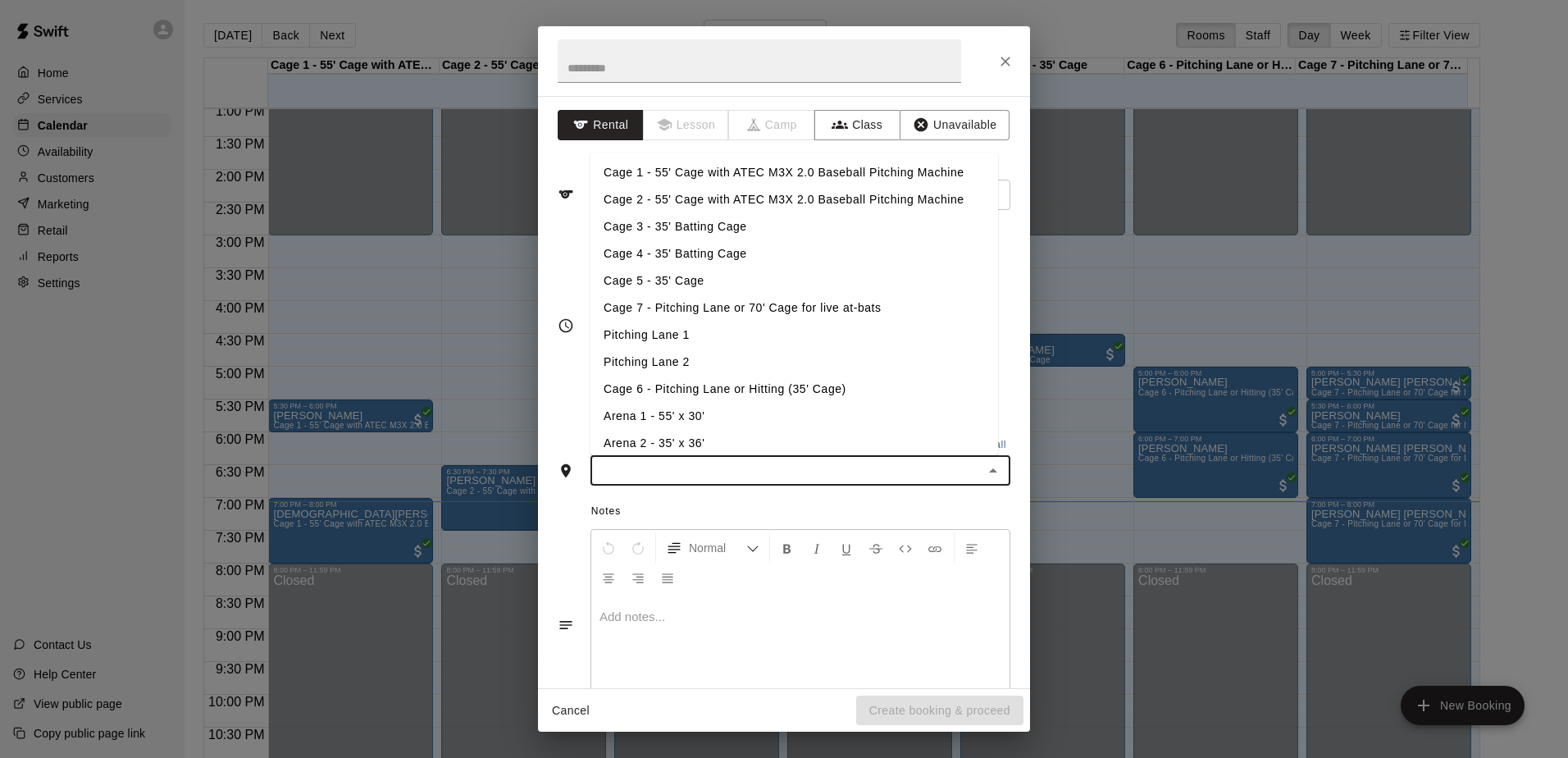
click at [702, 383] on li "Cage 6 - Pitching Lane or Hitting (35' Cage)" at bounding box center [794, 389] width 408 height 27
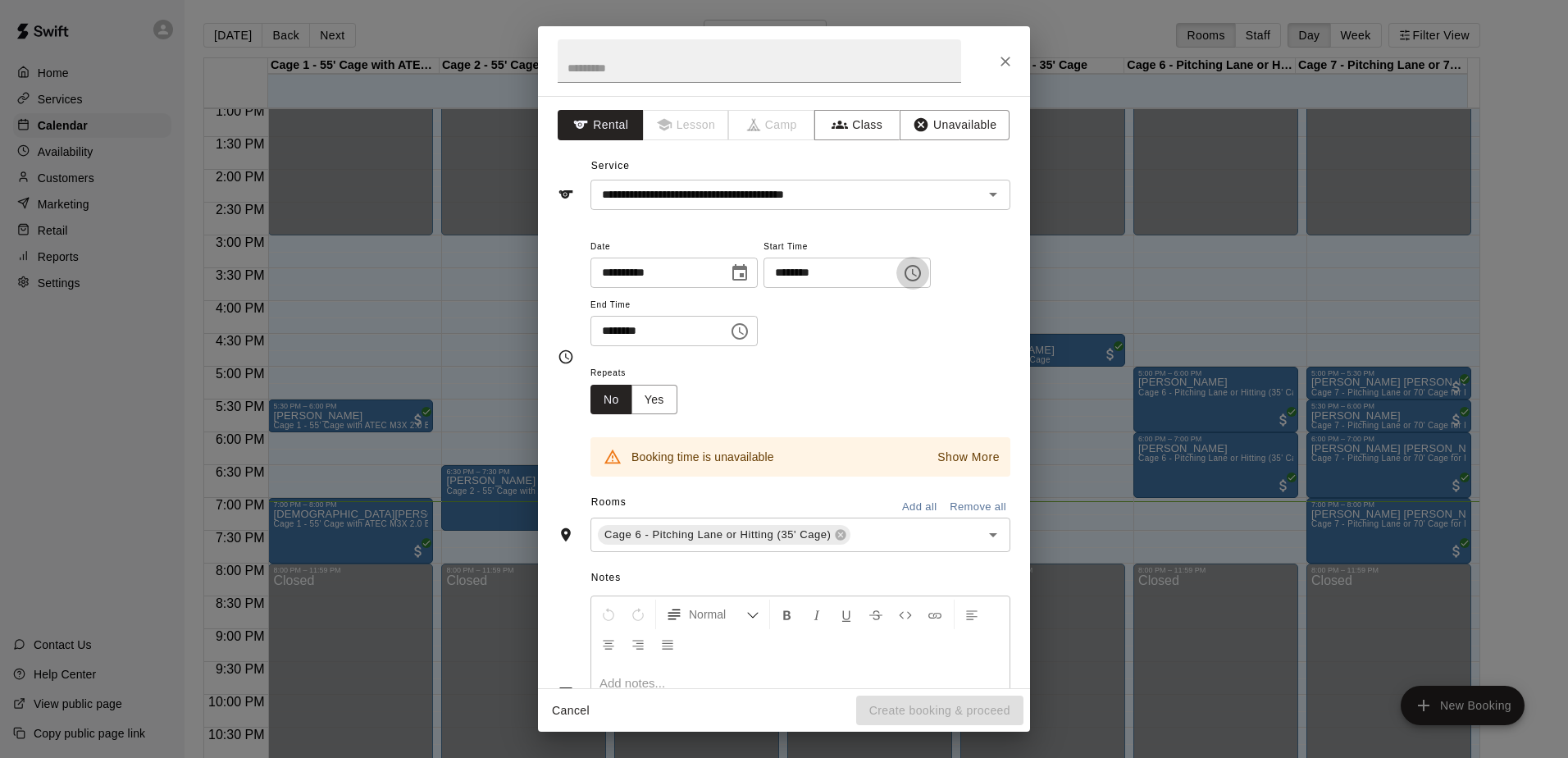
click at [923, 277] on icon "Choose time, selected time is 6:00 PM" at bounding box center [912, 273] width 20 height 20
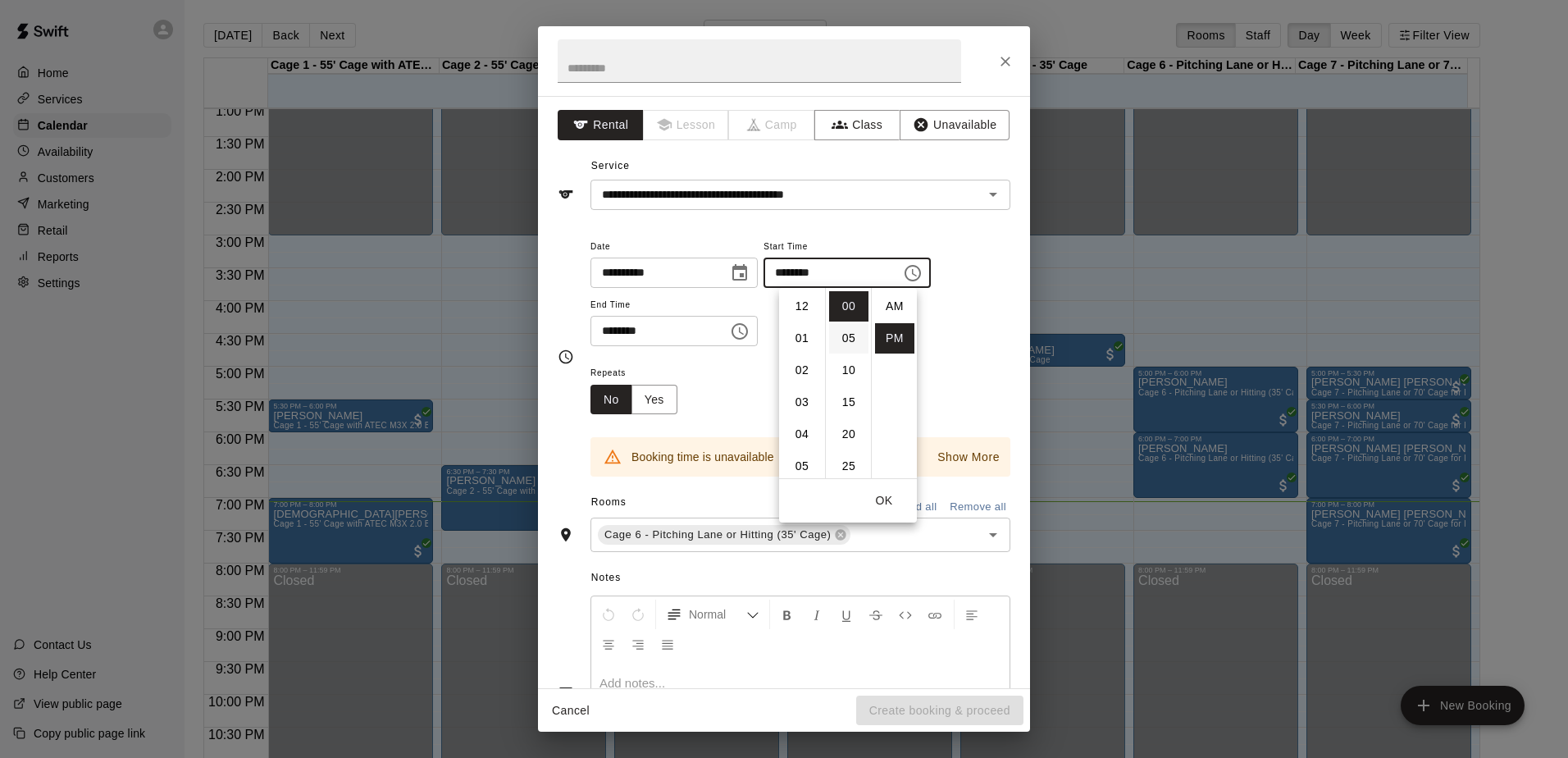
scroll to position [29, 0]
click at [937, 322] on div "**********" at bounding box center [800, 291] width 420 height 111
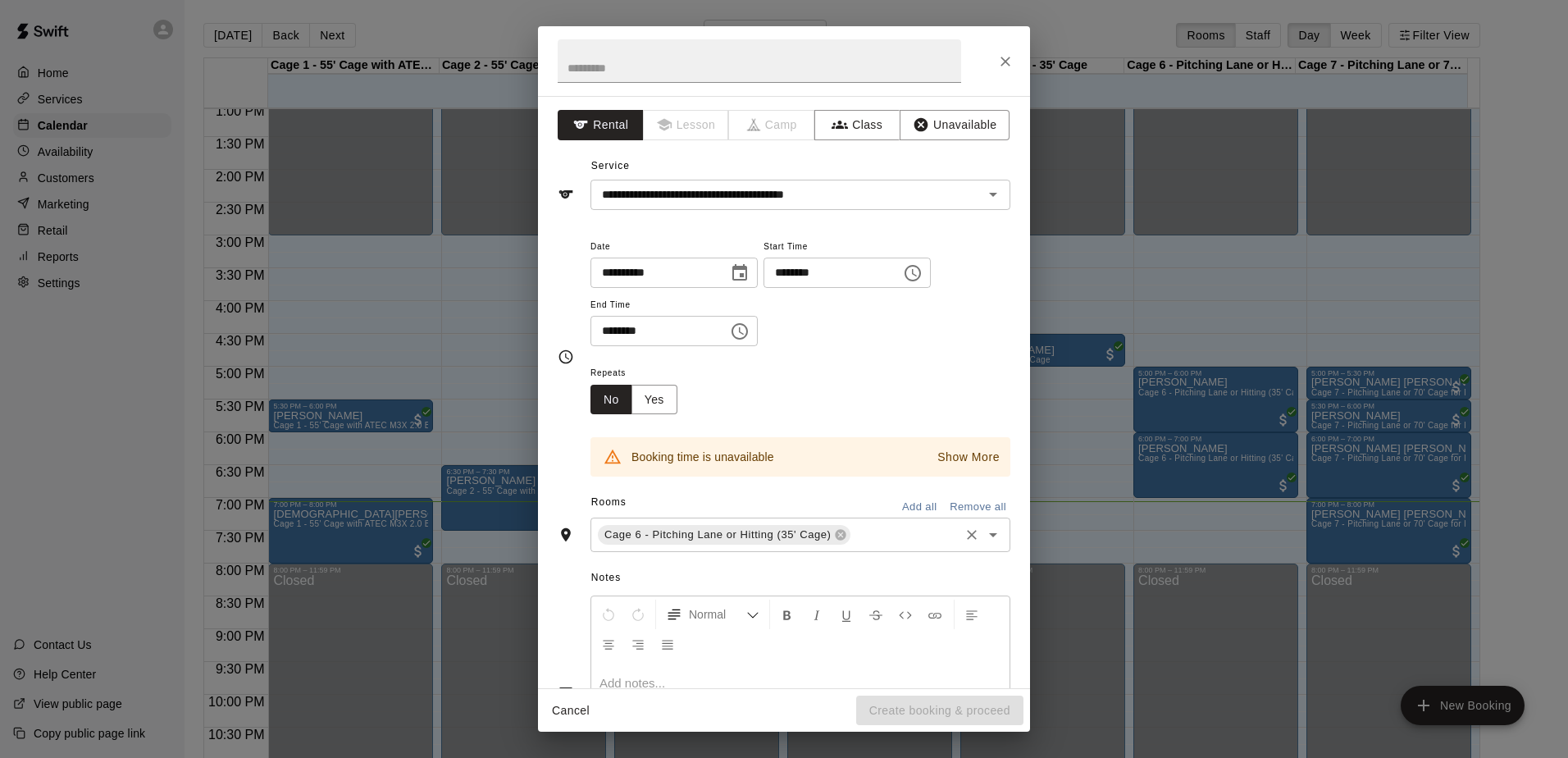
click at [916, 551] on div "Cage 6 - Pitching Lane or Hitting (35' Cage) ​" at bounding box center [800, 535] width 420 height 35
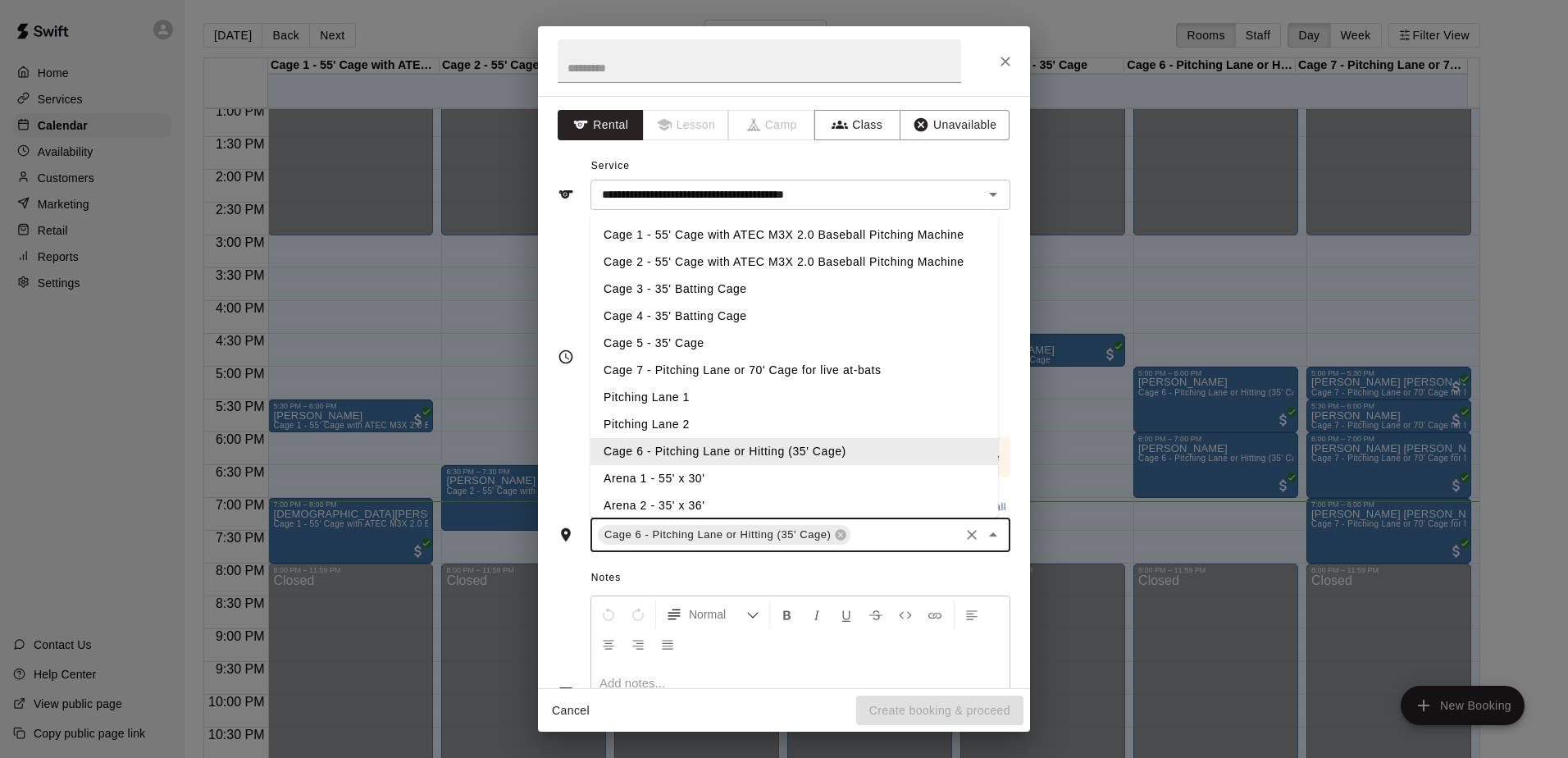
click at [777, 448] on li "Cage 6 - Pitching Lane or Hitting (35' Cage)" at bounding box center [794, 451] width 408 height 27
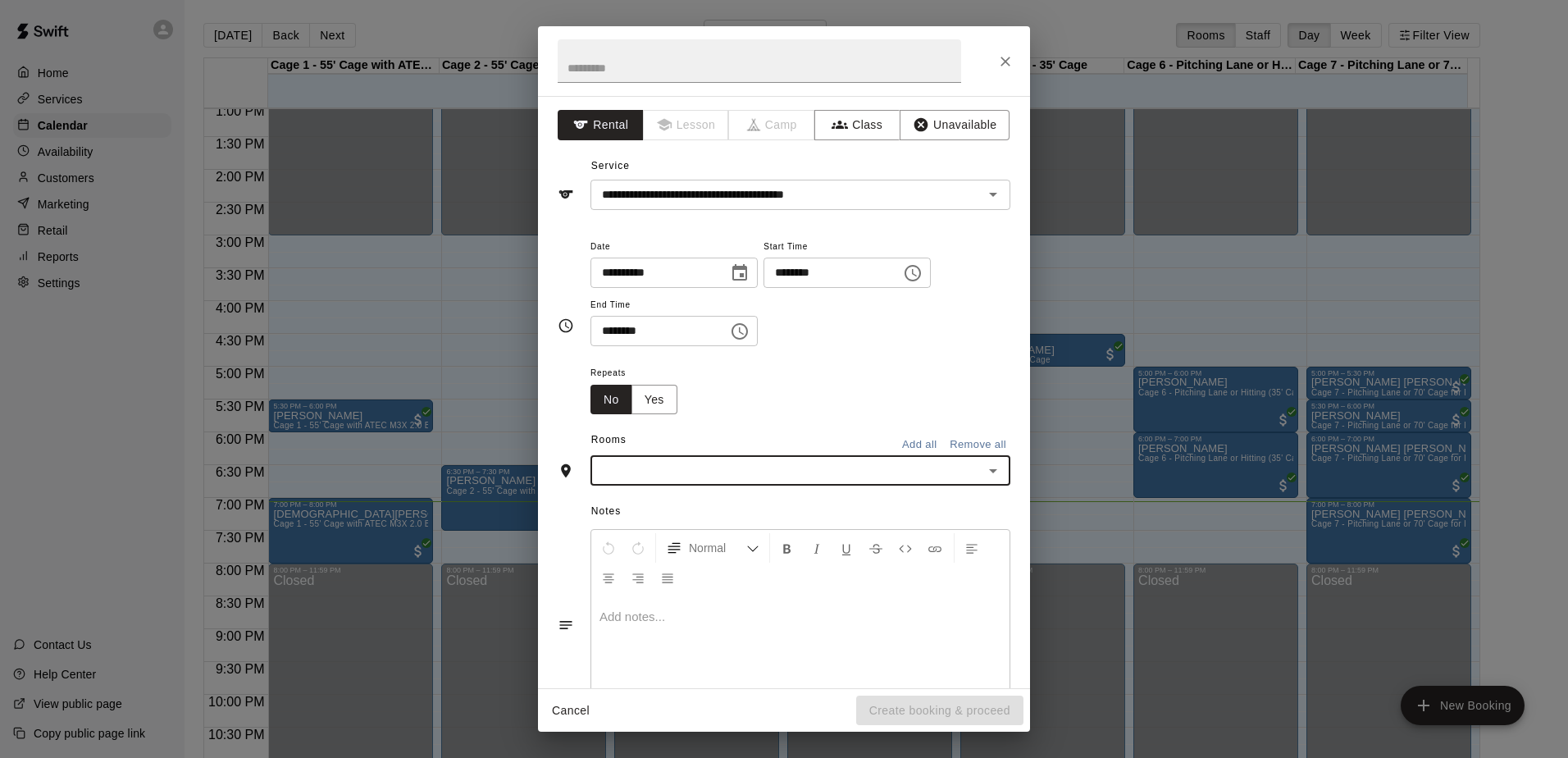
click at [767, 459] on div "​" at bounding box center [800, 470] width 420 height 30
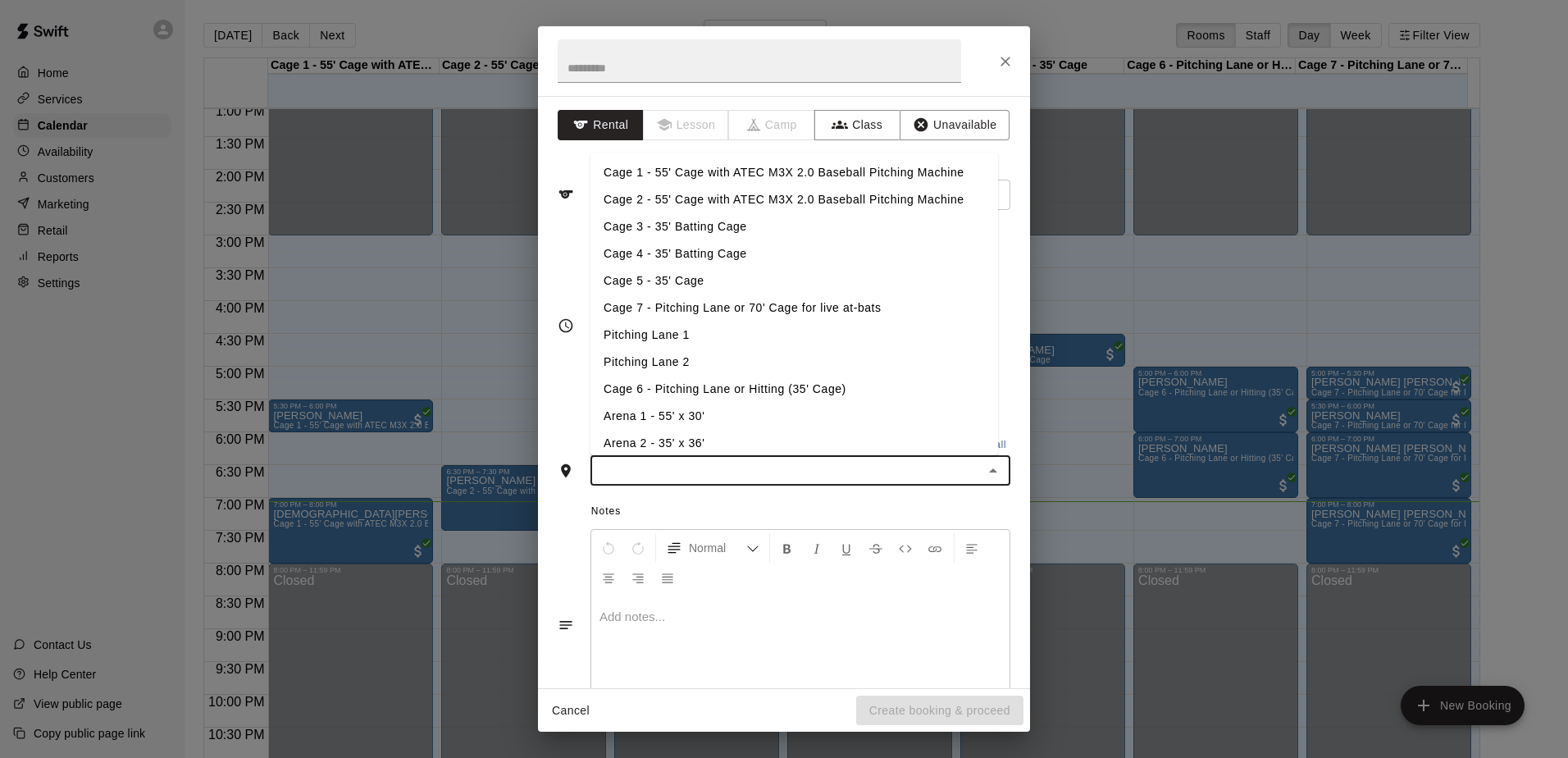
click at [750, 391] on li "Cage 6 - Pitching Lane or Hitting (35' Cage)" at bounding box center [794, 389] width 408 height 27
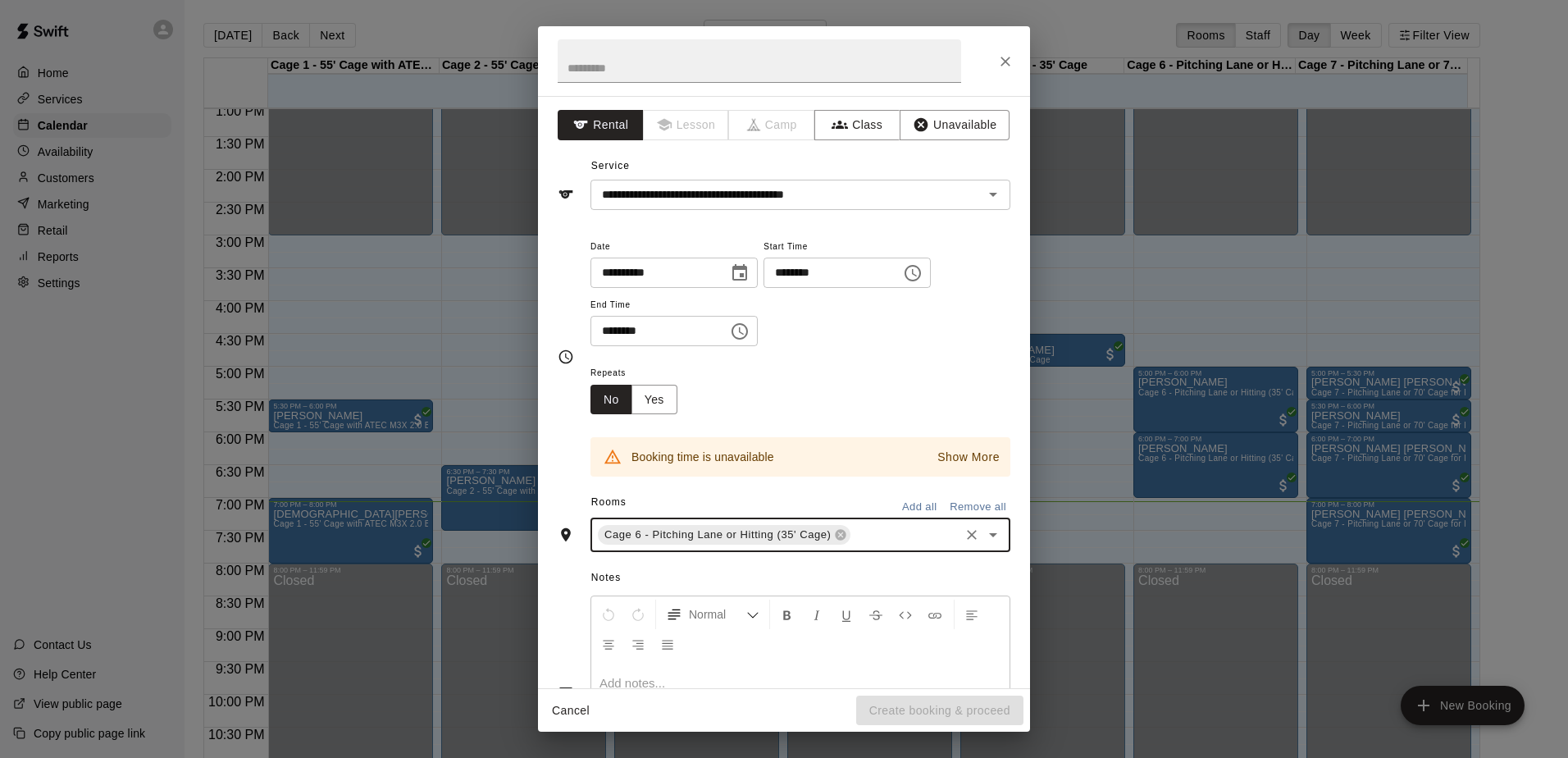
click at [850, 534] on div "Cage 6 - Pitching Lane or Hitting (35' Cage) ​" at bounding box center [800, 535] width 420 height 35
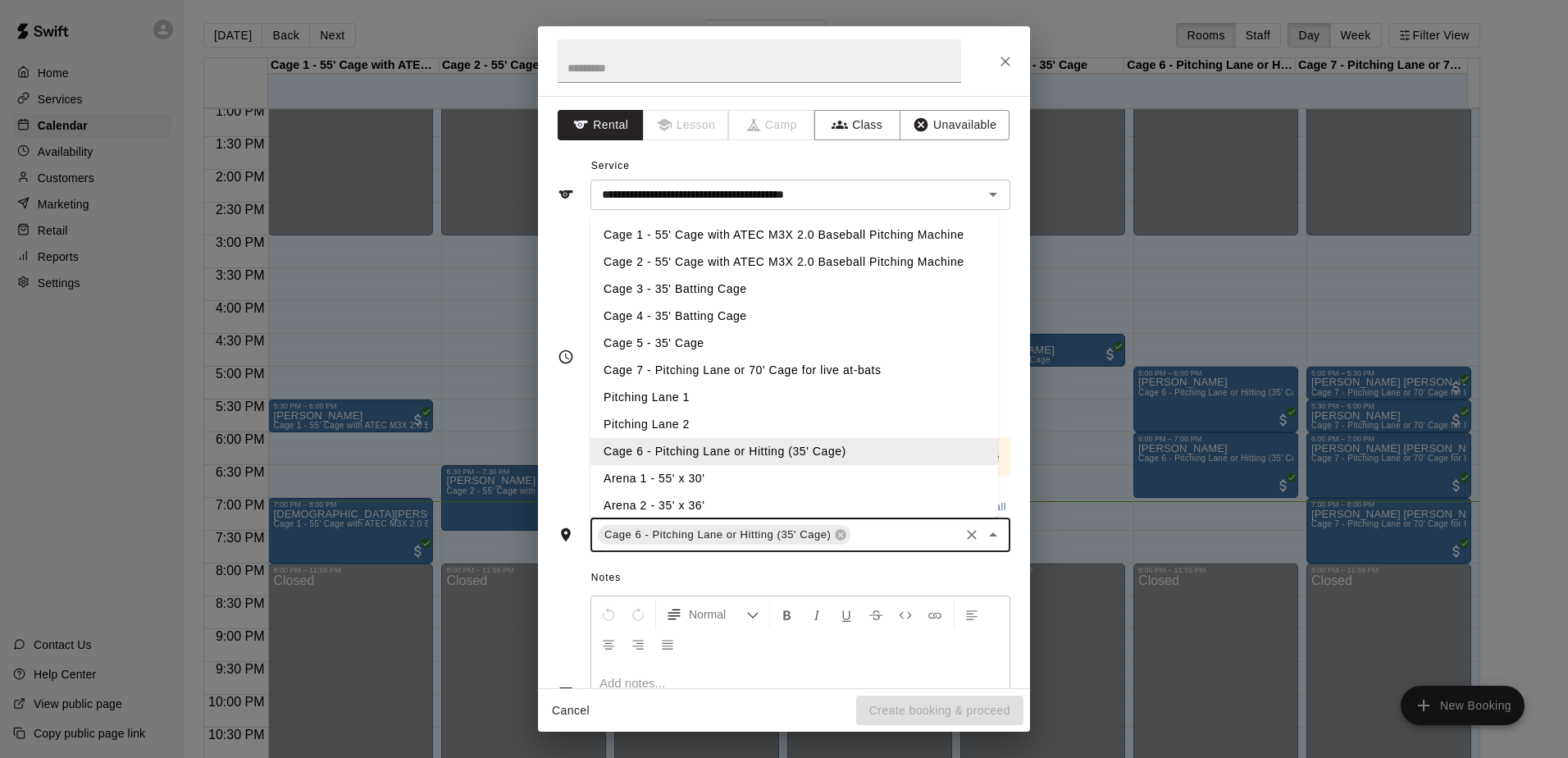
click at [772, 358] on li "Cage 7 - Pitching Lane or 70' Cage for live at-bats" at bounding box center [794, 369] width 408 height 27
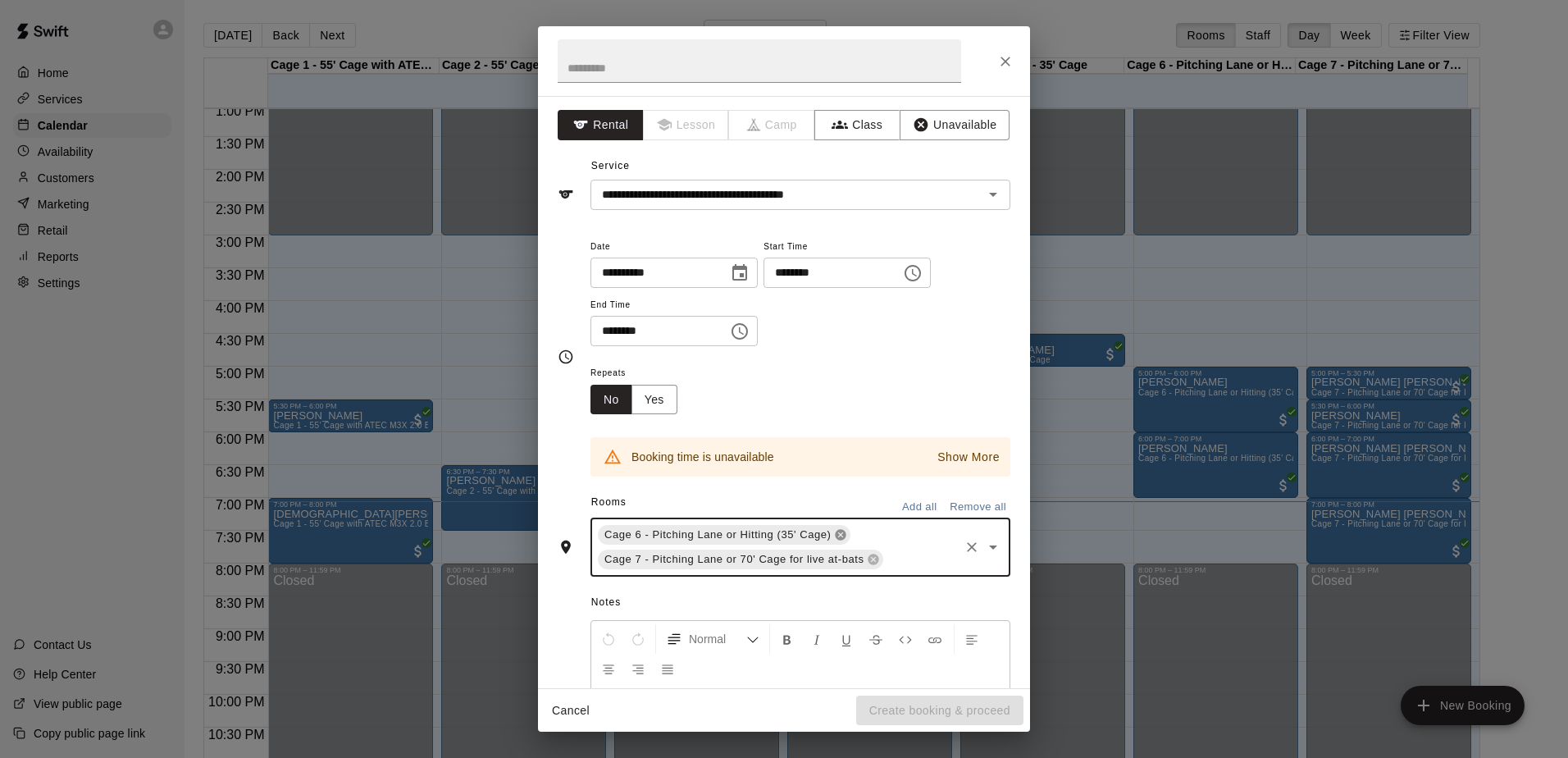
click at [838, 532] on icon at bounding box center [840, 535] width 10 height 10
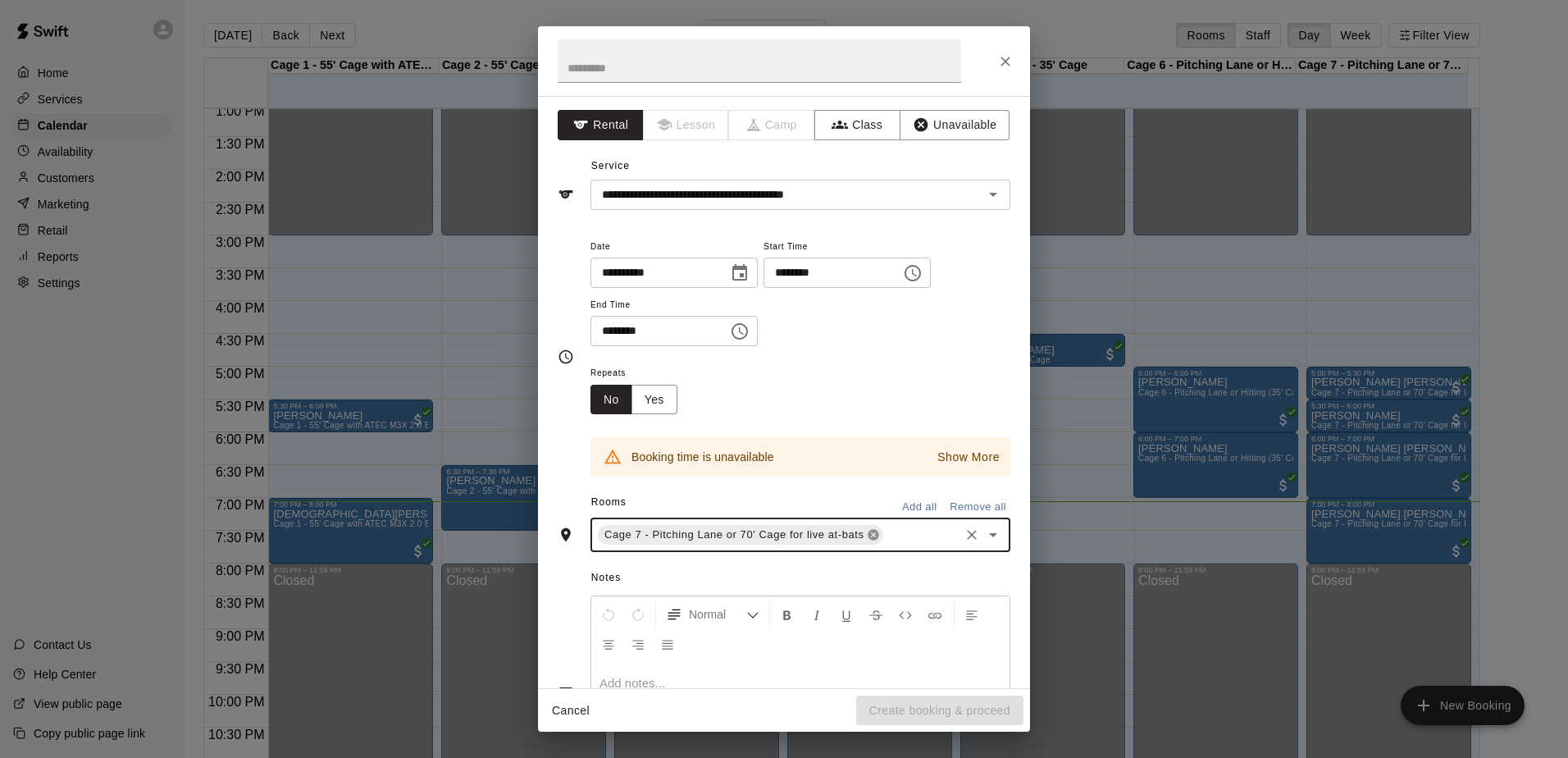
click at [868, 532] on icon at bounding box center [873, 535] width 10 height 10
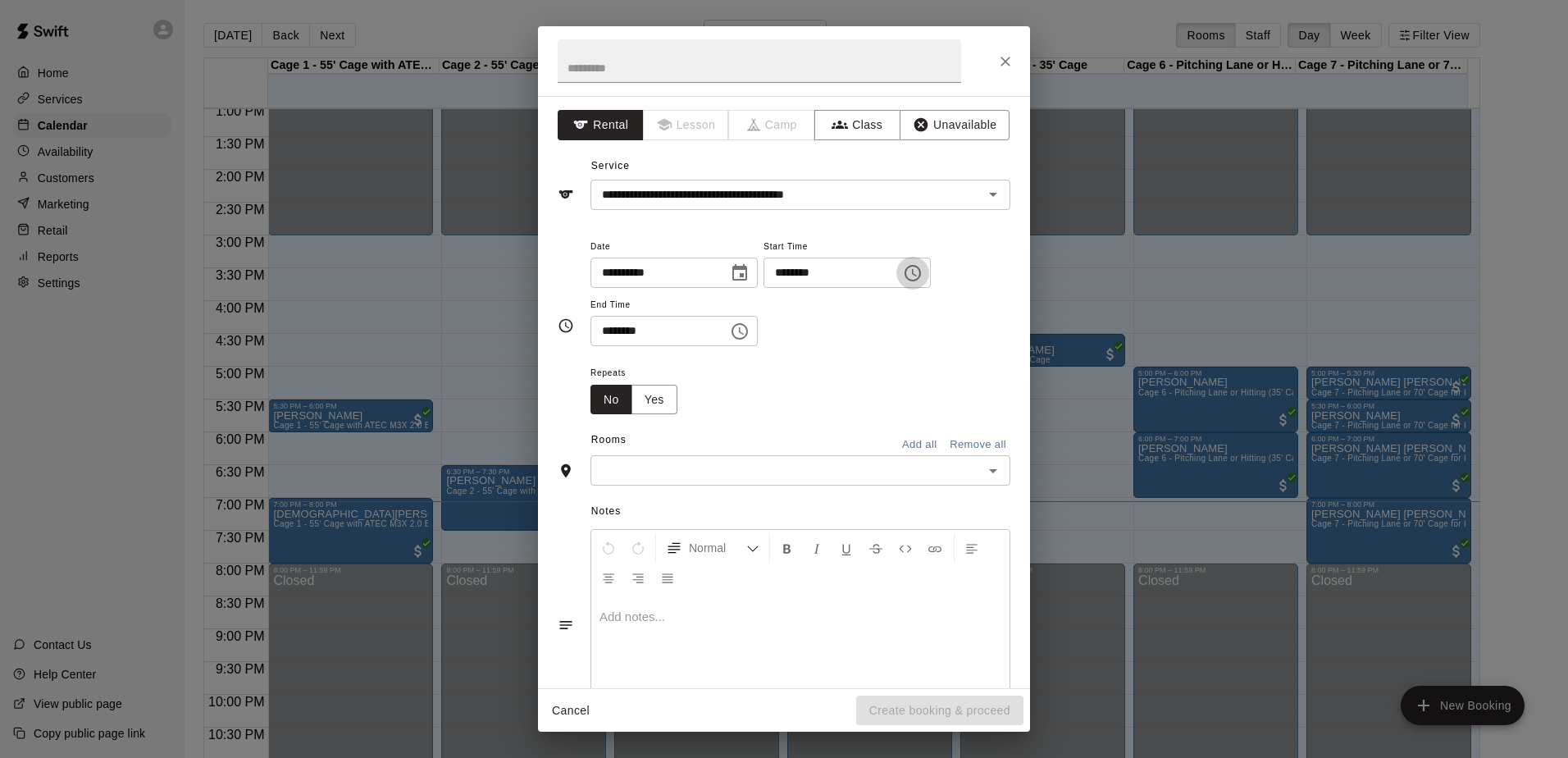
click at [923, 275] on icon "Choose time, selected time is 6:00 PM" at bounding box center [912, 273] width 20 height 20
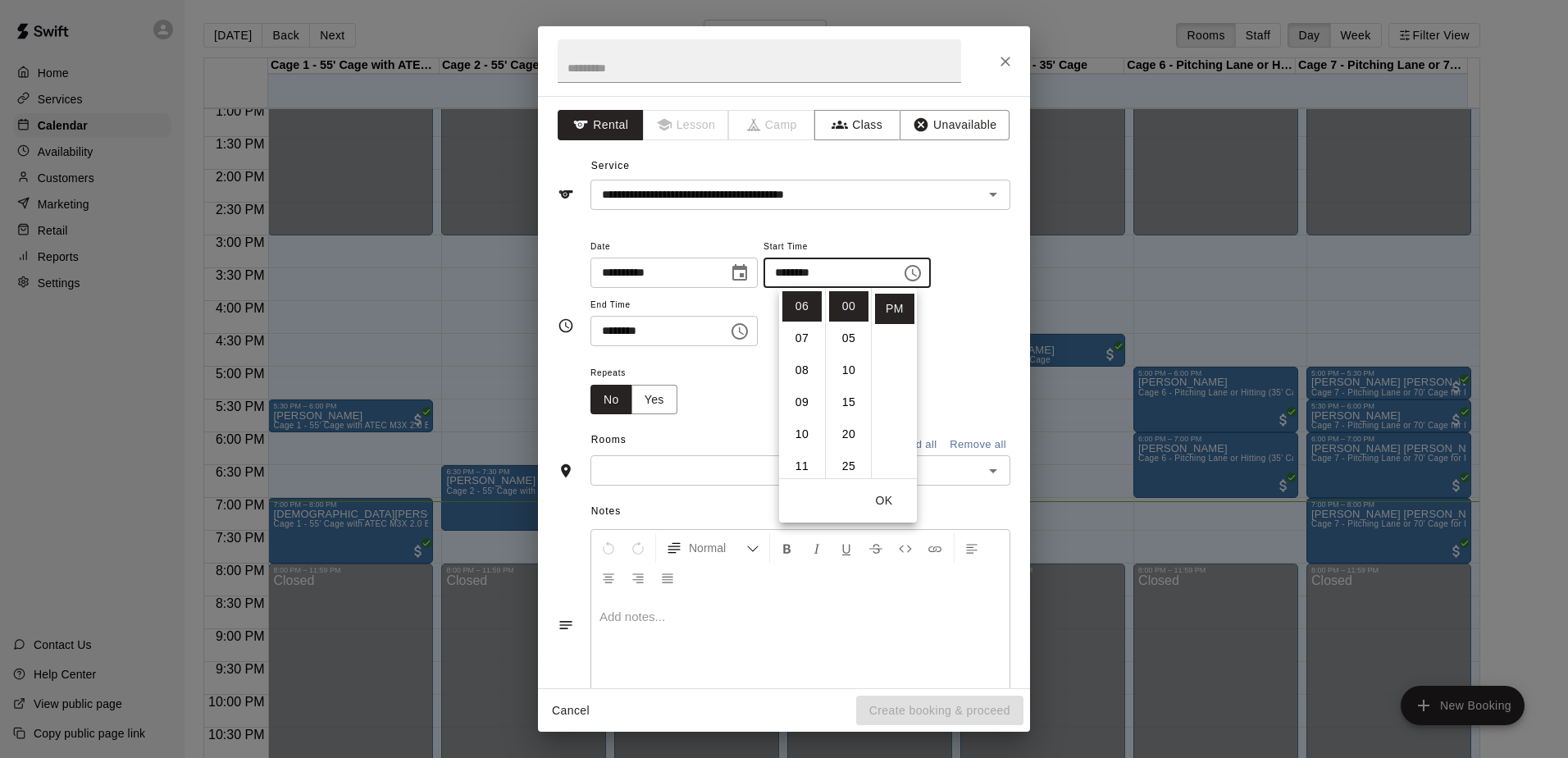
click at [814, 271] on input "********" at bounding box center [826, 272] width 127 height 30
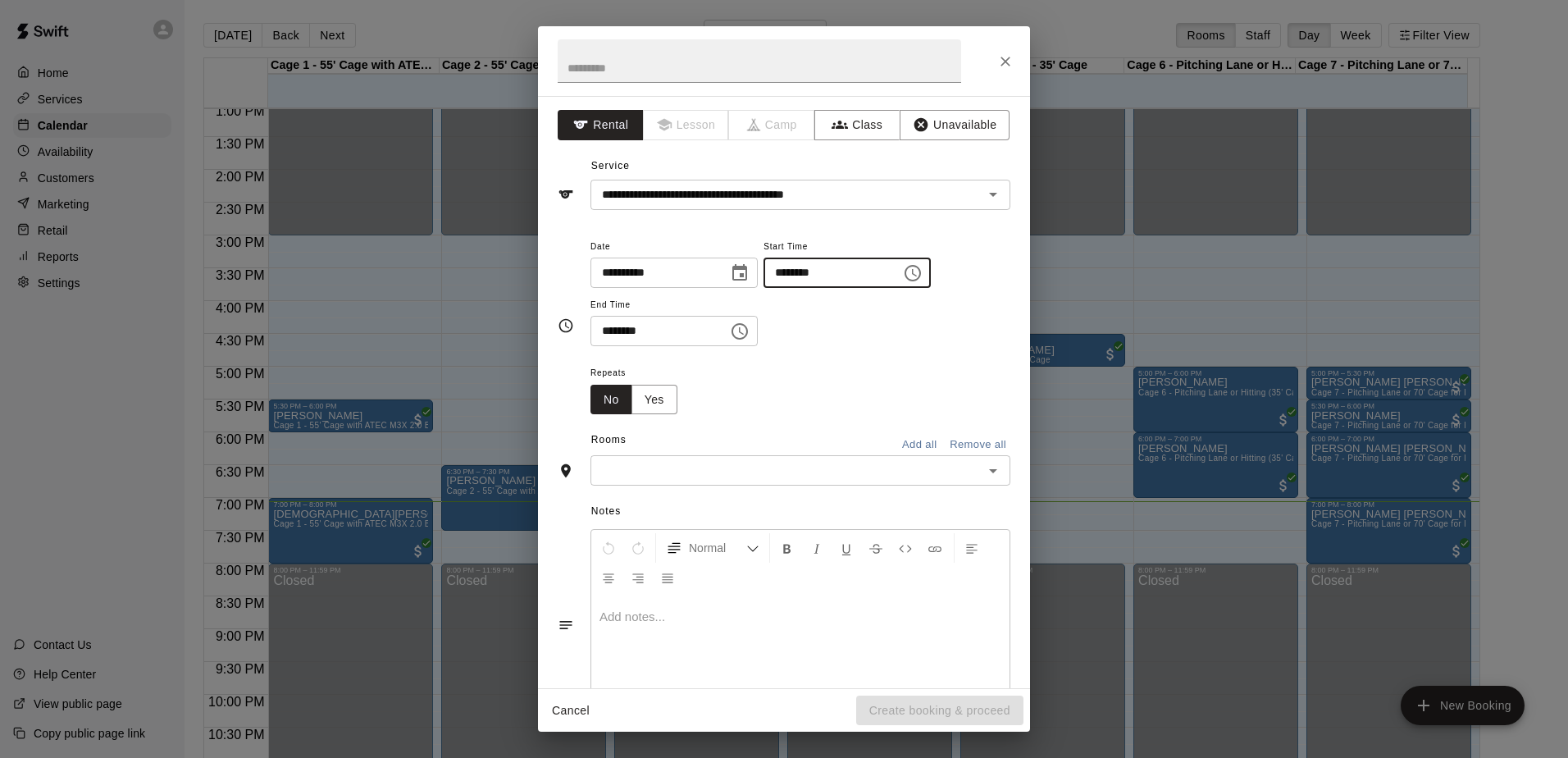
click at [820, 271] on input "********" at bounding box center [826, 272] width 127 height 30
click at [823, 331] on div "**********" at bounding box center [800, 291] width 420 height 111
click at [813, 469] on input "text" at bounding box center [787, 470] width 383 height 21
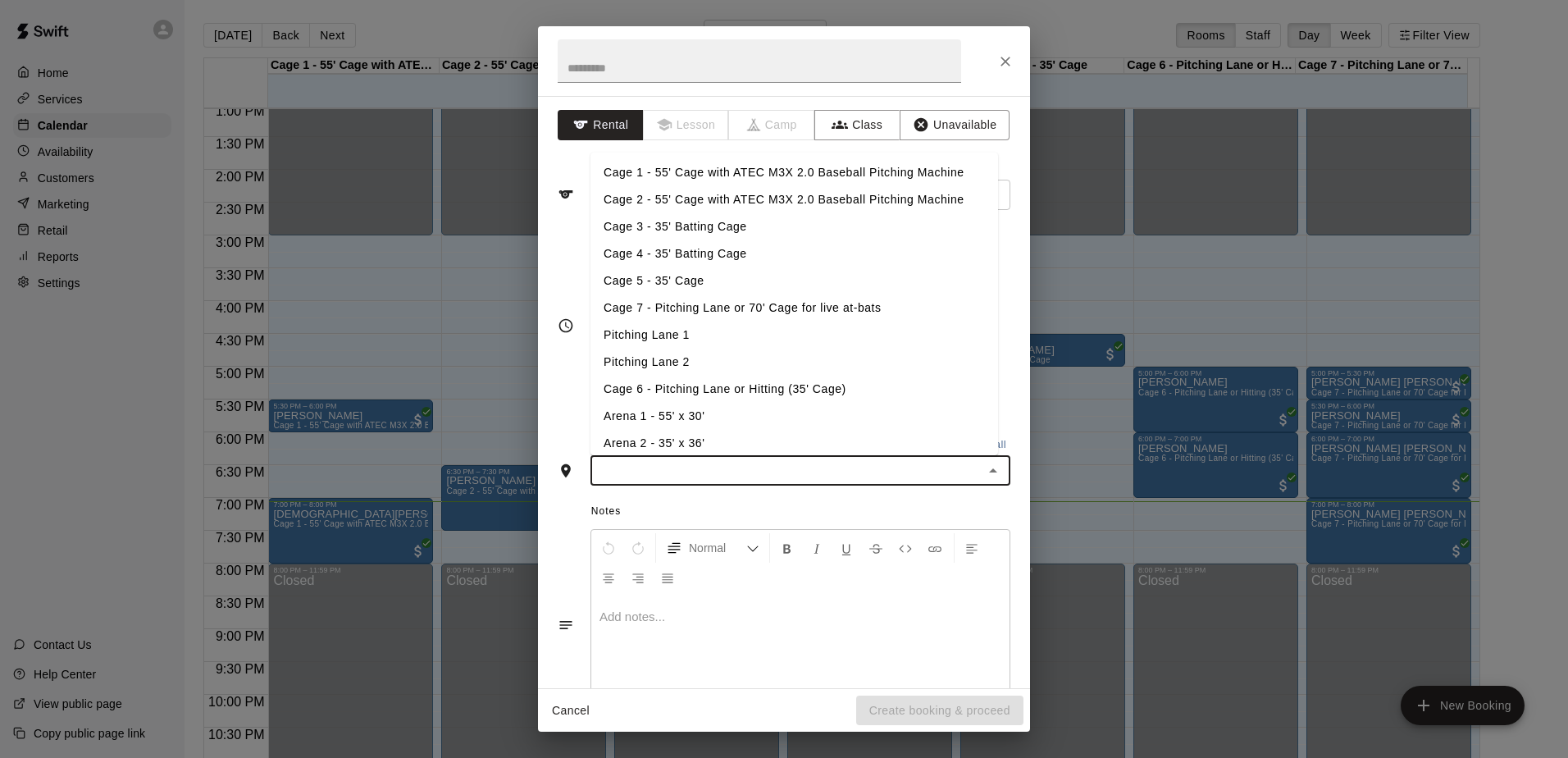
click at [716, 383] on li "Cage 6 - Pitching Lane or Hitting (35' Cage)" at bounding box center [794, 389] width 408 height 27
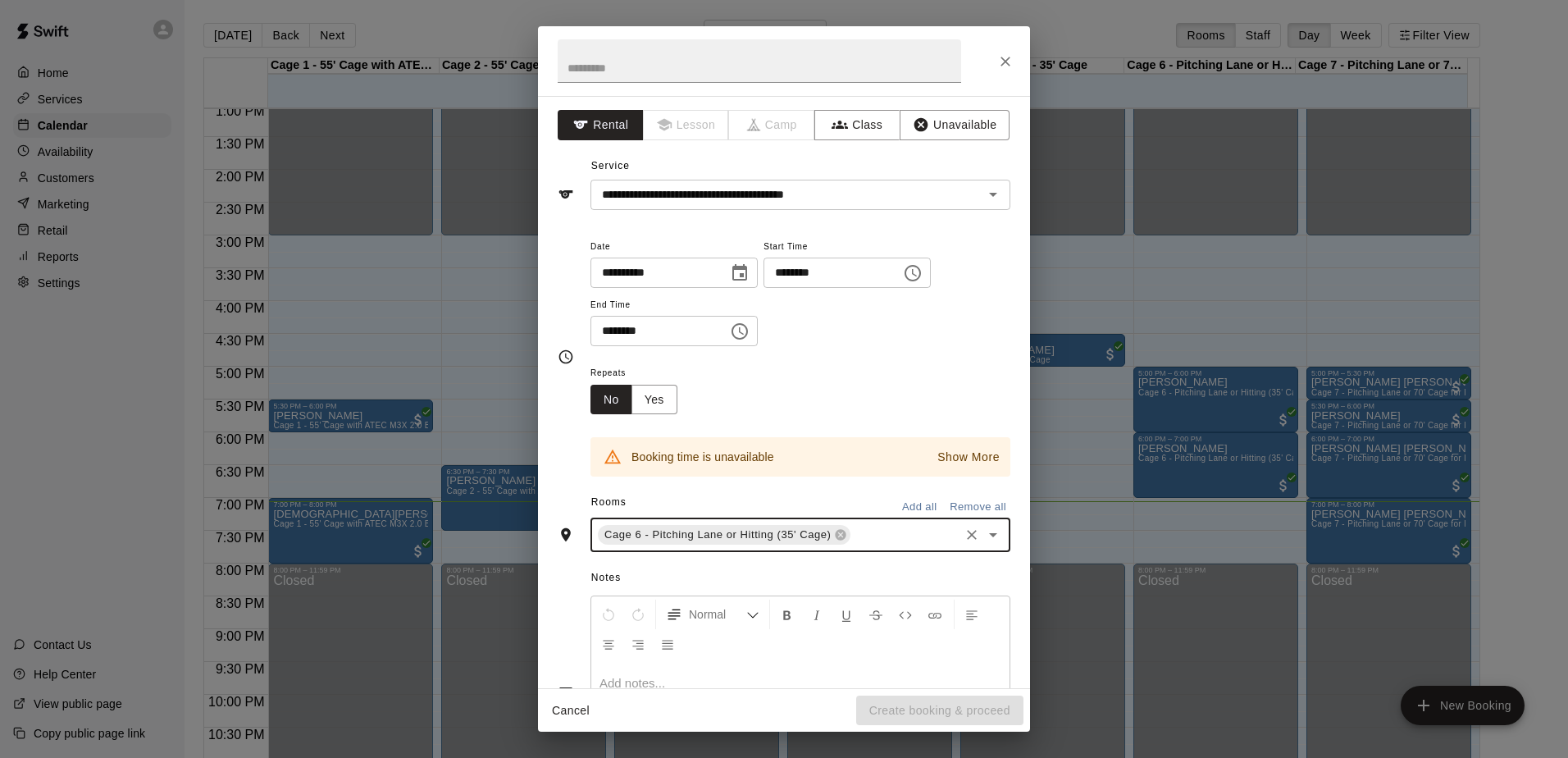
click at [970, 539] on button "Clear" at bounding box center [971, 534] width 23 height 23
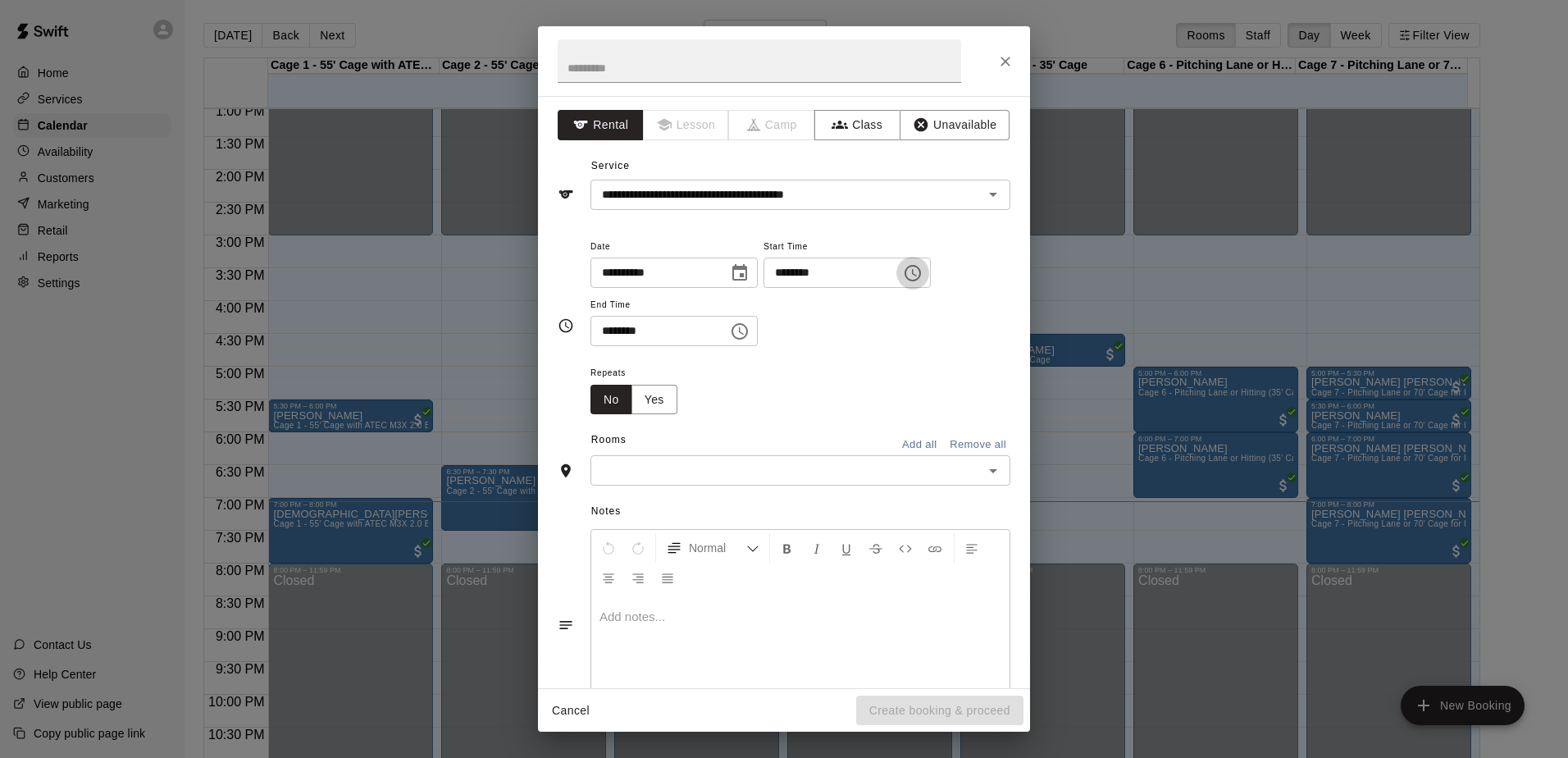
click at [923, 274] on icon "Choose time, selected time is 6:02 PM" at bounding box center [912, 273] width 20 height 20
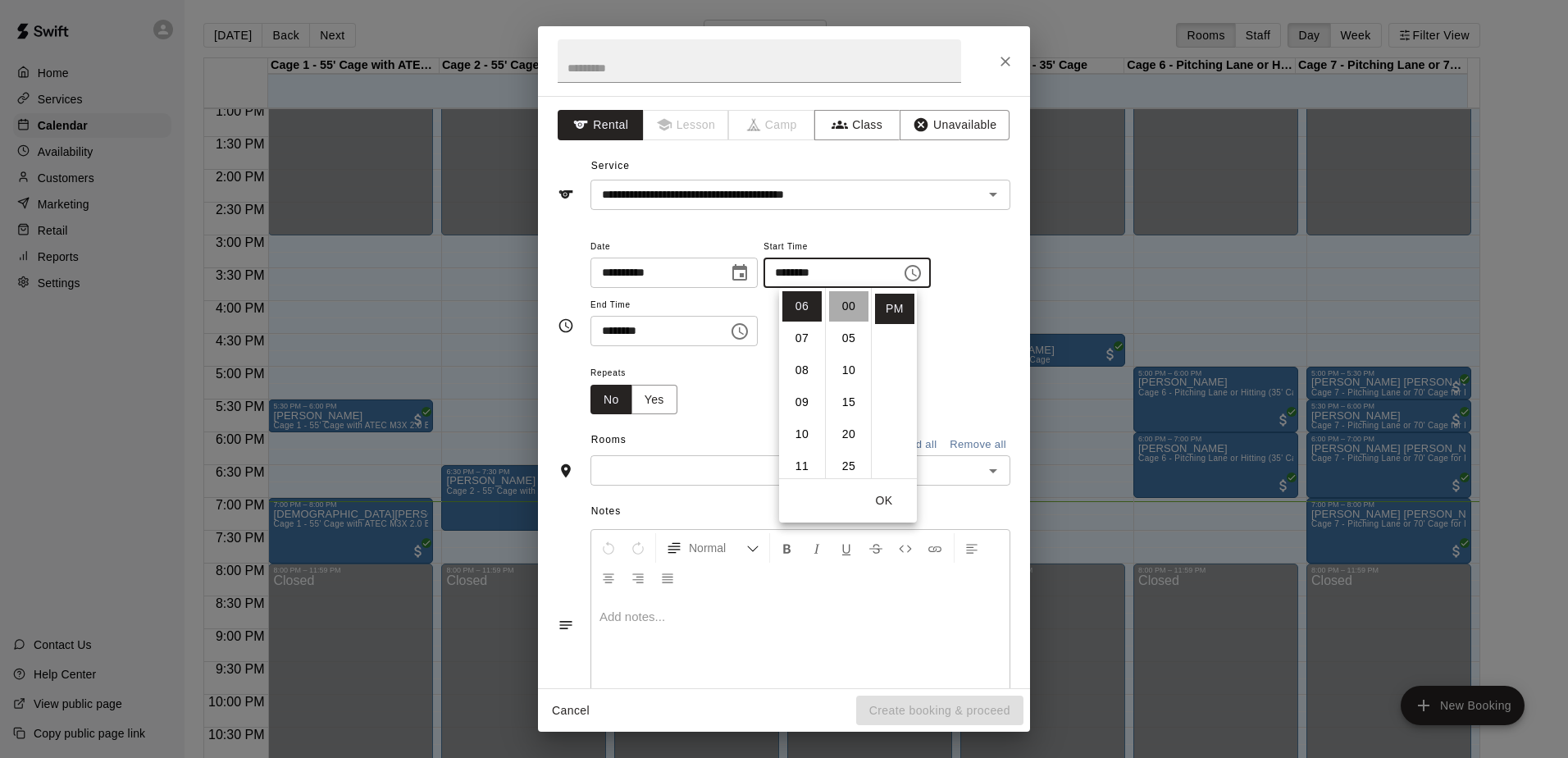
click at [847, 316] on li "00" at bounding box center [848, 306] width 39 height 30
click at [844, 339] on li "30" at bounding box center [848, 334] width 39 height 30
type input "********"
click at [749, 330] on icon "Choose time, selected time is 7:00 PM" at bounding box center [739, 331] width 20 height 20
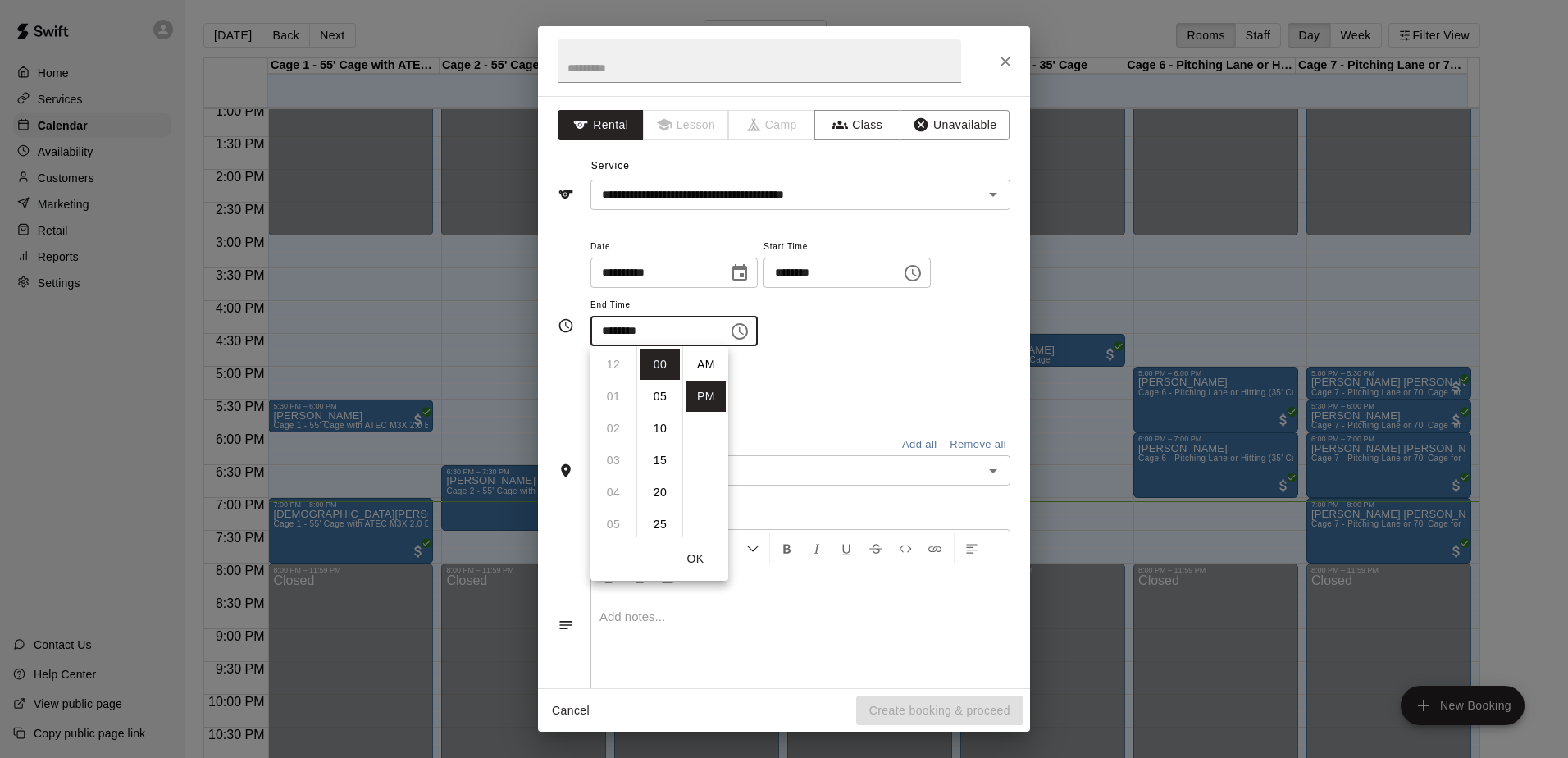
scroll to position [29, 0]
click at [657, 470] on li "30" at bounding box center [659, 474] width 39 height 30
type input "********"
click at [772, 466] on input "text" at bounding box center [787, 470] width 383 height 21
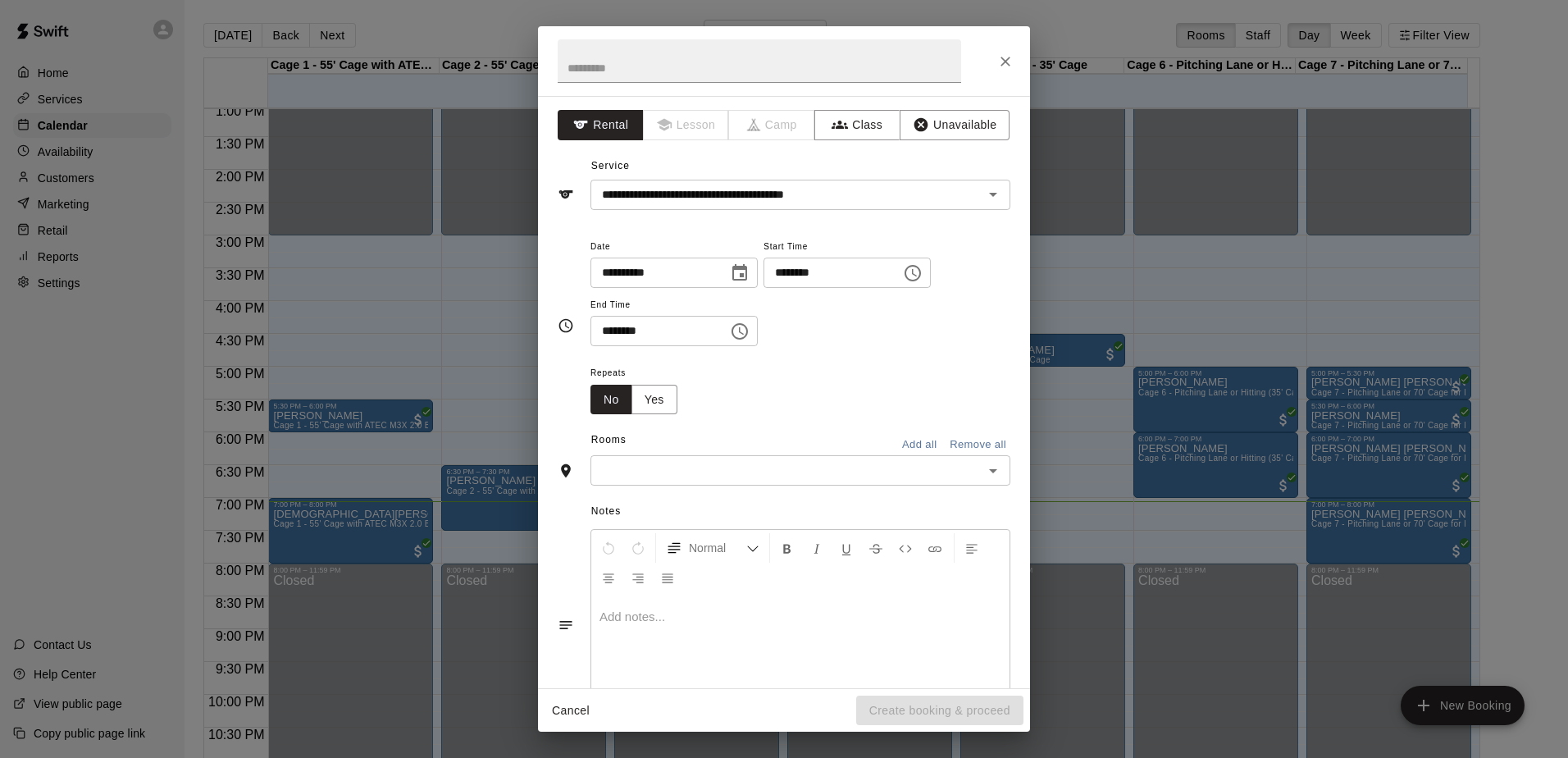
click at [729, 468] on input "text" at bounding box center [787, 470] width 383 height 21
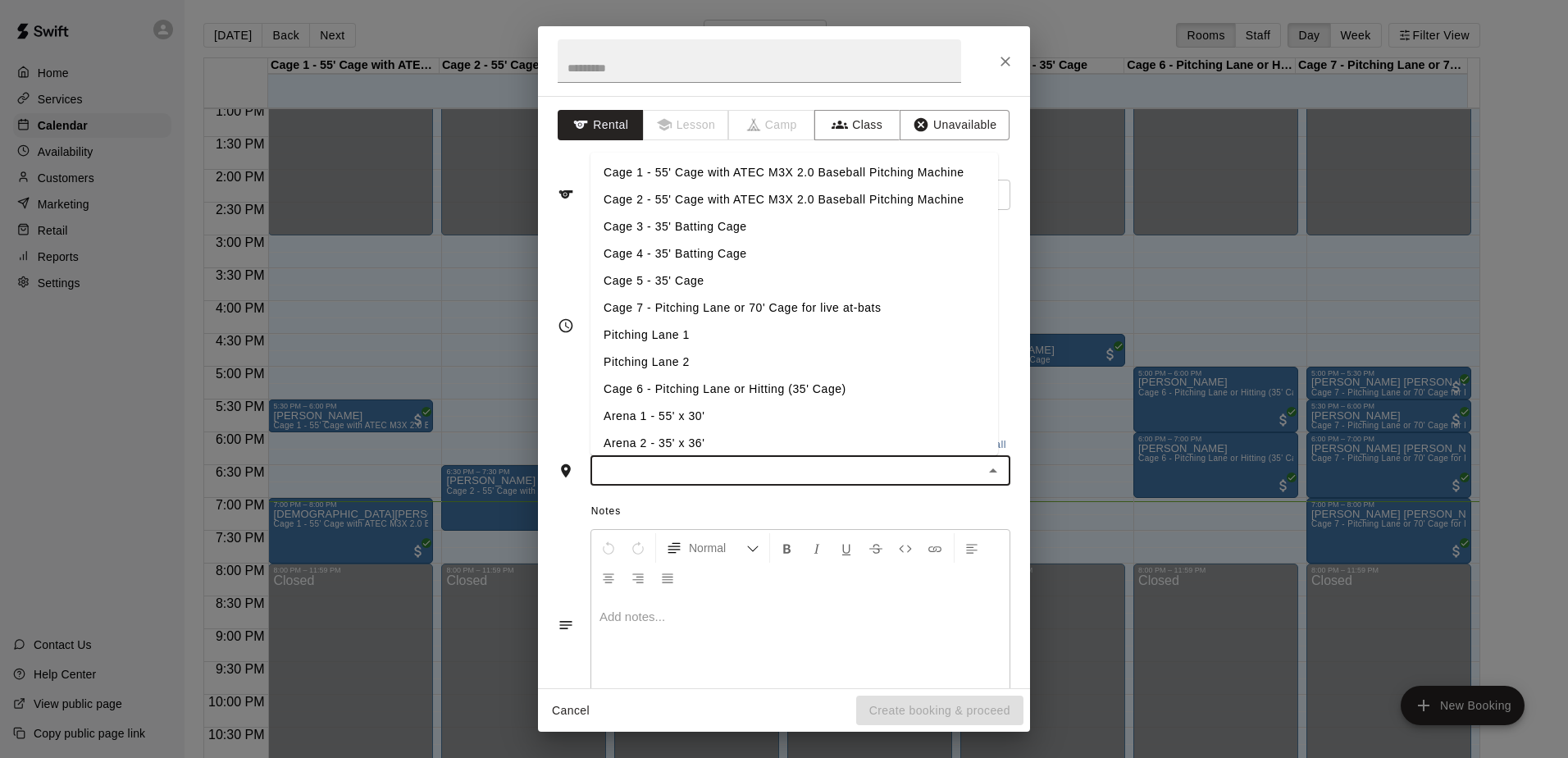
click at [729, 387] on li "Cage 6 - Pitching Lane or Hitting (35' Cage)" at bounding box center [794, 389] width 408 height 27
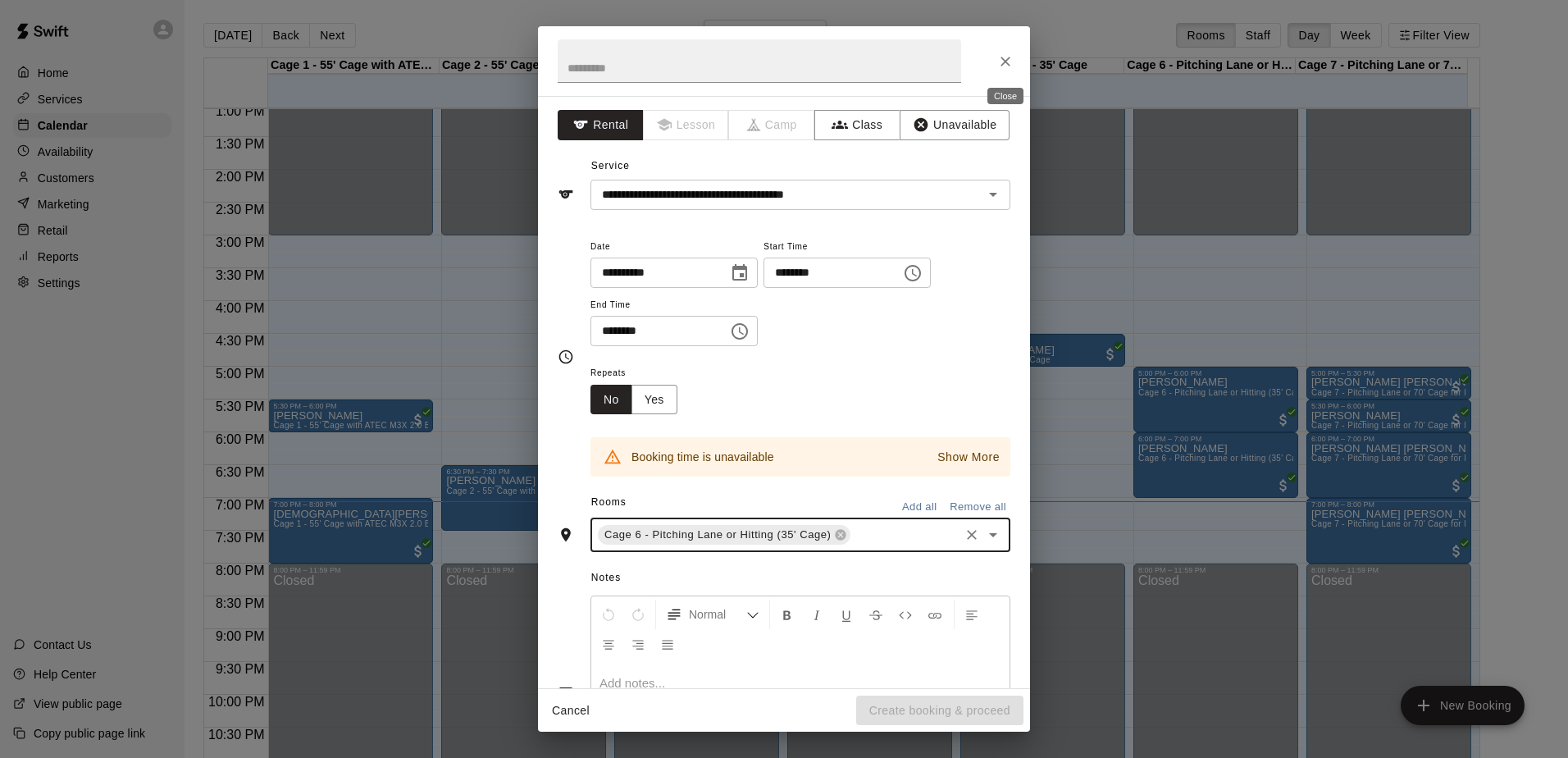
click at [996, 57] on button "Close" at bounding box center [1005, 62] width 29 height 29
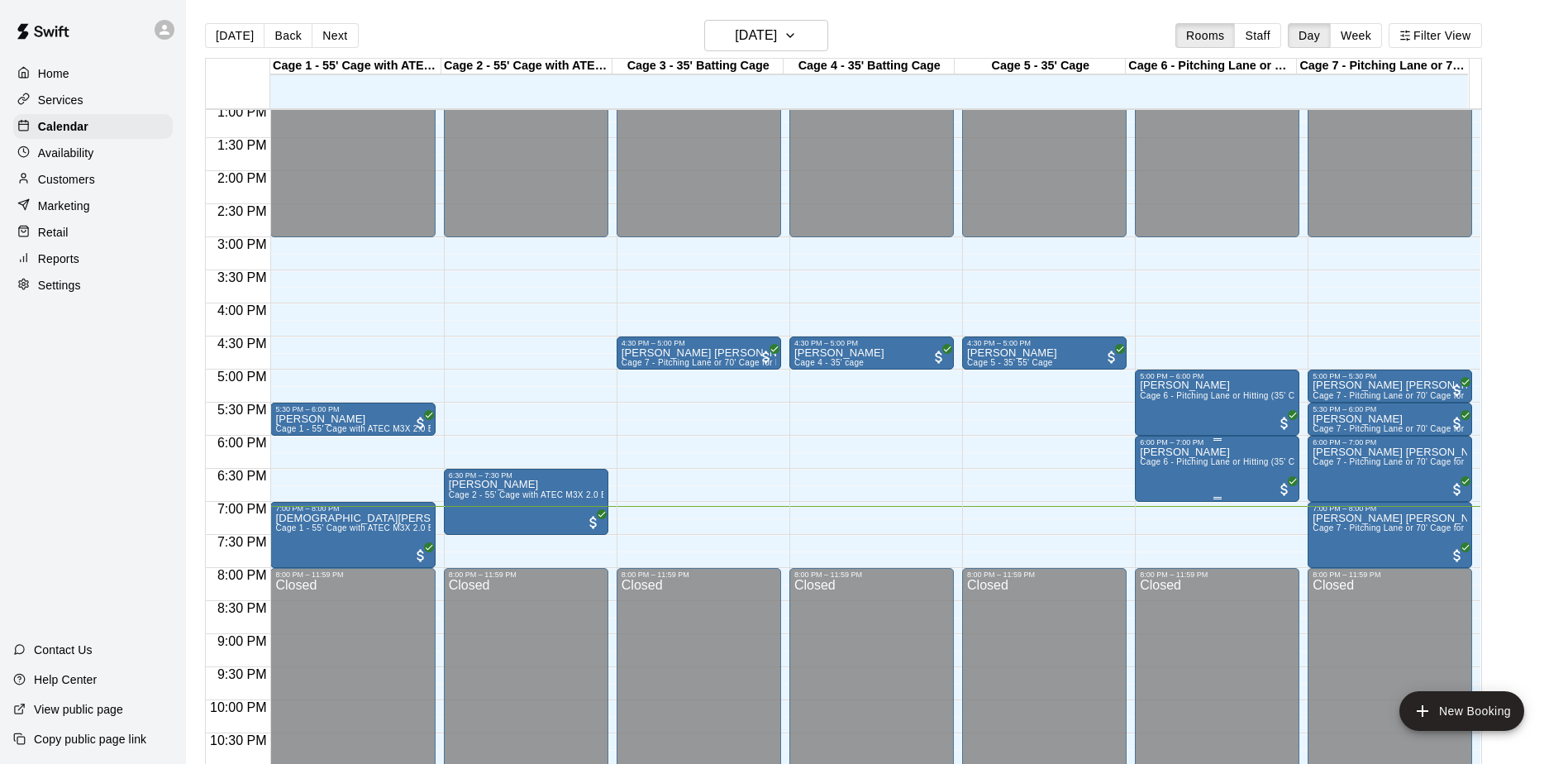
click at [1193, 502] on div "6:00 PM – 7:00 PM [PERSON_NAME] Cage 6 - Pitching Lane or Hitting (35' Cage)" at bounding box center [1217, 469] width 164 height 66
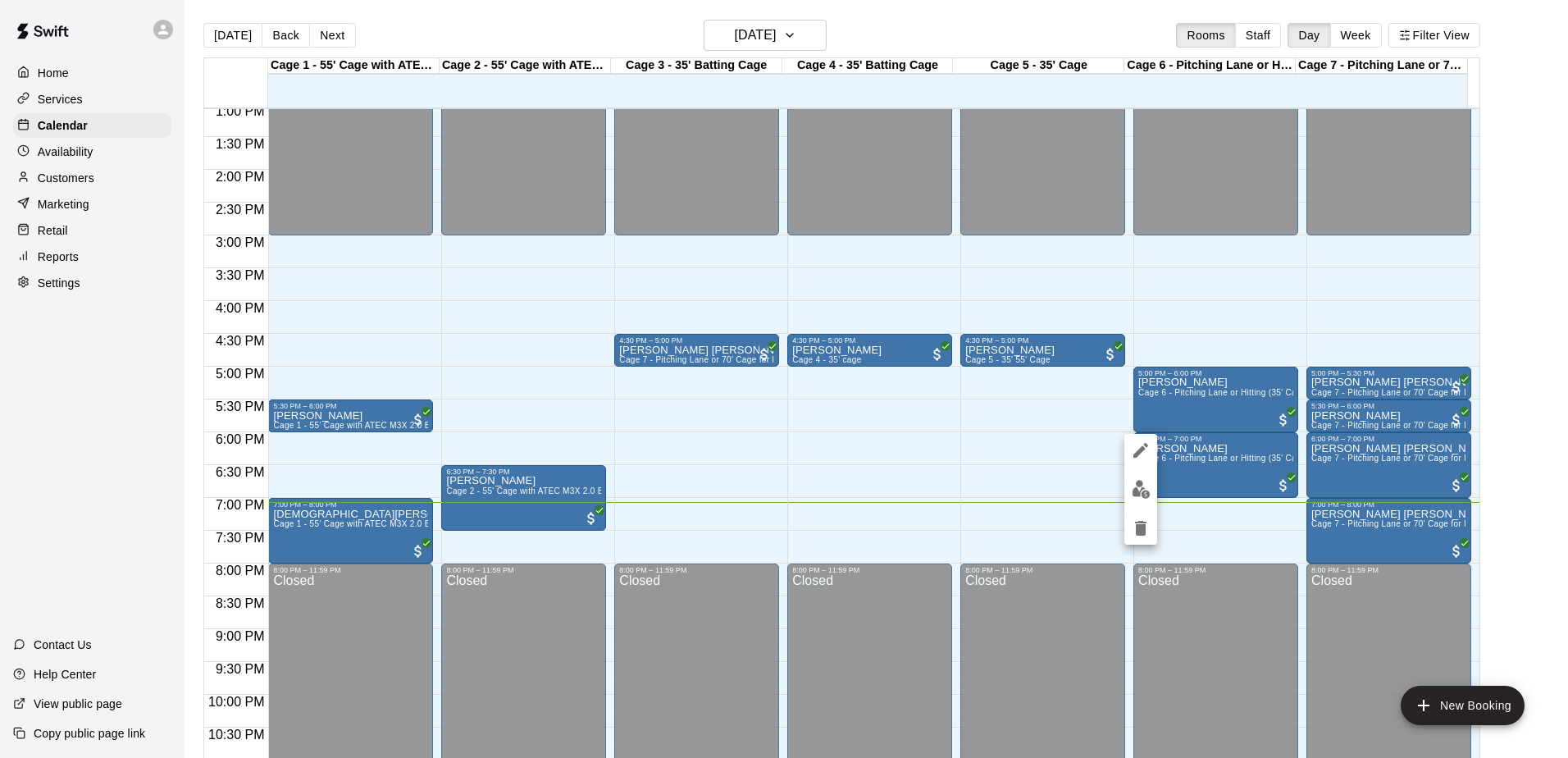
click at [1183, 499] on div at bounding box center [784, 379] width 1568 height 758
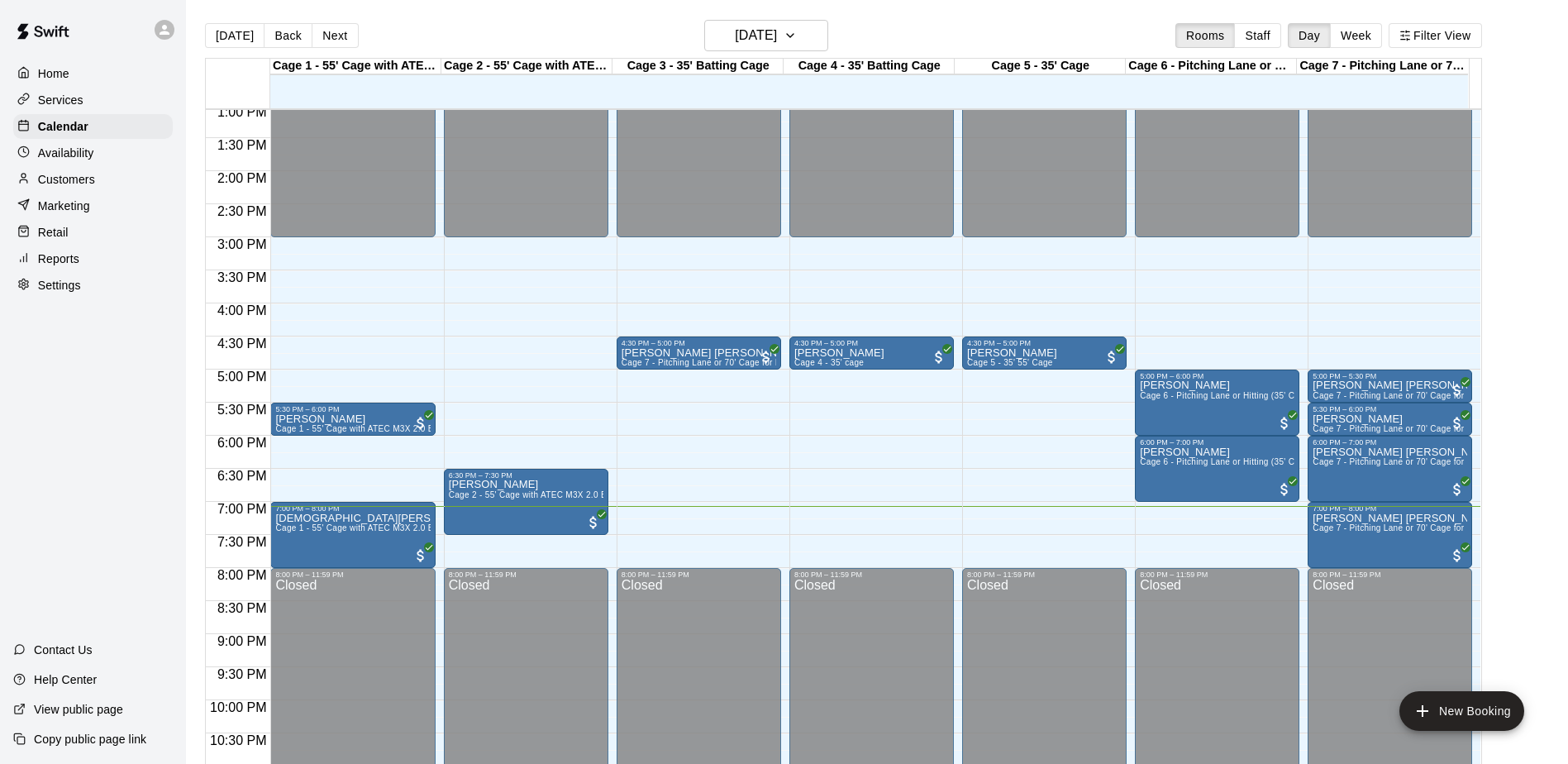
click at [1187, 504] on div "12:00 AM – 3:00 PM Closed 5:00 PM – 6:00 PM [PERSON_NAME] Cage 6 - Pitching Lan…" at bounding box center [1217, 38] width 164 height 1587
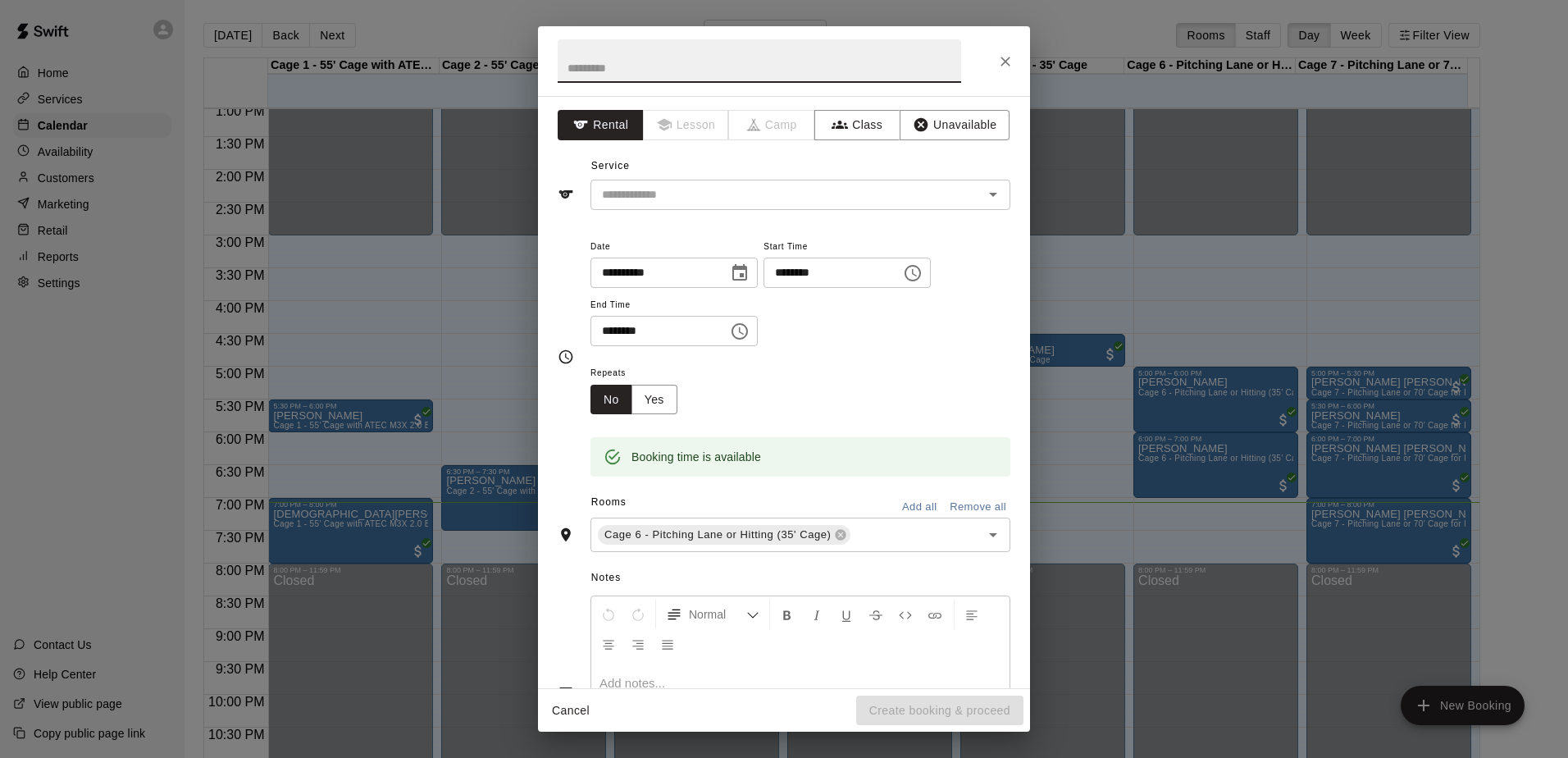
click at [923, 282] on icon "Choose time, selected time is 7:00 PM" at bounding box center [912, 273] width 20 height 20
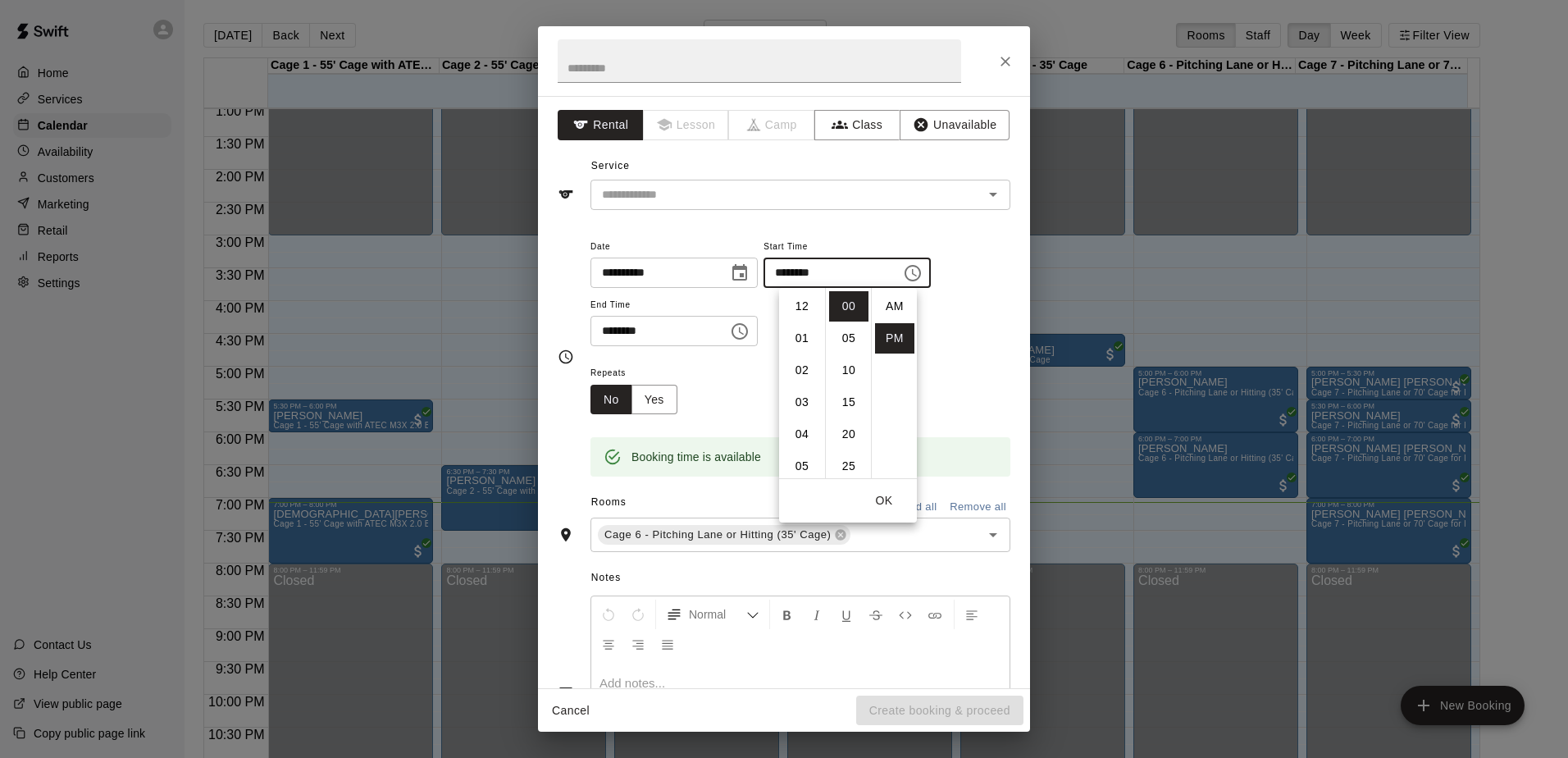
scroll to position [29, 0]
click at [749, 326] on icon "Choose time, selected time is 7:30 PM" at bounding box center [739, 331] width 20 height 20
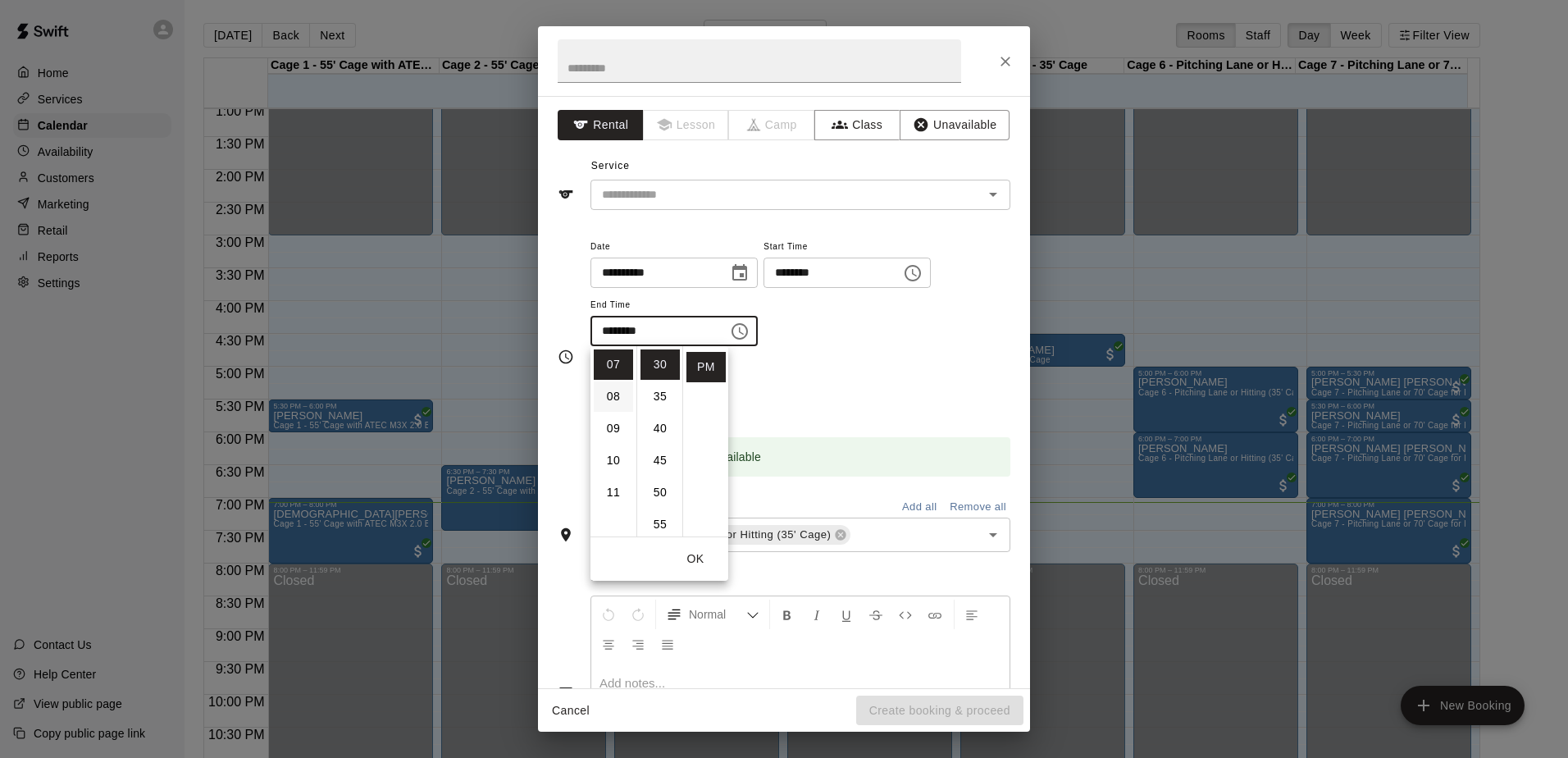
click at [618, 399] on li "08" at bounding box center [613, 396] width 39 height 30
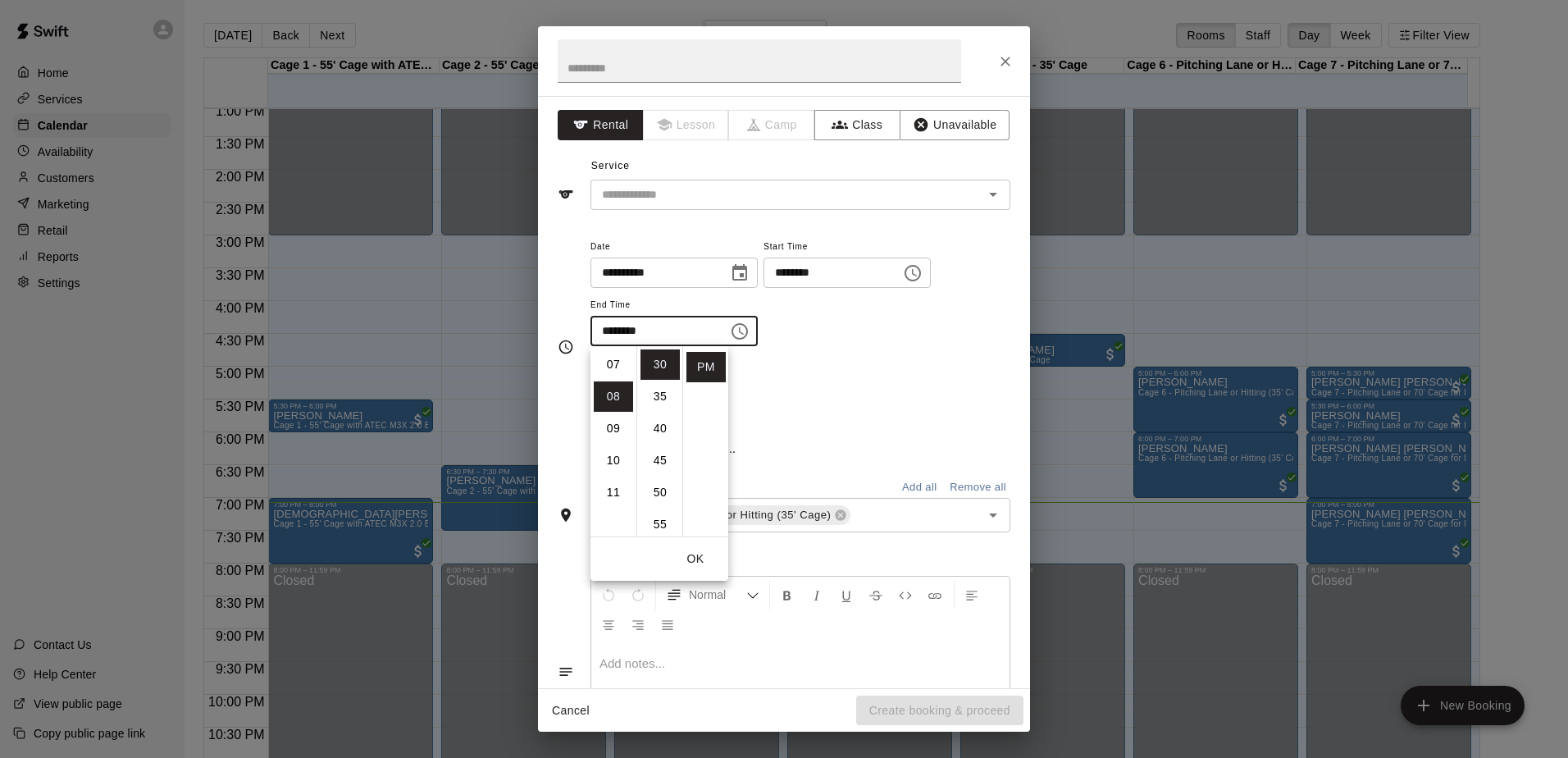
scroll to position [256, 0]
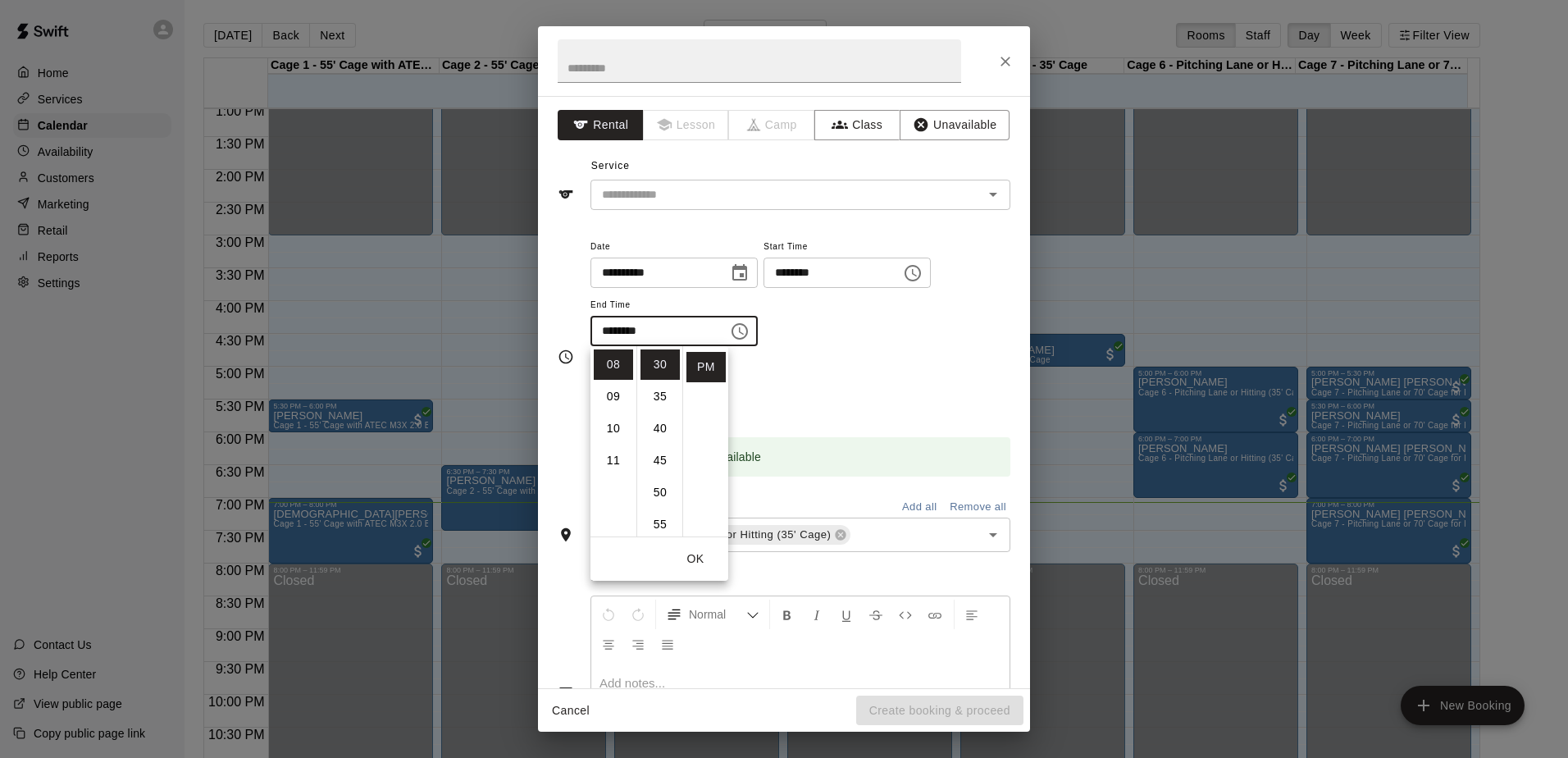
click at [809, 370] on div "Repeats No Yes" at bounding box center [800, 389] width 420 height 52
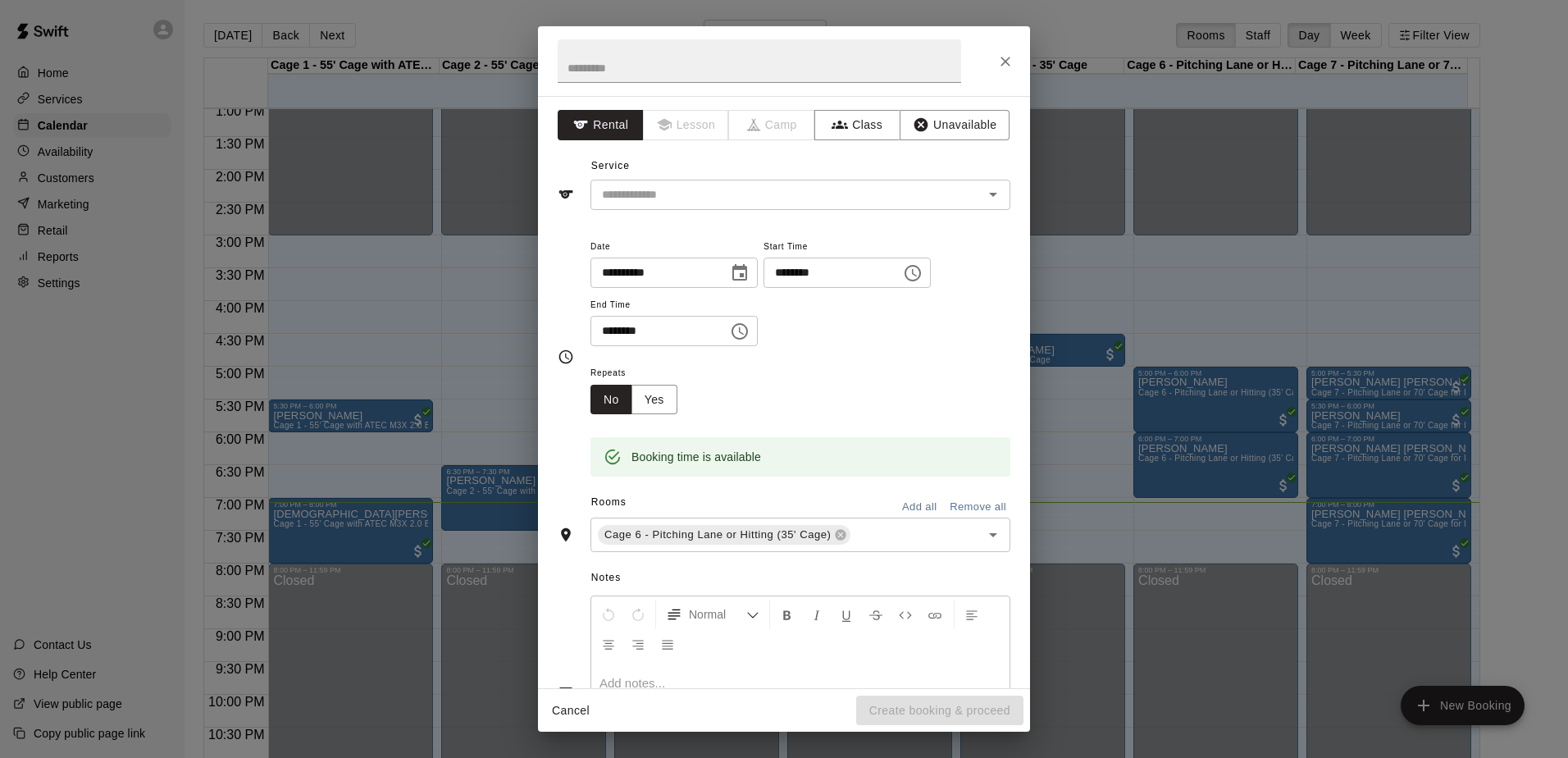
click at [749, 337] on icon "Choose time, selected time is 8:30 PM" at bounding box center [739, 331] width 20 height 20
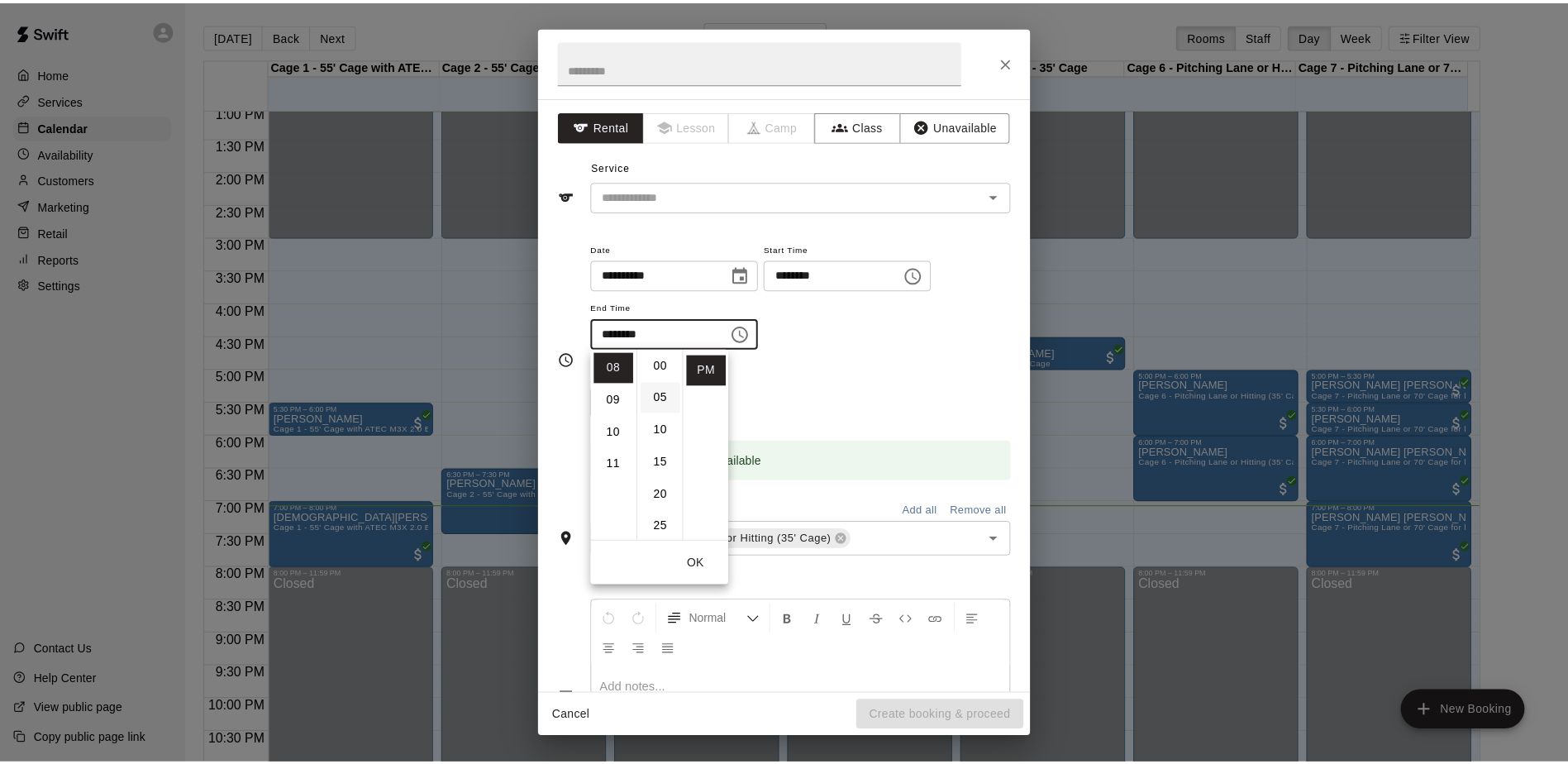
scroll to position [0, 0]
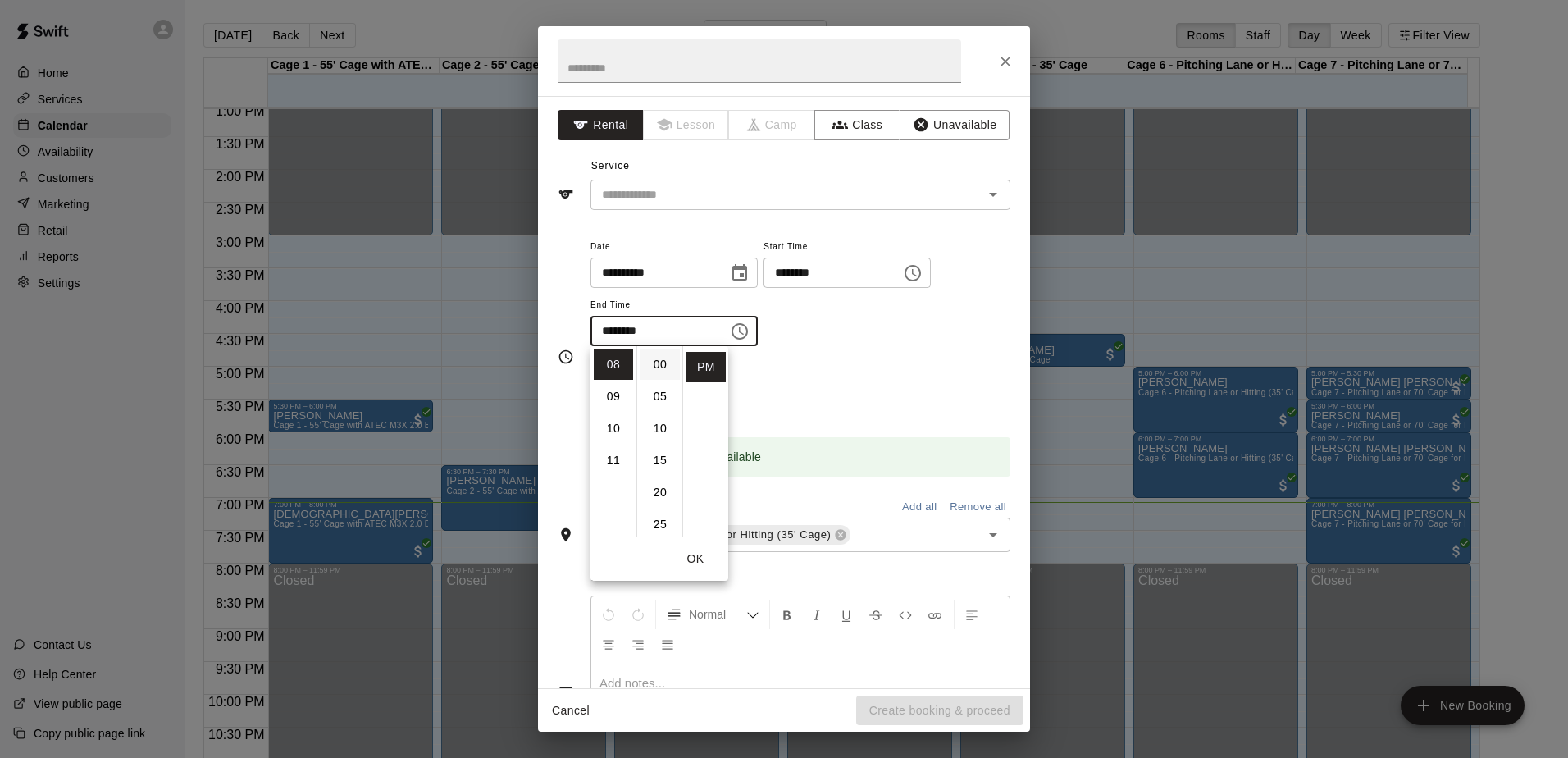
click at [656, 374] on li "00" at bounding box center [659, 364] width 39 height 30
type input "********"
click at [910, 395] on div "Repeats No Yes" at bounding box center [800, 389] width 420 height 52
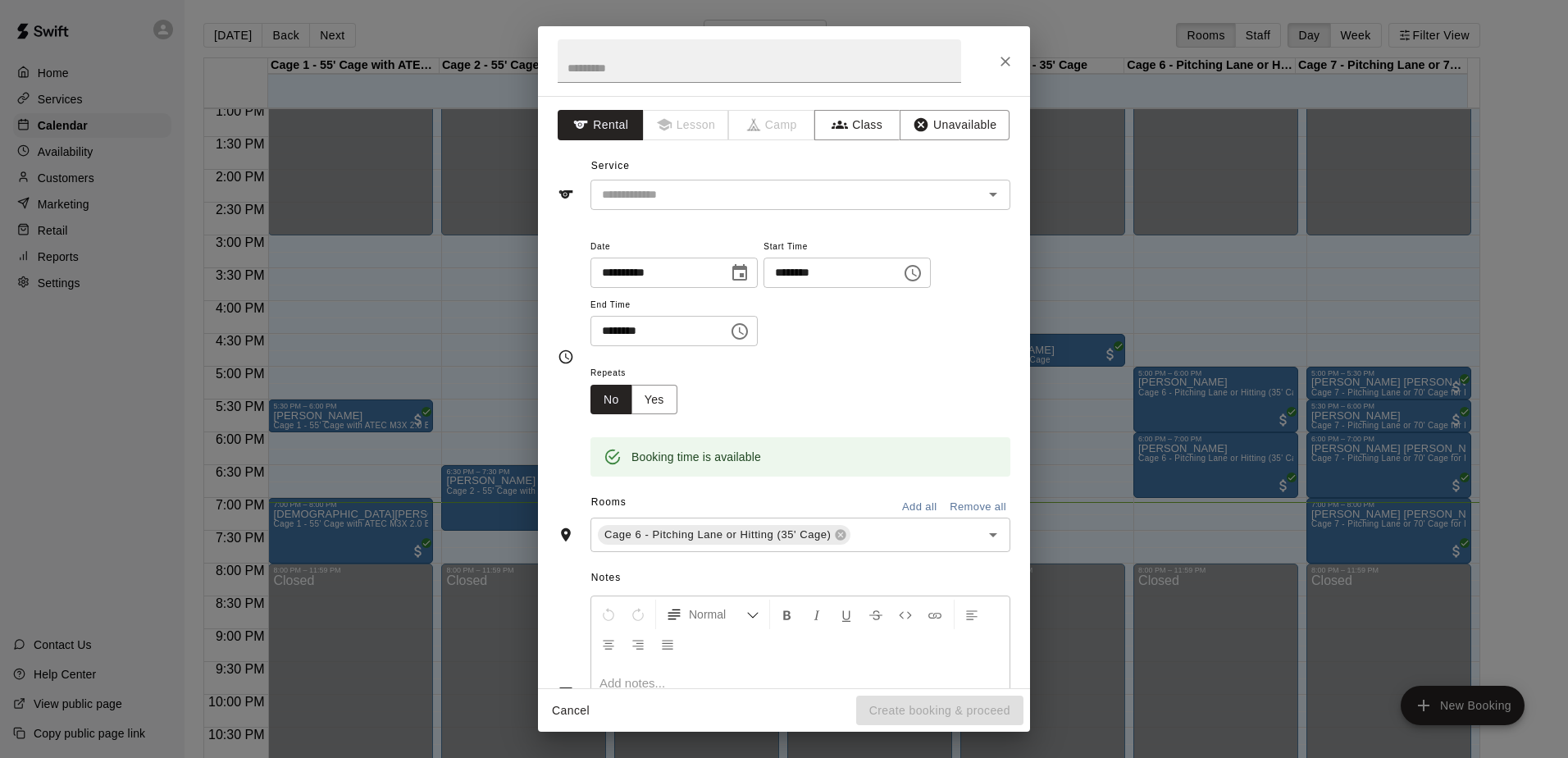
click at [1002, 65] on icon "Close" at bounding box center [1004, 61] width 10 height 10
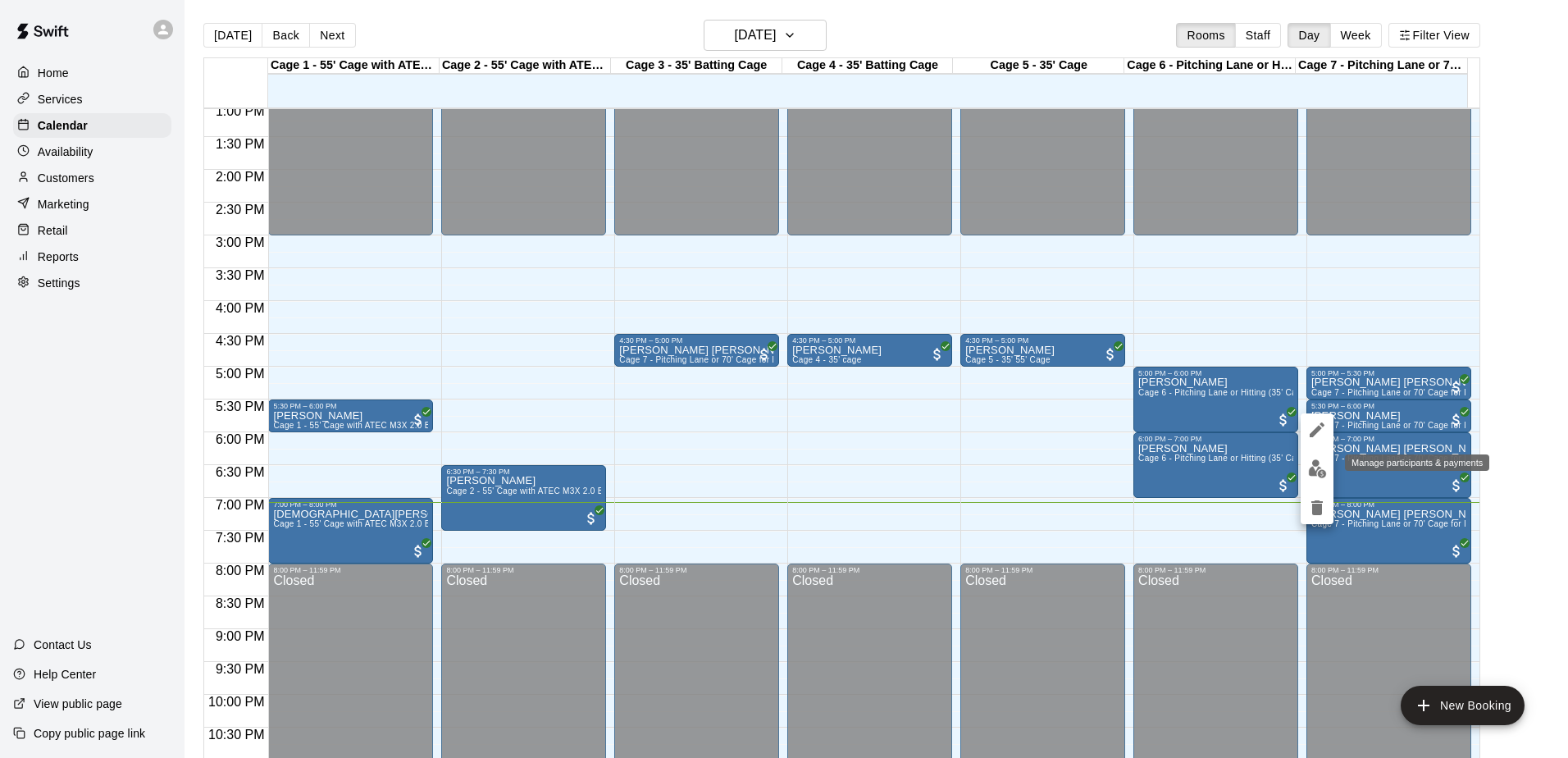
click at [1314, 463] on img "edit" at bounding box center [1317, 468] width 19 height 19
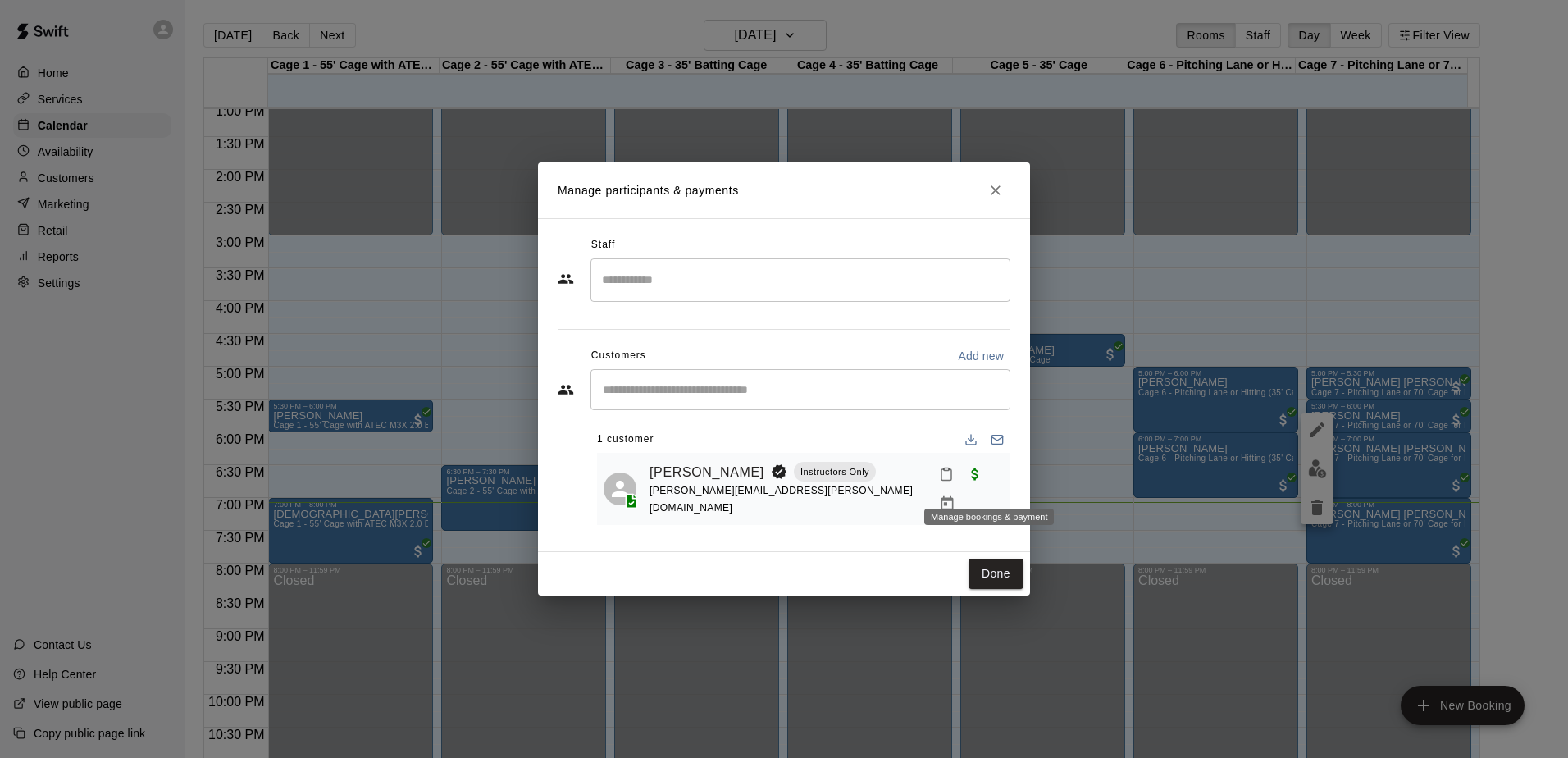
click at [954, 496] on icon "Manage bookings & payment" at bounding box center [947, 503] width 12 height 14
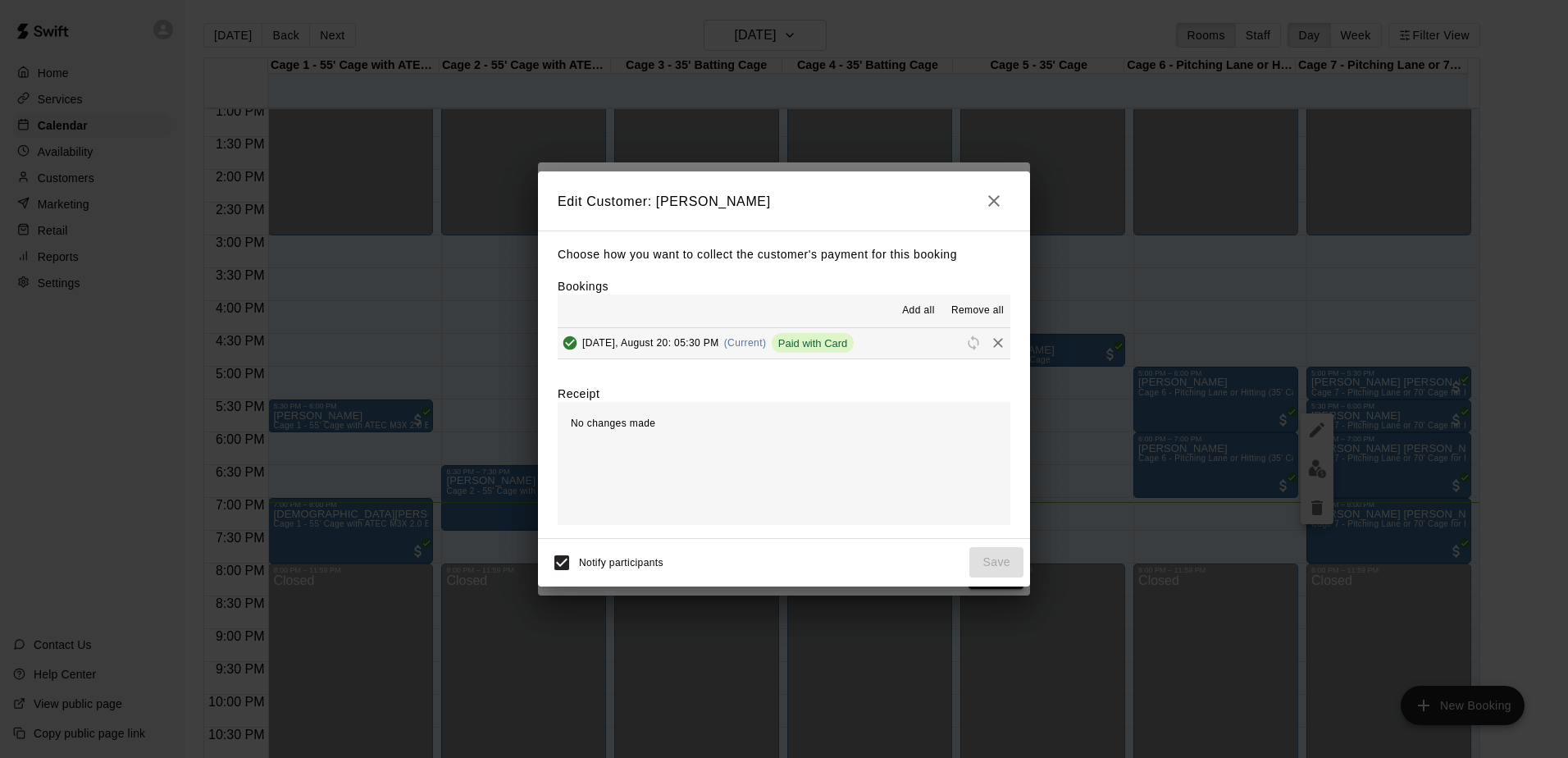
click at [925, 309] on span "Add all" at bounding box center [918, 310] width 33 height 16
click at [996, 185] on button "button" at bounding box center [994, 201] width 33 height 33
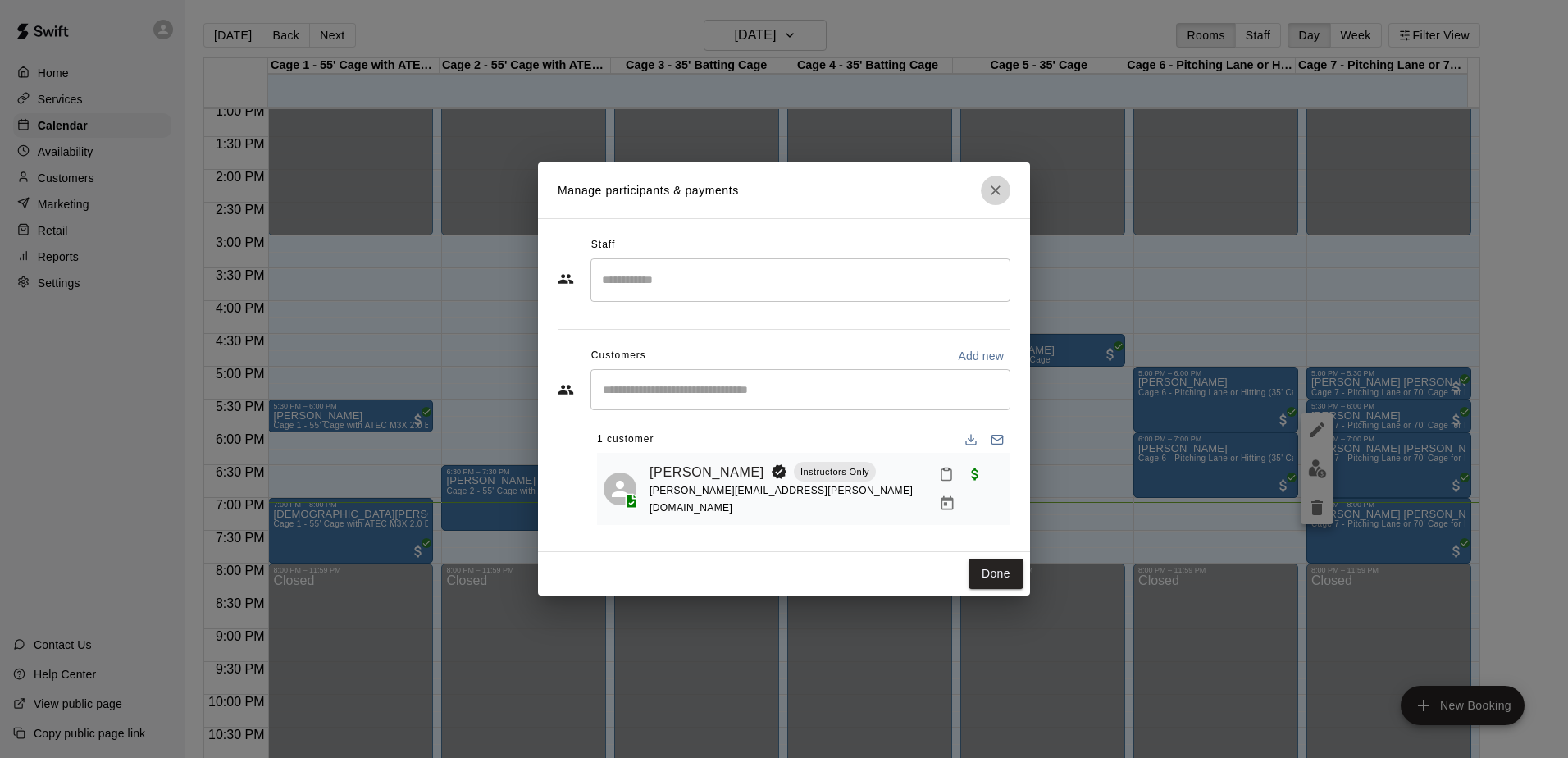
click at [991, 199] on icon "Close" at bounding box center [995, 190] width 16 height 16
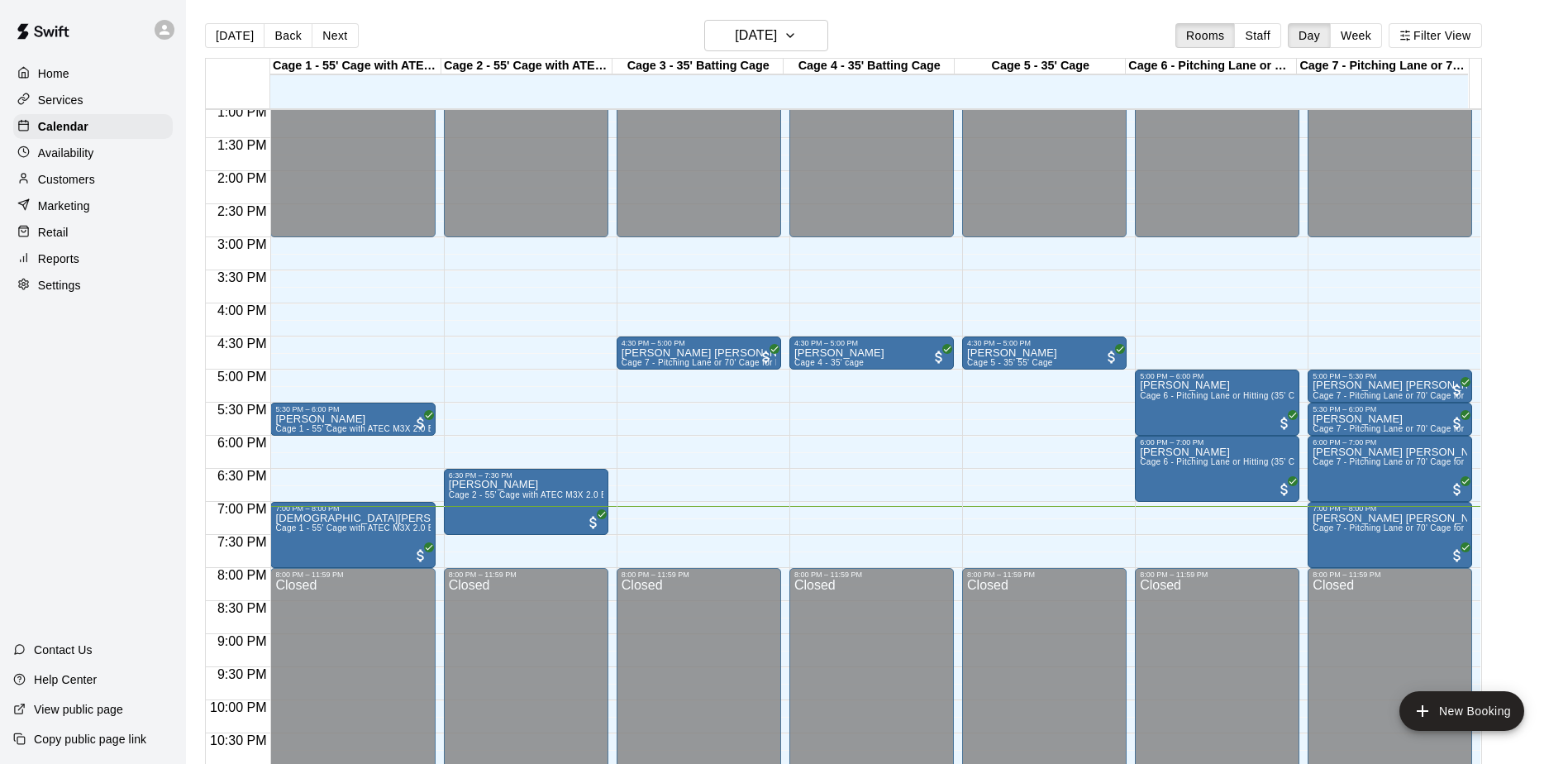
click at [97, 183] on div "Customers" at bounding box center [93, 179] width 159 height 24
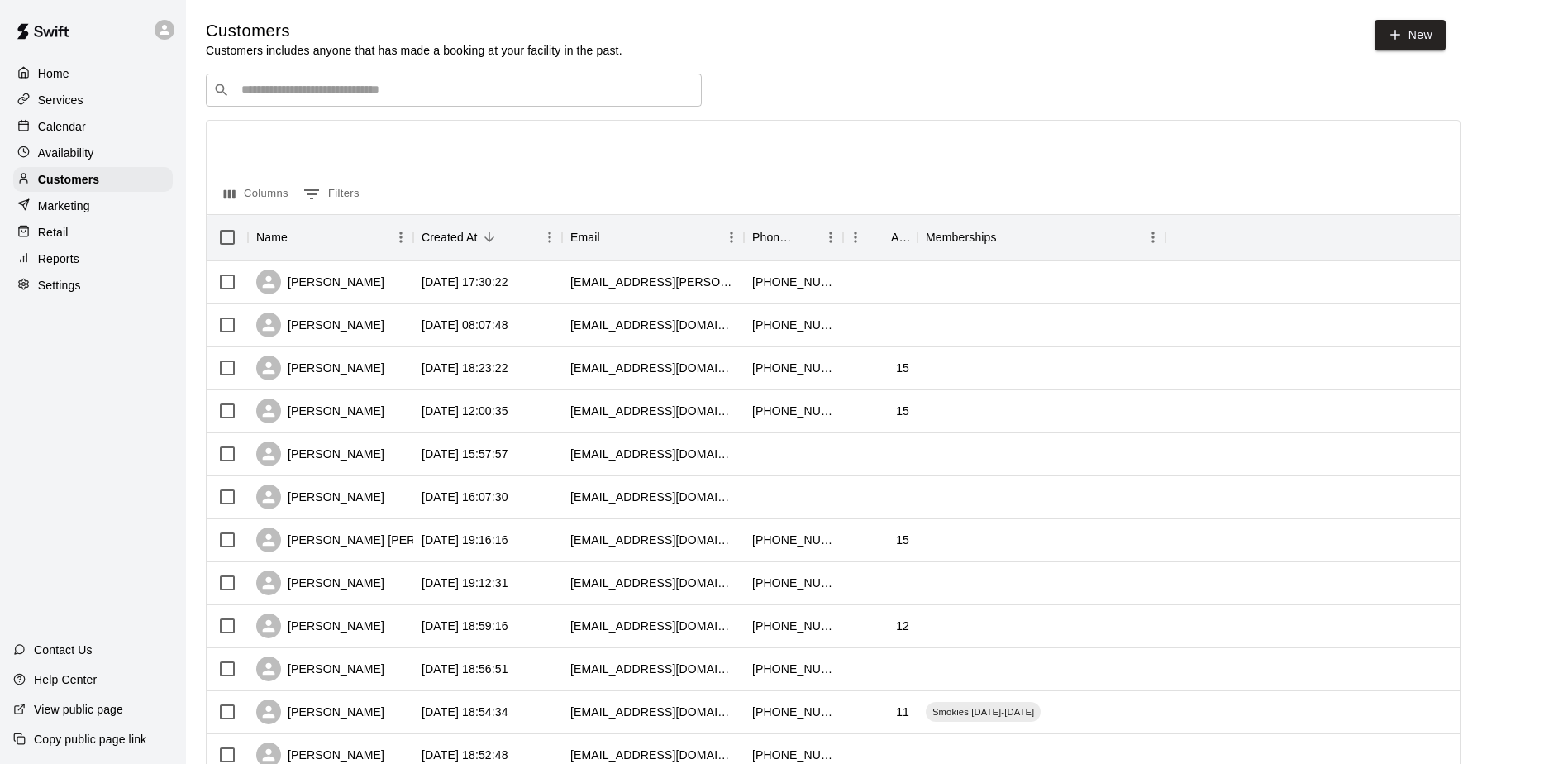
click at [306, 92] on input "Search customers by name or email" at bounding box center [465, 90] width 458 height 17
type input "*"
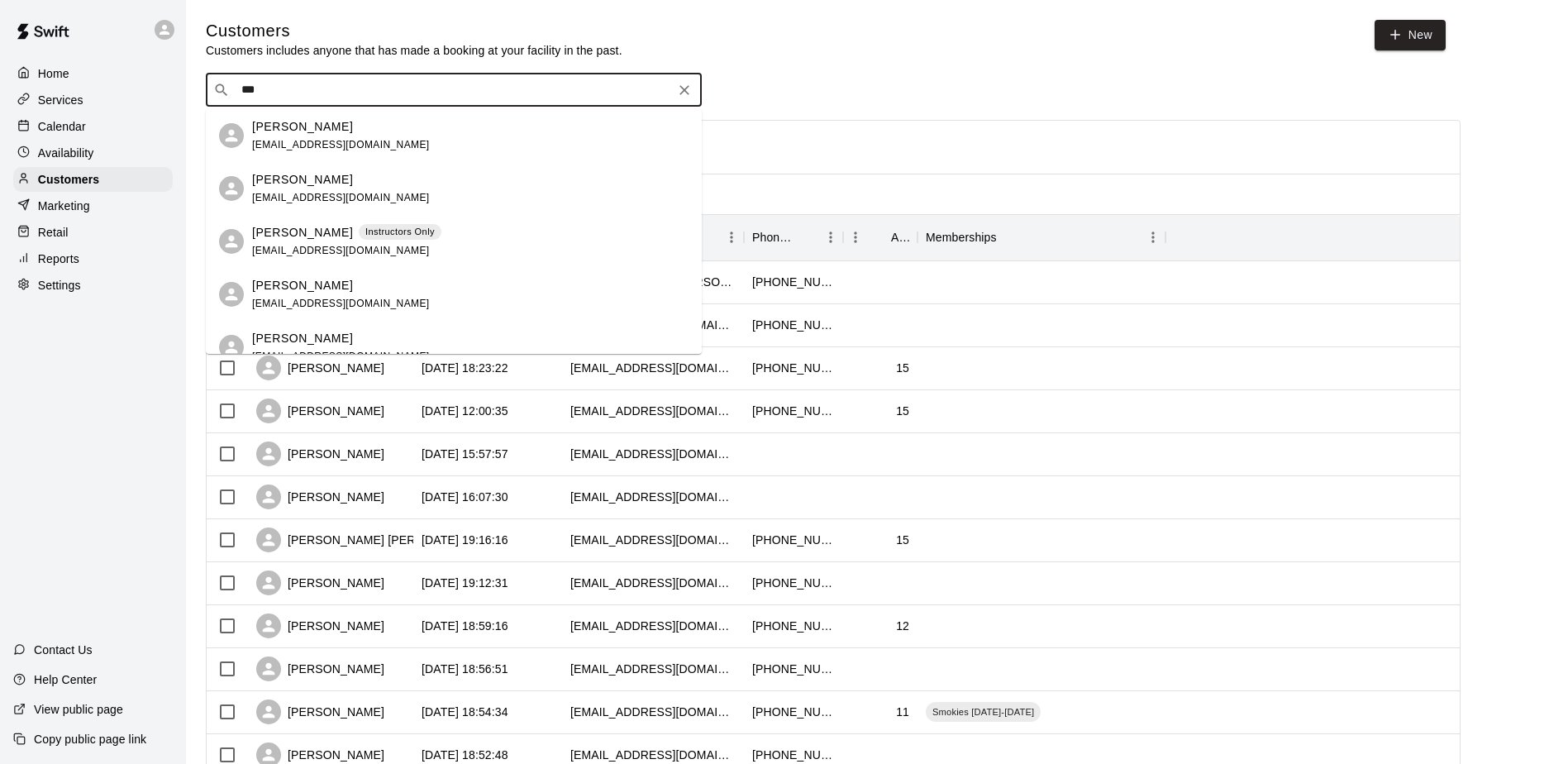
type input "****"
click at [376, 236] on p "Instructors Only" at bounding box center [399, 232] width 69 height 14
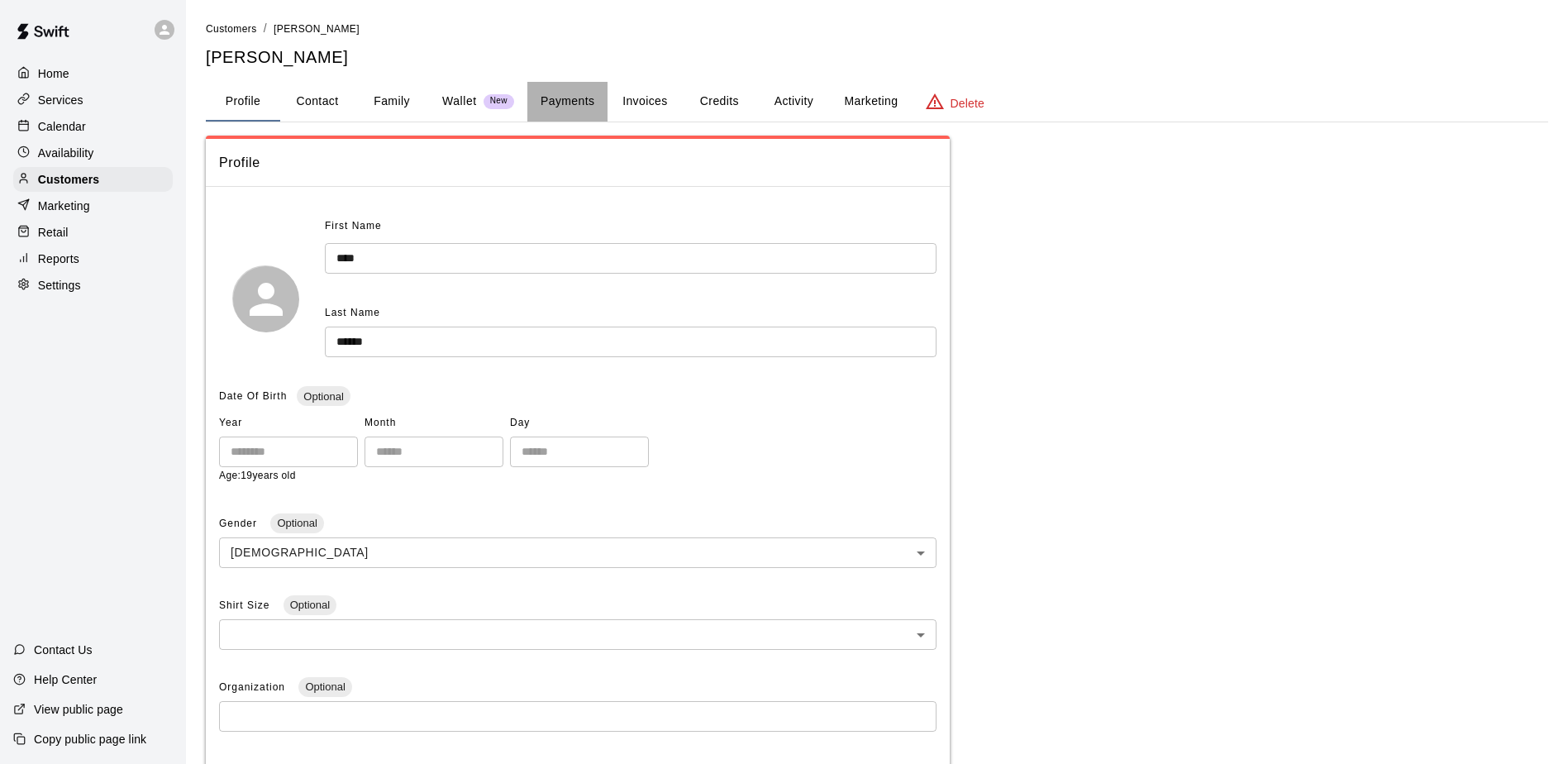
click at [576, 110] on button "Payments" at bounding box center [567, 101] width 80 height 39
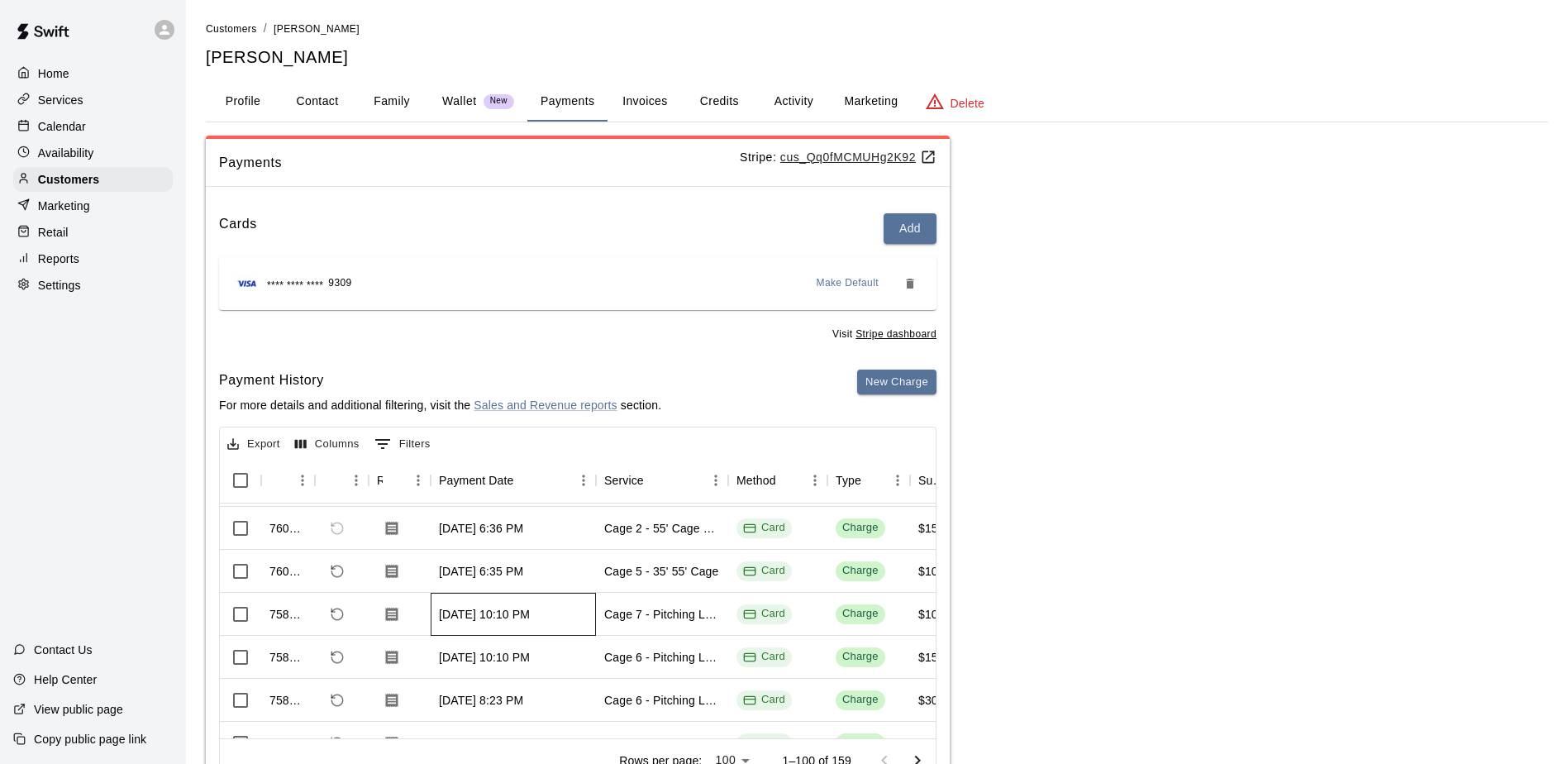
drag, startPoint x: 439, startPoint y: 621, endPoint x: 439, endPoint y: 612, distance: 9.0
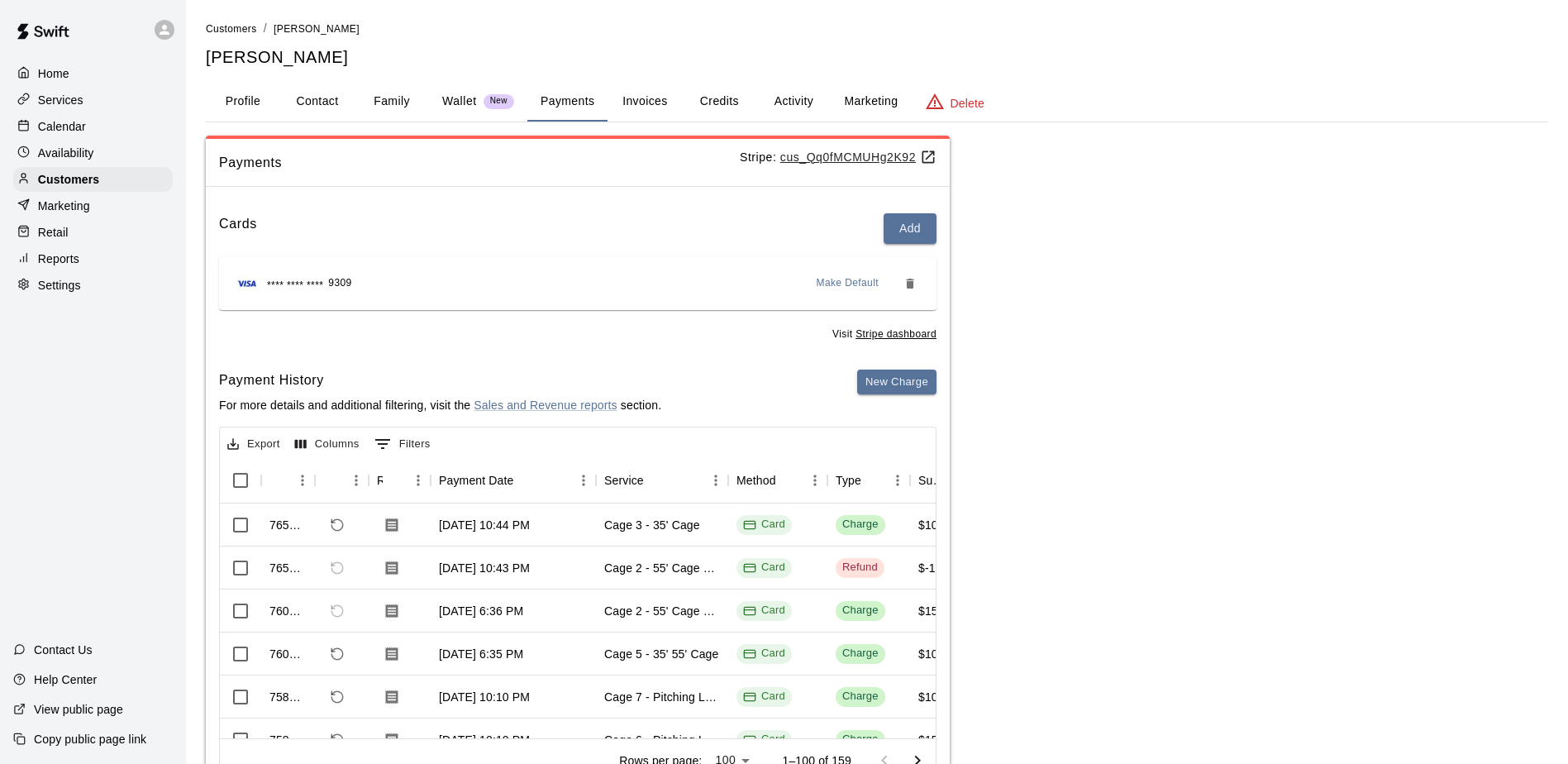
drag, startPoint x: 439, startPoint y: 611, endPoint x: 977, endPoint y: 531, distance: 543.9
click at [974, 531] on div "Payments Stripe: cus_Qq0fMCMUHg2K92 Cards Add **** **** **** 9309 Make Default …" at bounding box center [876, 469] width 1342 height 667
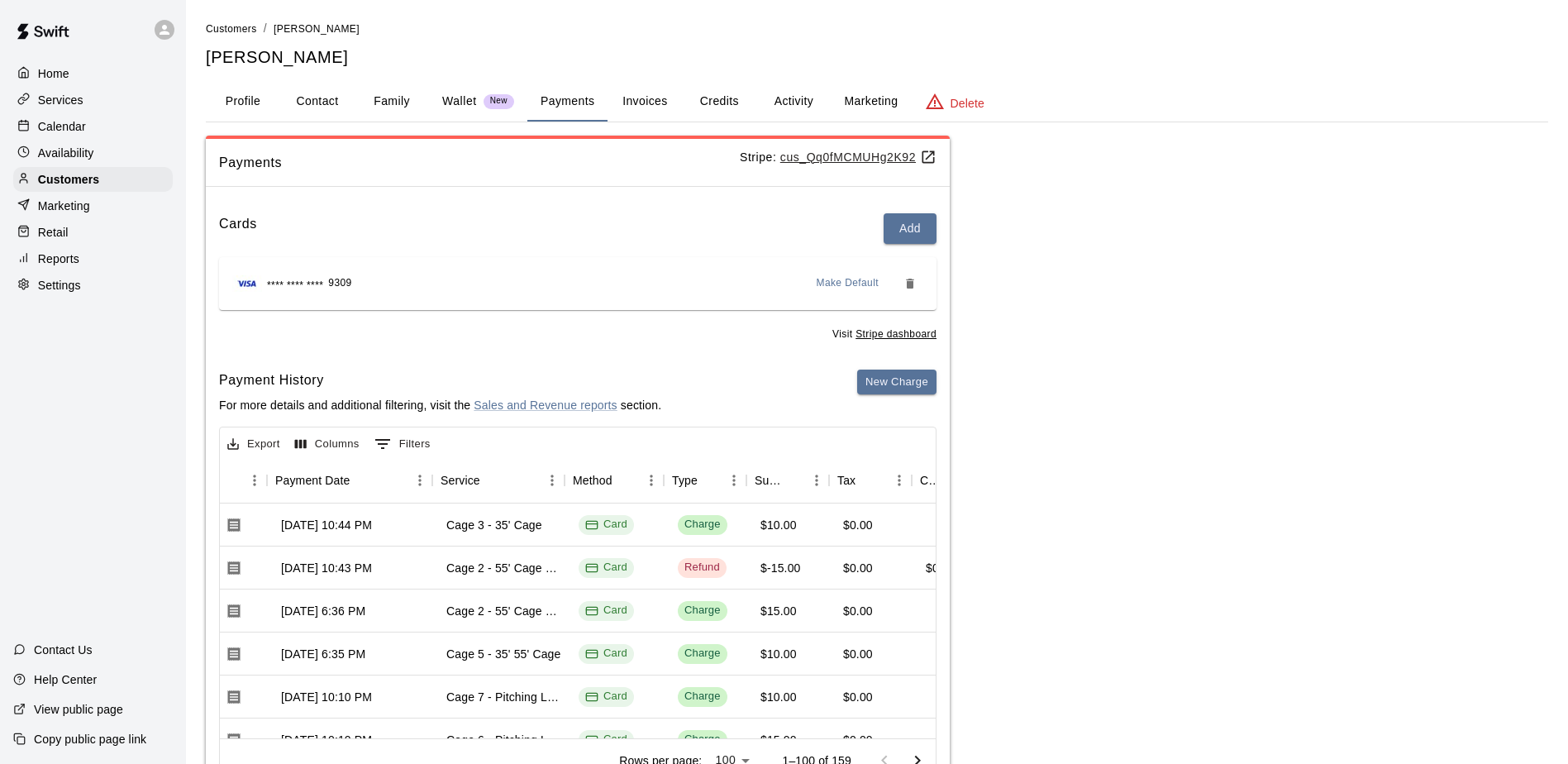
scroll to position [0, 163]
click at [77, 129] on p "Calendar" at bounding box center [61, 126] width 48 height 17
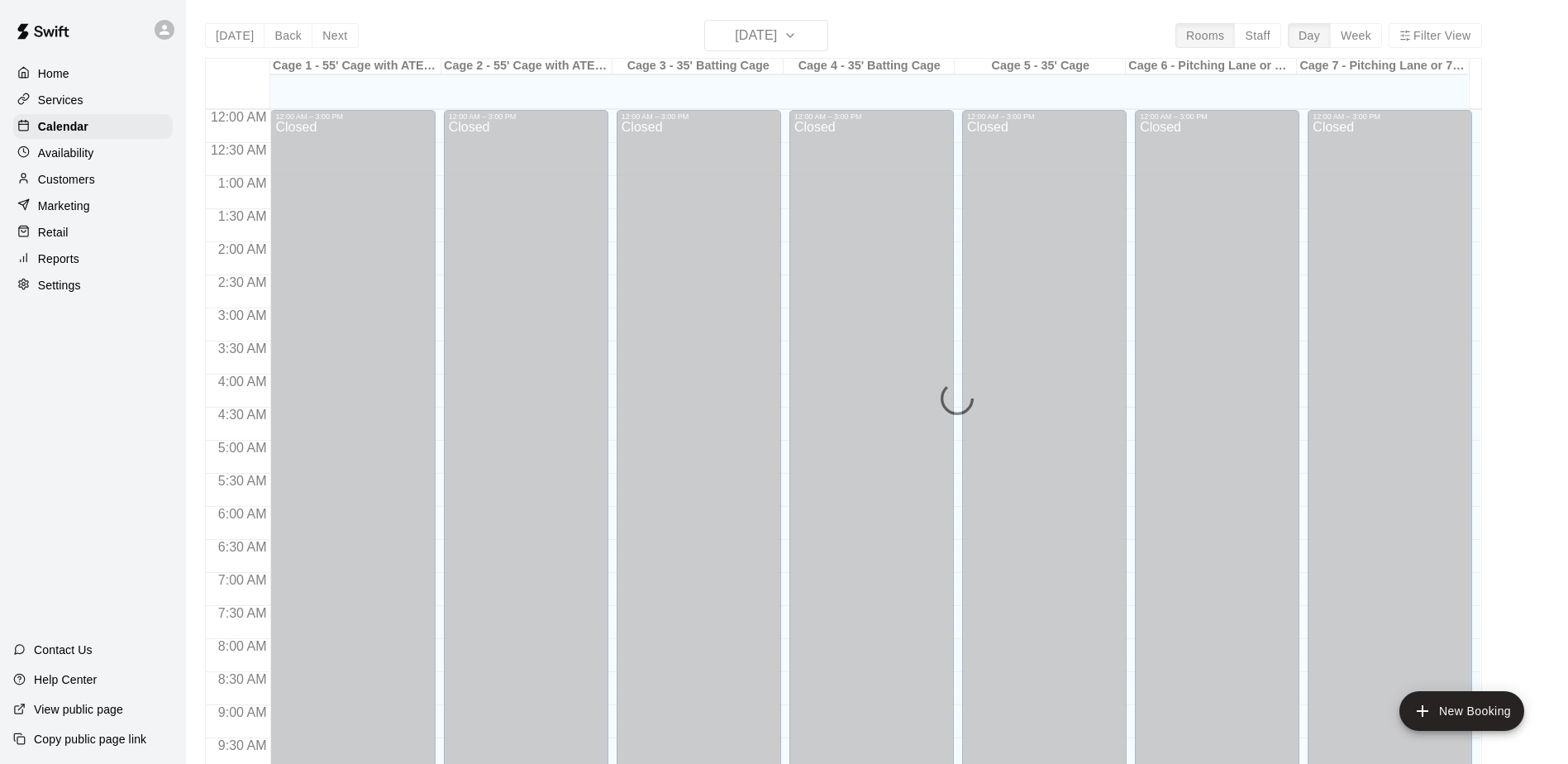
scroll to position [865, 0]
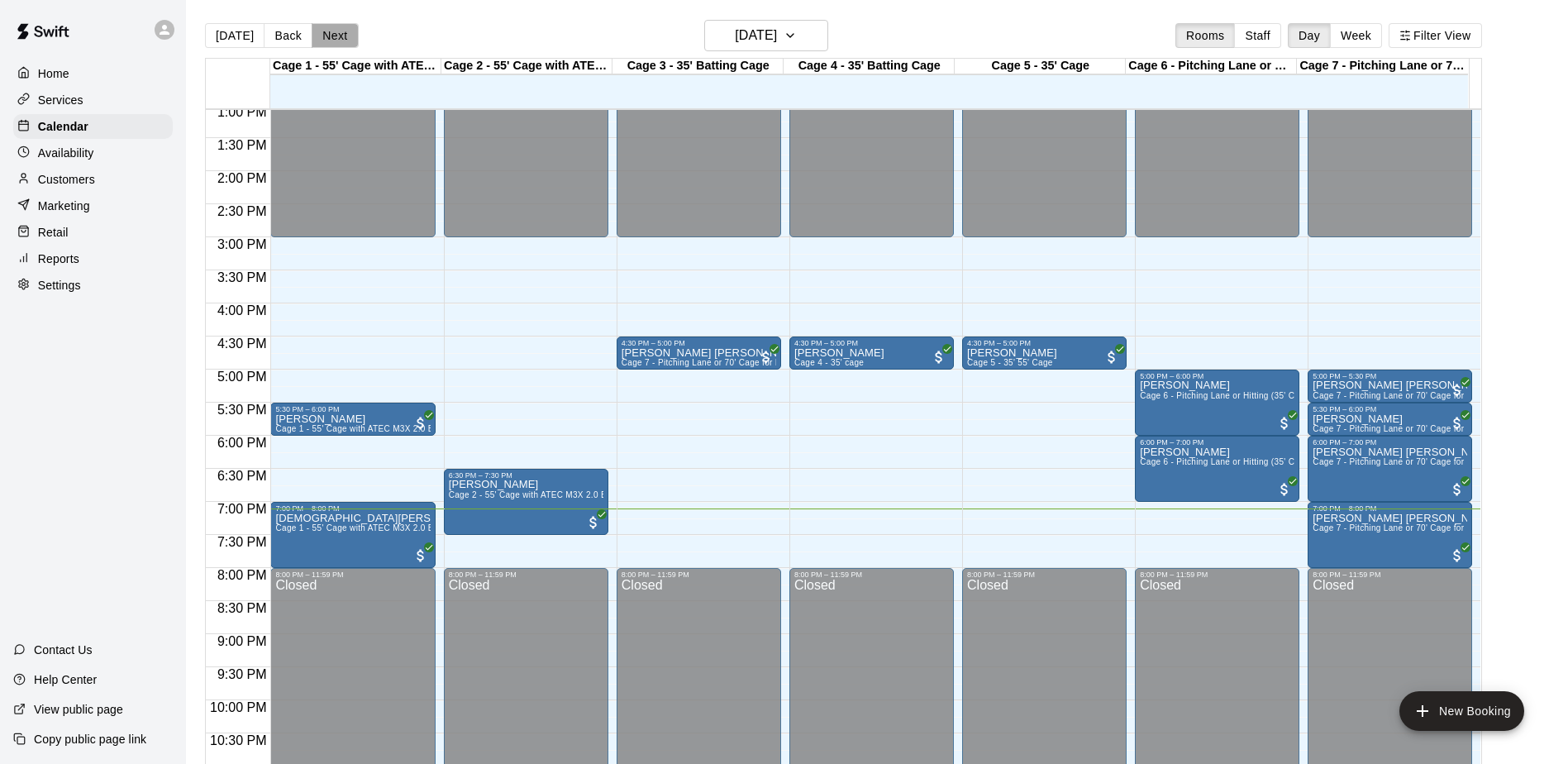
click at [323, 27] on button "Next" at bounding box center [334, 35] width 46 height 24
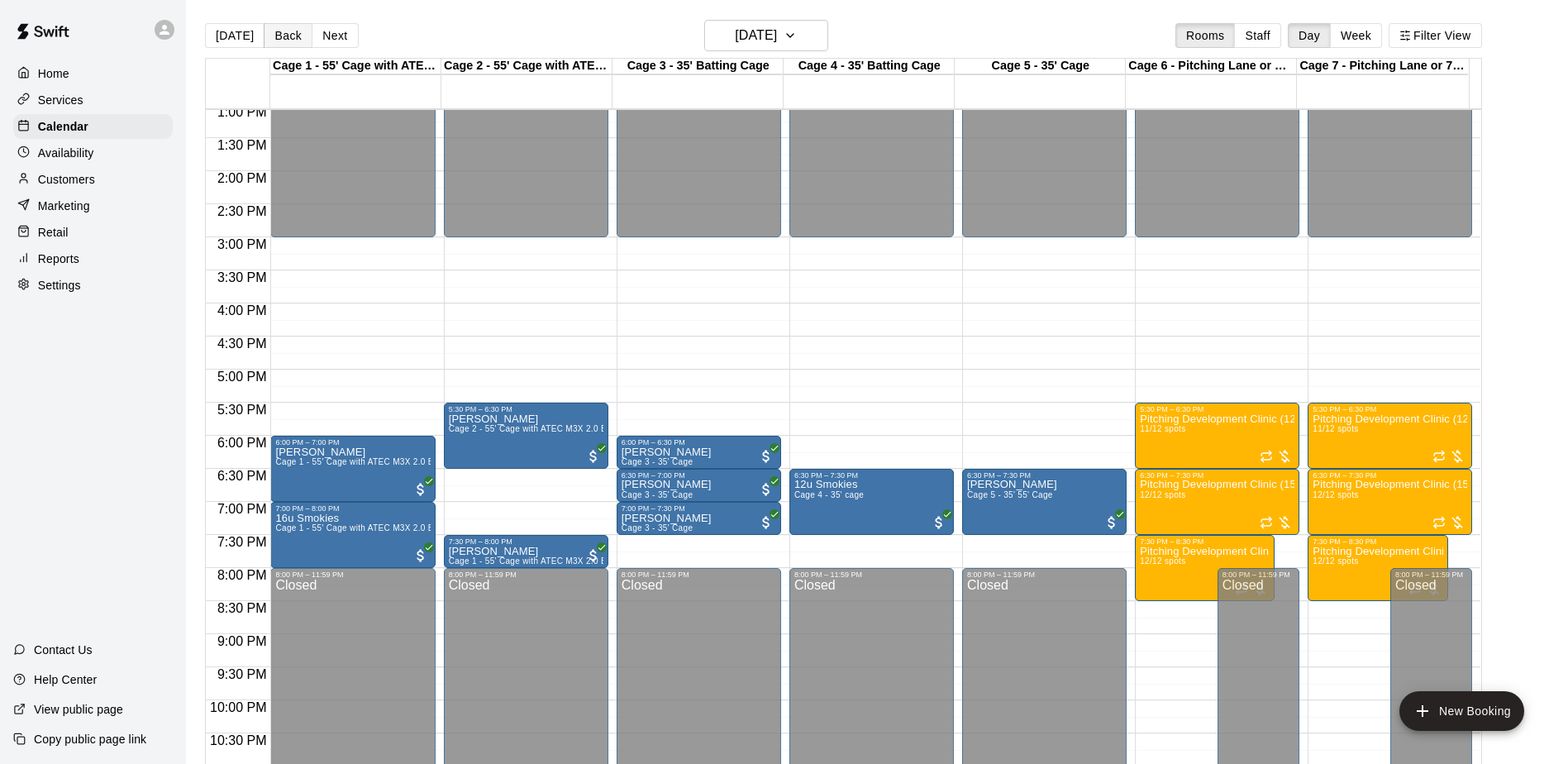
click at [293, 34] on button "Back" at bounding box center [288, 35] width 49 height 24
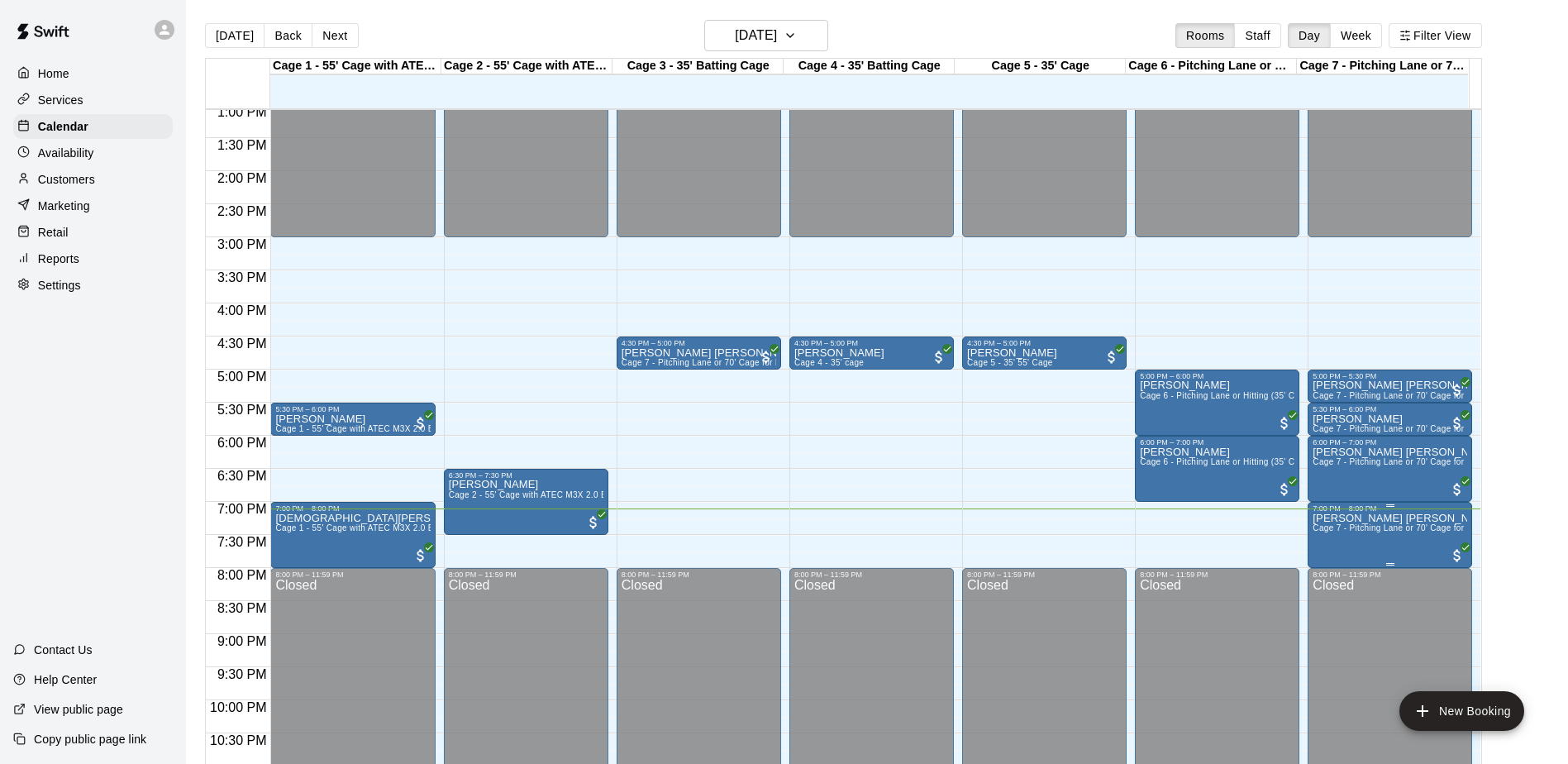
click at [1346, 518] on p "[PERSON_NAME] [PERSON_NAME]" at bounding box center [1389, 518] width 155 height 0
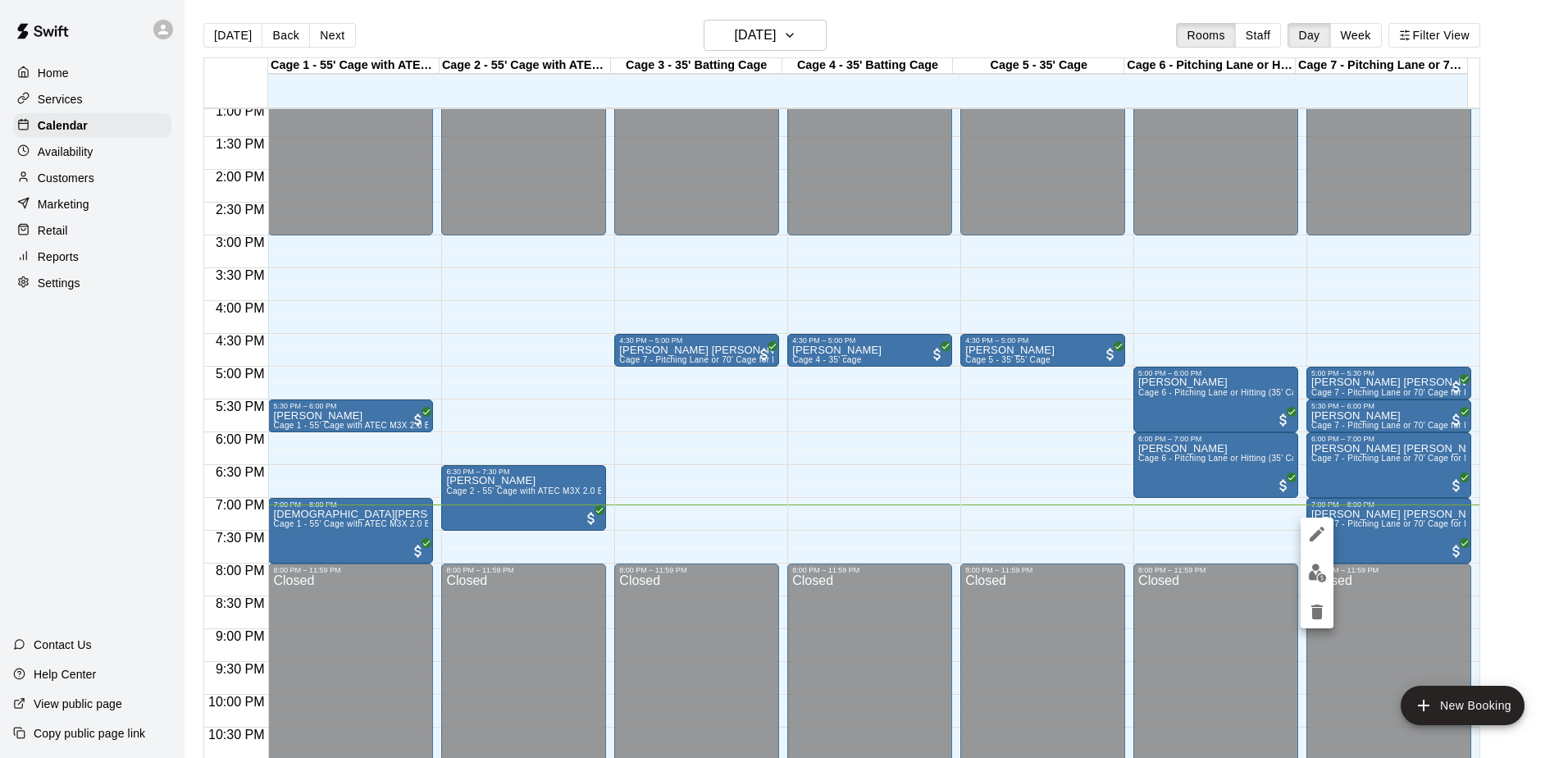
click at [1312, 619] on icon "delete" at bounding box center [1316, 611] width 20 height 20
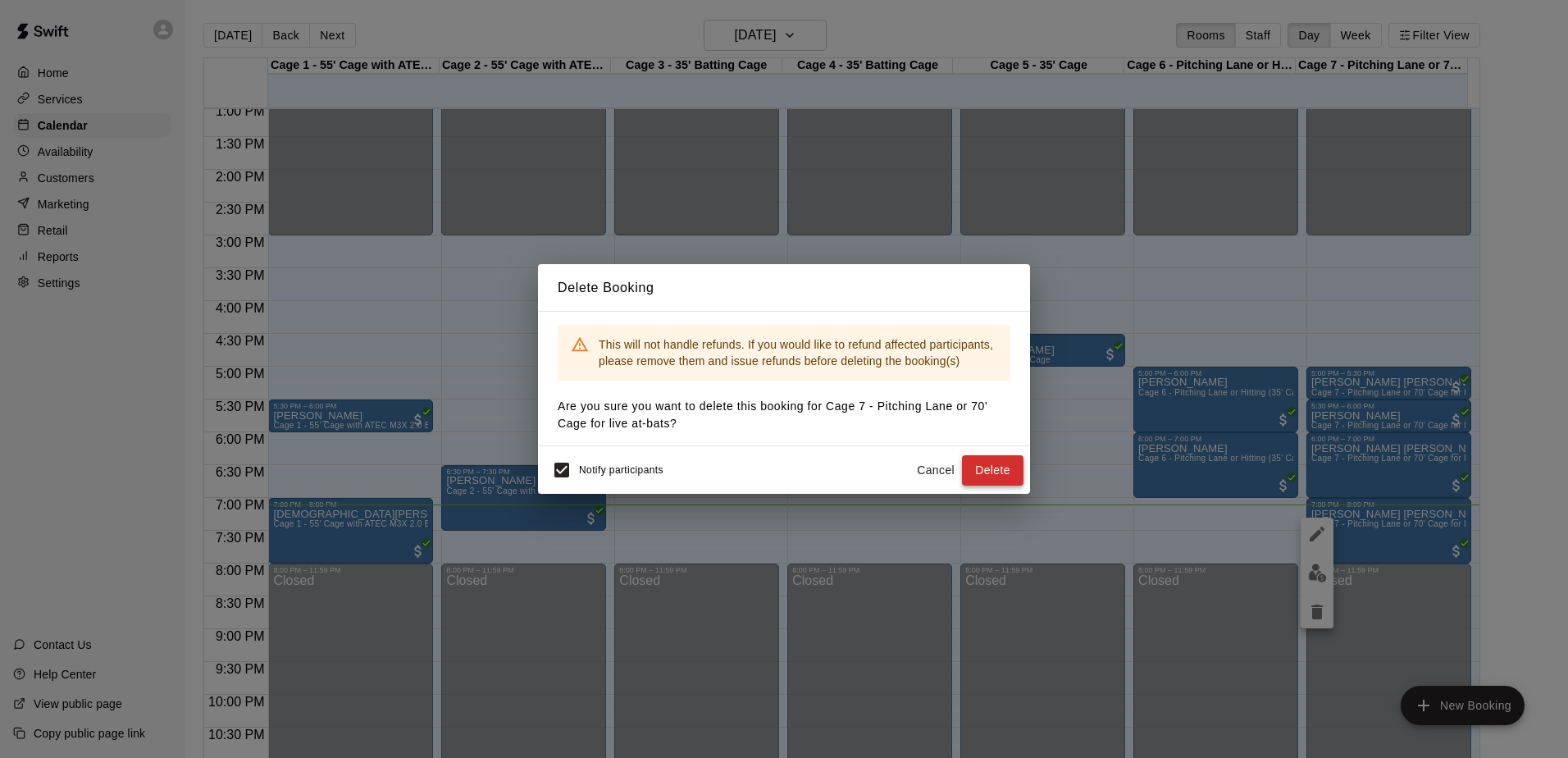
click at [990, 480] on button "Delete" at bounding box center [992, 470] width 62 height 30
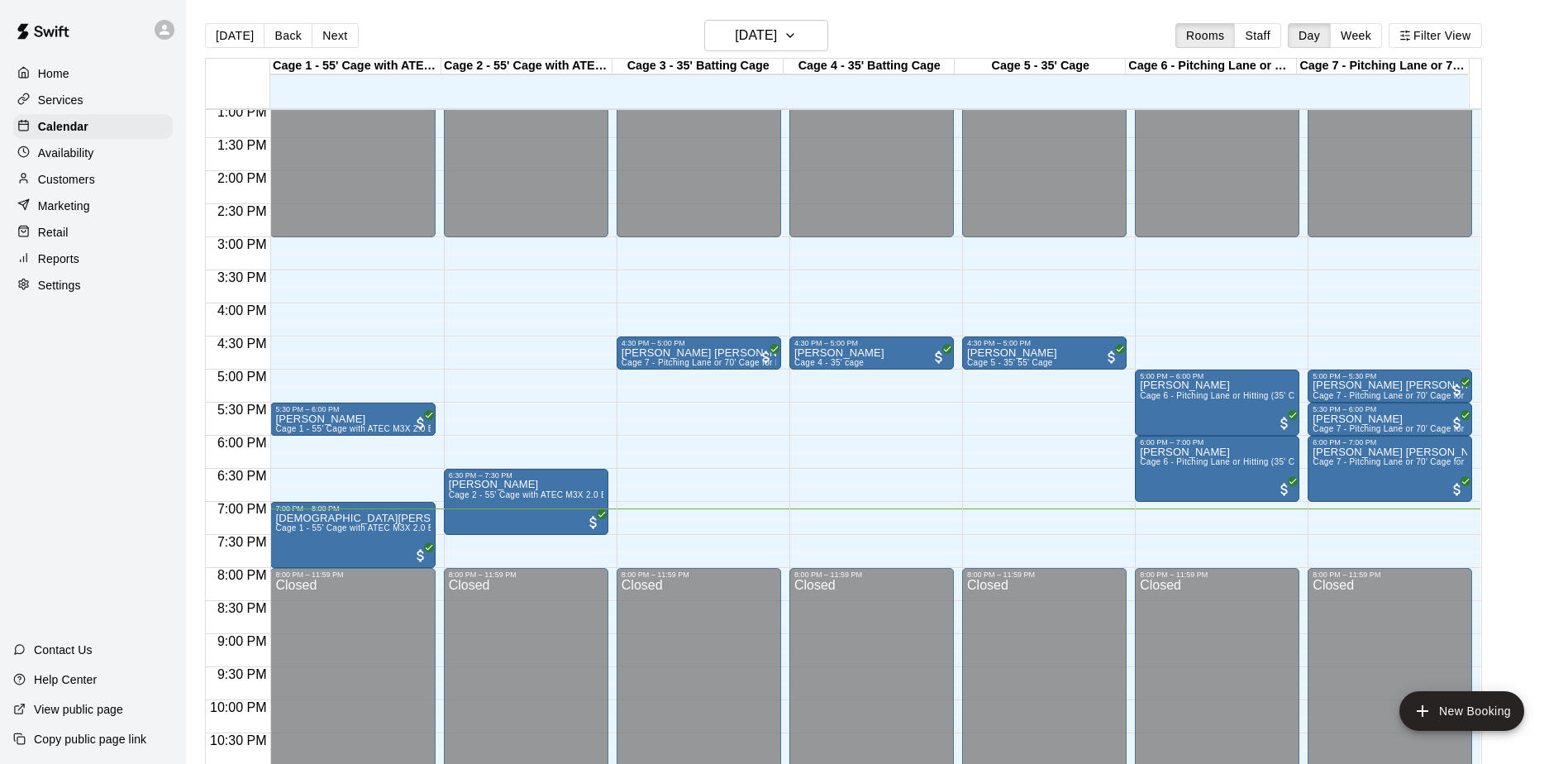
click at [1523, 462] on main "[DATE] Back [DATE][DATE] Rooms Staff Day Week Filter View Cage 1 - 55' Cage wit…" at bounding box center [877, 402] width 1369 height 764
click at [133, 387] on div "Home Services Calendar Availability Customers Marketing Retail Reports Settings…" at bounding box center [93, 382] width 186 height 764
click at [331, 38] on button "Next" at bounding box center [334, 35] width 46 height 24
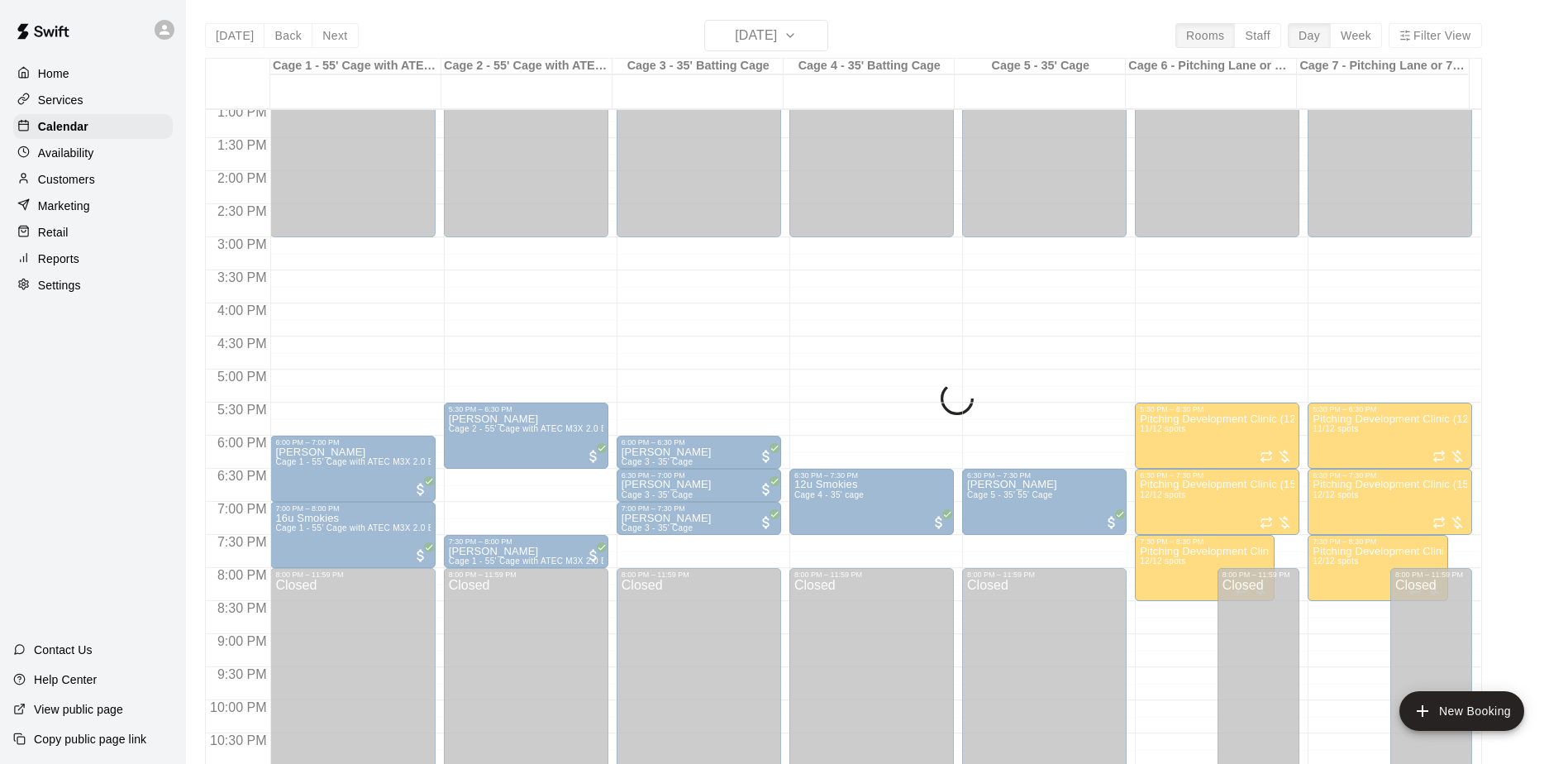
click at [330, 38] on div "[DATE] Back [DATE][DATE] Rooms Staff Day Week Filter View Cage 1 - 55' Cage wit…" at bounding box center [843, 402] width 1277 height 764
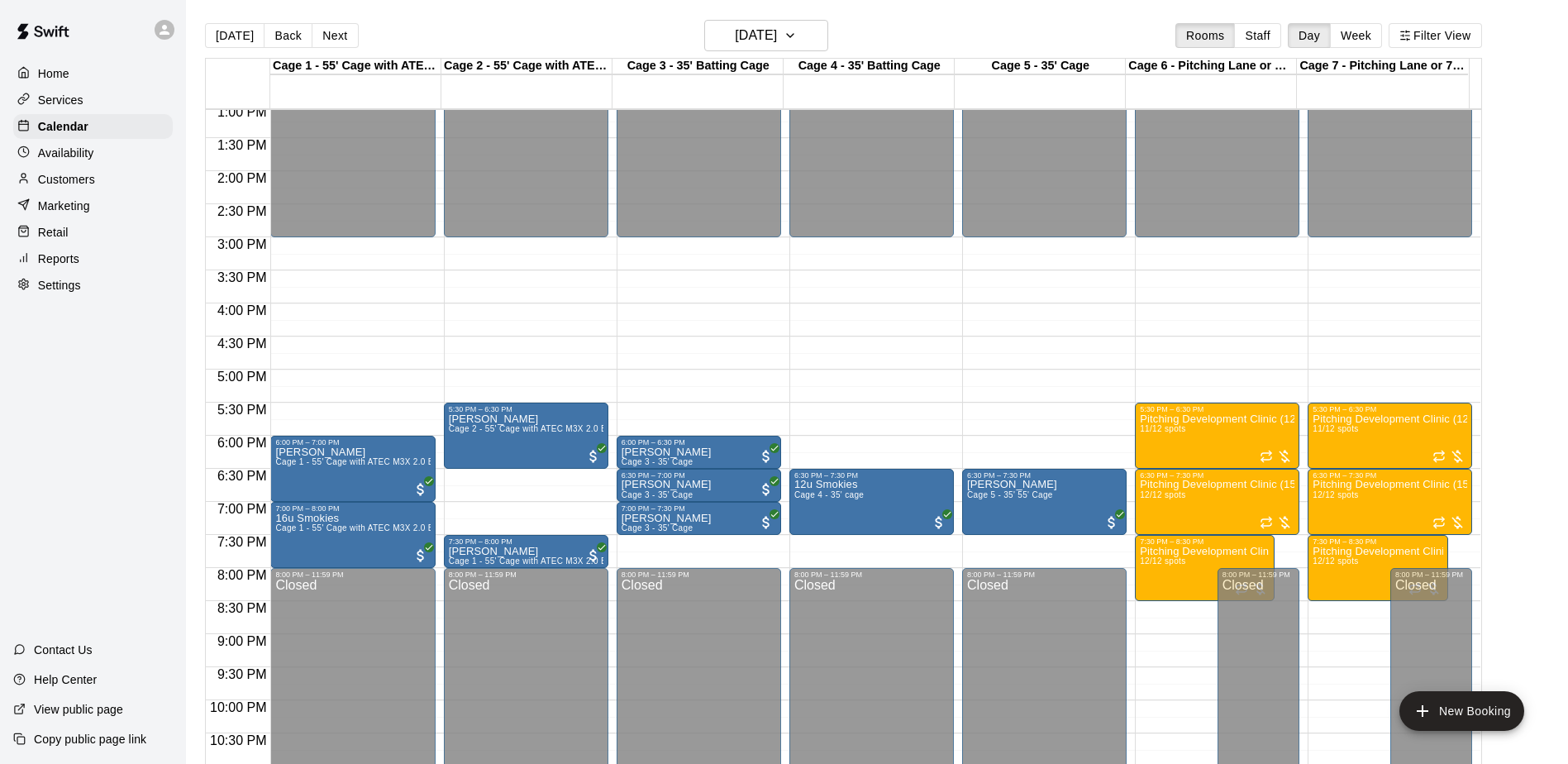
click at [330, 38] on button "Next" at bounding box center [334, 35] width 46 height 24
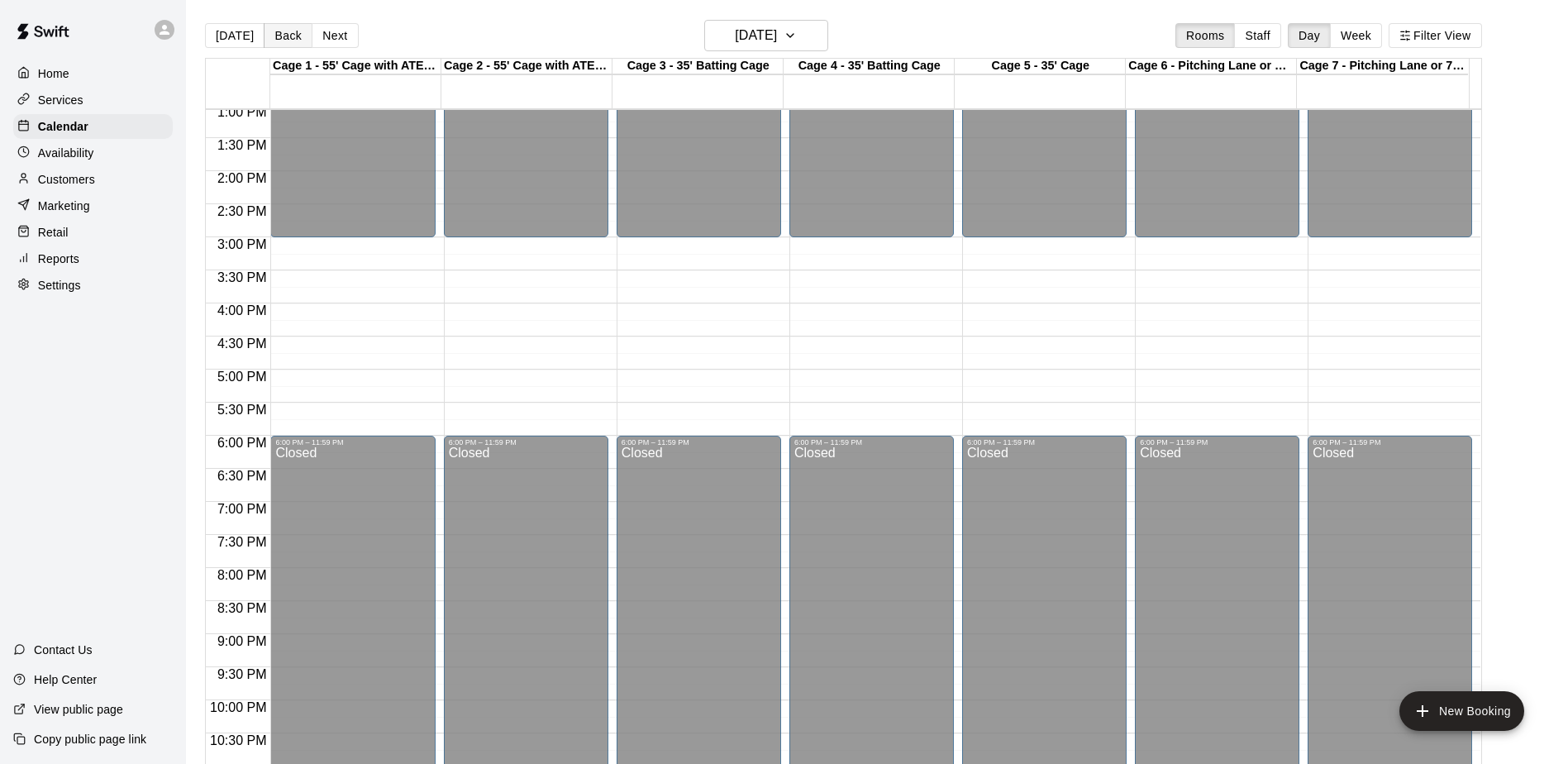
click at [275, 32] on button "Back" at bounding box center [288, 35] width 49 height 24
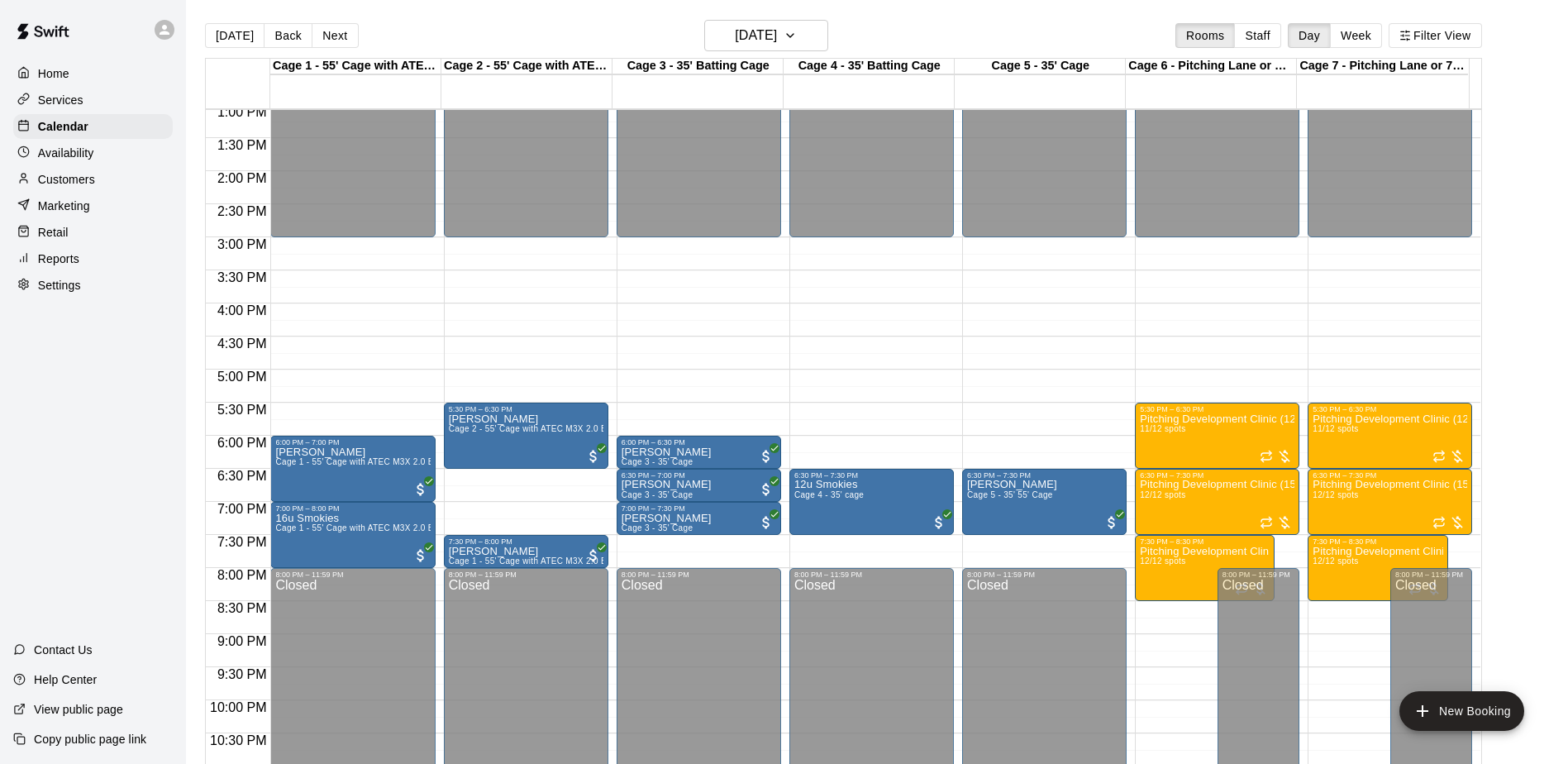
click at [93, 455] on div "Home Services Calendar Availability Customers Marketing Retail Reports Settings…" at bounding box center [93, 382] width 186 height 764
drag, startPoint x: 103, startPoint y: 352, endPoint x: 81, endPoint y: 347, distance: 22.6
click at [81, 347] on div "Home Services Calendar Availability Customers Marketing Retail Reports Settings…" at bounding box center [93, 382] width 186 height 764
click at [82, 346] on div "Home Services Calendar Availability Customers Marketing Retail Reports Settings…" at bounding box center [93, 382] width 186 height 764
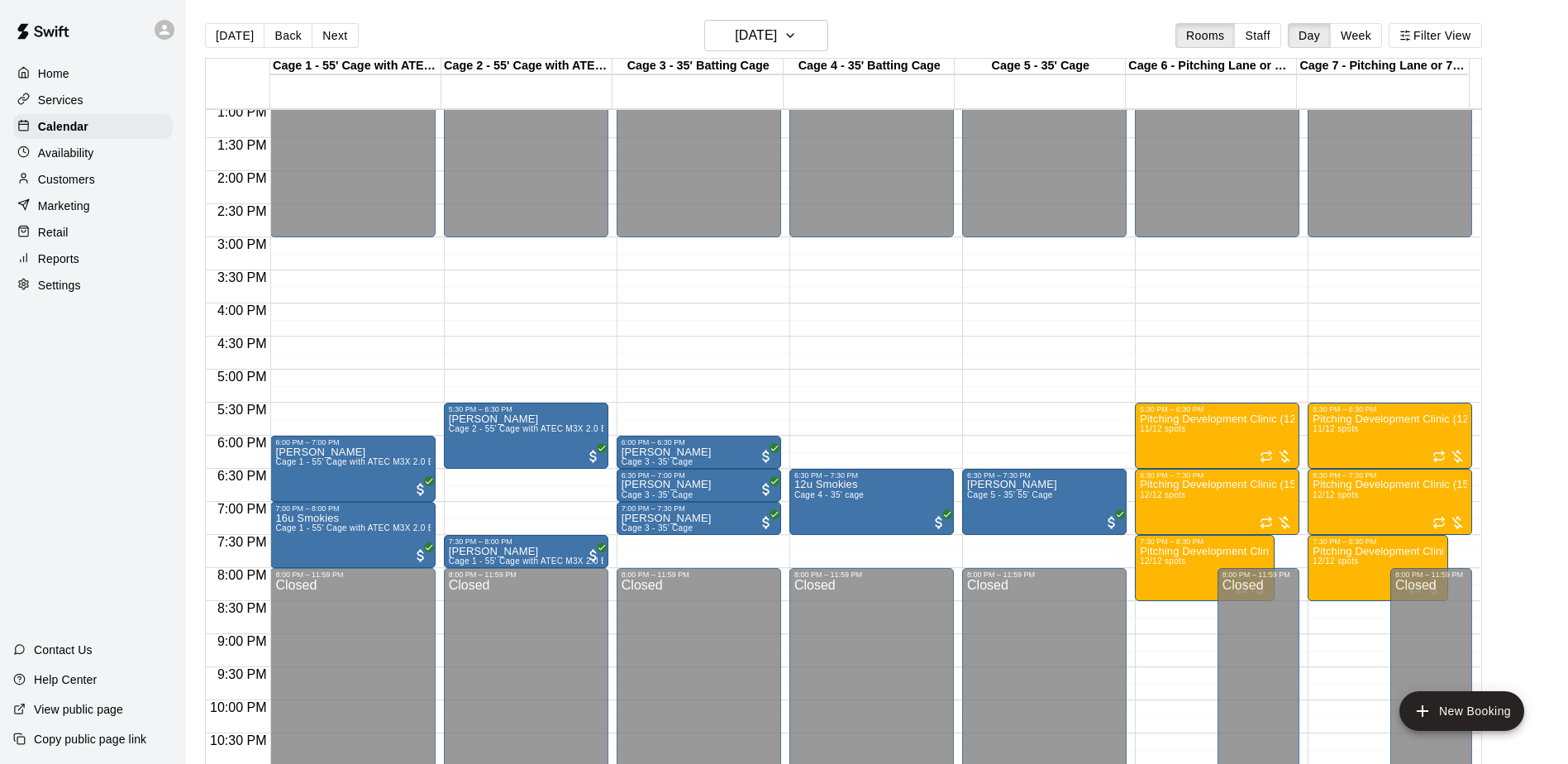
click at [82, 346] on div "Home Services Calendar Availability Customers Marketing Retail Reports Settings…" at bounding box center [93, 382] width 186 height 764
click at [83, 345] on div "Home Services Calendar Availability Customers Marketing Retail Reports Settings…" at bounding box center [93, 382] width 186 height 764
click at [338, 40] on button "Next" at bounding box center [334, 35] width 46 height 24
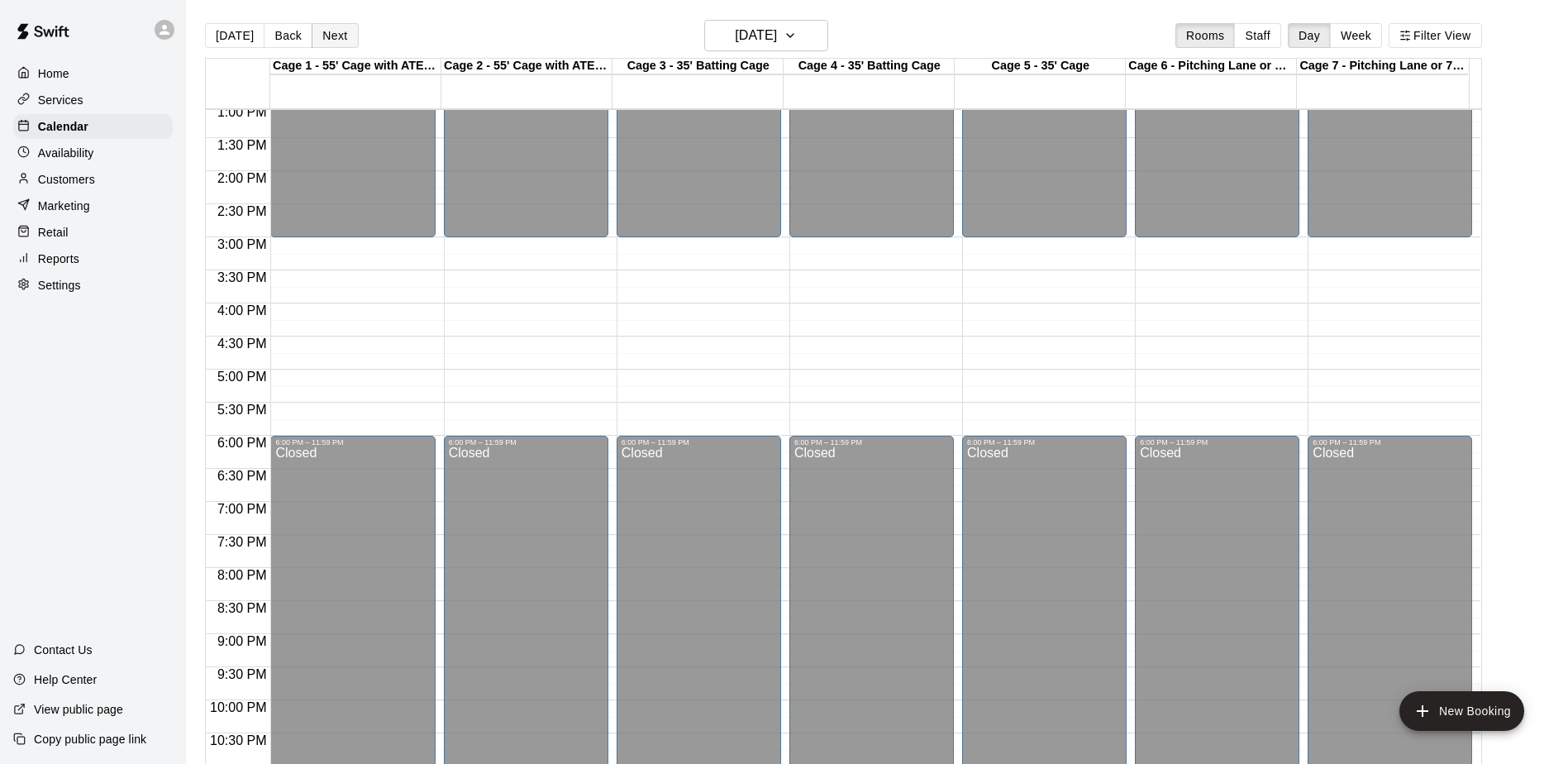
click at [338, 40] on button "Next" at bounding box center [334, 35] width 46 height 24
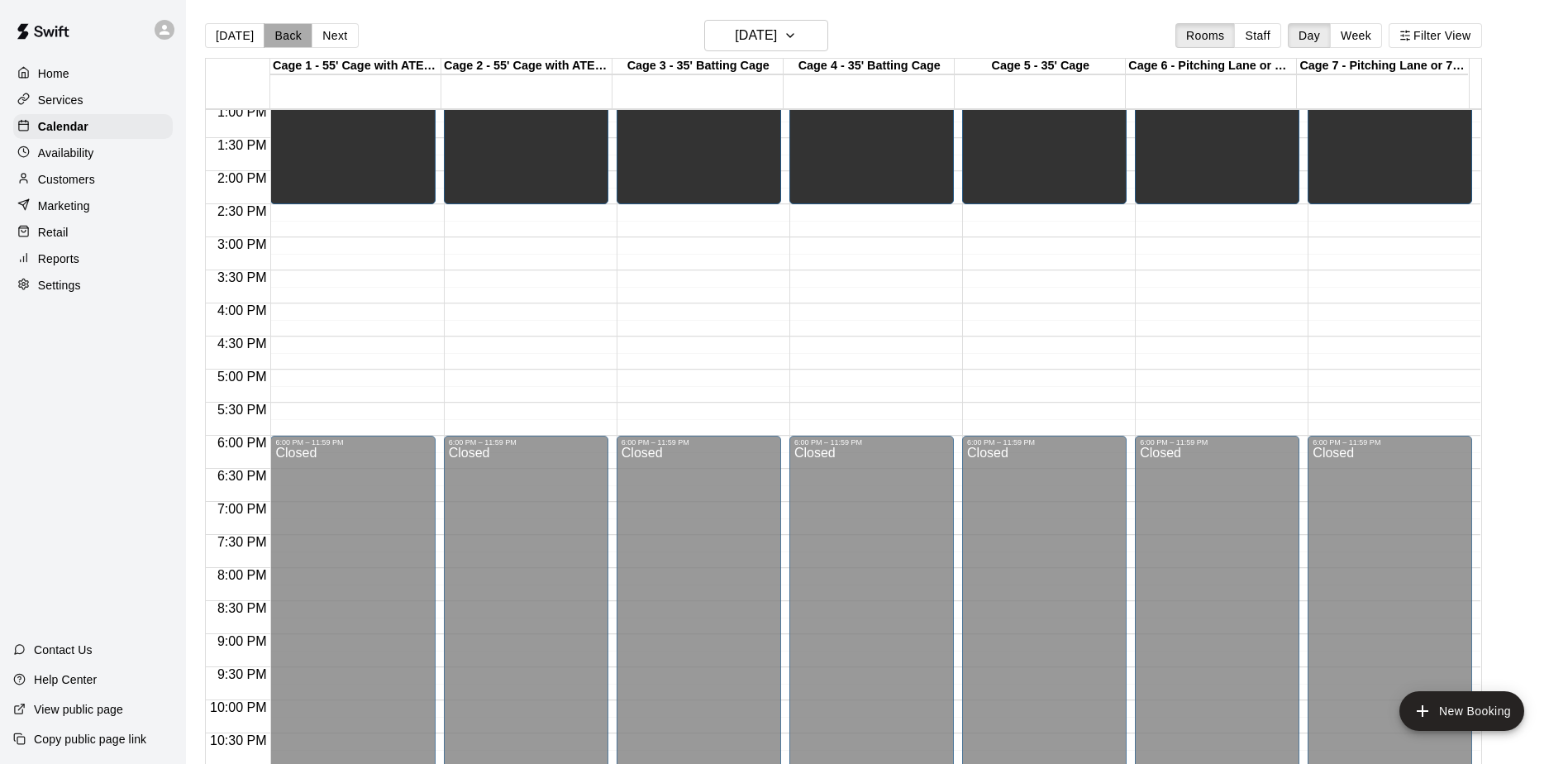
click at [288, 34] on button "Back" at bounding box center [288, 35] width 49 height 24
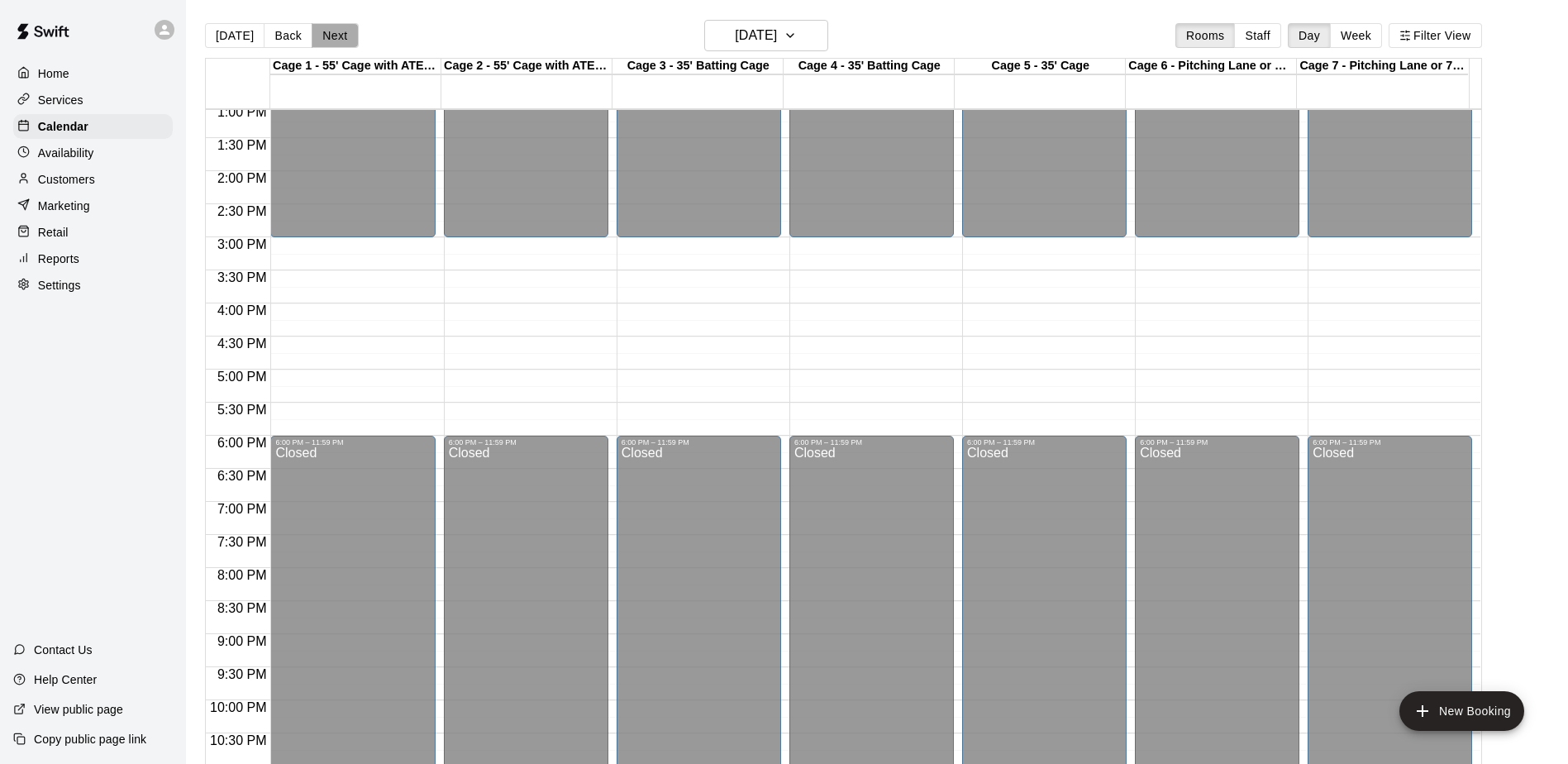
click at [311, 36] on button "Next" at bounding box center [334, 35] width 46 height 24
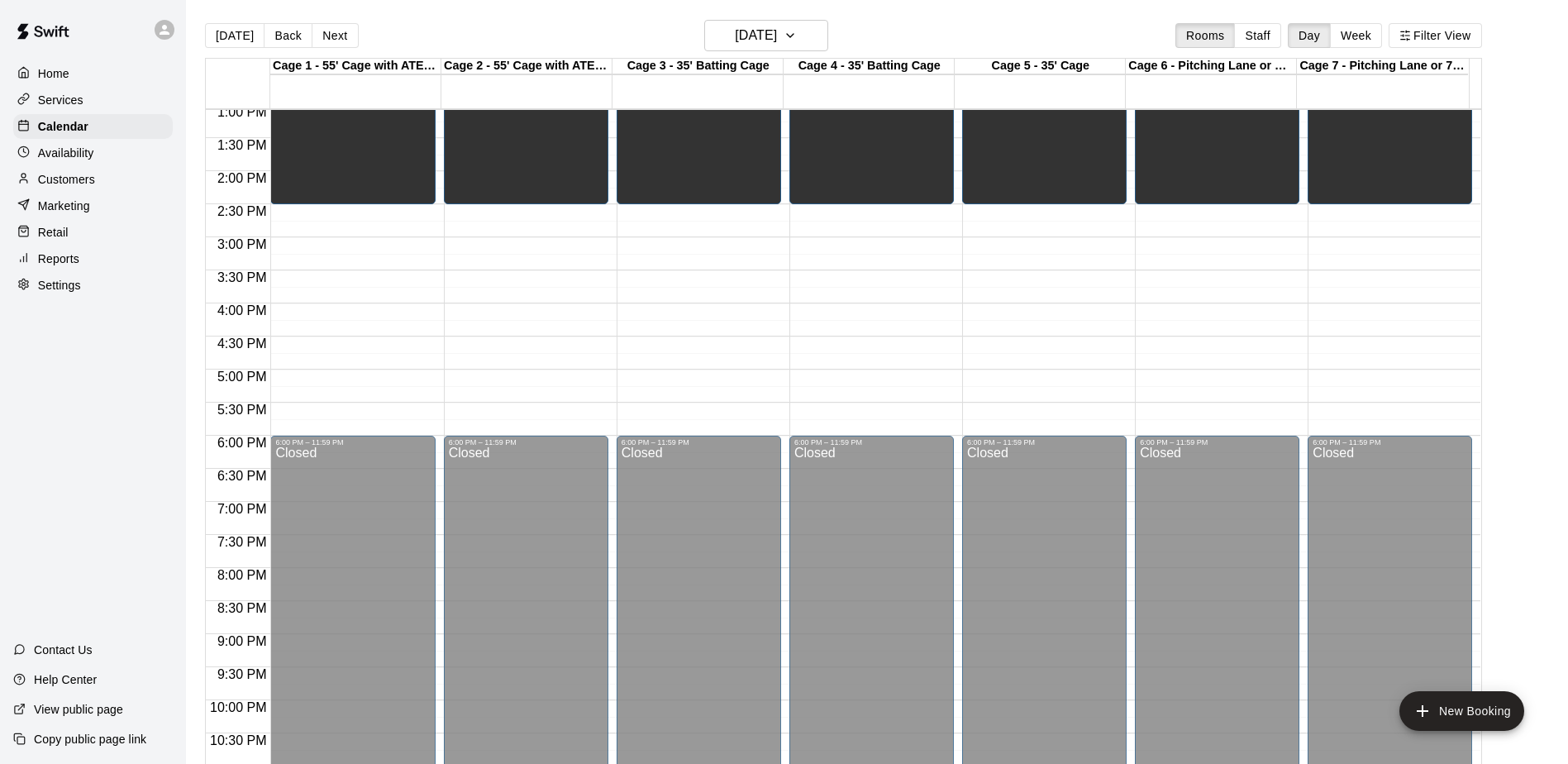
drag, startPoint x: 299, startPoint y: 153, endPoint x: 38, endPoint y: 464, distance: 406.0
click at [36, 466] on div "Home Services Calendar Availability Customers Marketing Retail Reports Settings…" at bounding box center [93, 382] width 186 height 764
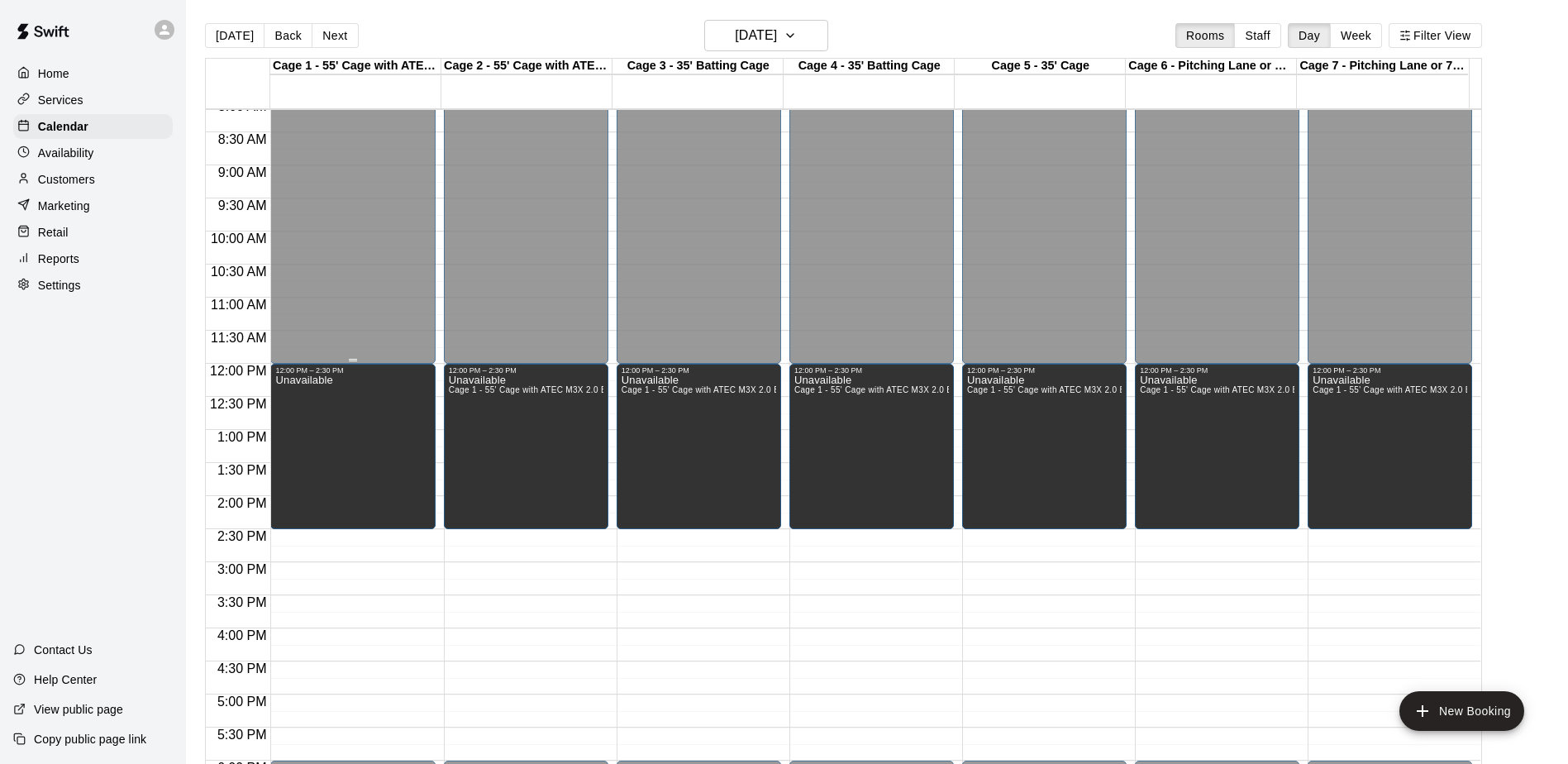
scroll to position [534, 0]
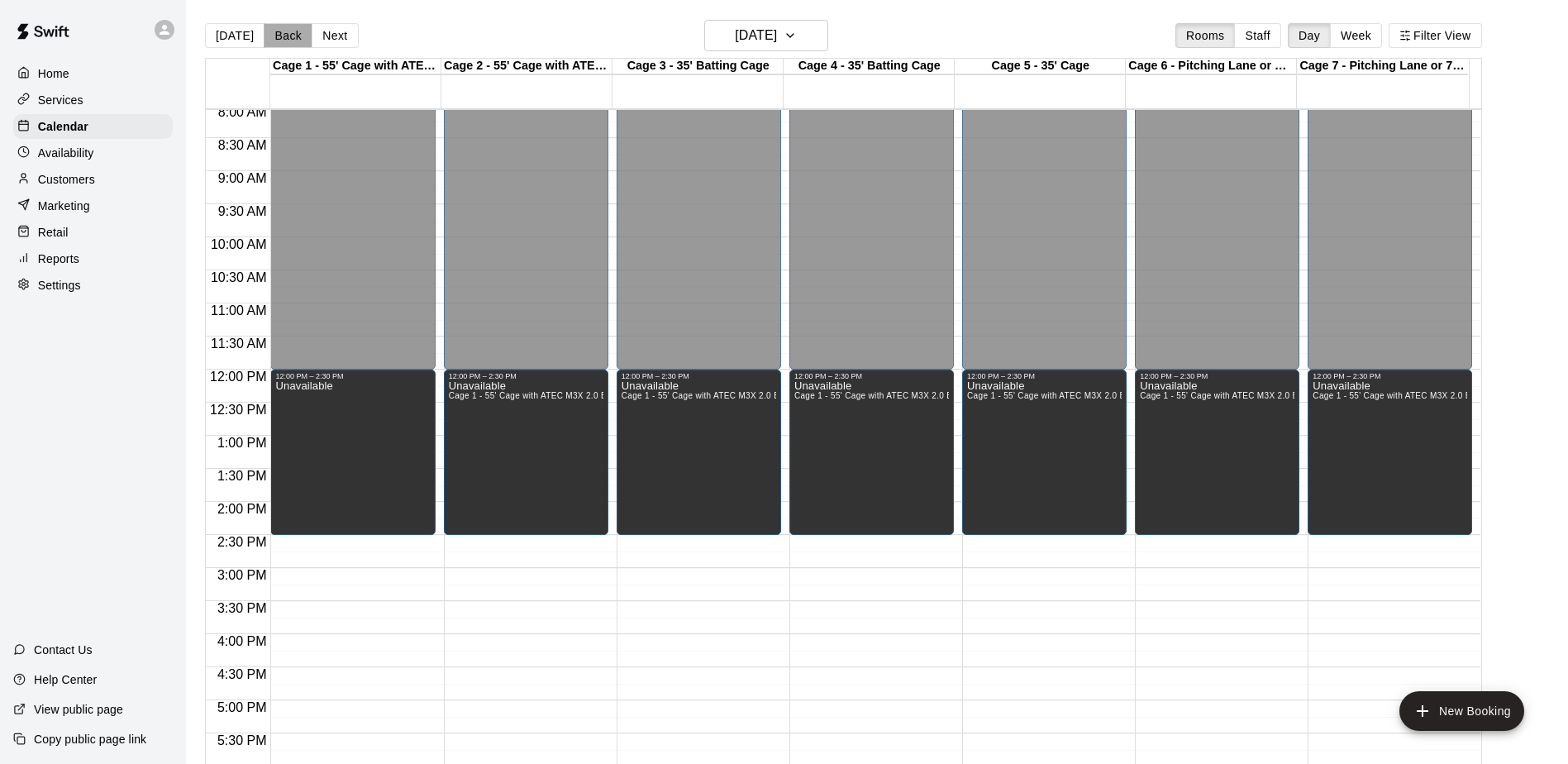
click at [283, 44] on button "Back" at bounding box center [288, 35] width 49 height 24
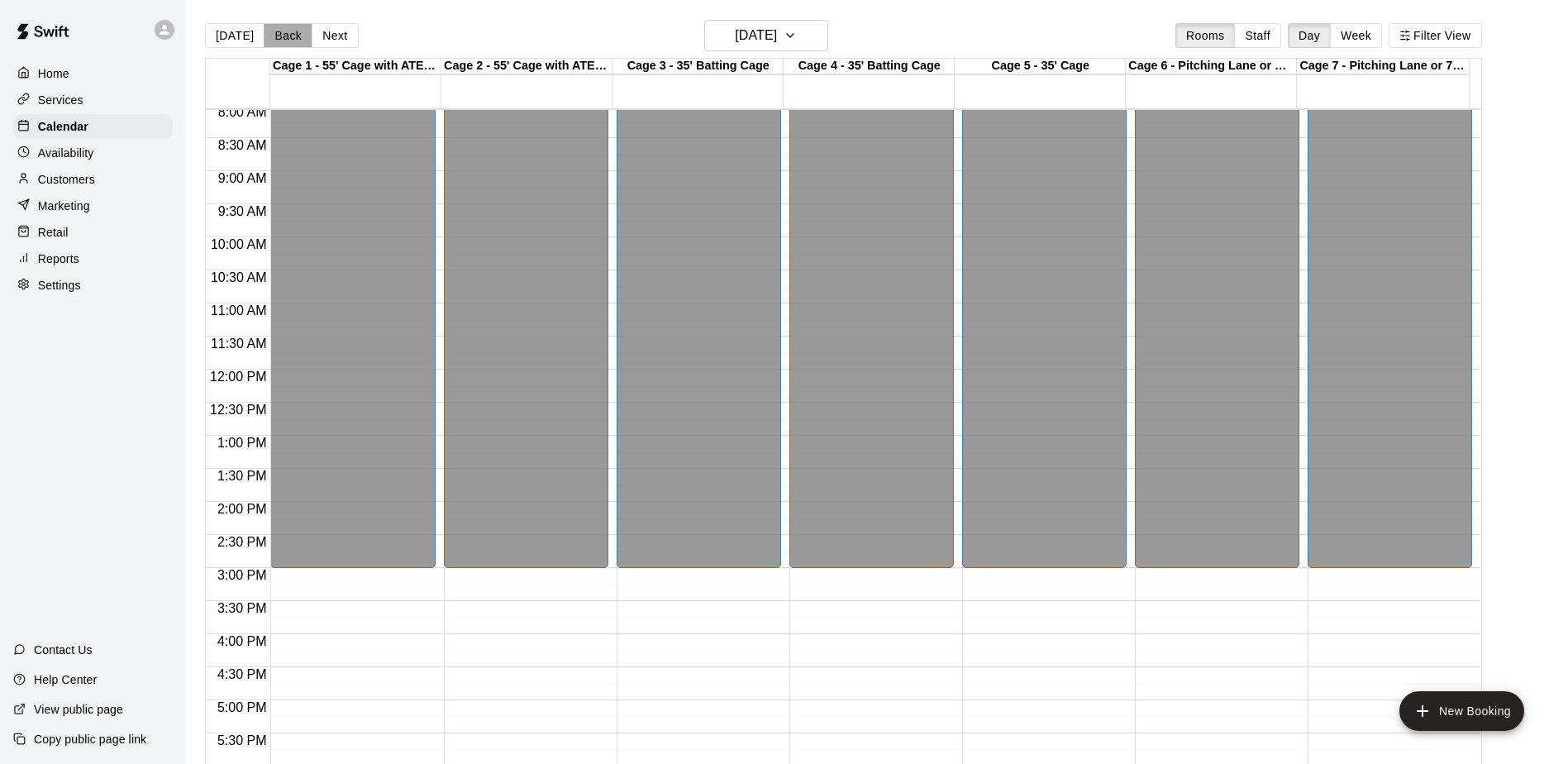
click at [266, 39] on button "Back" at bounding box center [288, 35] width 49 height 24
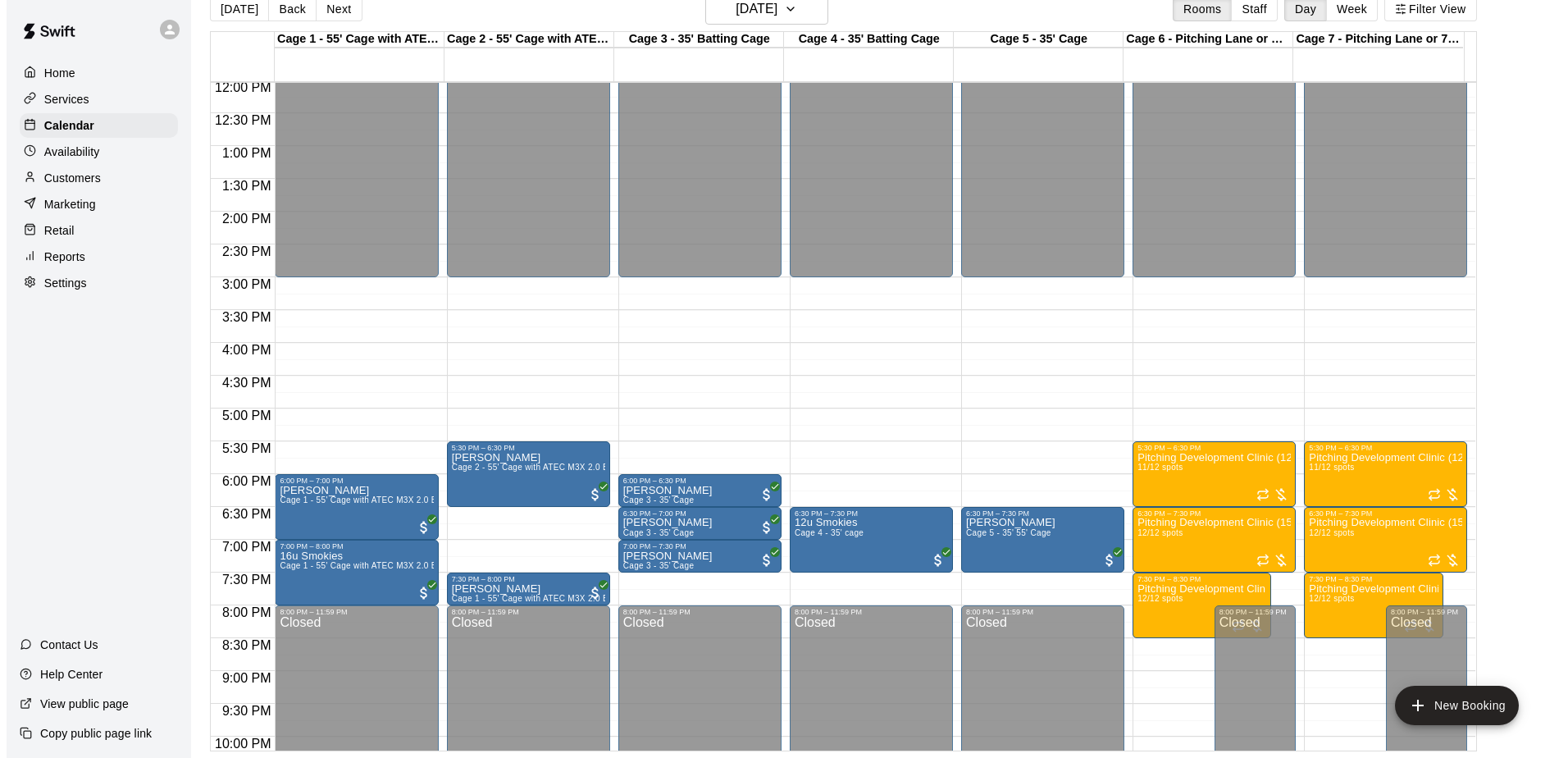
scroll to position [788, 0]
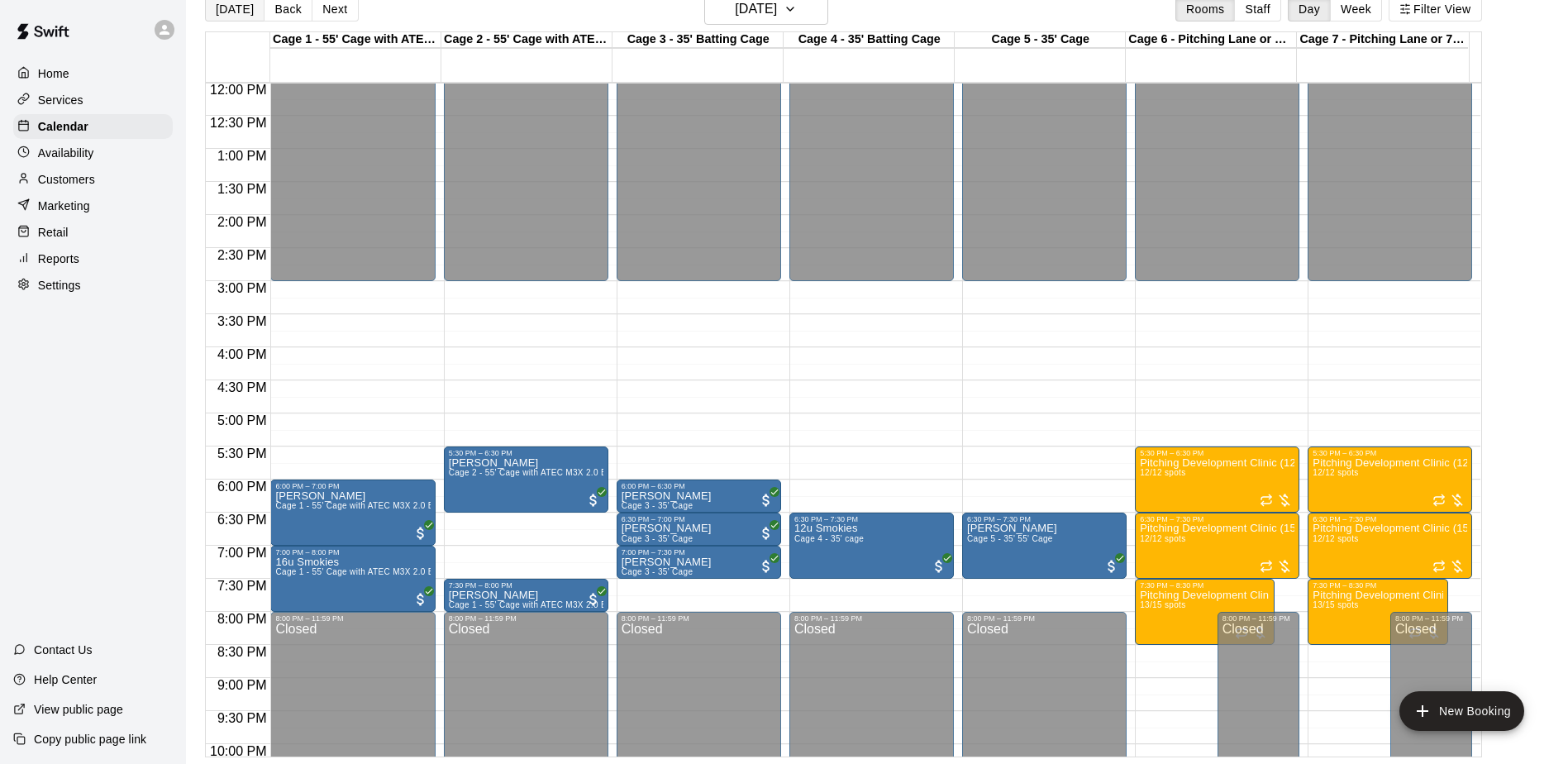
click at [241, 17] on button "[DATE]" at bounding box center [234, 9] width 59 height 24
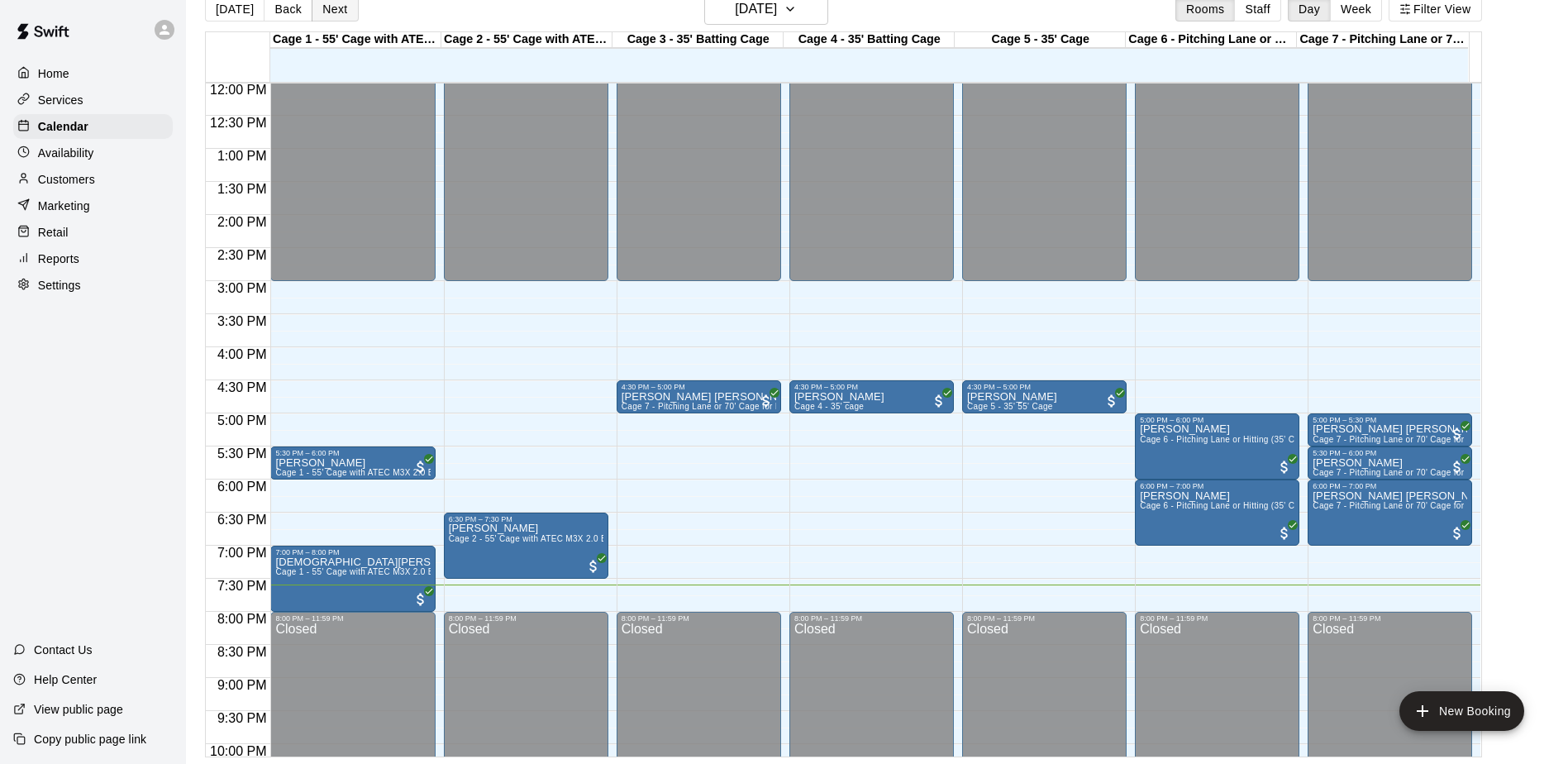
click at [328, 8] on button "Next" at bounding box center [334, 9] width 46 height 24
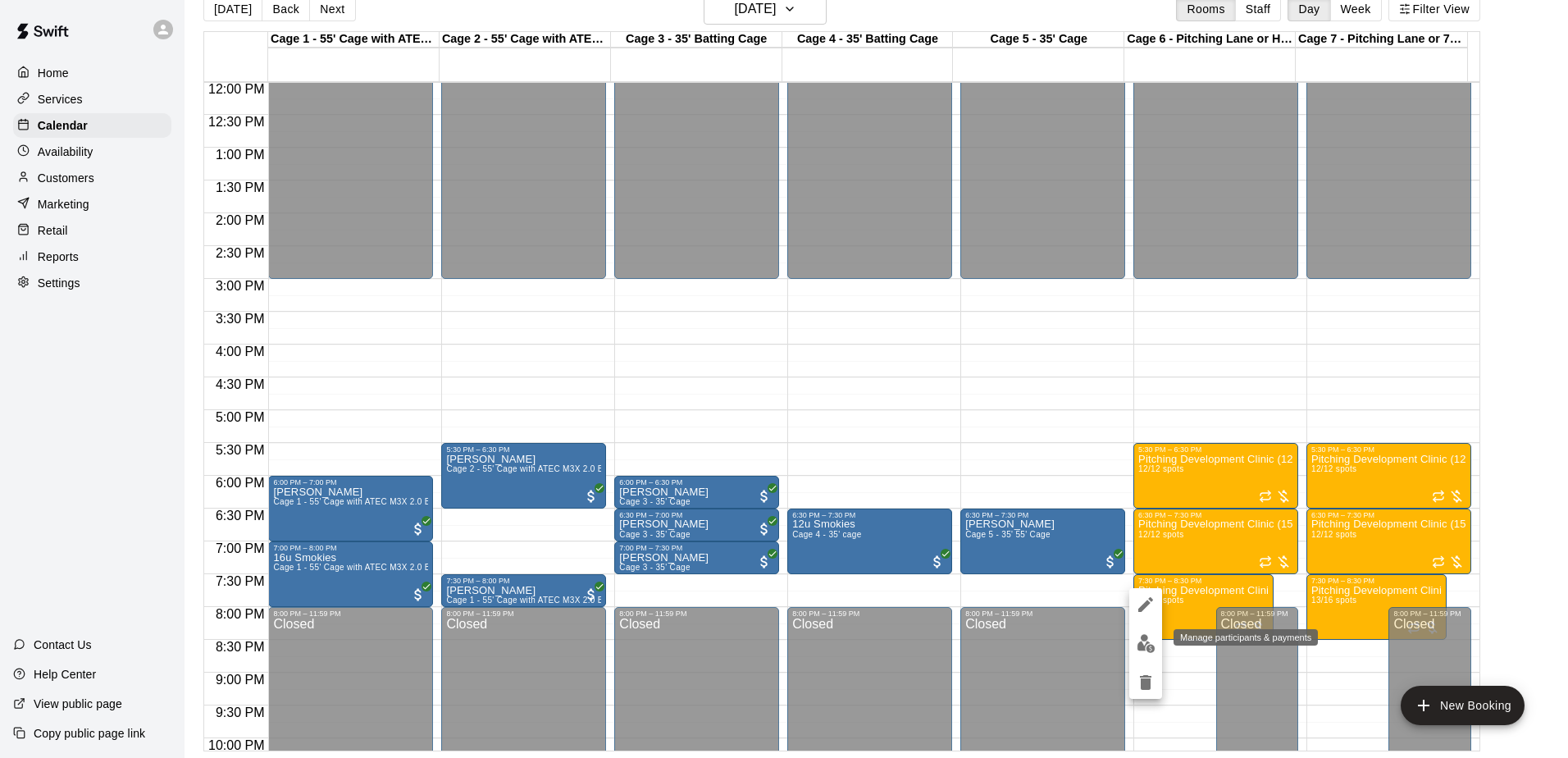
click at [1142, 636] on img "edit" at bounding box center [1146, 644] width 19 height 19
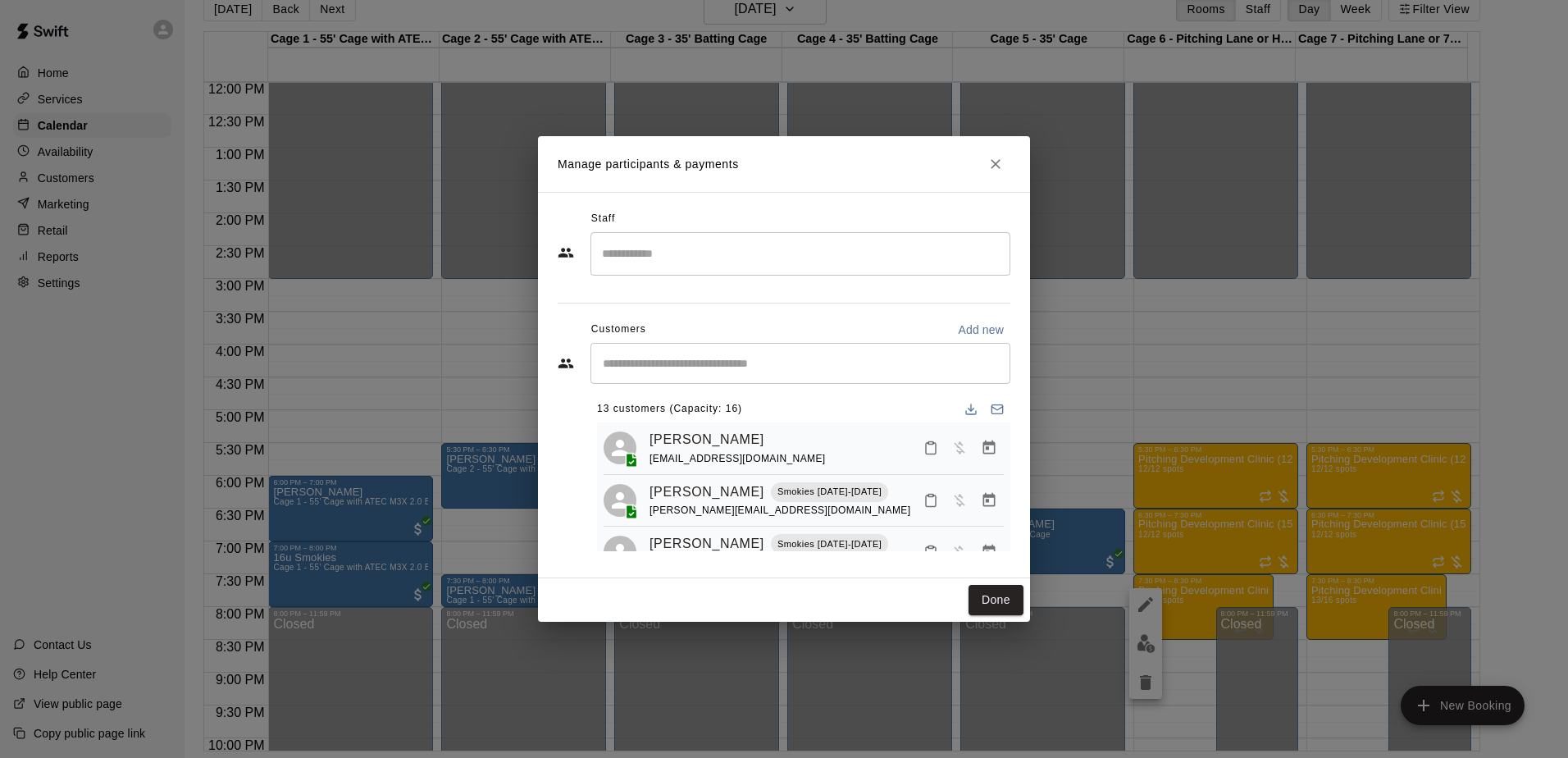
scroll to position [0, 0]
click at [990, 160] on icon "Close" at bounding box center [995, 164] width 16 height 16
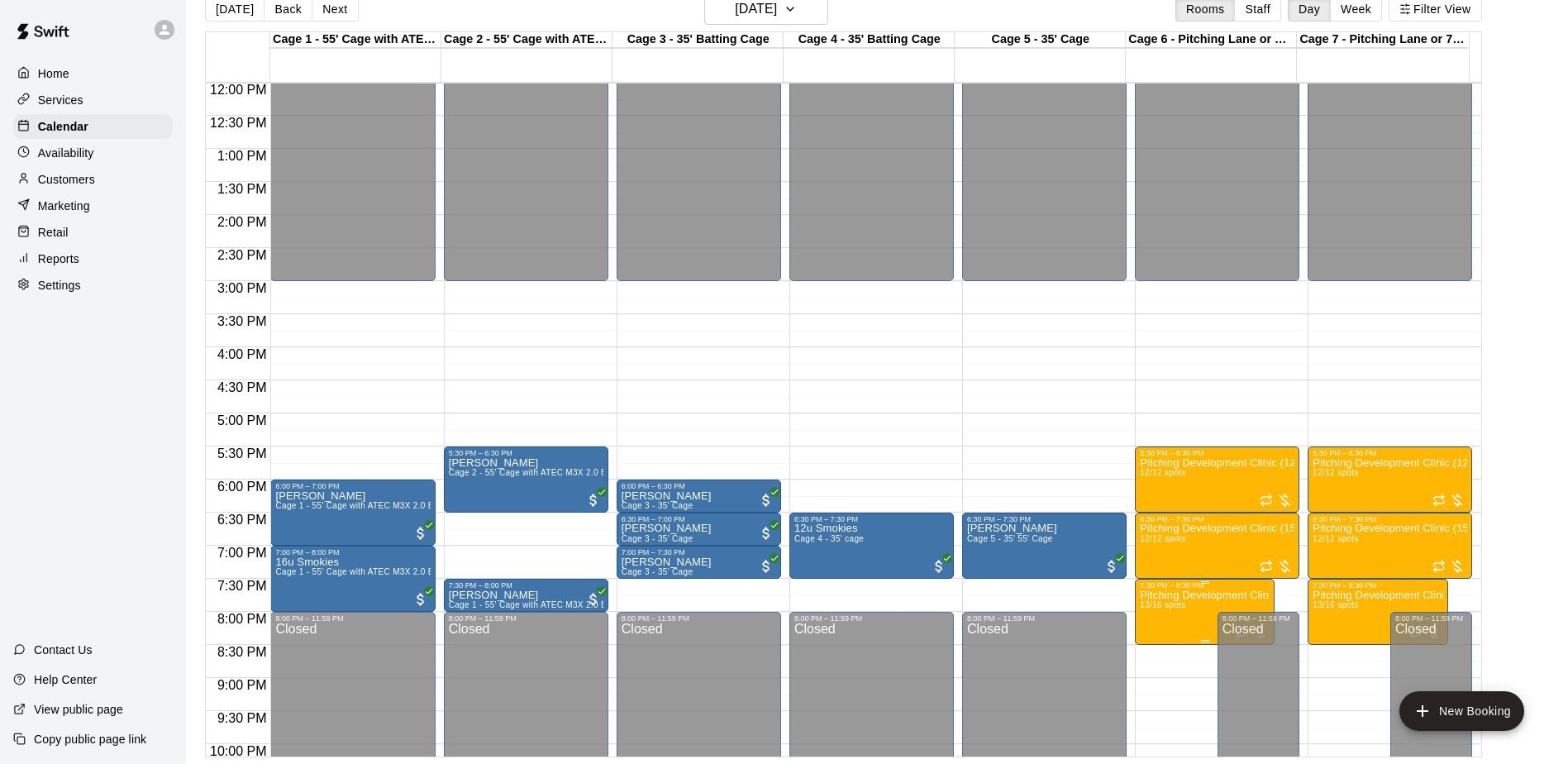
click at [1177, 595] on p "Pitching Development Clinic (All Ages)" at bounding box center [1204, 595] width 129 height 0
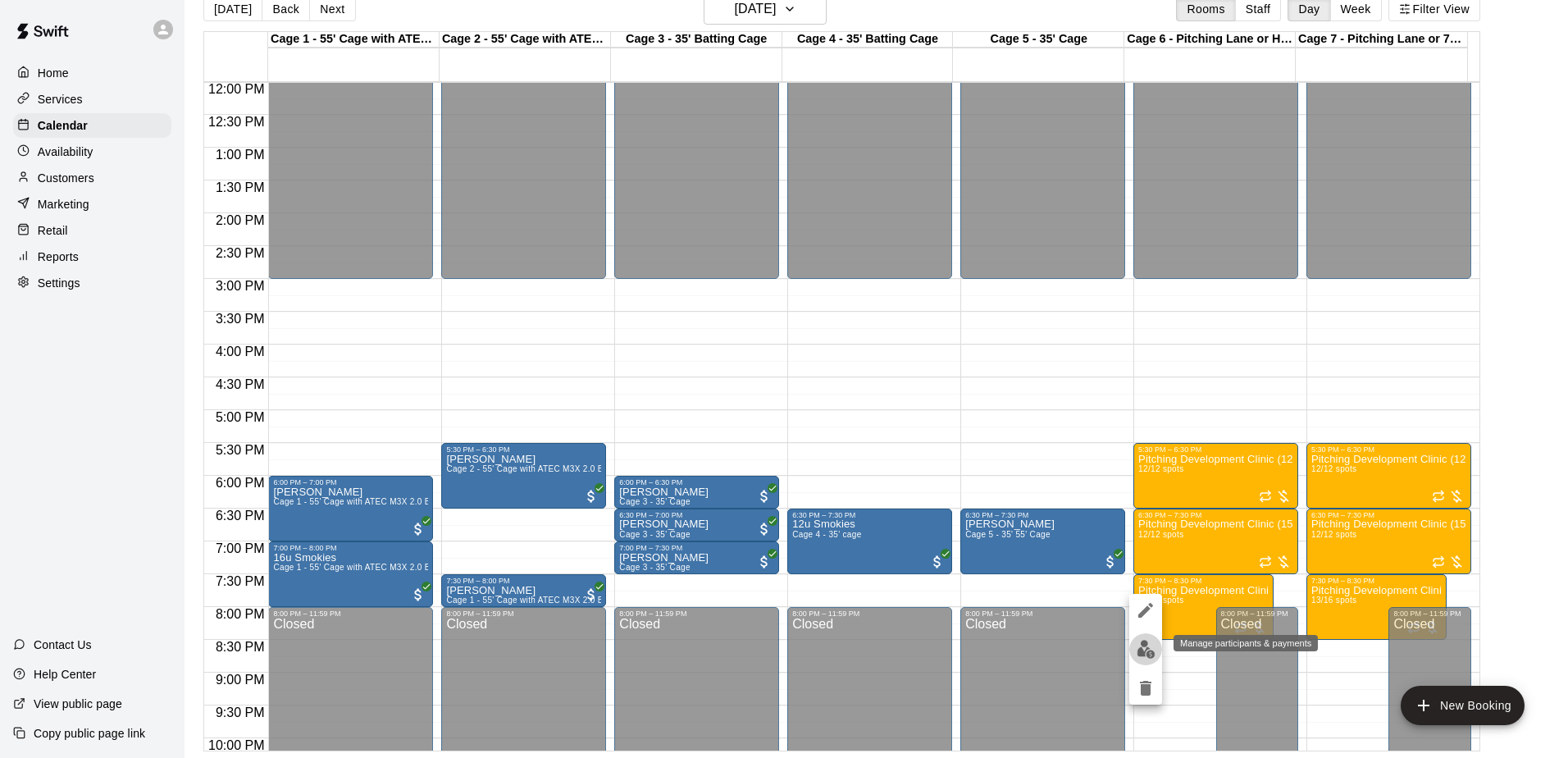
click at [1140, 650] on img "edit" at bounding box center [1146, 649] width 19 height 19
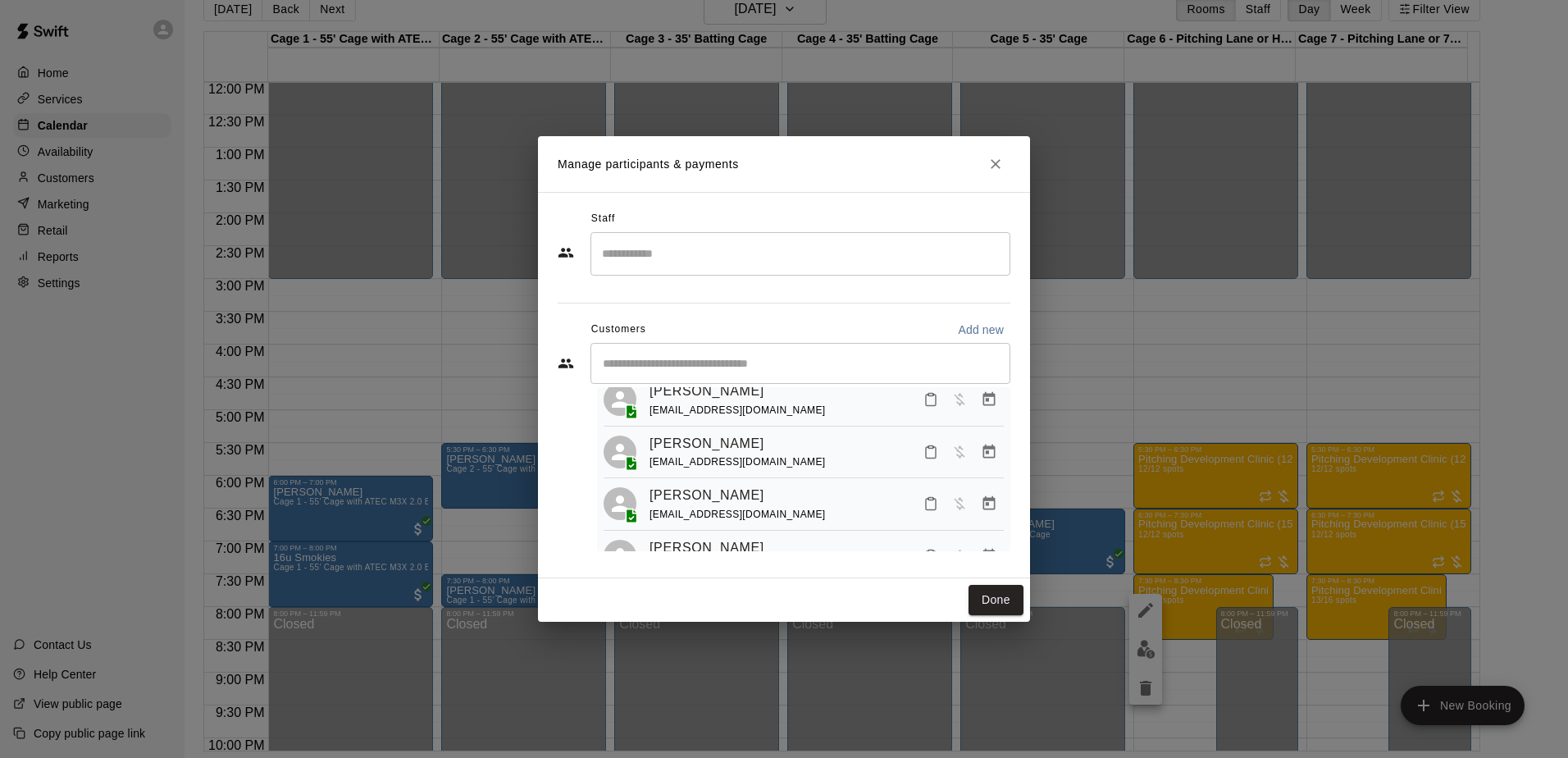
scroll to position [428, 0]
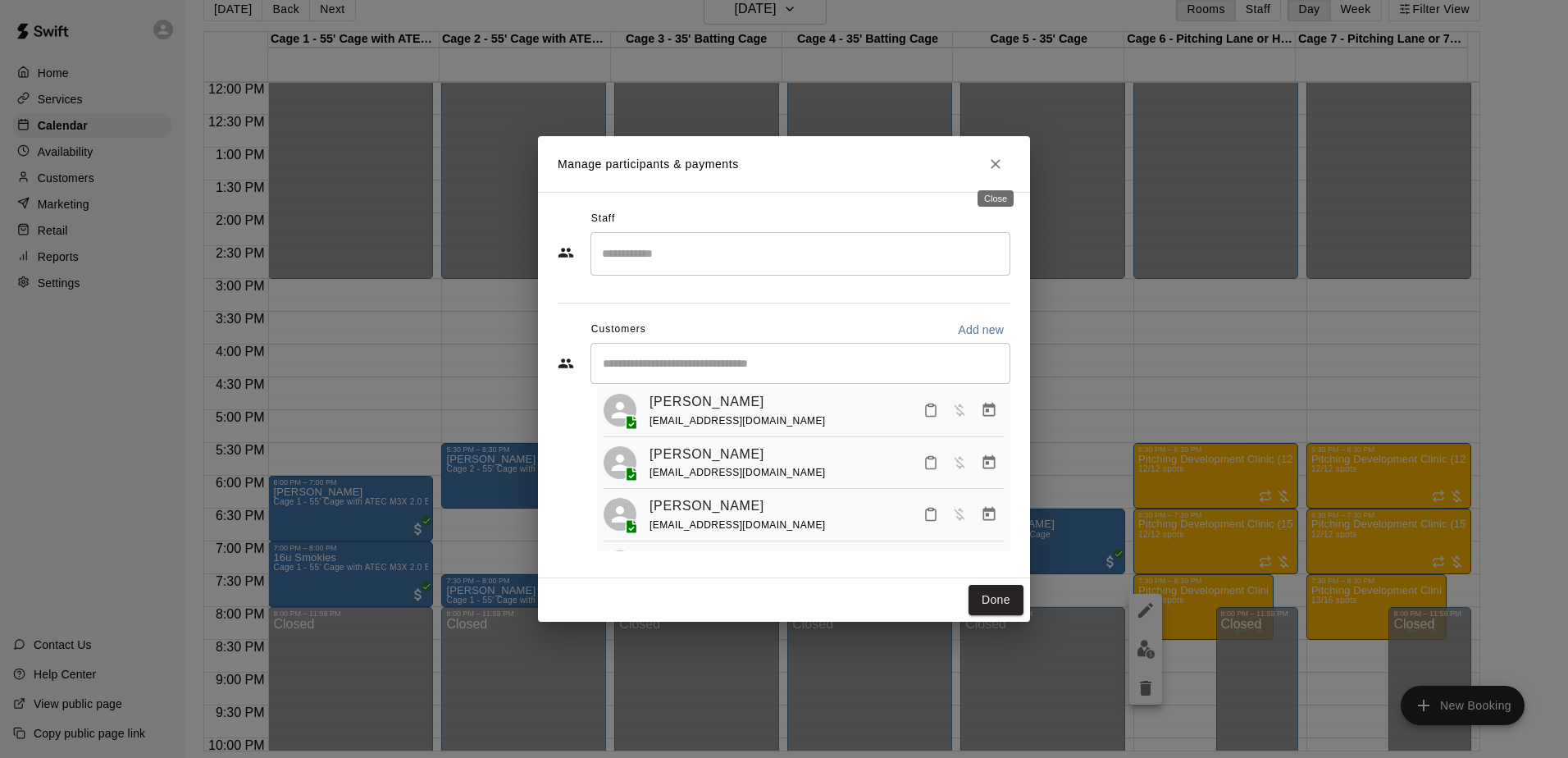
click at [990, 165] on icon "Close" at bounding box center [995, 164] width 16 height 16
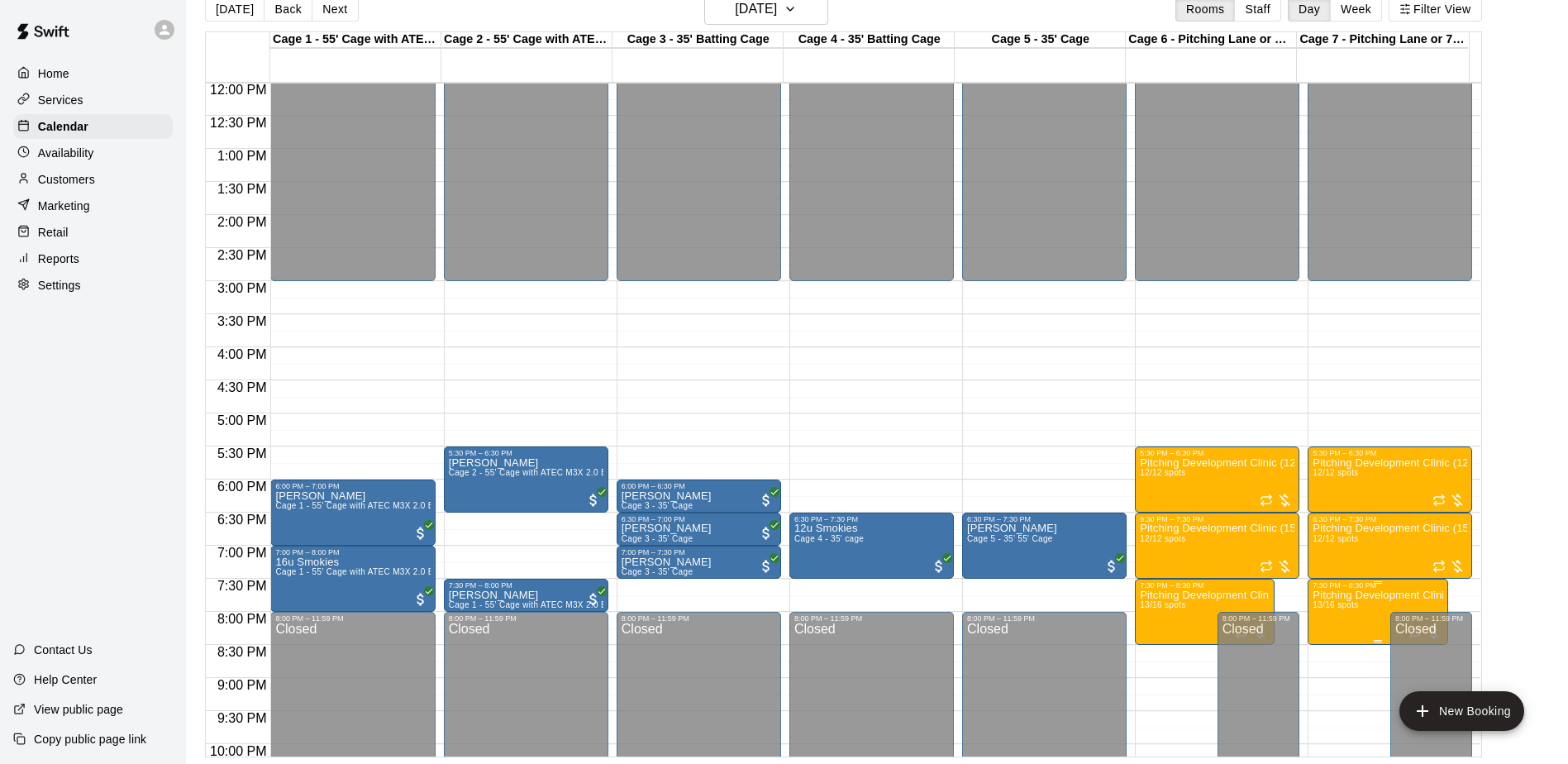
click at [1328, 595] on p "Pitching Development Clinic (All Ages)" at bounding box center [1377, 595] width 129 height 0
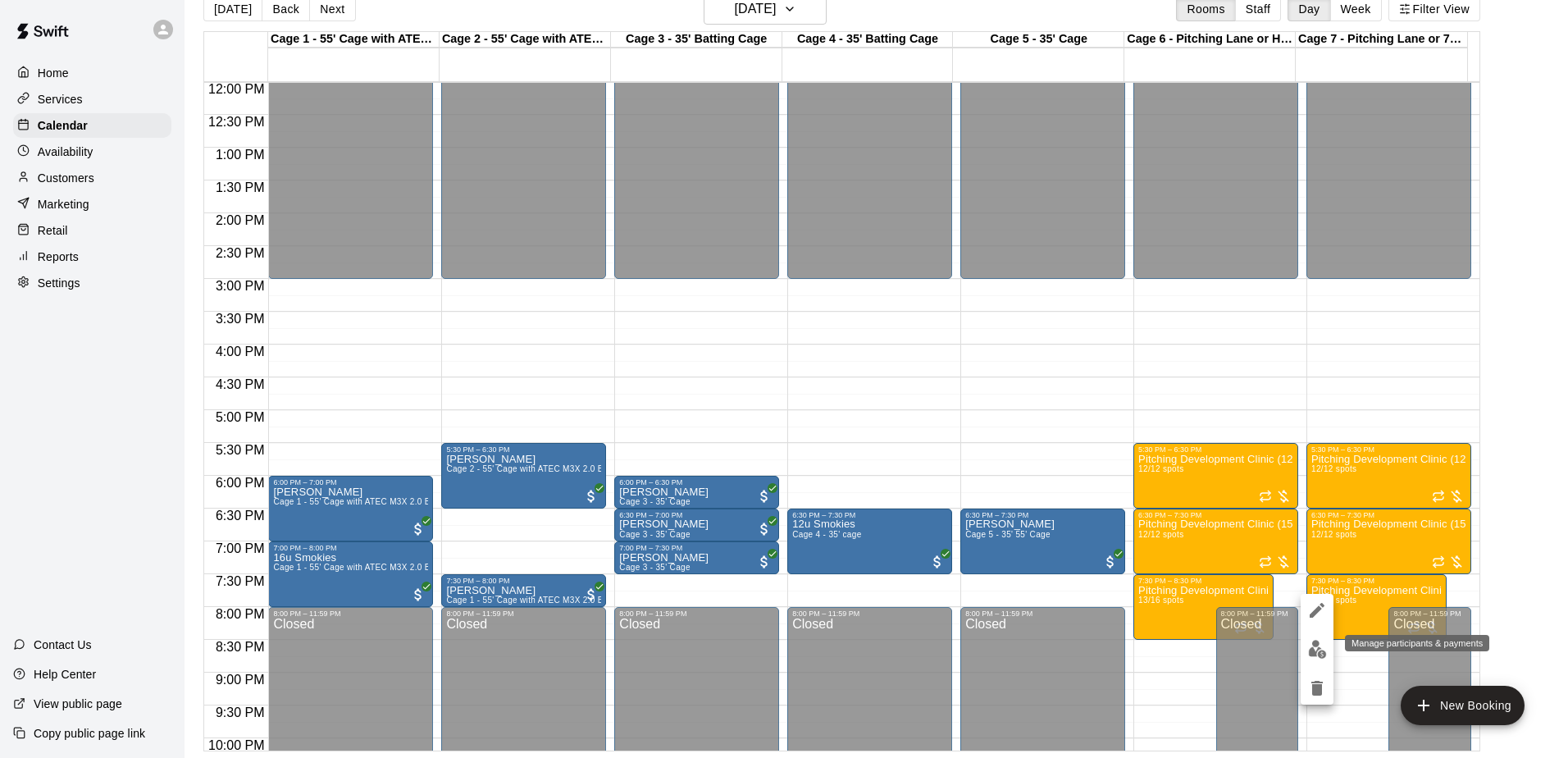
click at [1313, 643] on img "edit" at bounding box center [1317, 649] width 19 height 19
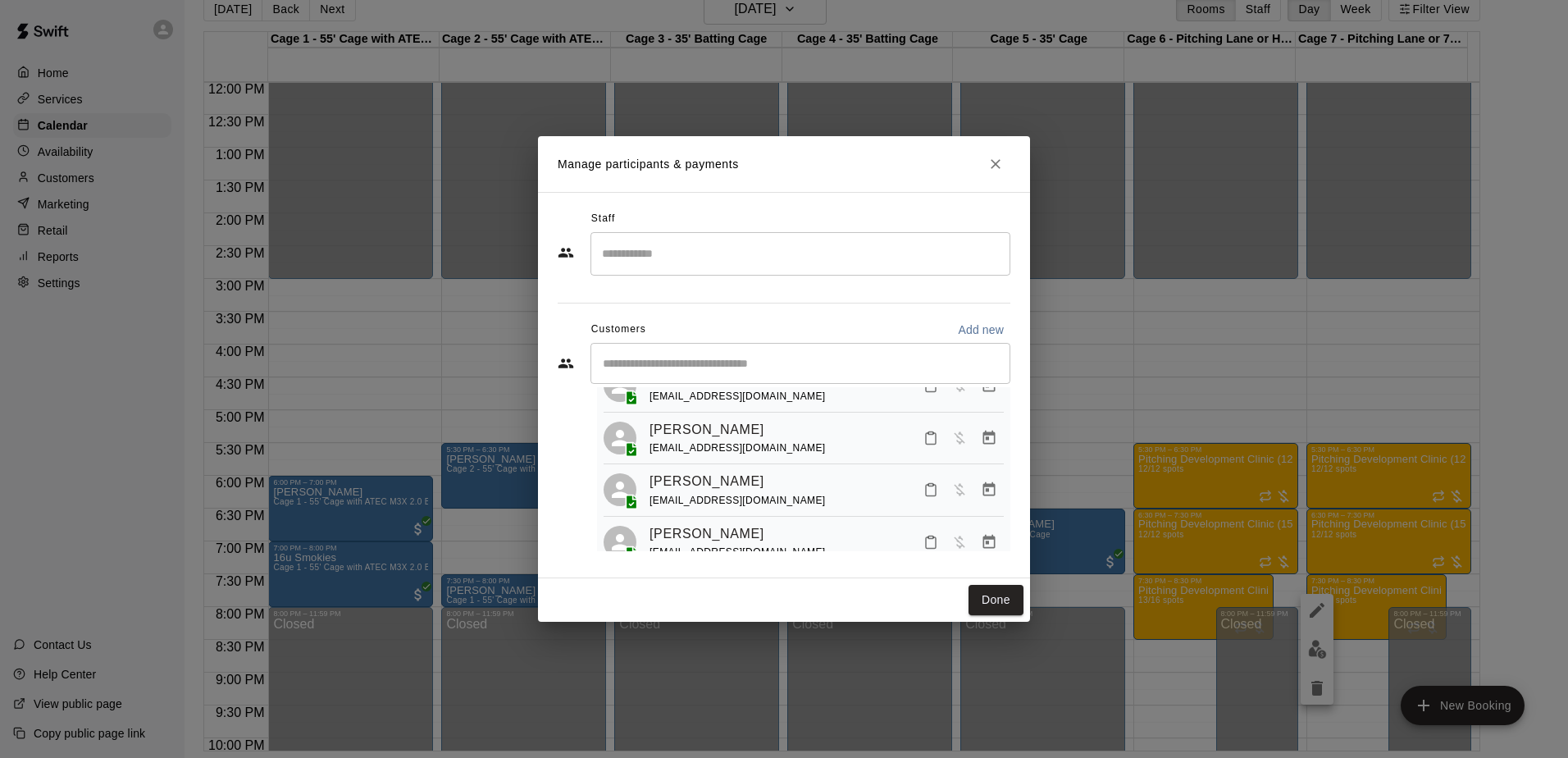
scroll to position [492, 0]
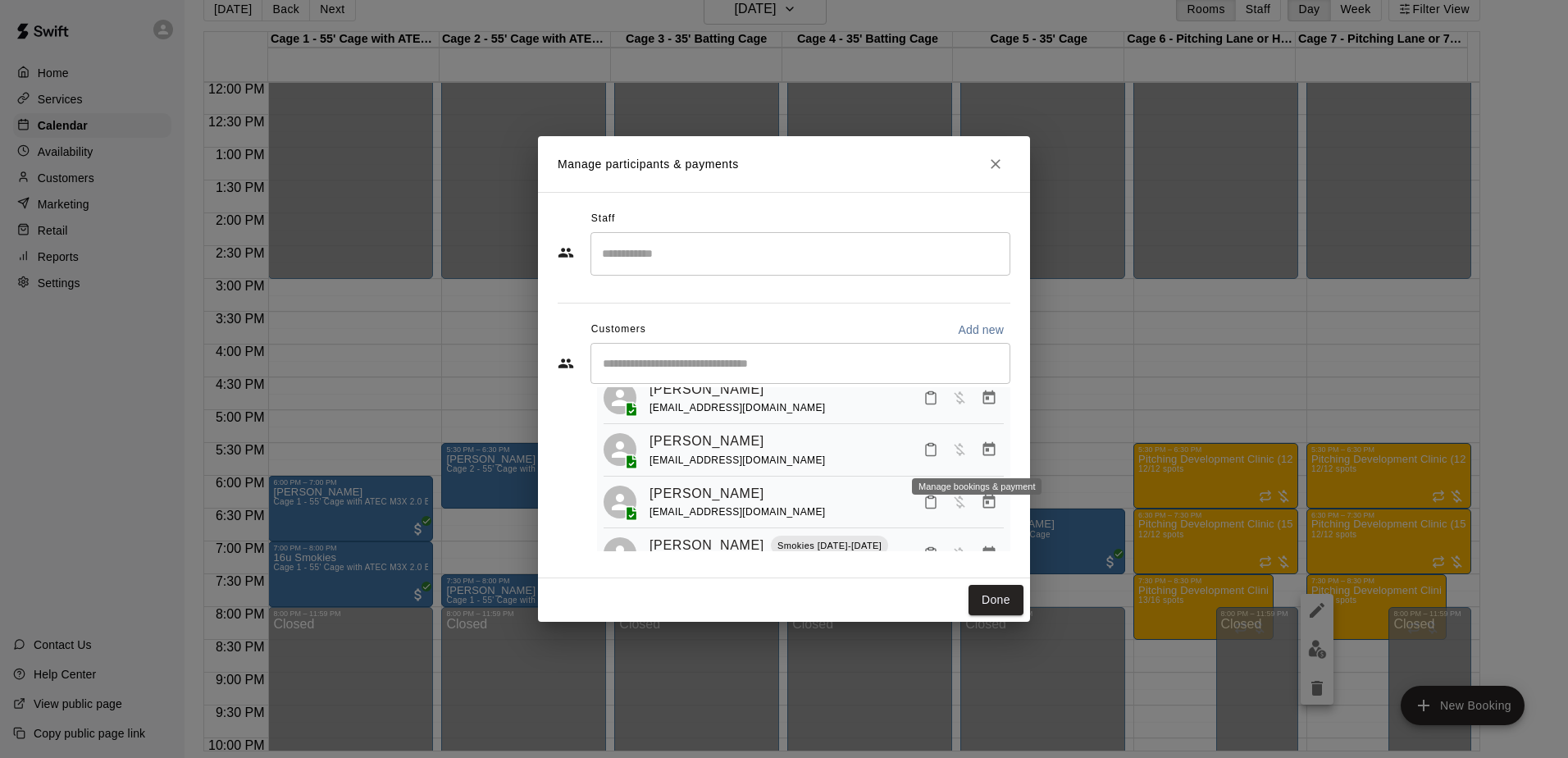
click at [974, 446] on button "Manage bookings & payment" at bounding box center [989, 449] width 29 height 29
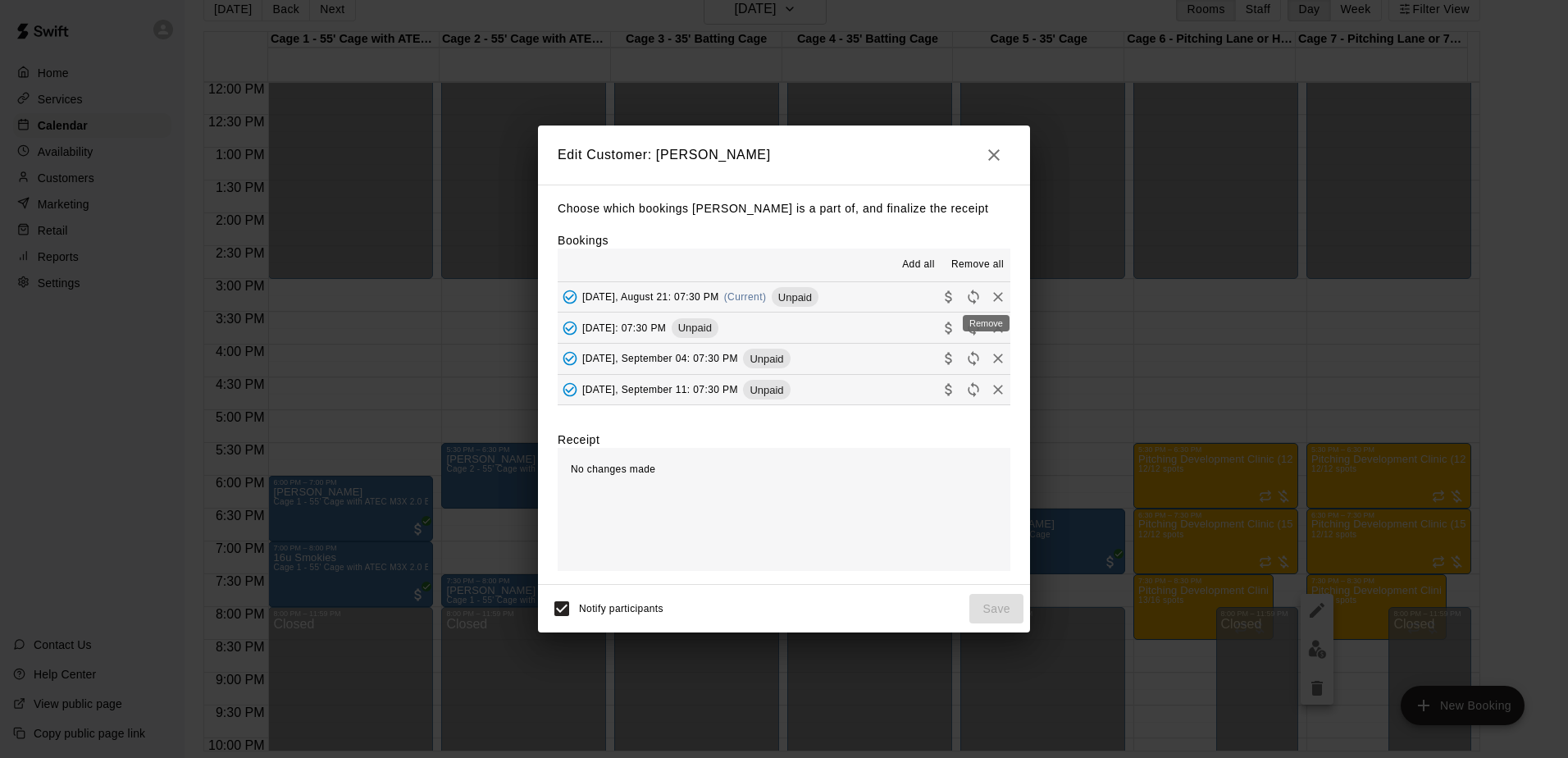
click at [990, 295] on icon "Remove" at bounding box center [997, 297] width 16 height 16
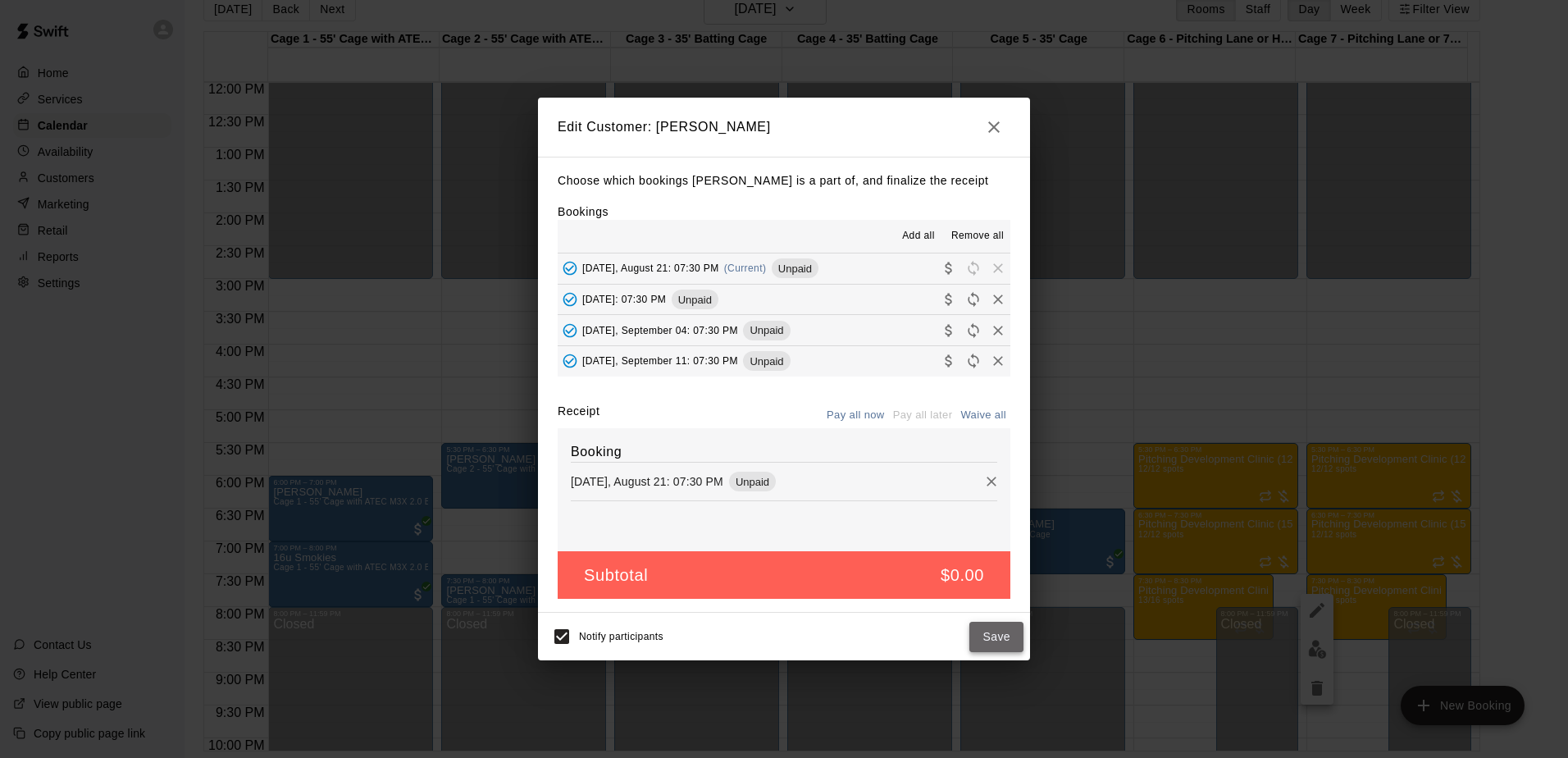
click at [987, 639] on button "Save" at bounding box center [996, 637] width 54 height 30
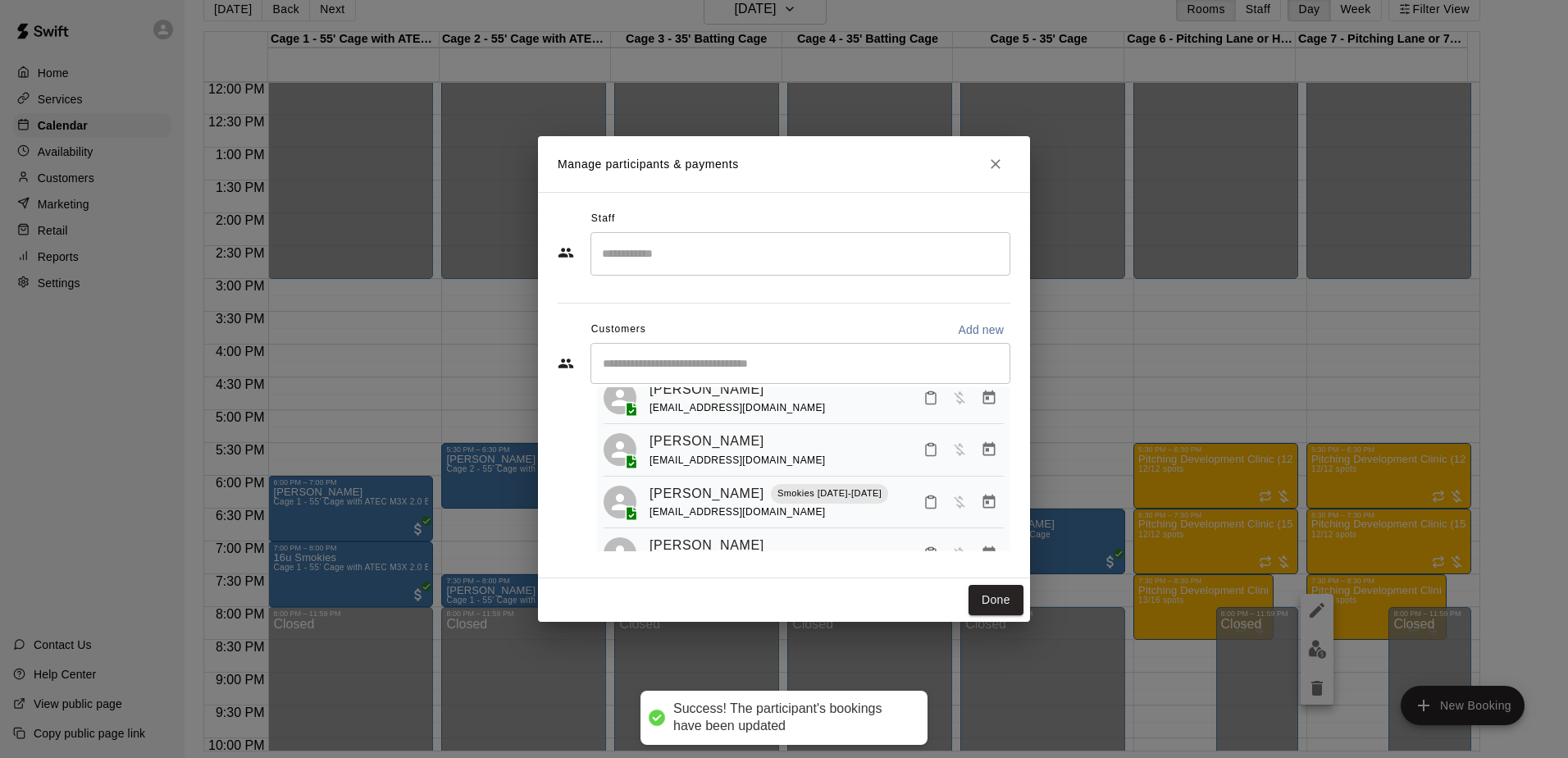
click at [1003, 166] on icon "Close" at bounding box center [995, 164] width 16 height 16
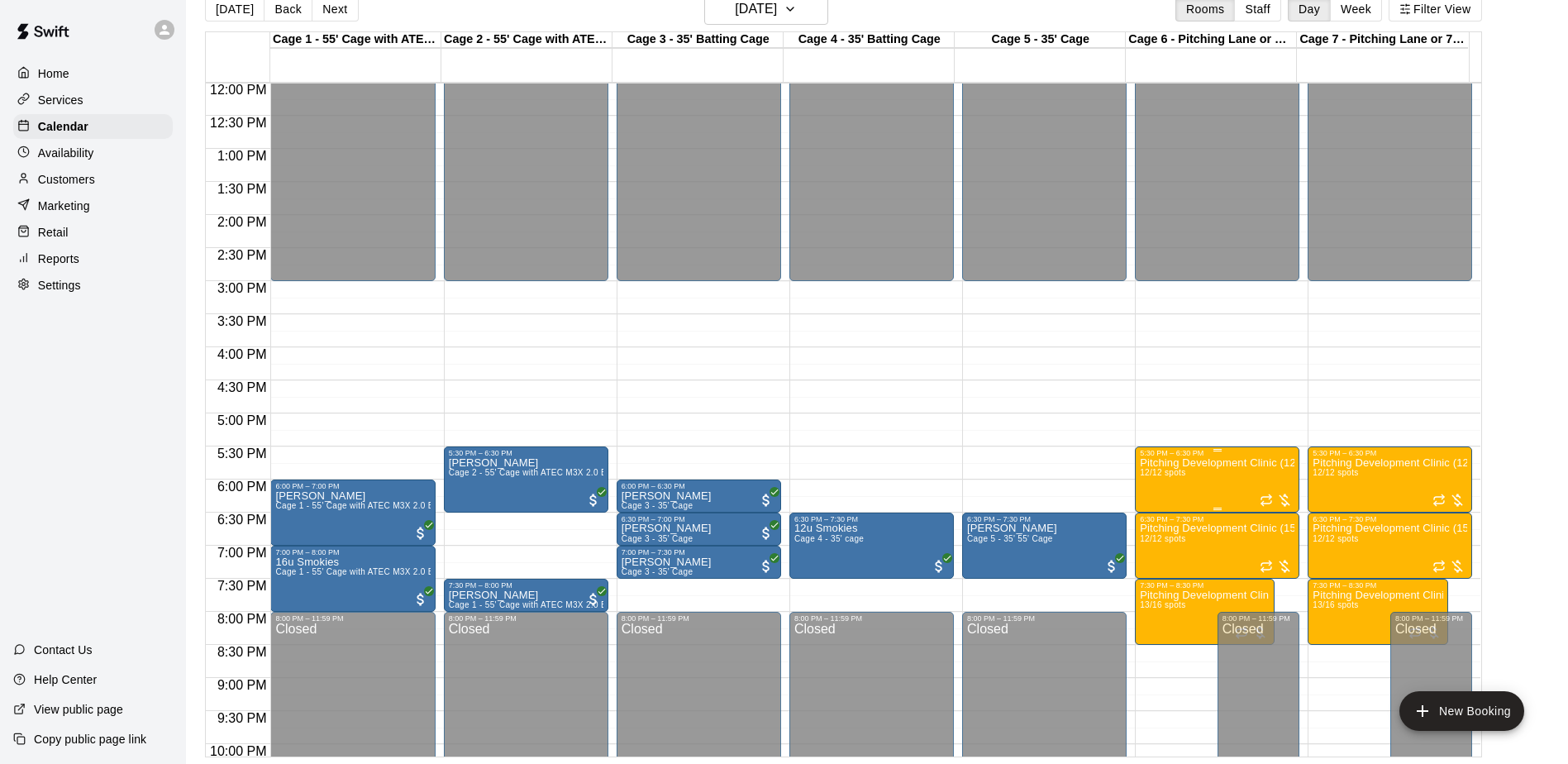
click at [1233, 462] on p "Pitching Development Clinic (12u-14u) 5:30-6:30" at bounding box center [1217, 462] width 155 height 0
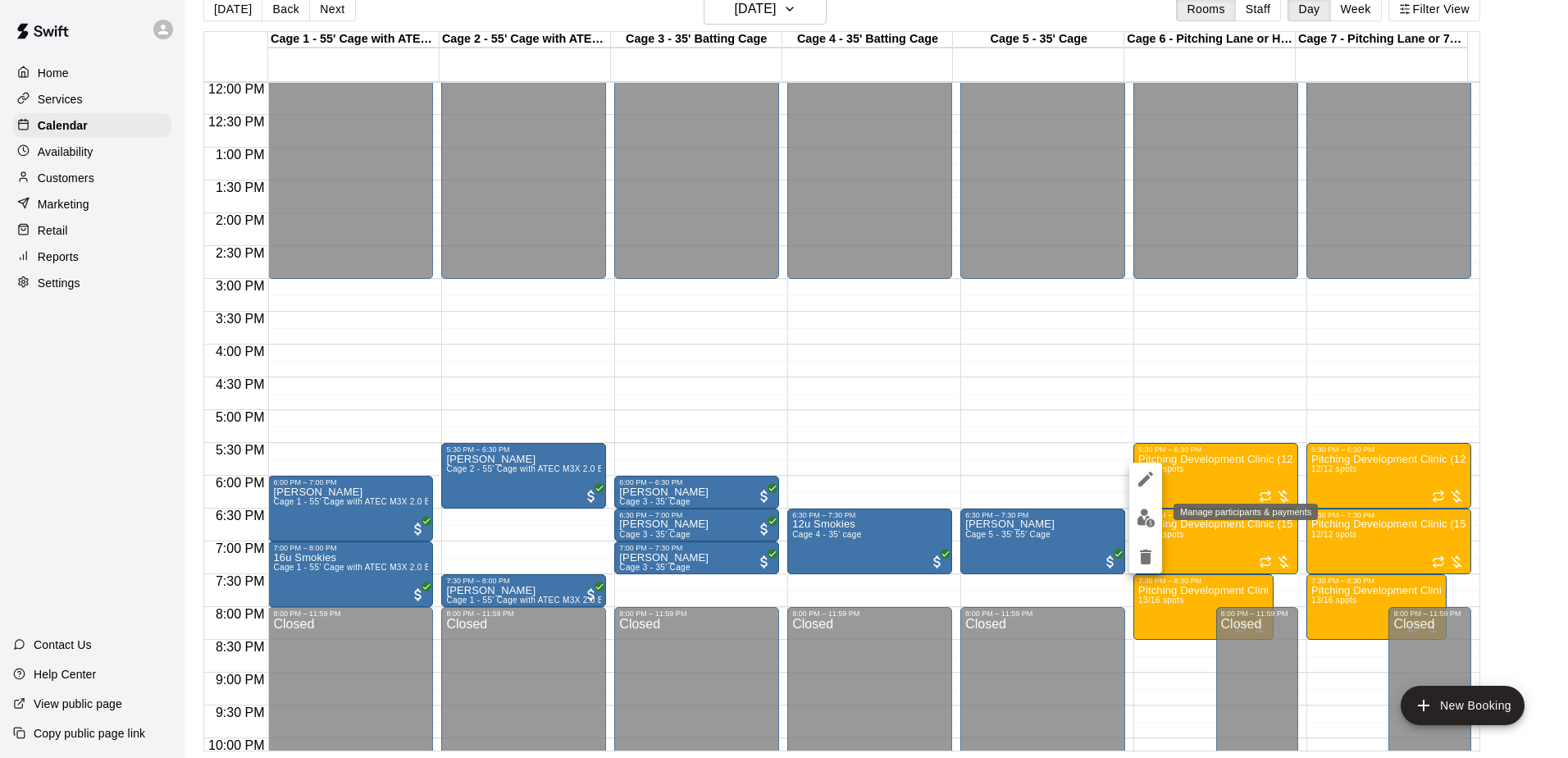
click at [1137, 518] on img "edit" at bounding box center [1146, 518] width 19 height 19
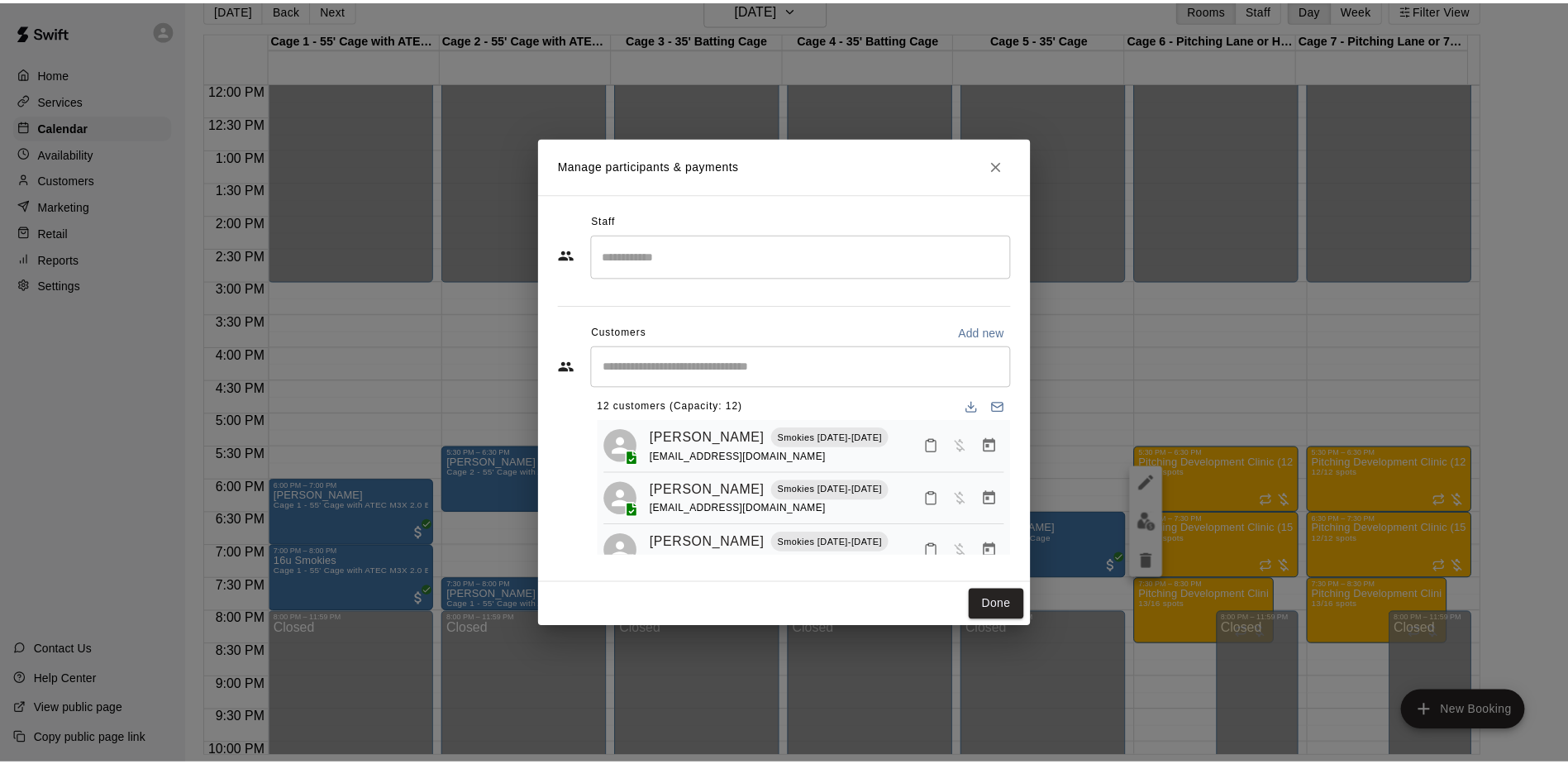
scroll to position [0, 0]
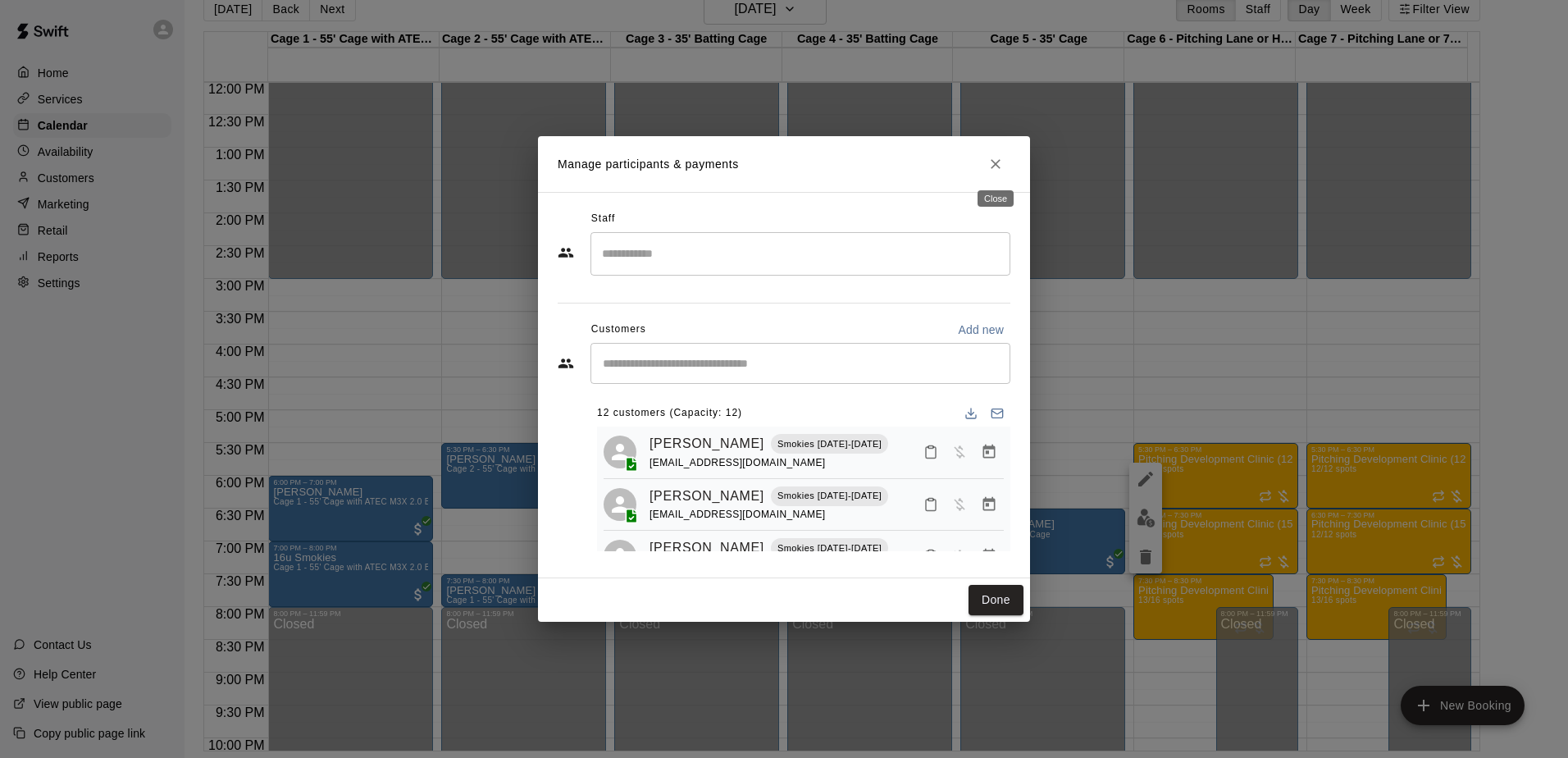
click at [1004, 163] on button "Close" at bounding box center [996, 164] width 29 height 29
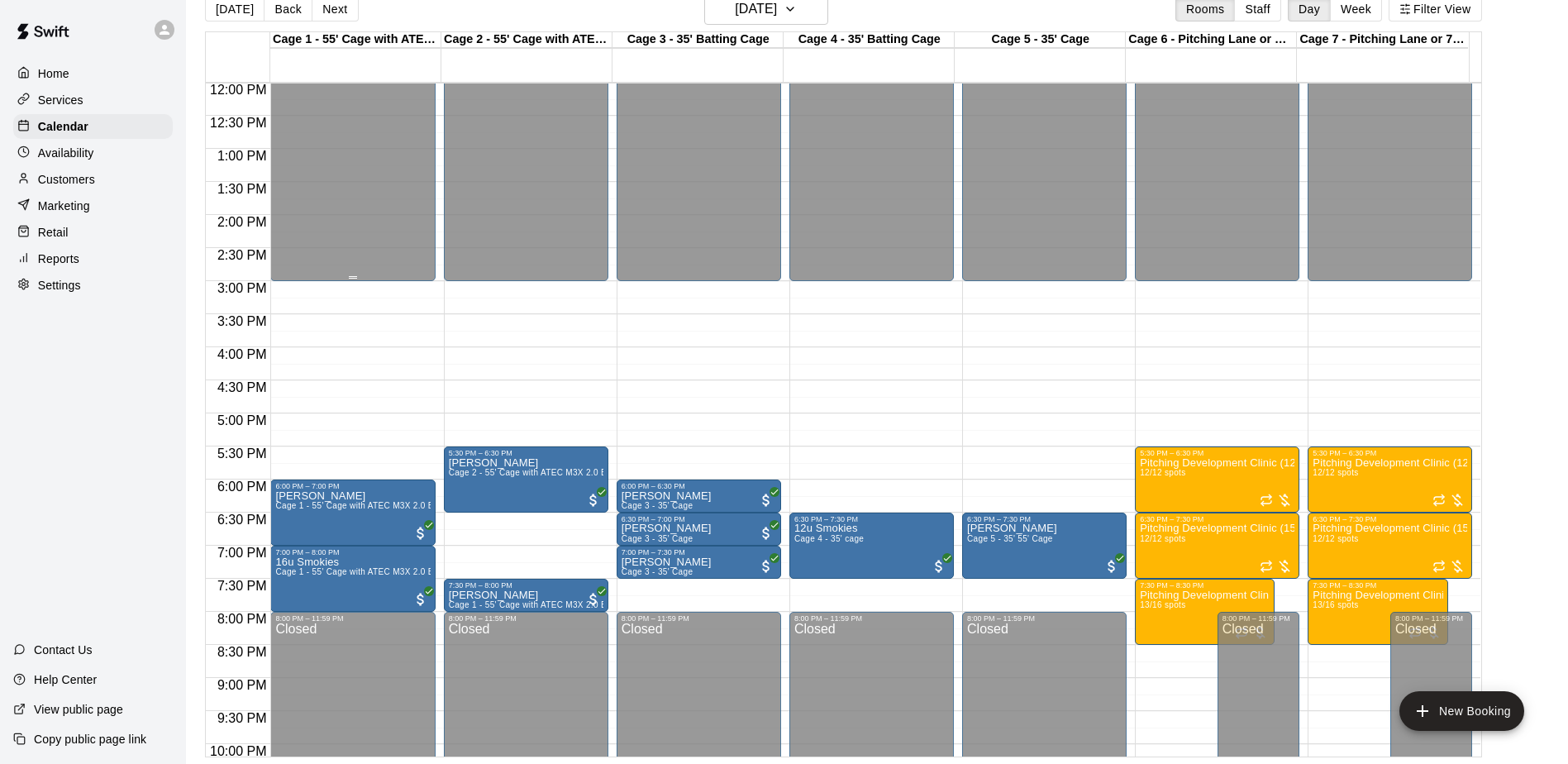
scroll to position [629, 0]
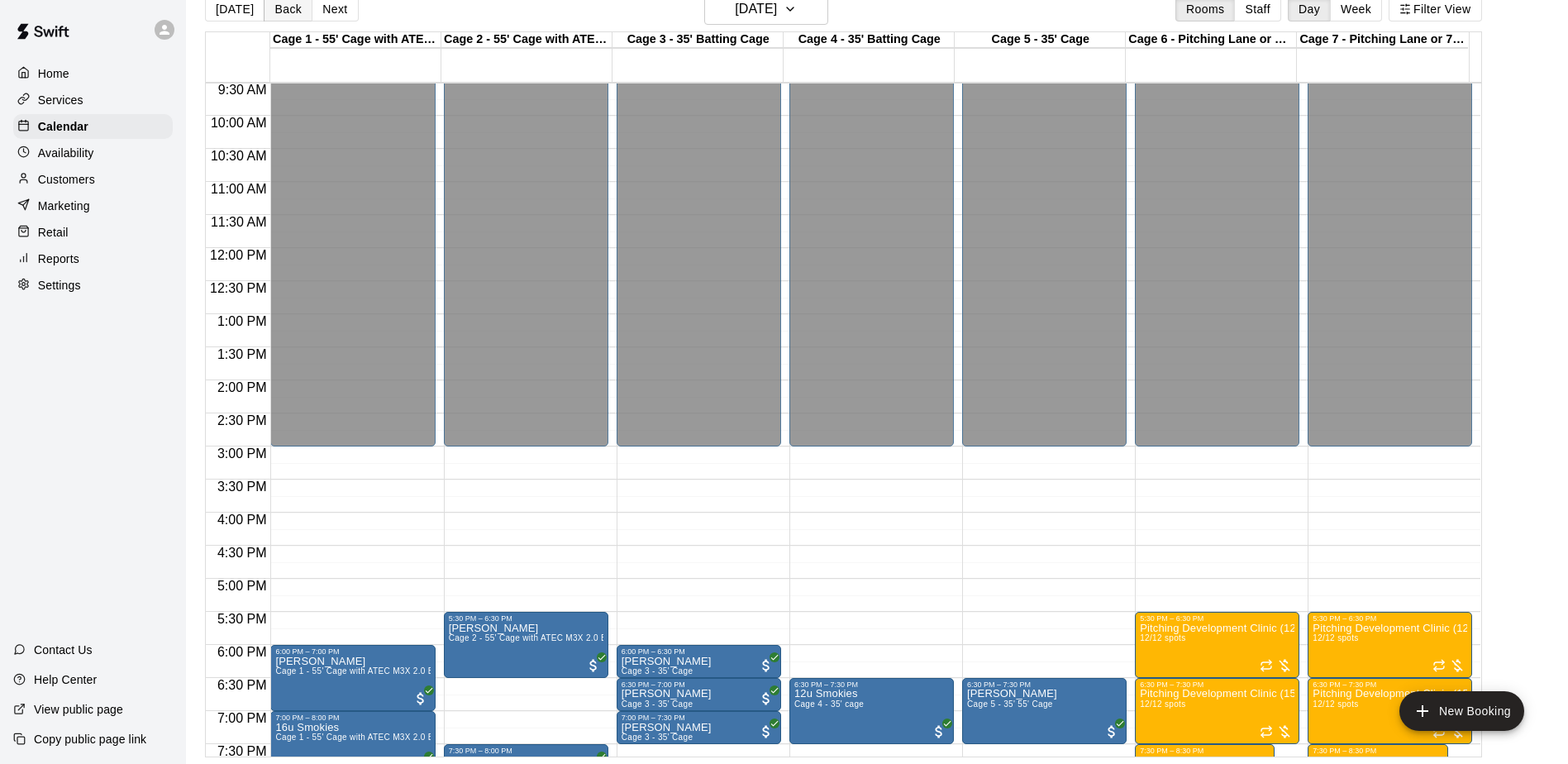
click at [281, 15] on button "Back" at bounding box center [288, 9] width 49 height 24
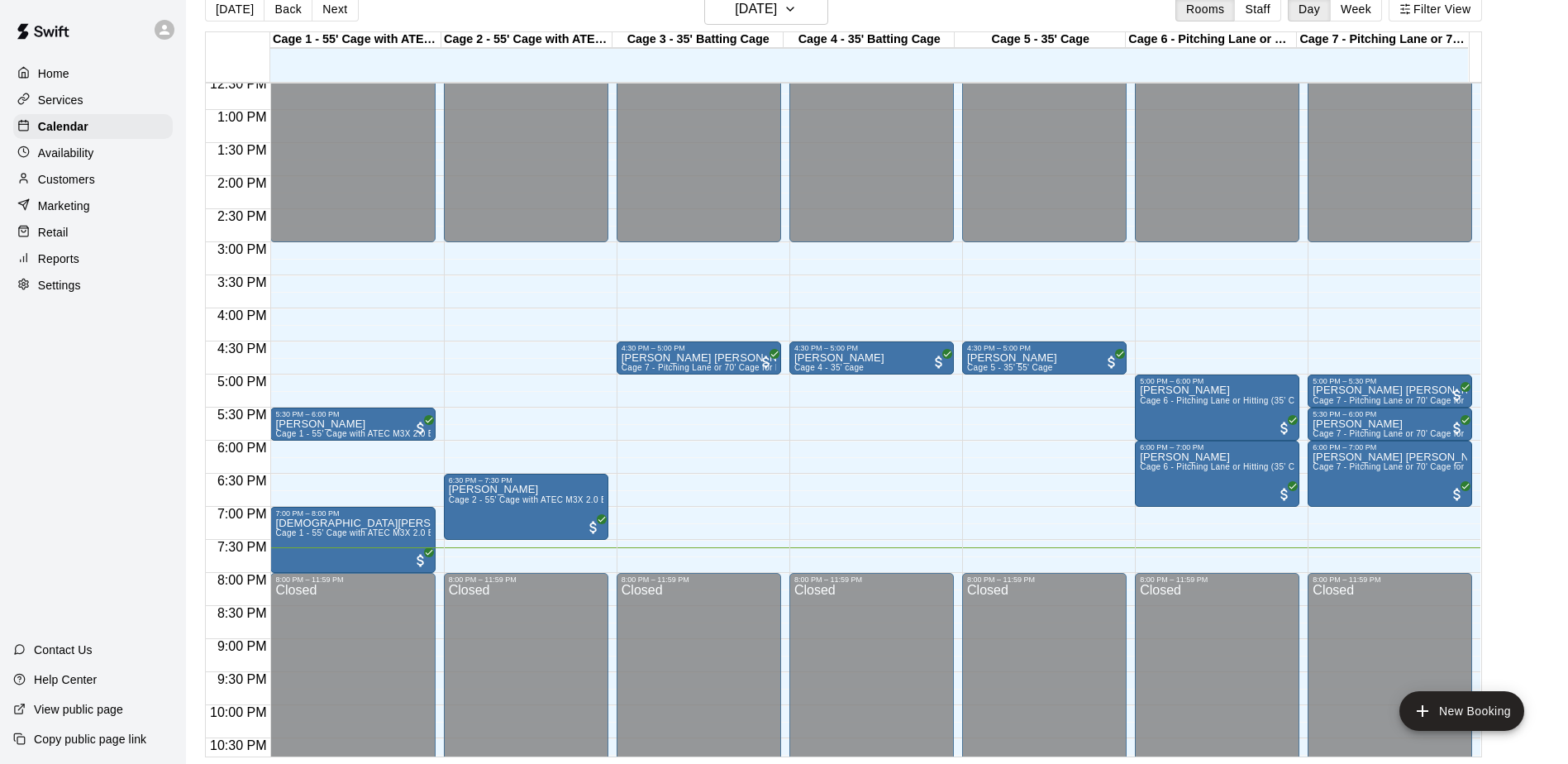
scroll to position [877, 0]
